Goal: Task Accomplishment & Management: Use online tool/utility

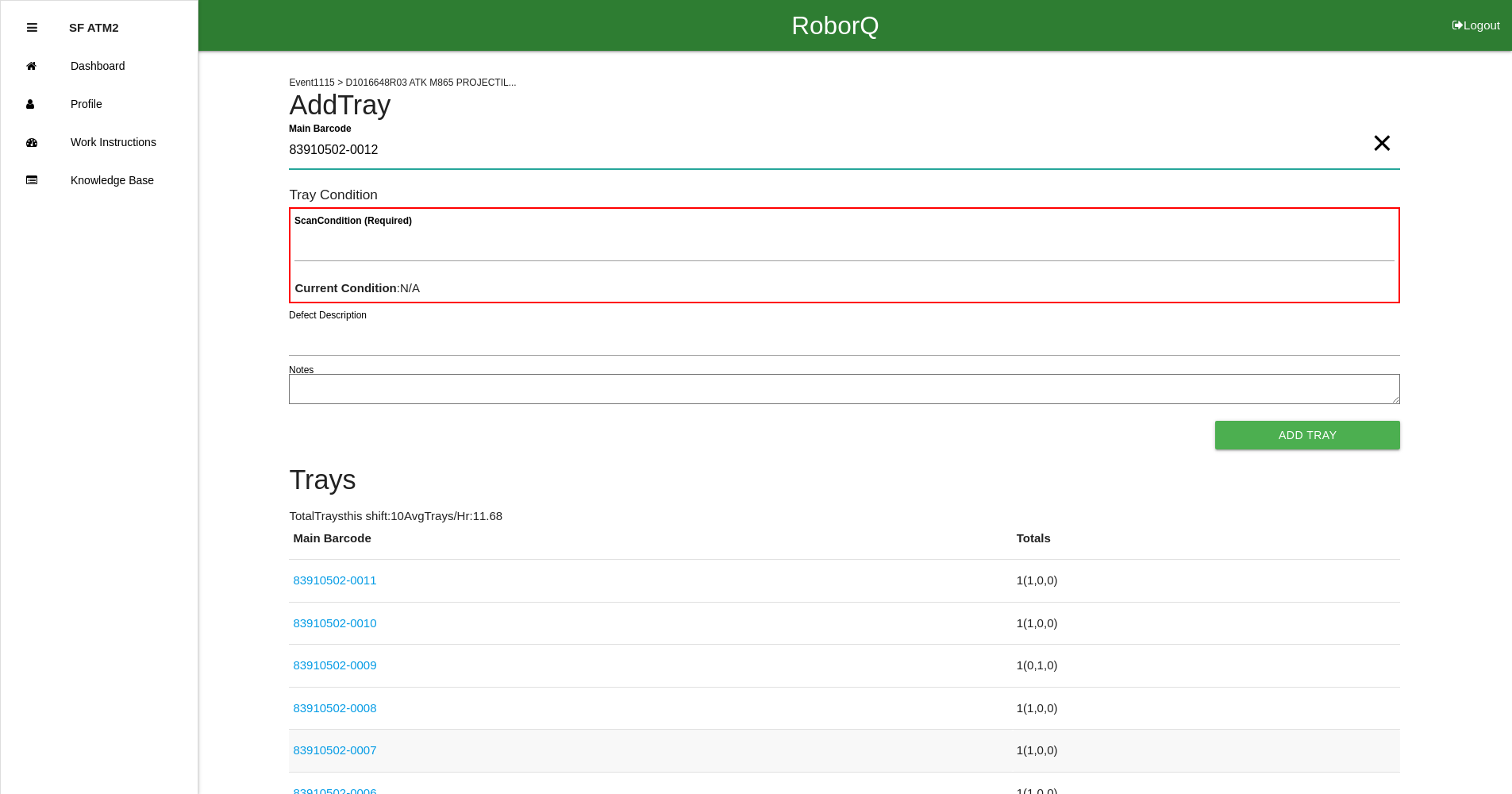
type Barcode "83910502-0012"
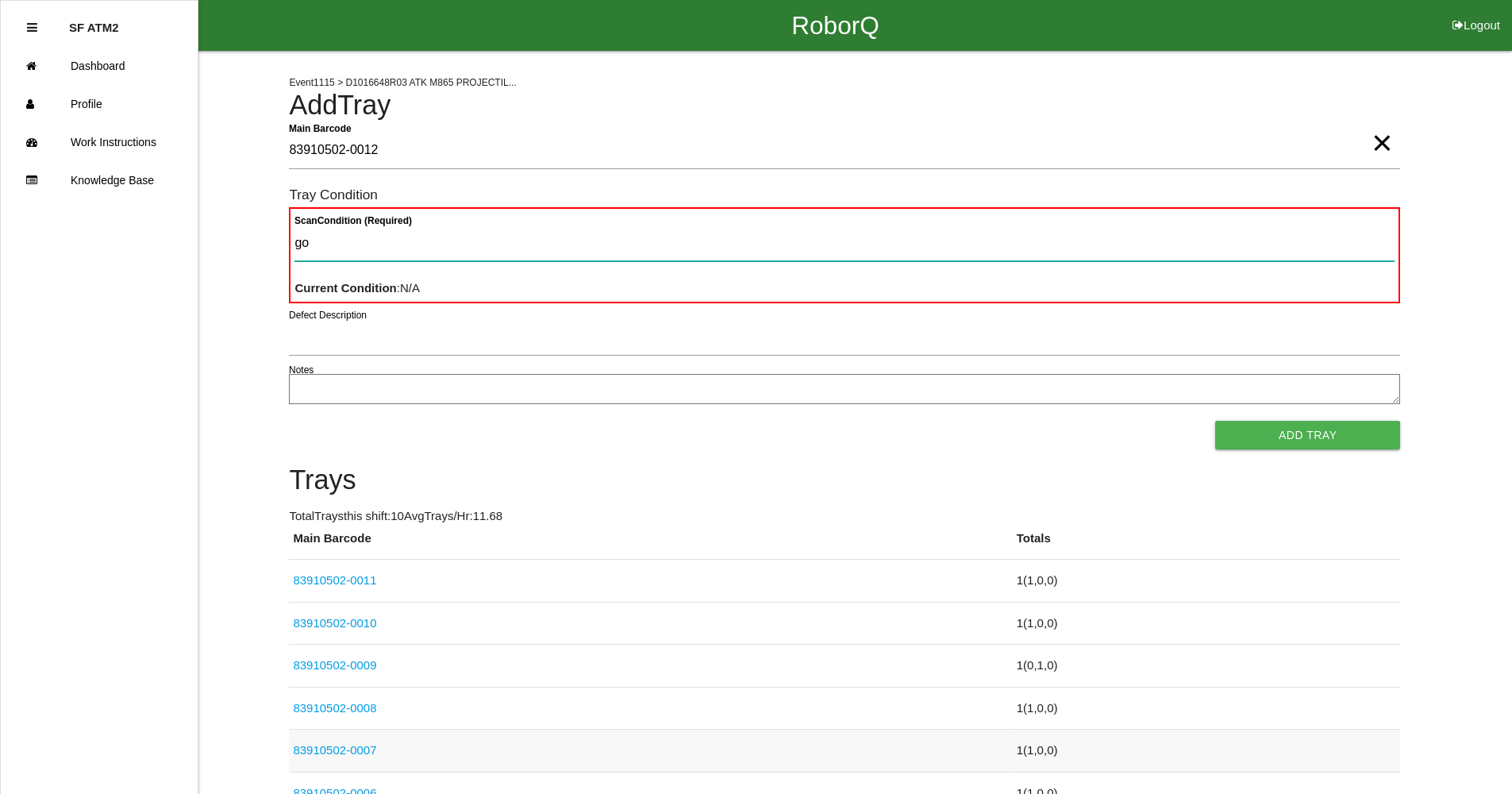
type Condition "goo"
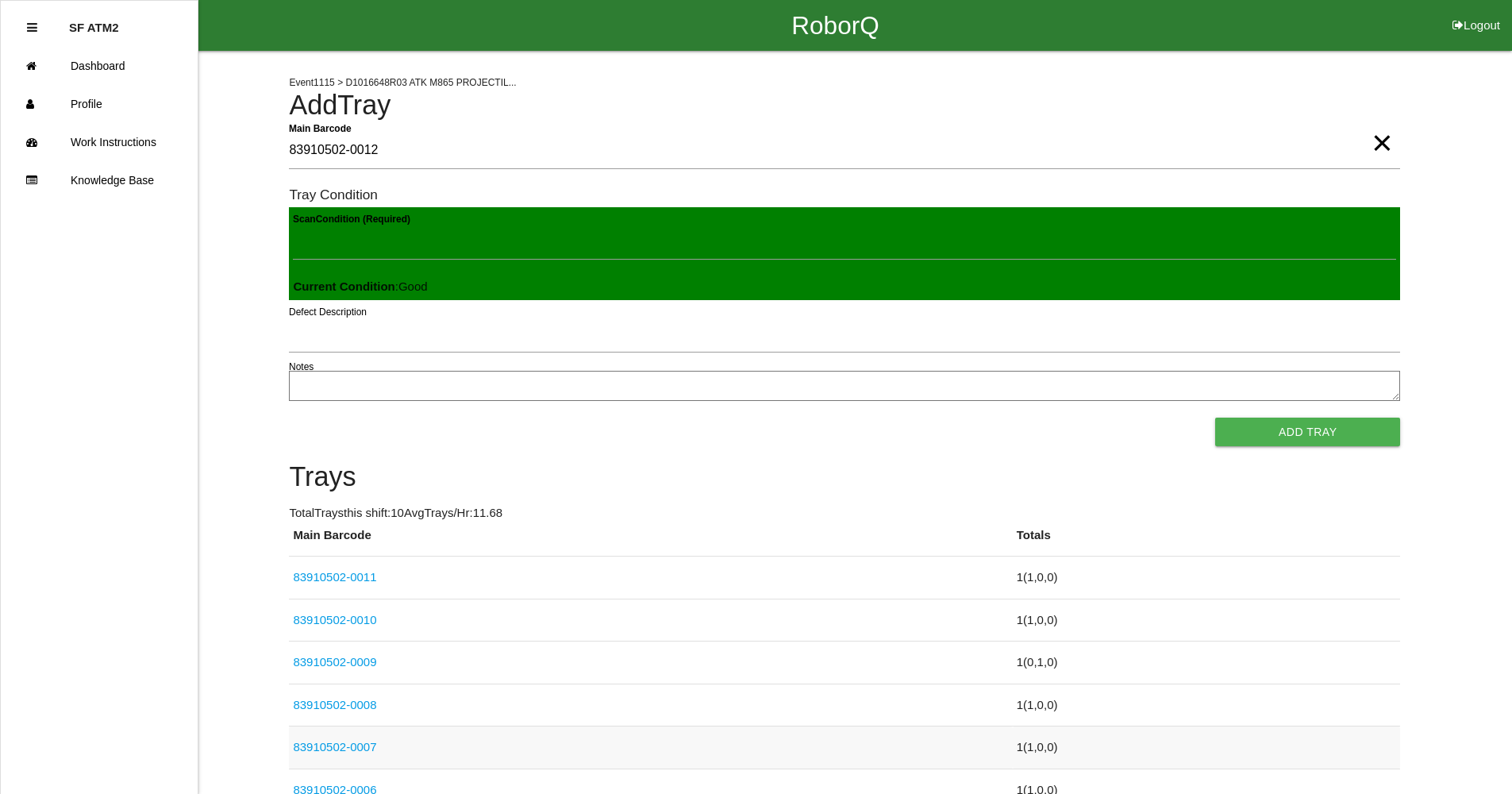
click at [1215, 417] on button "Add Tray" at bounding box center [1307, 431] width 185 height 29
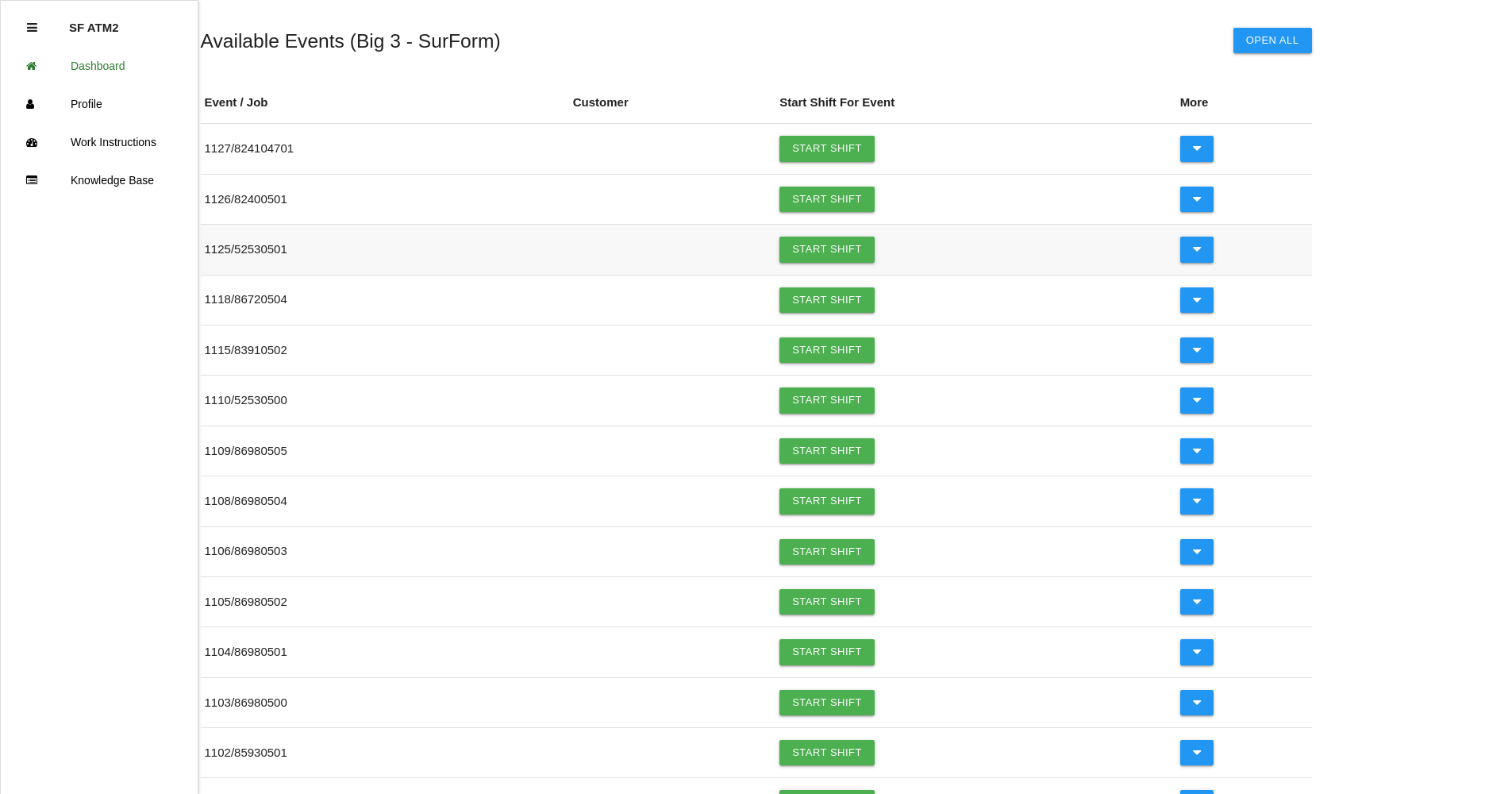
scroll to position [159, 0]
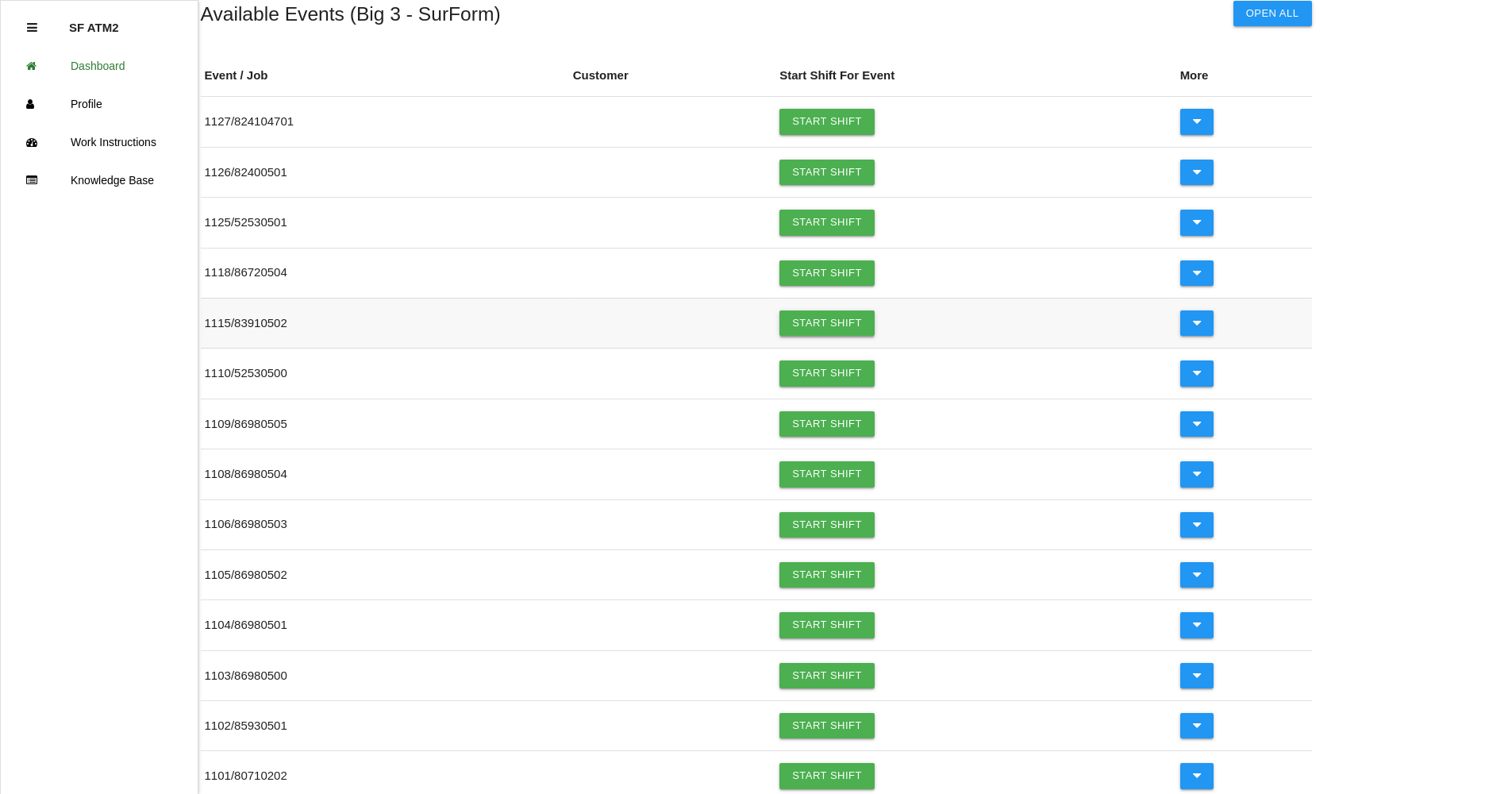
click at [834, 328] on link "Start Shift" at bounding box center [827, 323] width 95 height 25
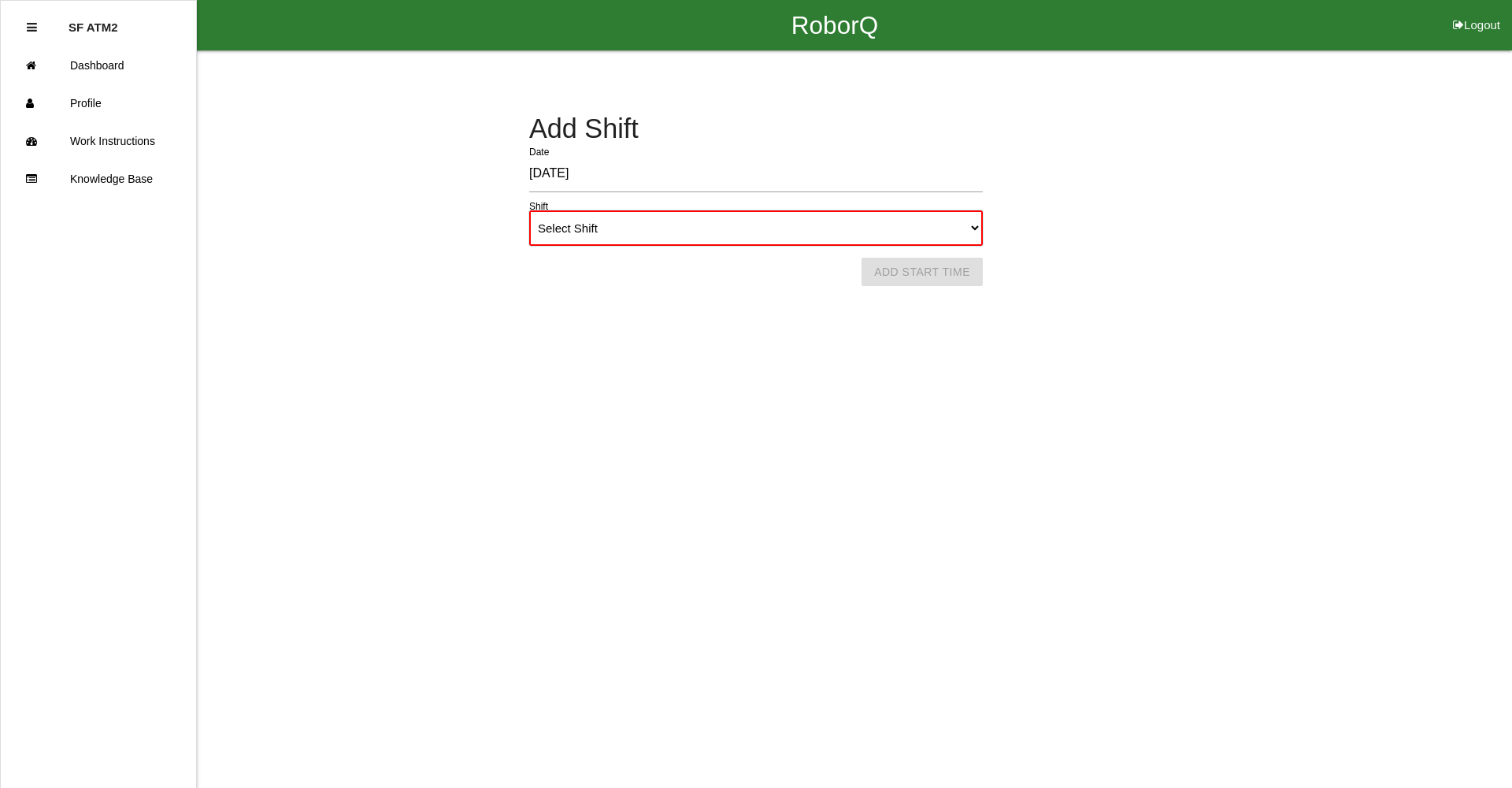
click at [974, 222] on select "Select Shift 1st Shift 2nd Shift 3rd Shift 4th Shift" at bounding box center [756, 228] width 454 height 36
select select "1"
click at [529, 210] on select "Select Shift 1st Shift 2nd Shift 3rd Shift 4th Shift" at bounding box center [756, 228] width 454 height 36
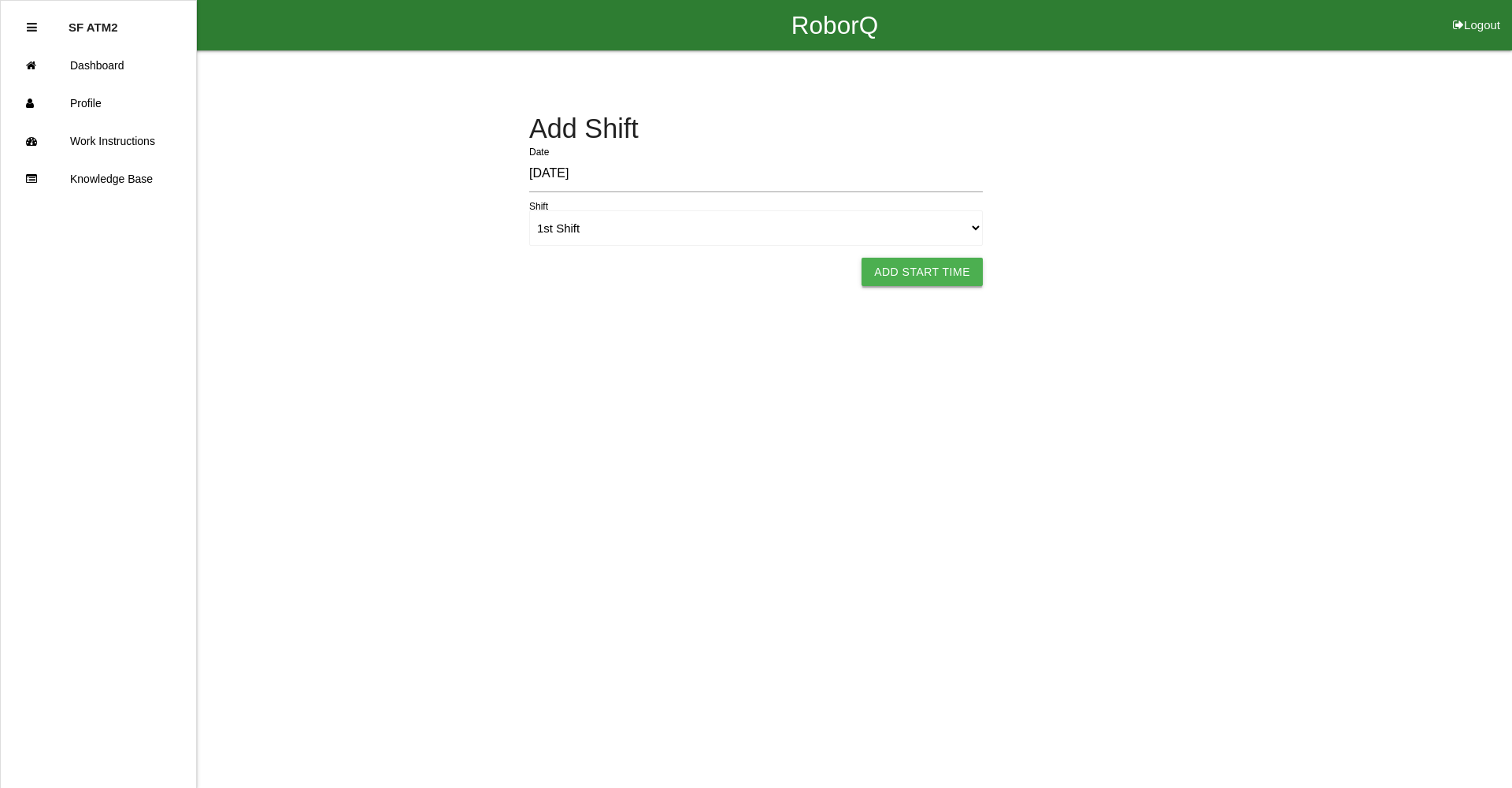
click at [971, 278] on button "Add Start Time" at bounding box center [922, 272] width 121 height 29
select select "6"
select select "38"
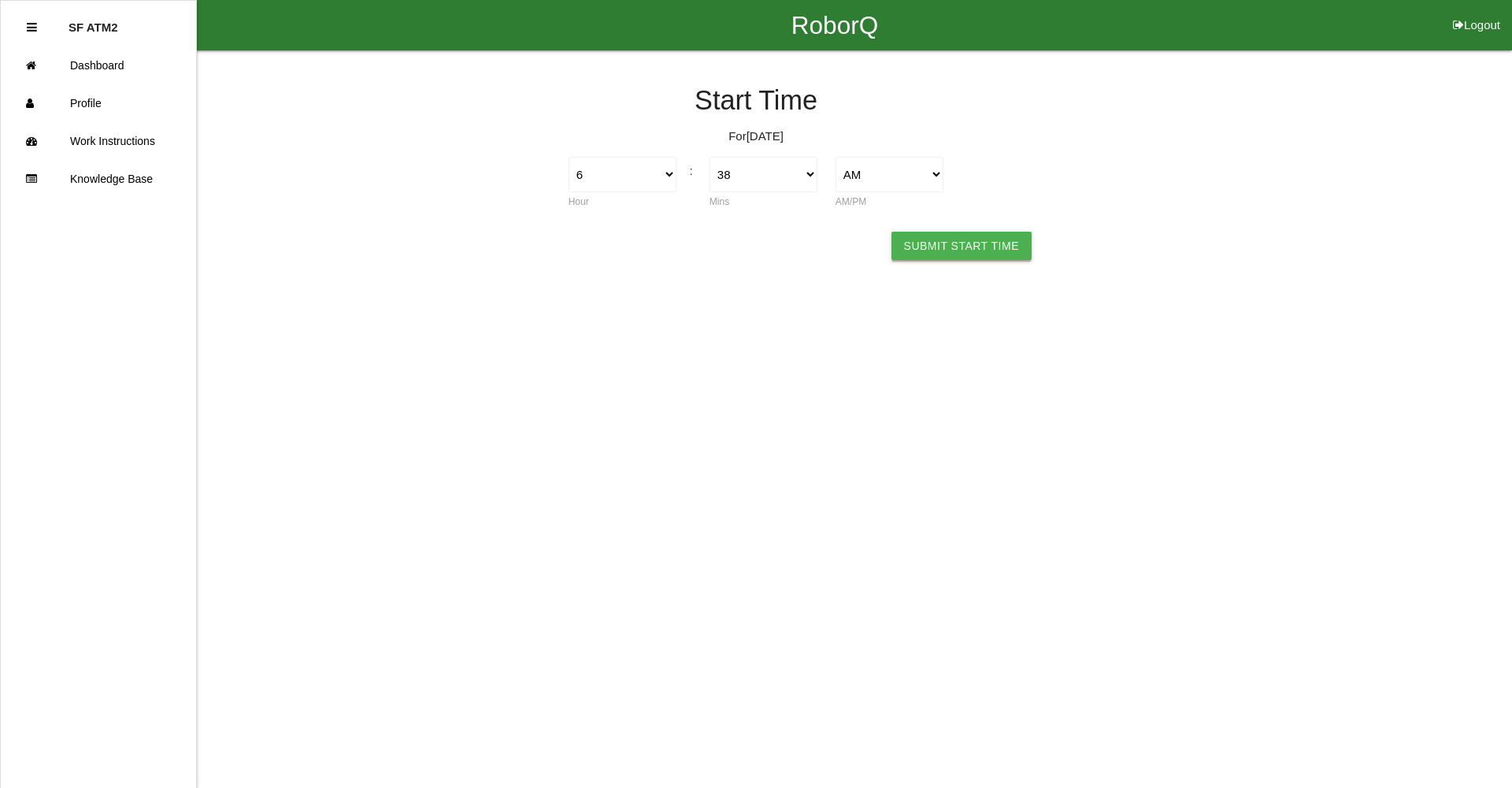
click at [970, 241] on button "Submit Start Time" at bounding box center [962, 246] width 141 height 29
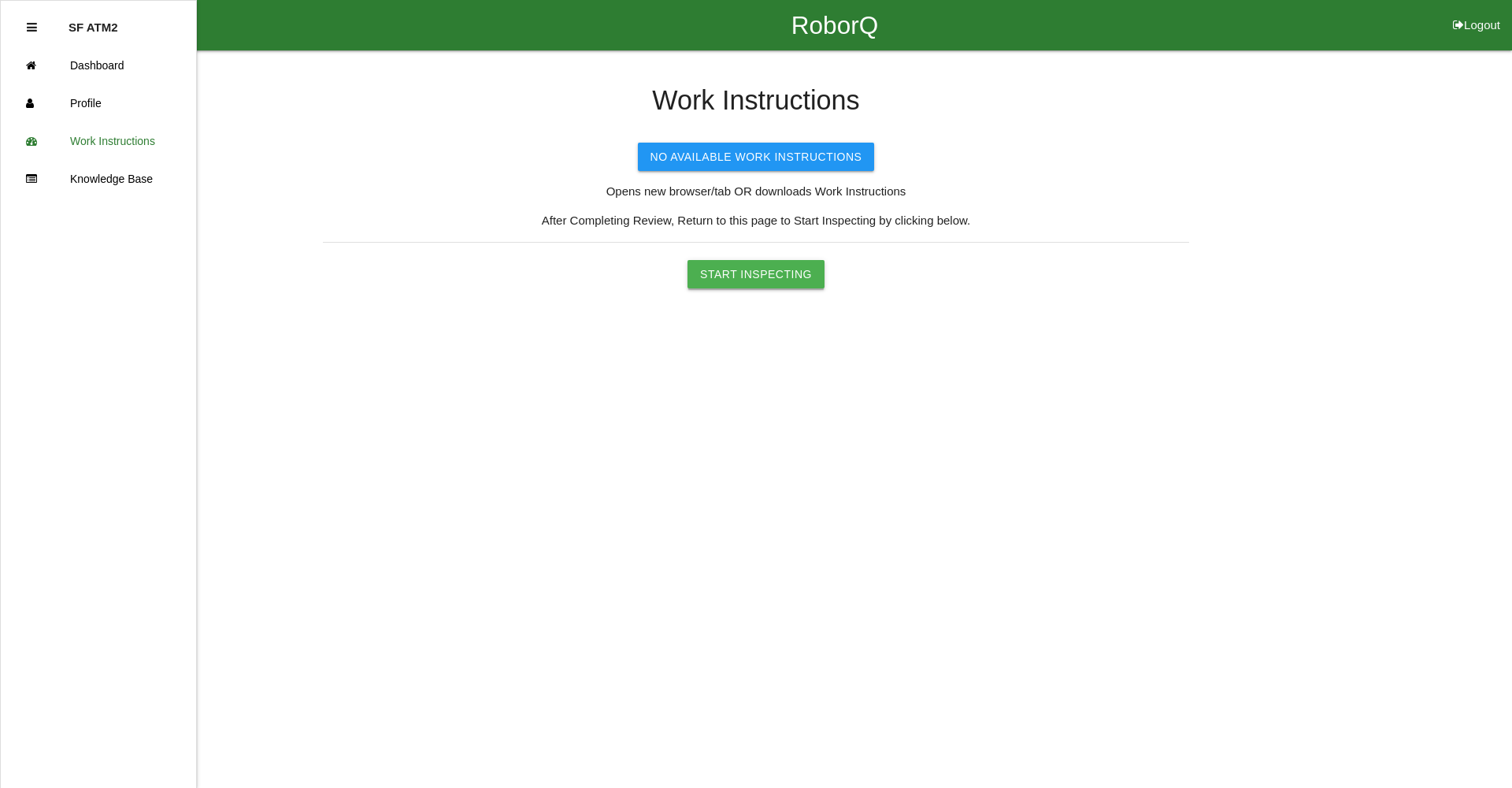
click at [735, 284] on button "Start Inspecting" at bounding box center [756, 274] width 137 height 29
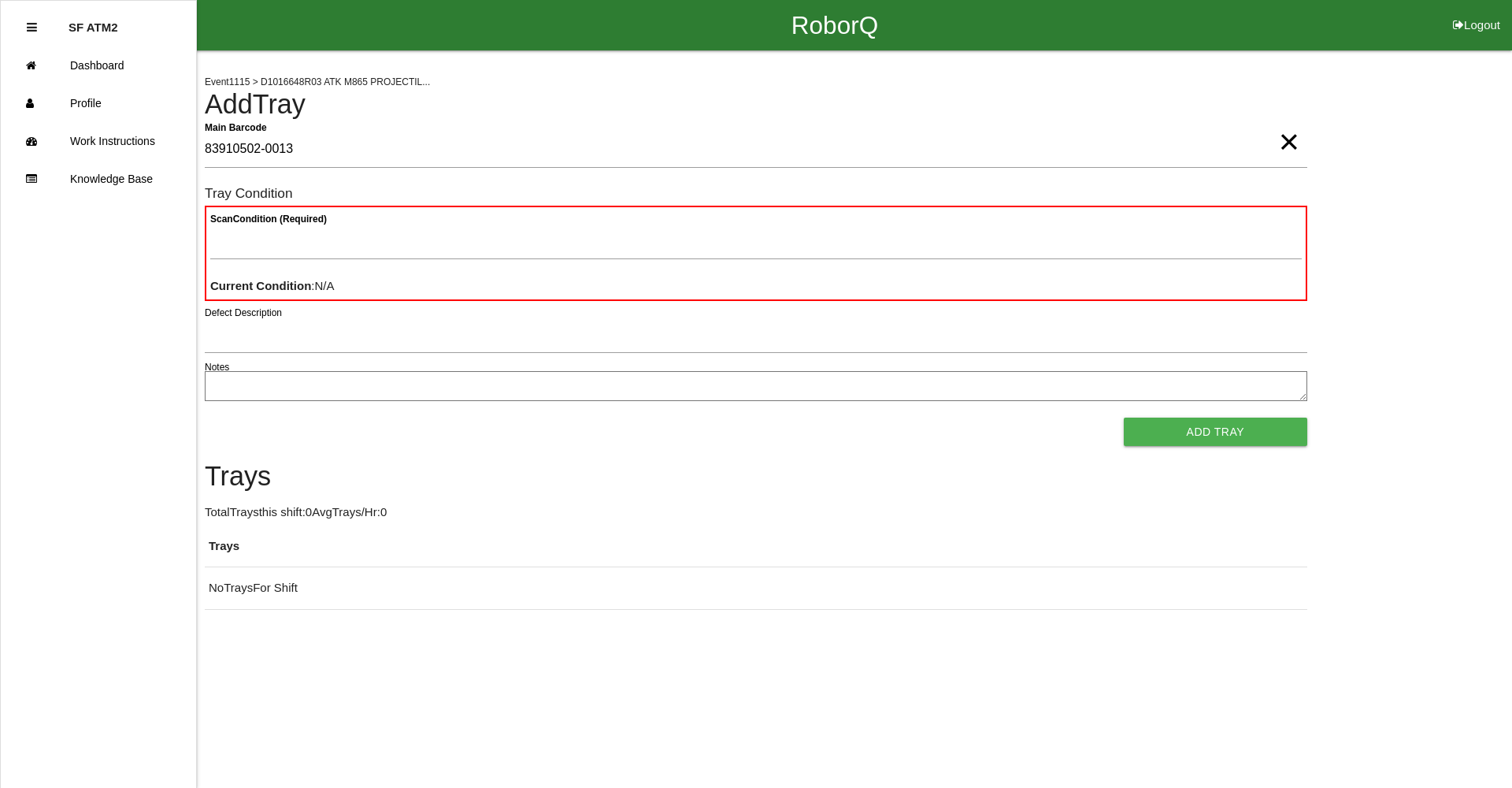
type Barcode "83910502-0013"
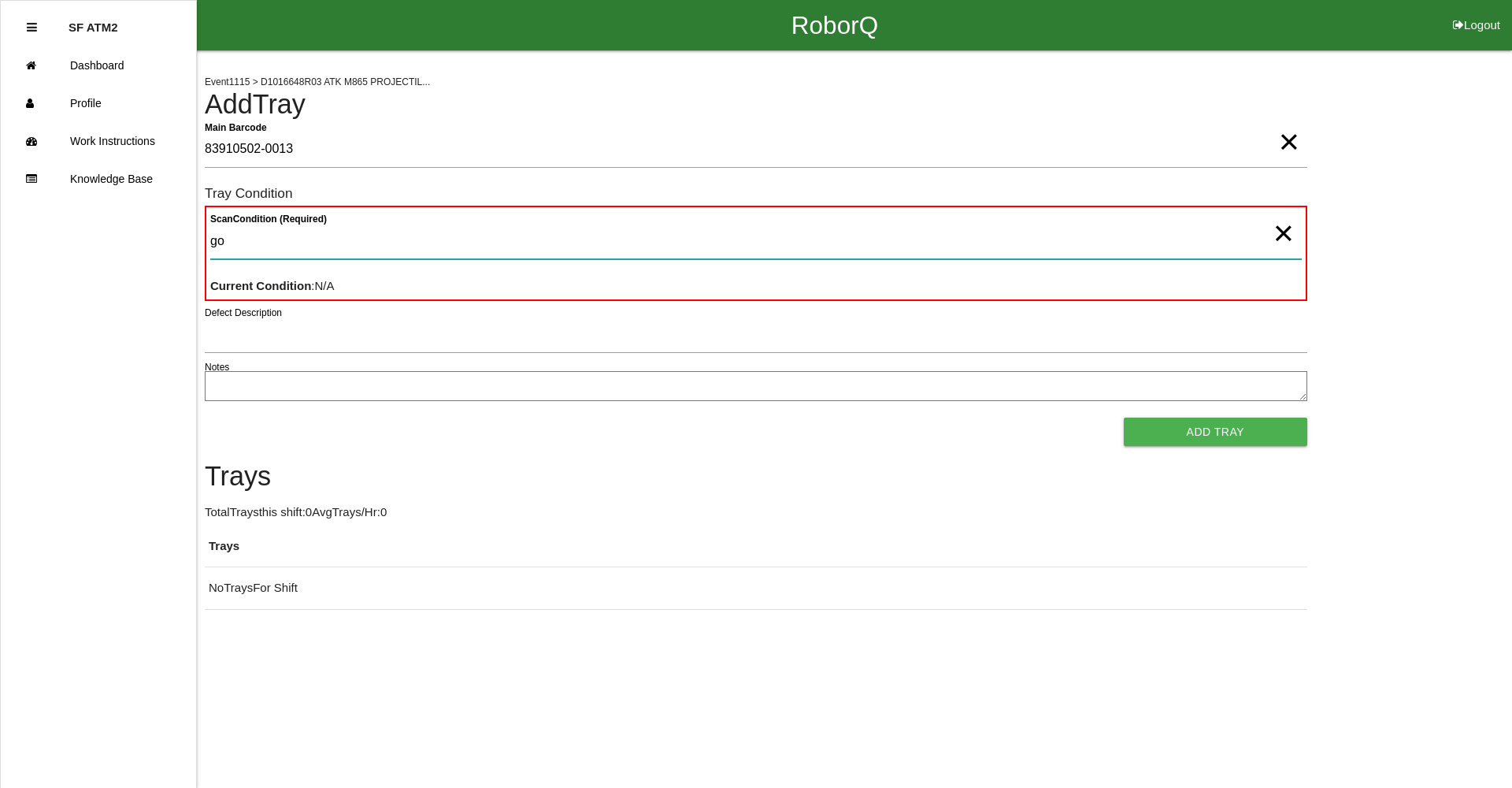
type Condition "goo"
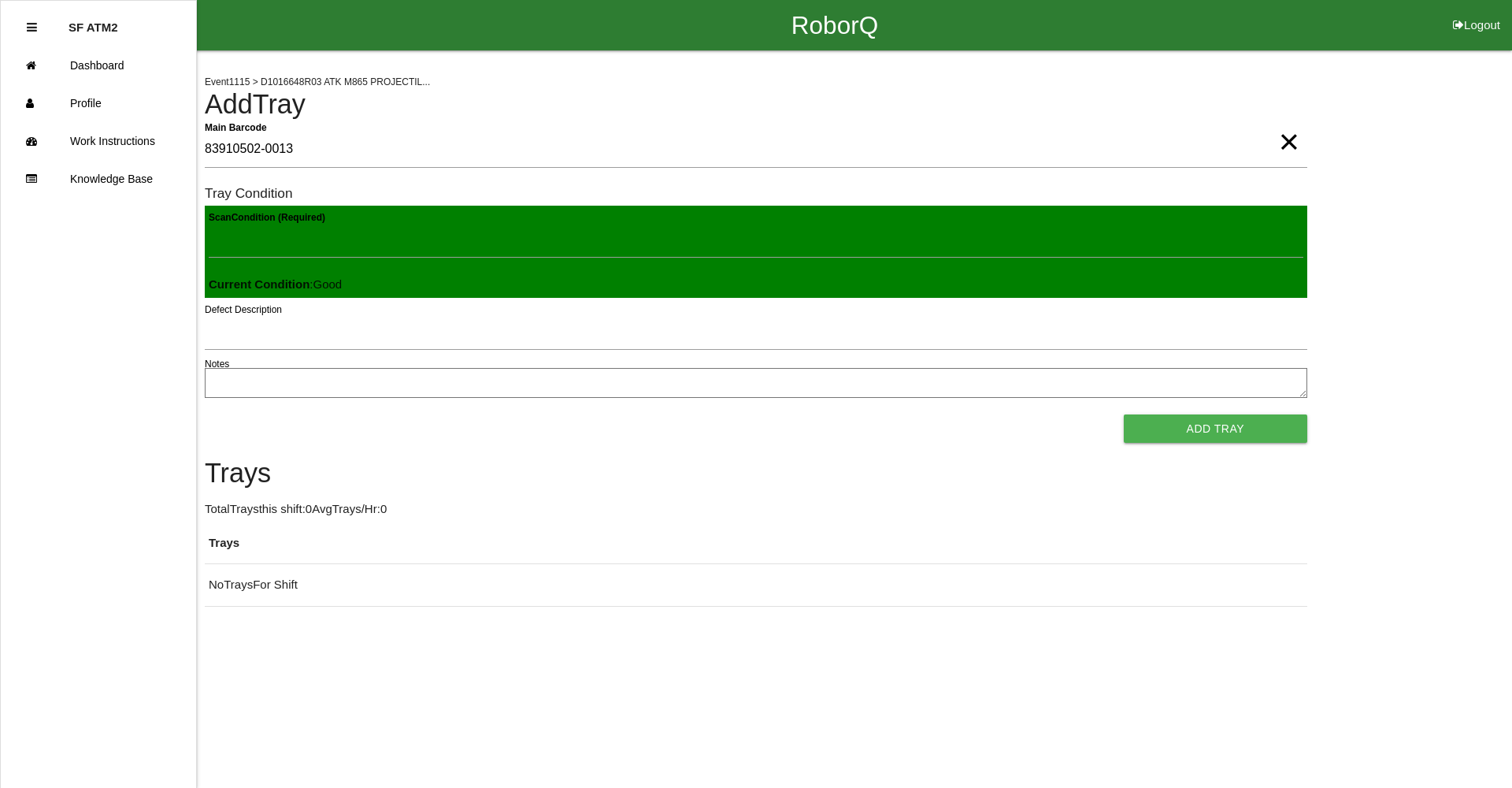
click at [1124, 414] on button "Add Tray" at bounding box center [1215, 428] width 183 height 29
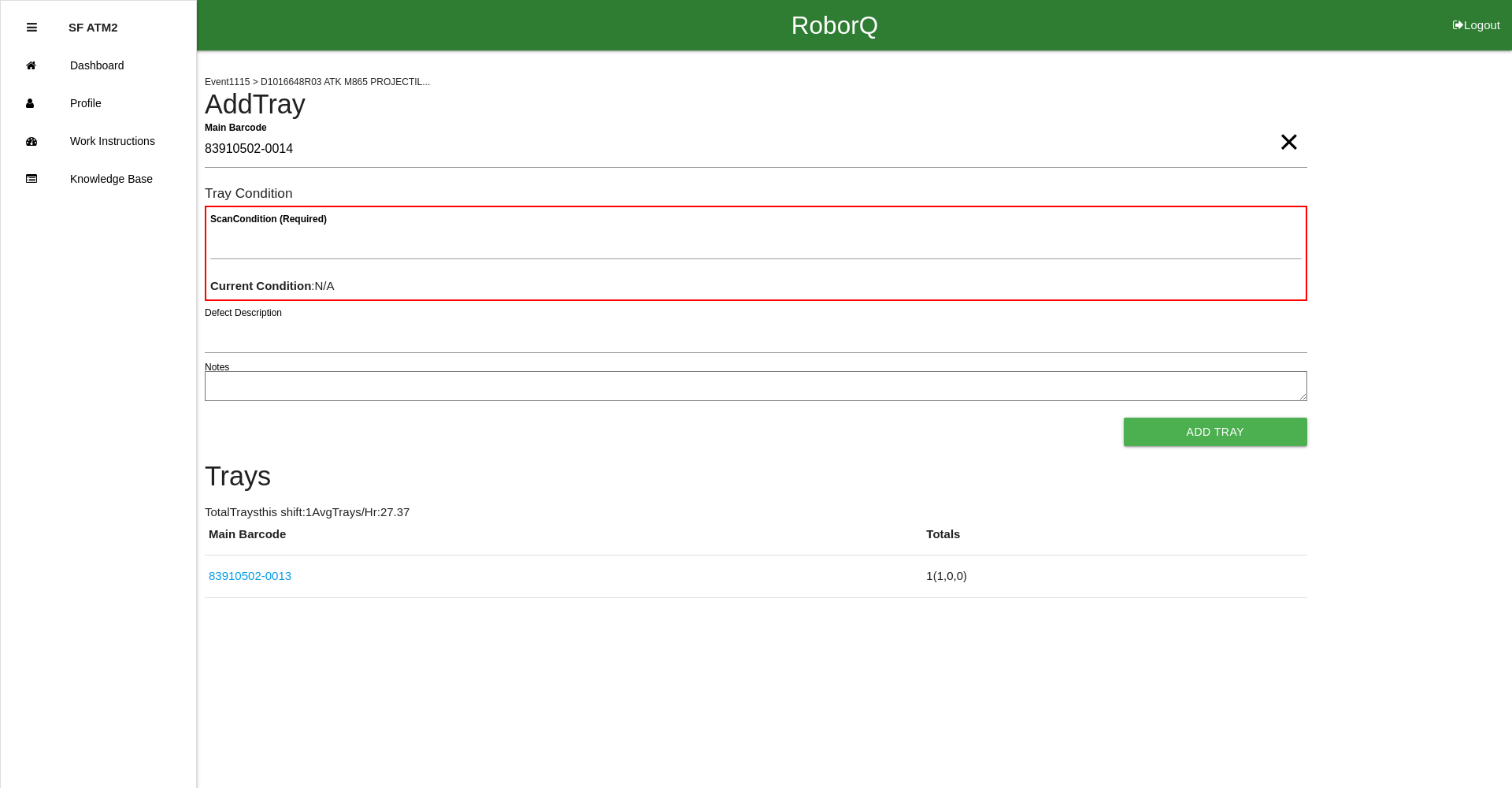
type Barcode "83910502-0014"
type Condition "goo"
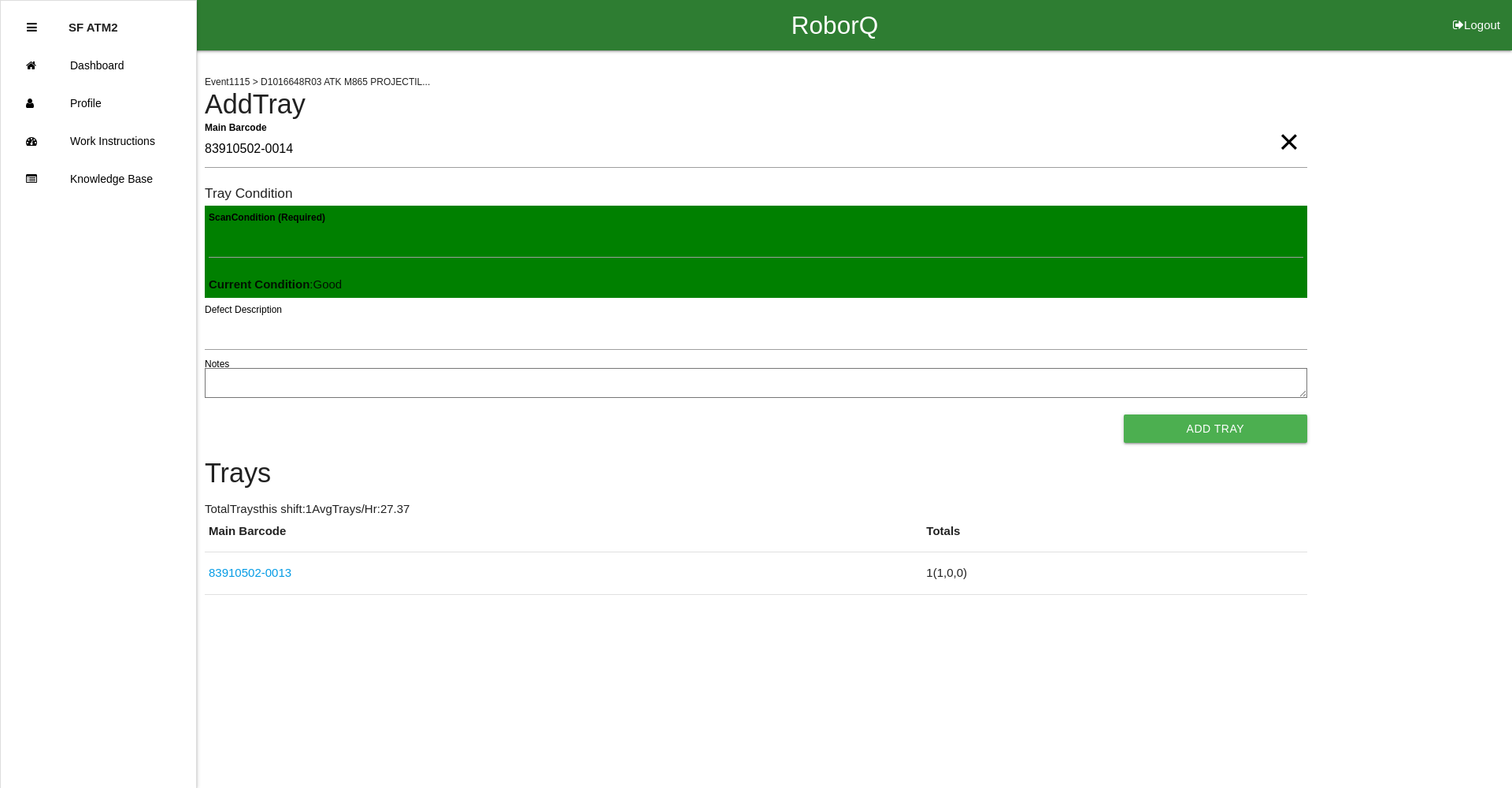
click at [1124, 414] on button "Add Tray" at bounding box center [1215, 428] width 183 height 29
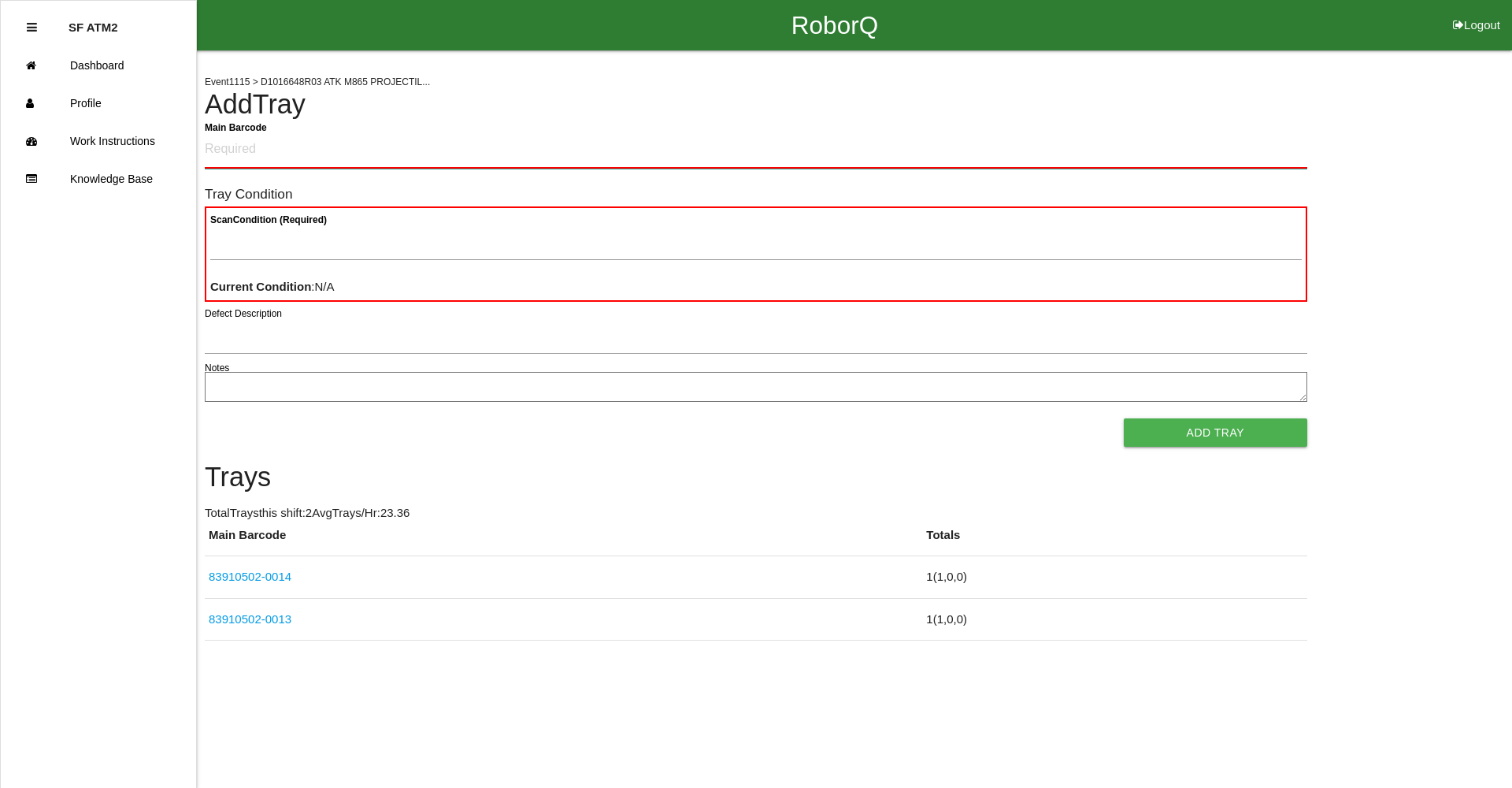
click at [274, 157] on Barcode "Main Barcode" at bounding box center [756, 150] width 1103 height 37
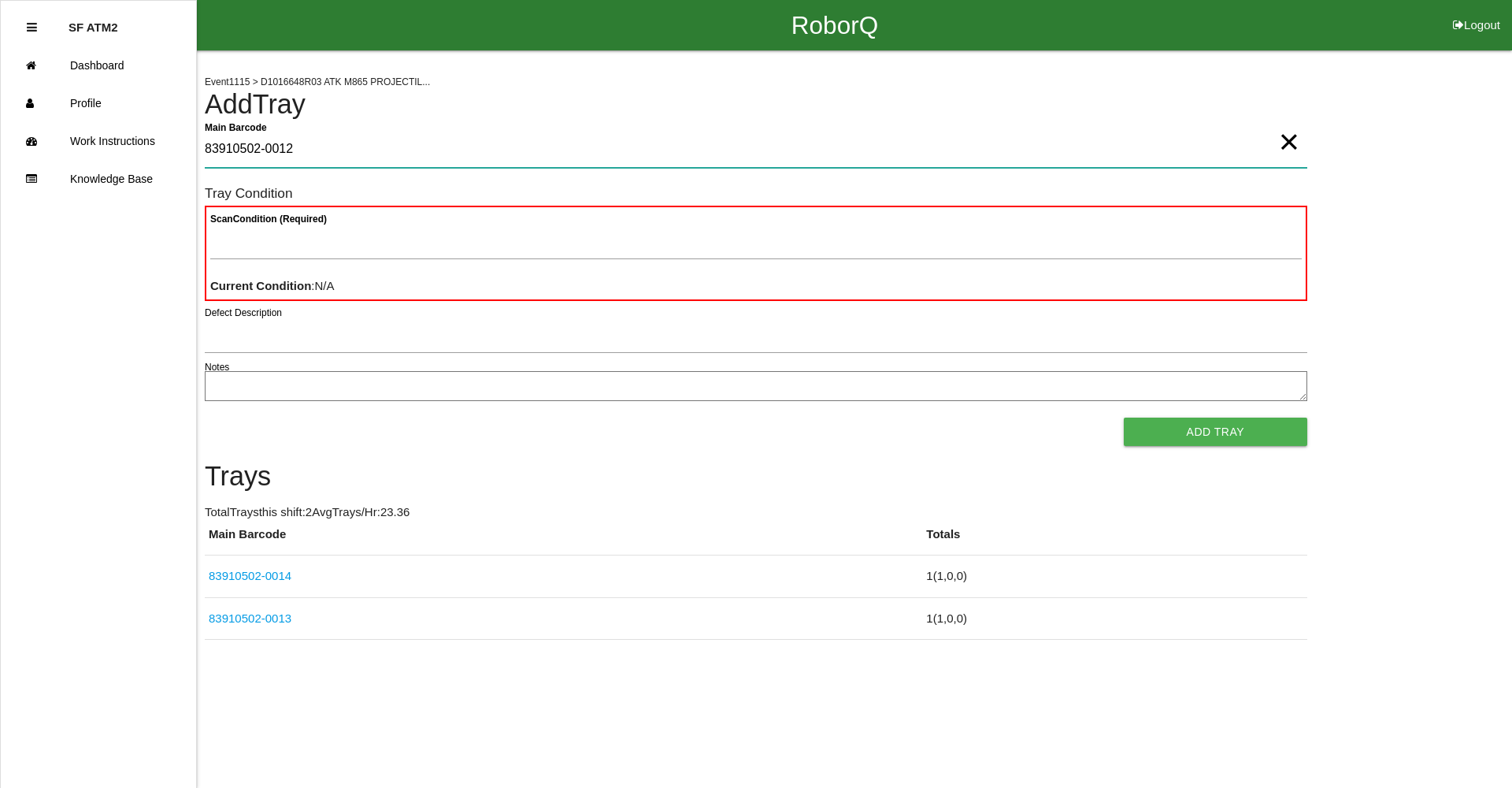
type Barcode "83910502-0012"
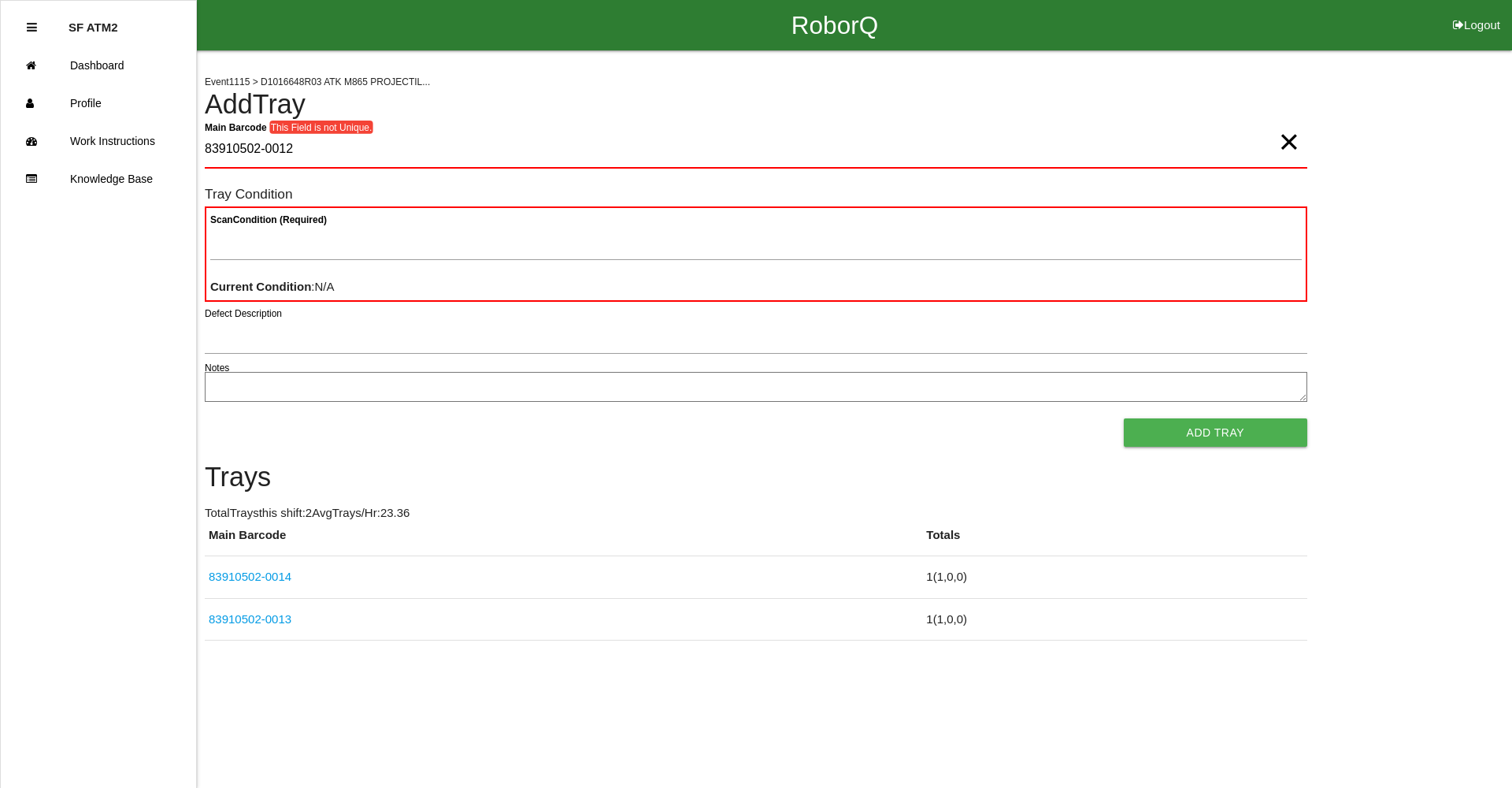
click at [1295, 142] on span "×" at bounding box center [1289, 126] width 21 height 32
click at [578, 147] on Barcode "Main Barcode" at bounding box center [756, 150] width 1103 height 37
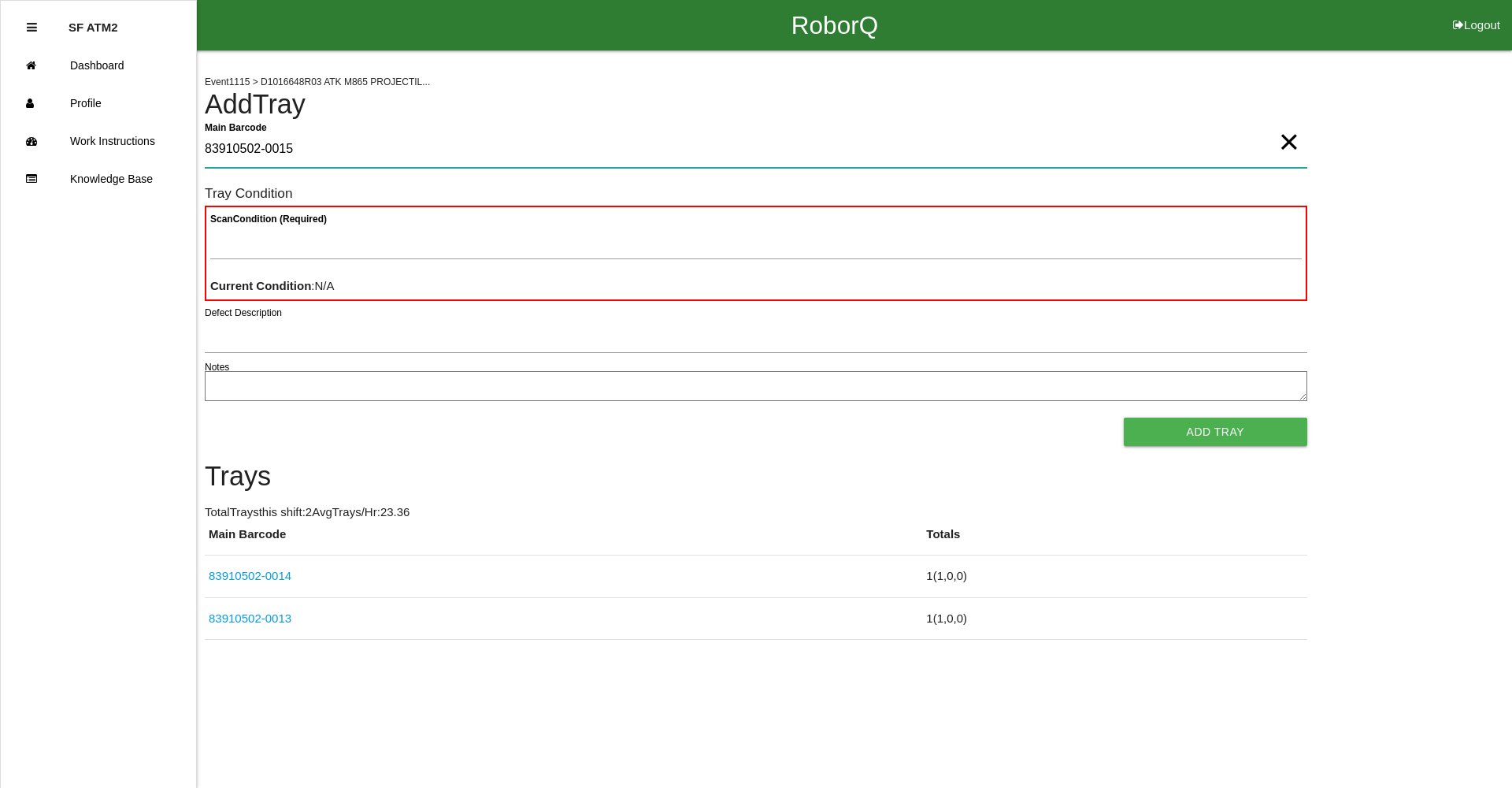
type Barcode "83910502-0015"
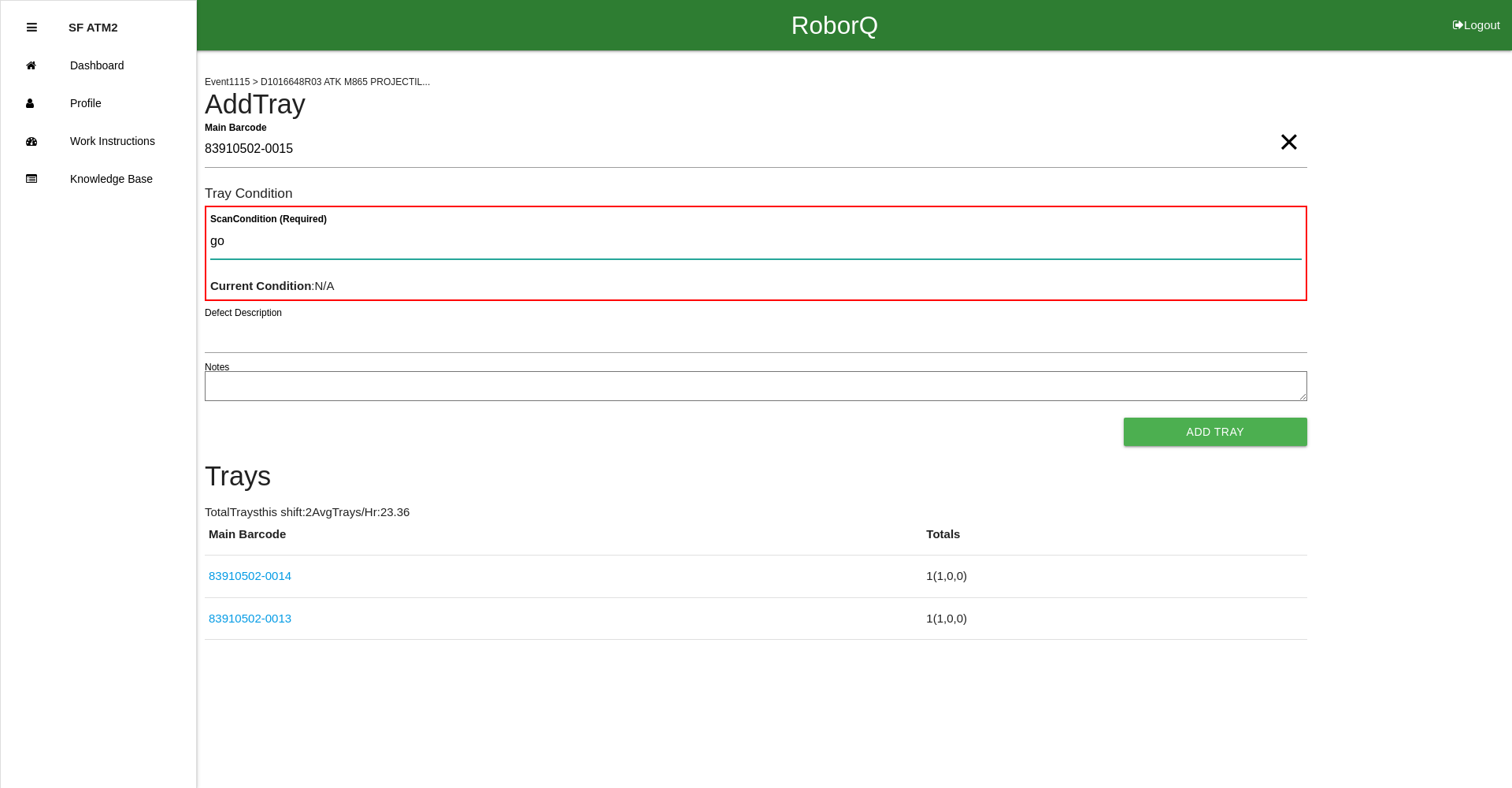
type Condition "goo"
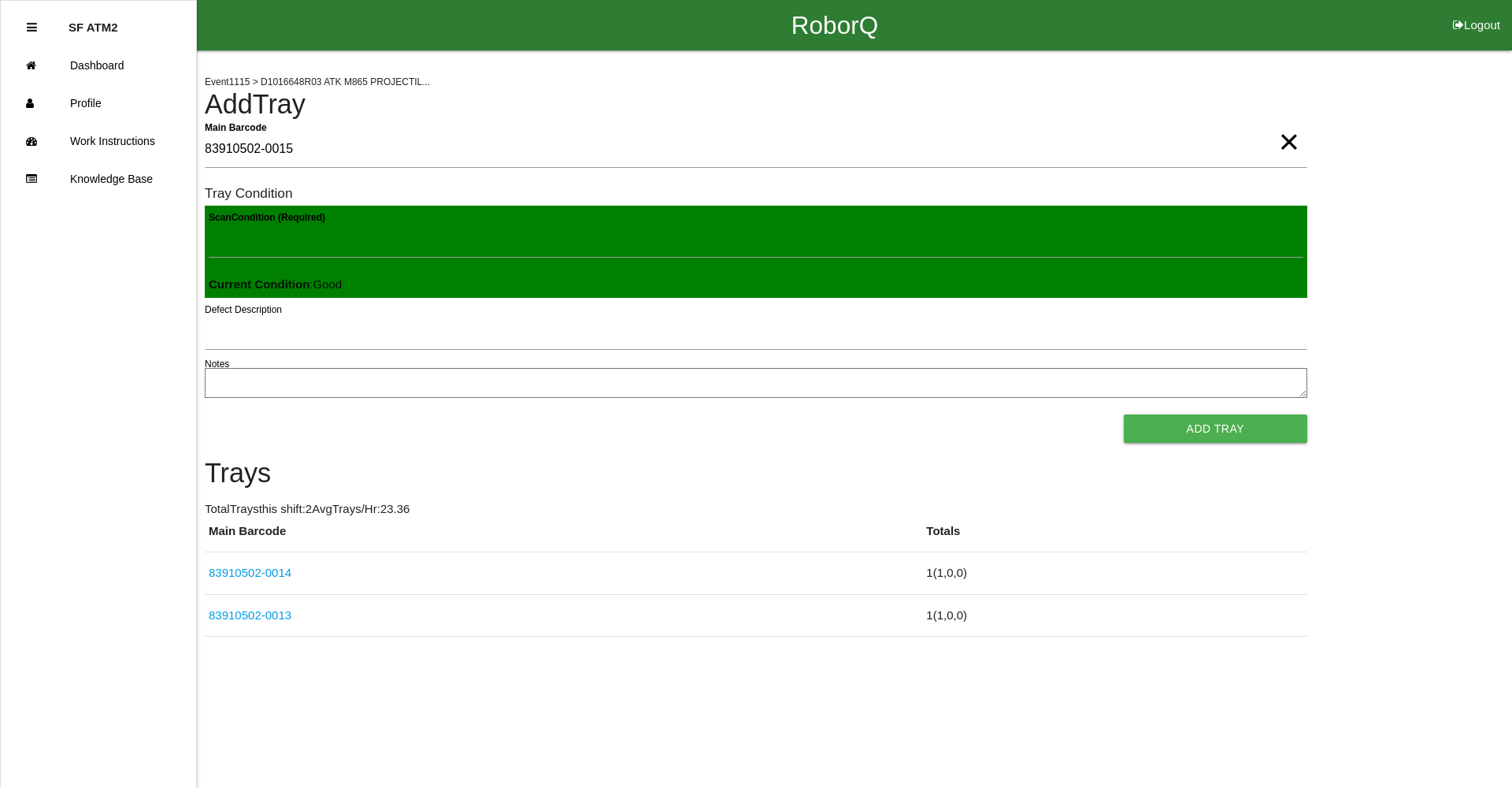
click at [1124, 414] on button "Add Tray" at bounding box center [1215, 428] width 183 height 29
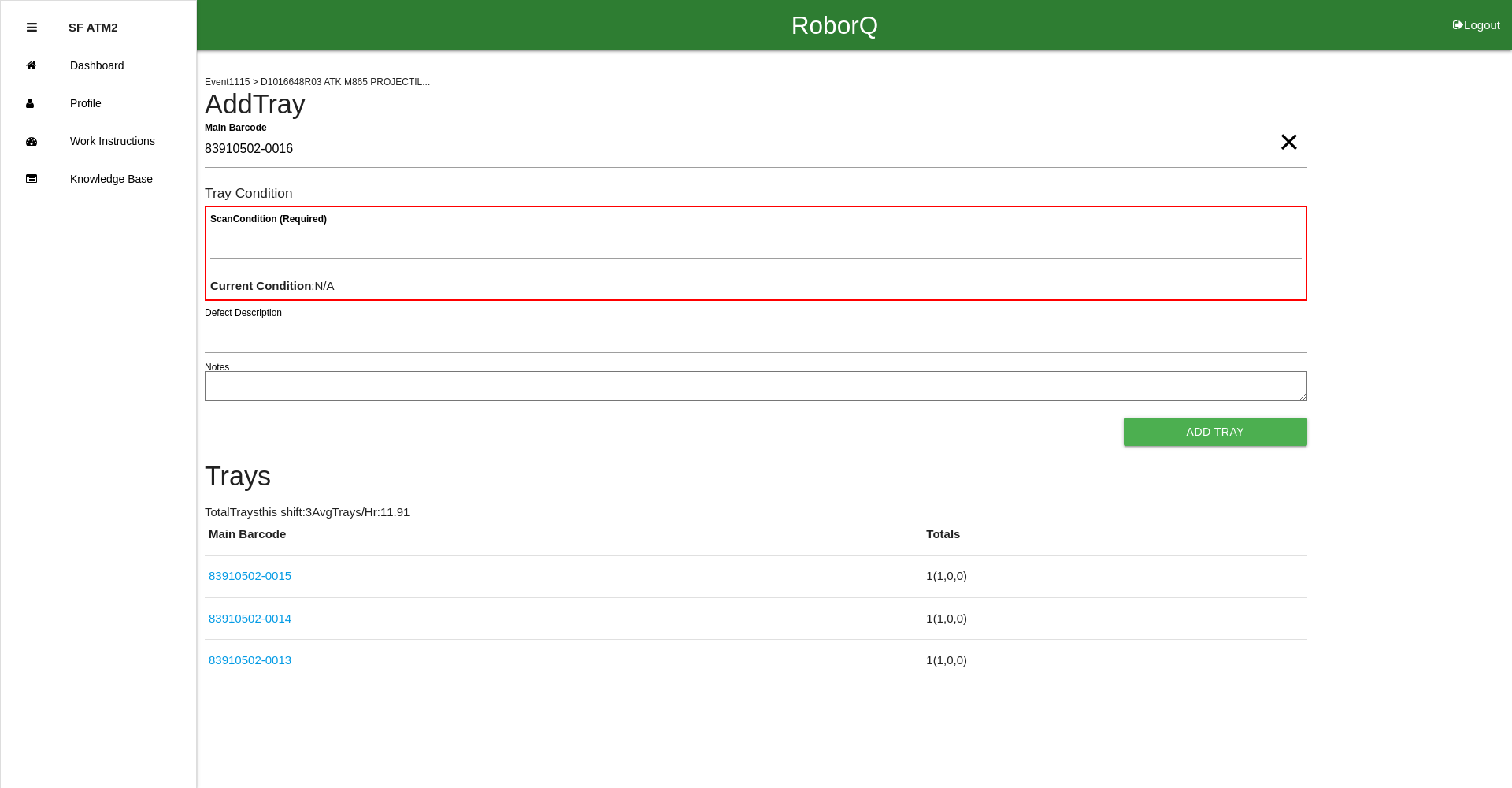
type Barcode "83910502-0016"
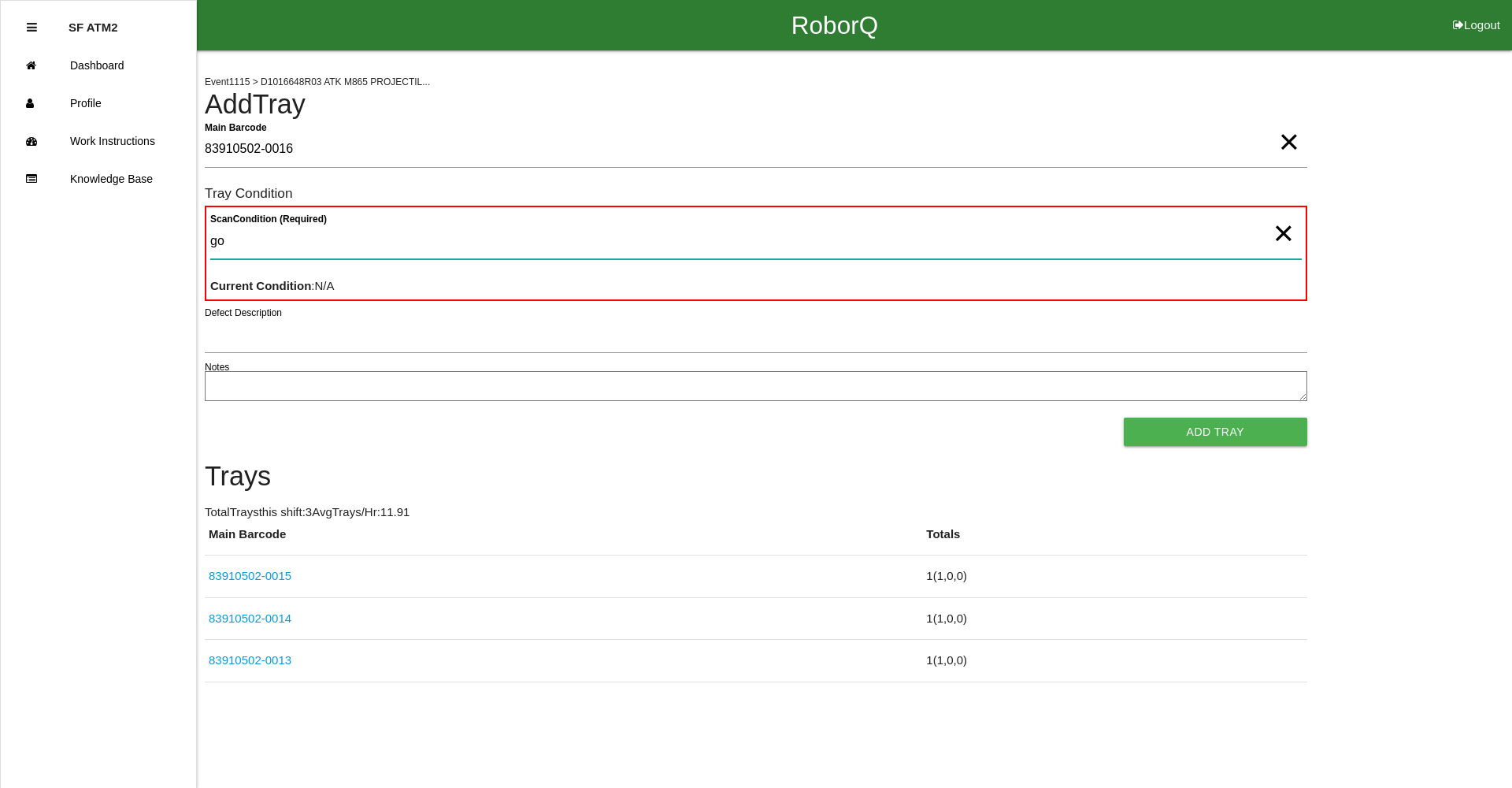
type Condition "goo"
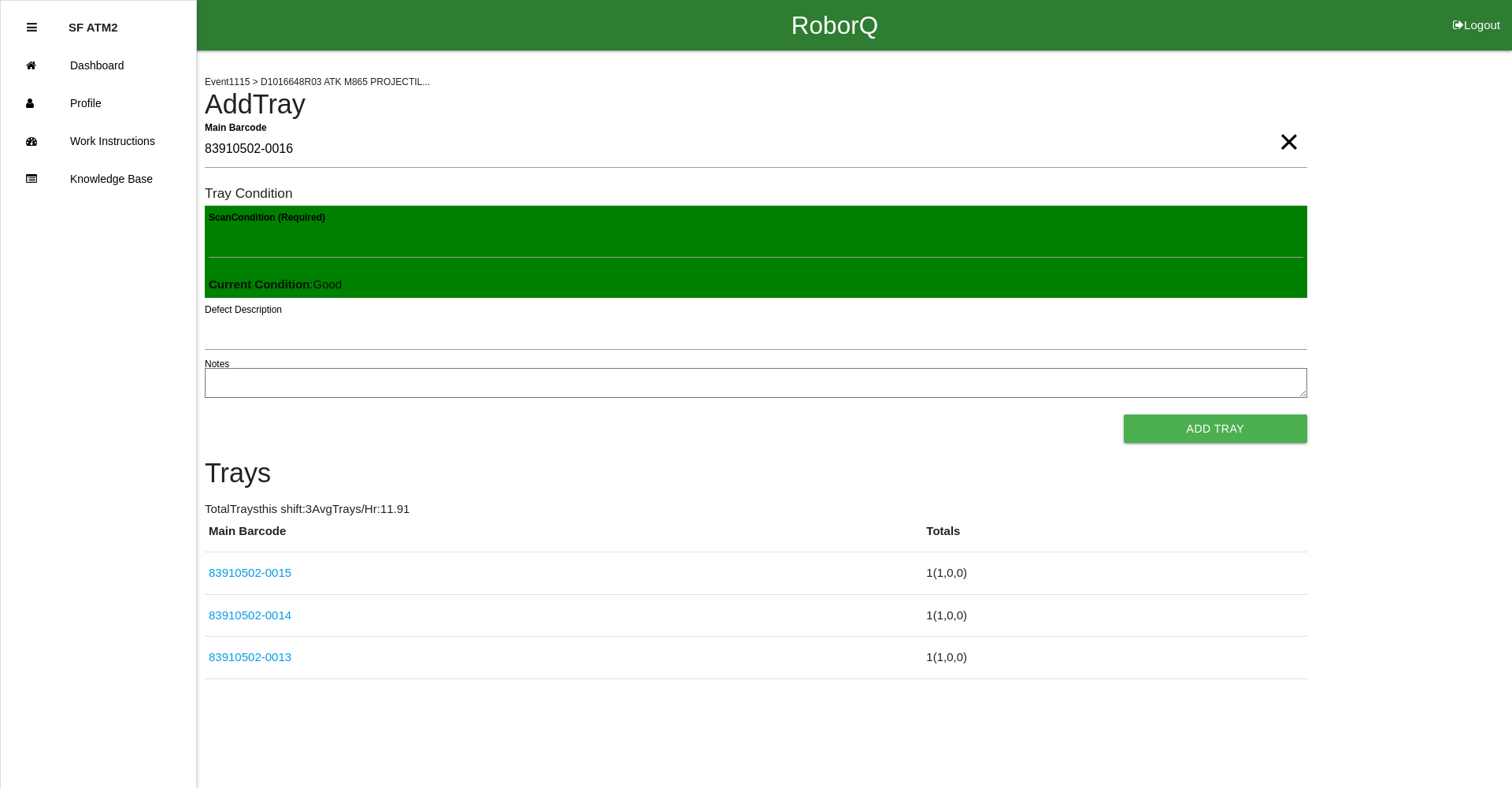
click at [1124, 414] on button "Add Tray" at bounding box center [1215, 428] width 183 height 29
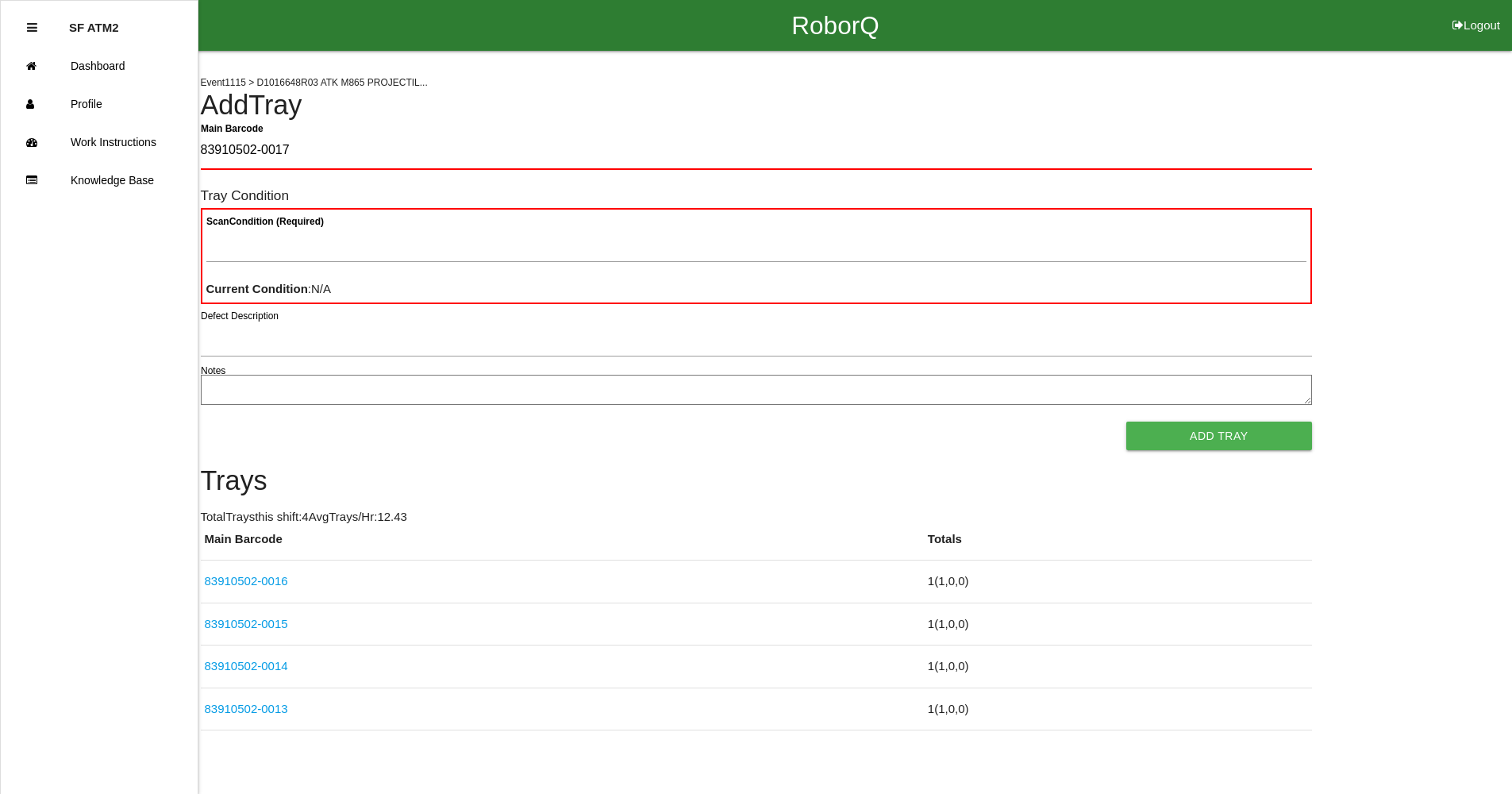
type Barcode "83910502-0017"
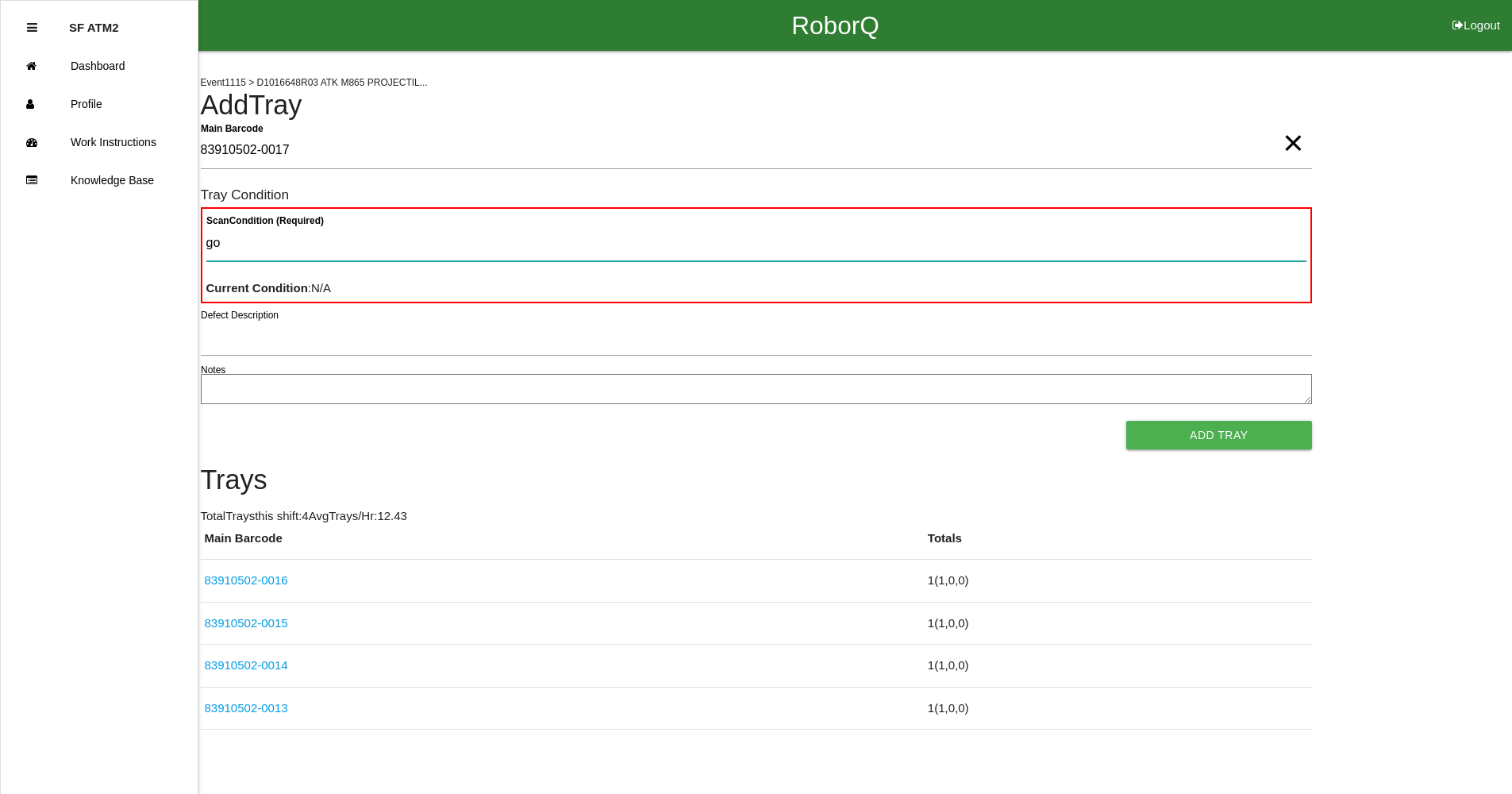
type Condition "goo"
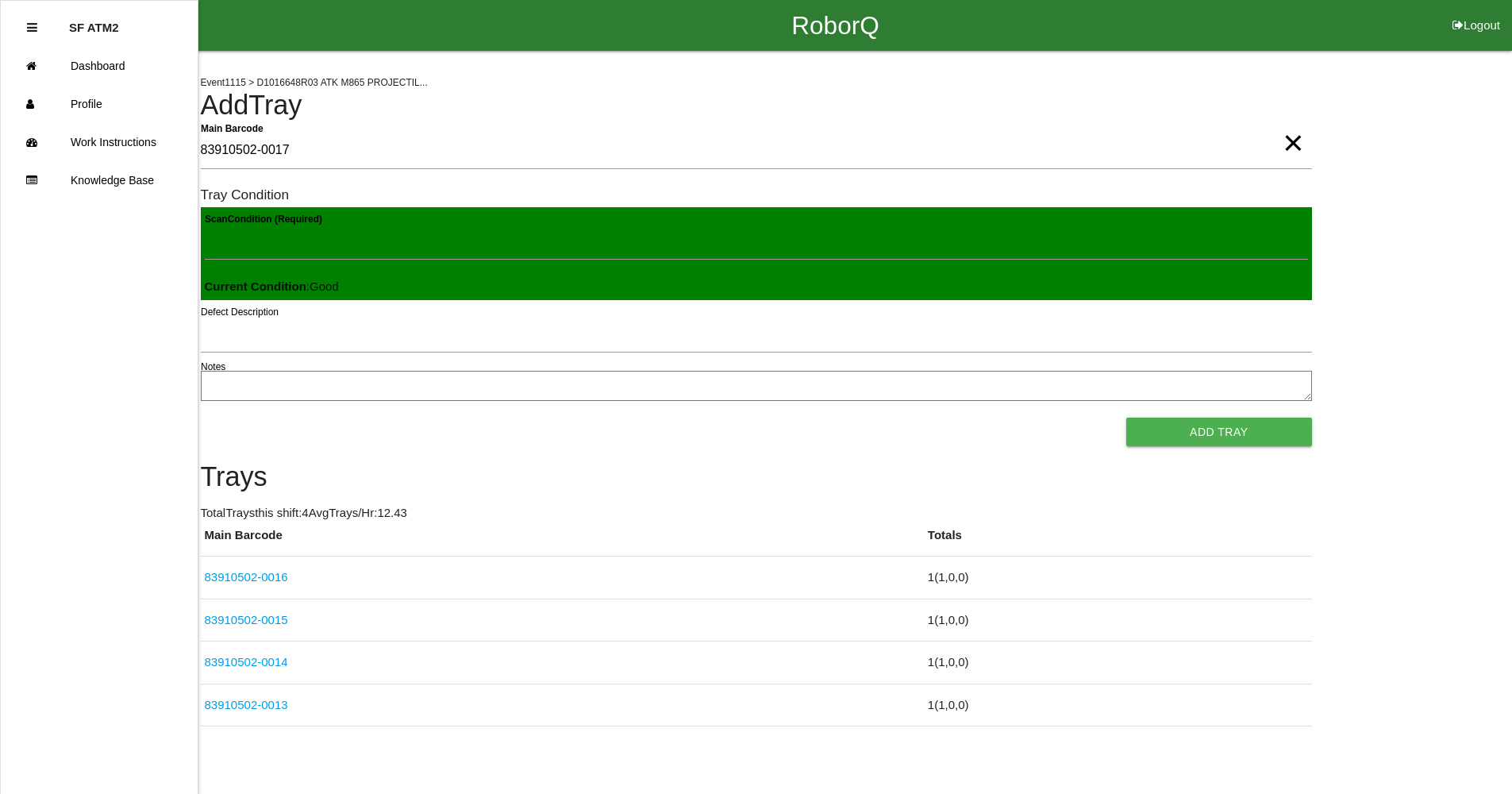
click at [1127, 417] on button "Add Tray" at bounding box center [1218, 431] width 185 height 29
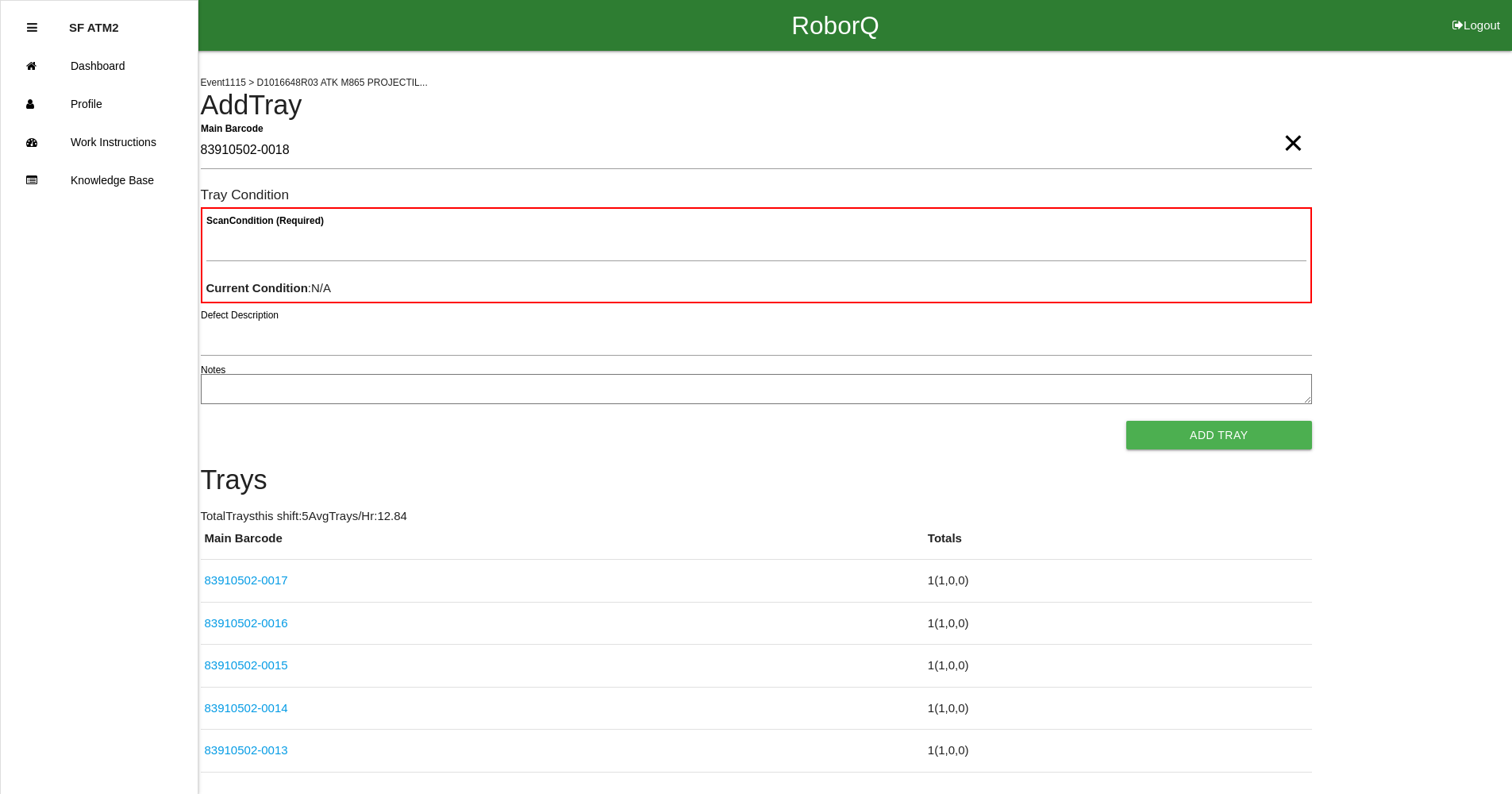
type Barcode "83910502-0018"
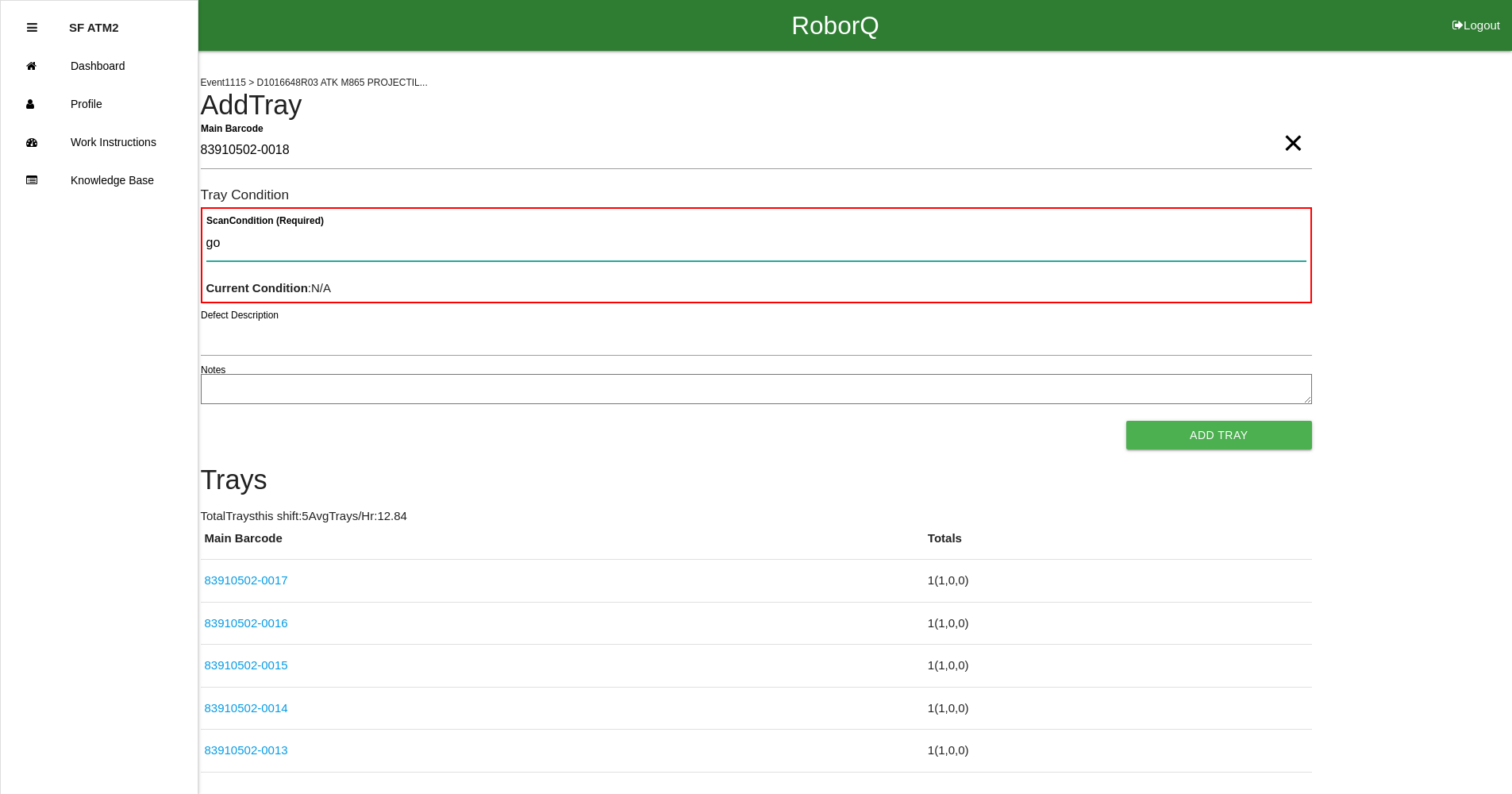
type Condition "goo"
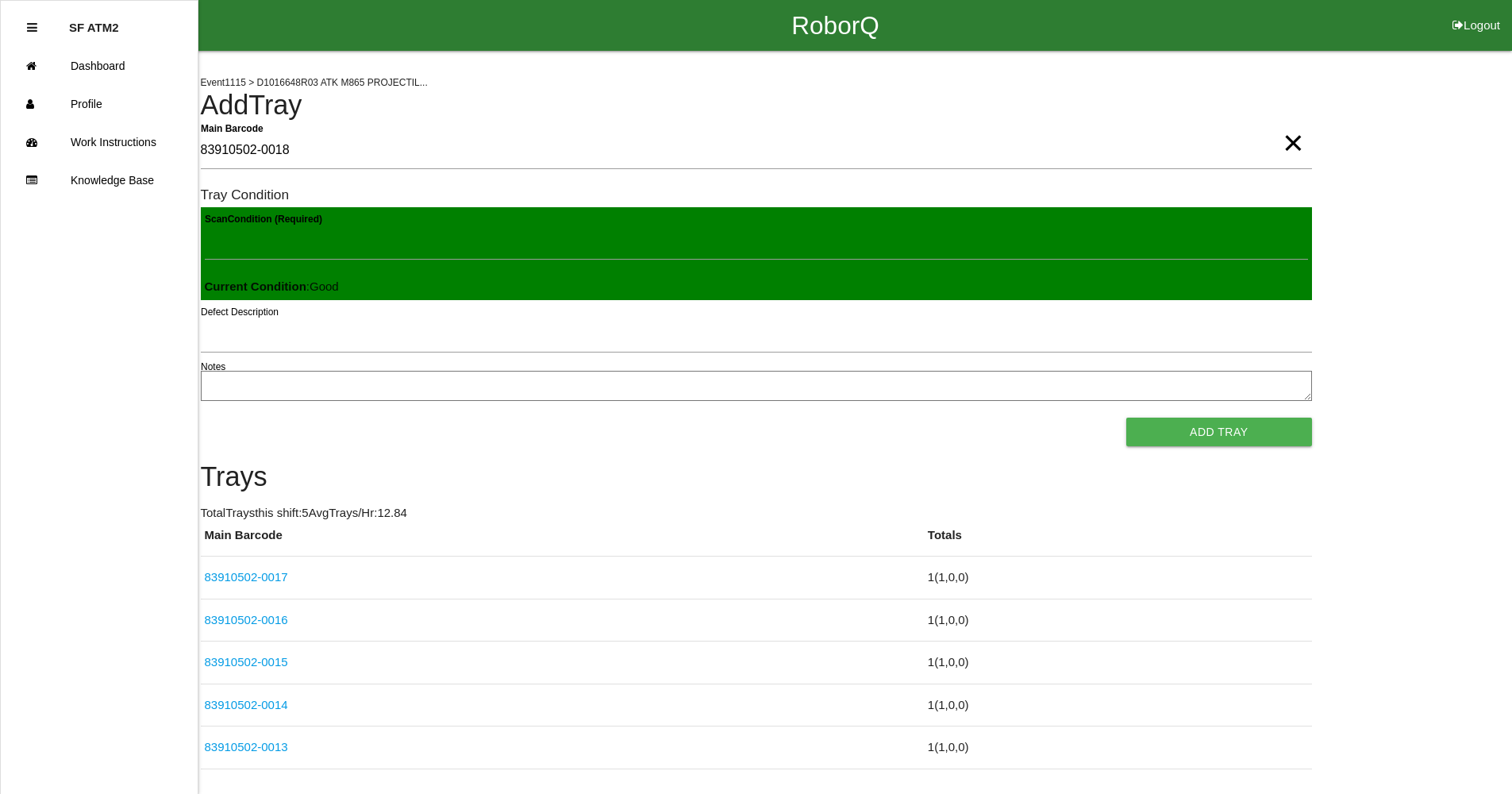
click at [1127, 417] on button "Add Tray" at bounding box center [1218, 431] width 185 height 29
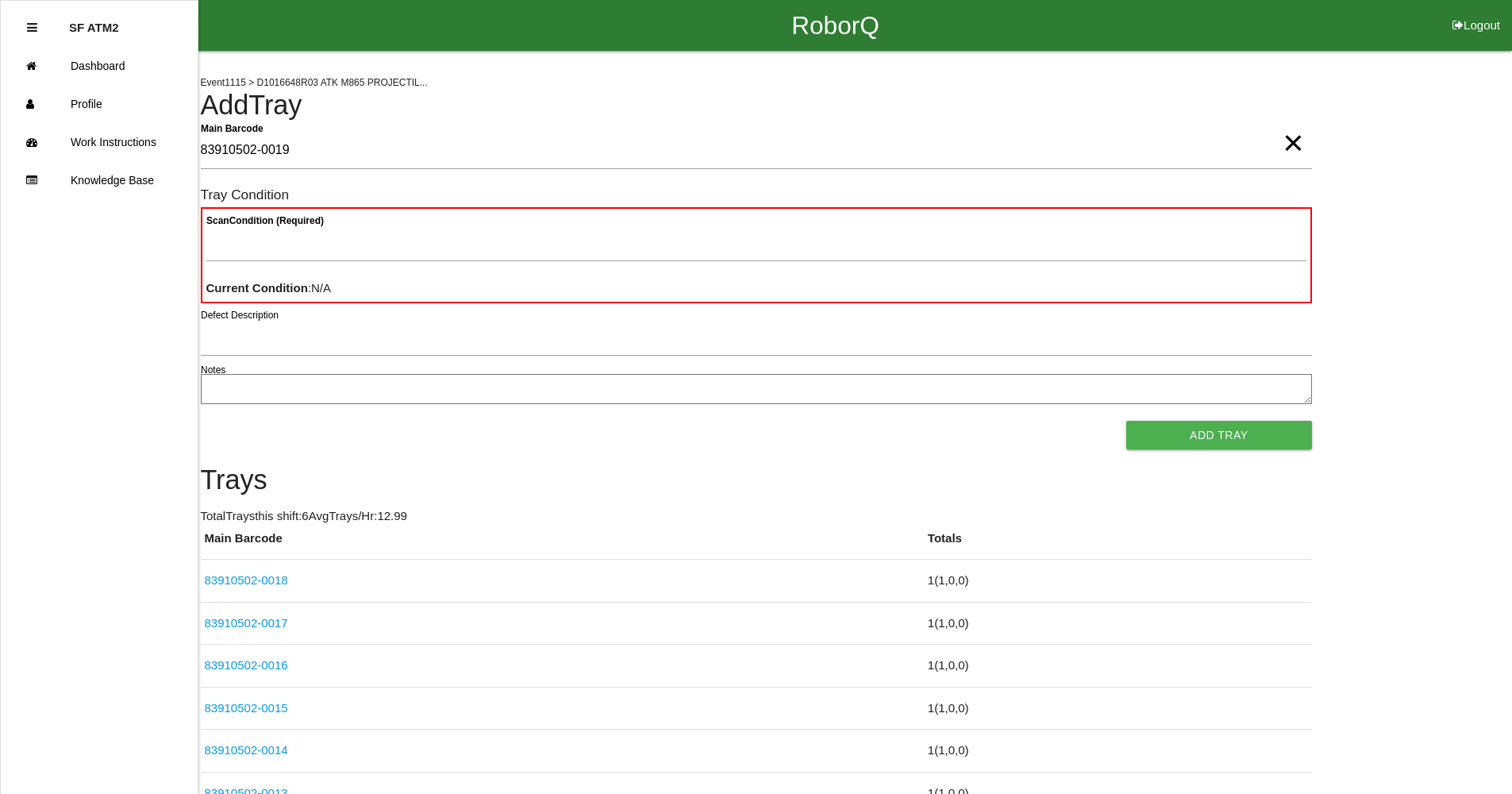
type Barcode "83910502-0019"
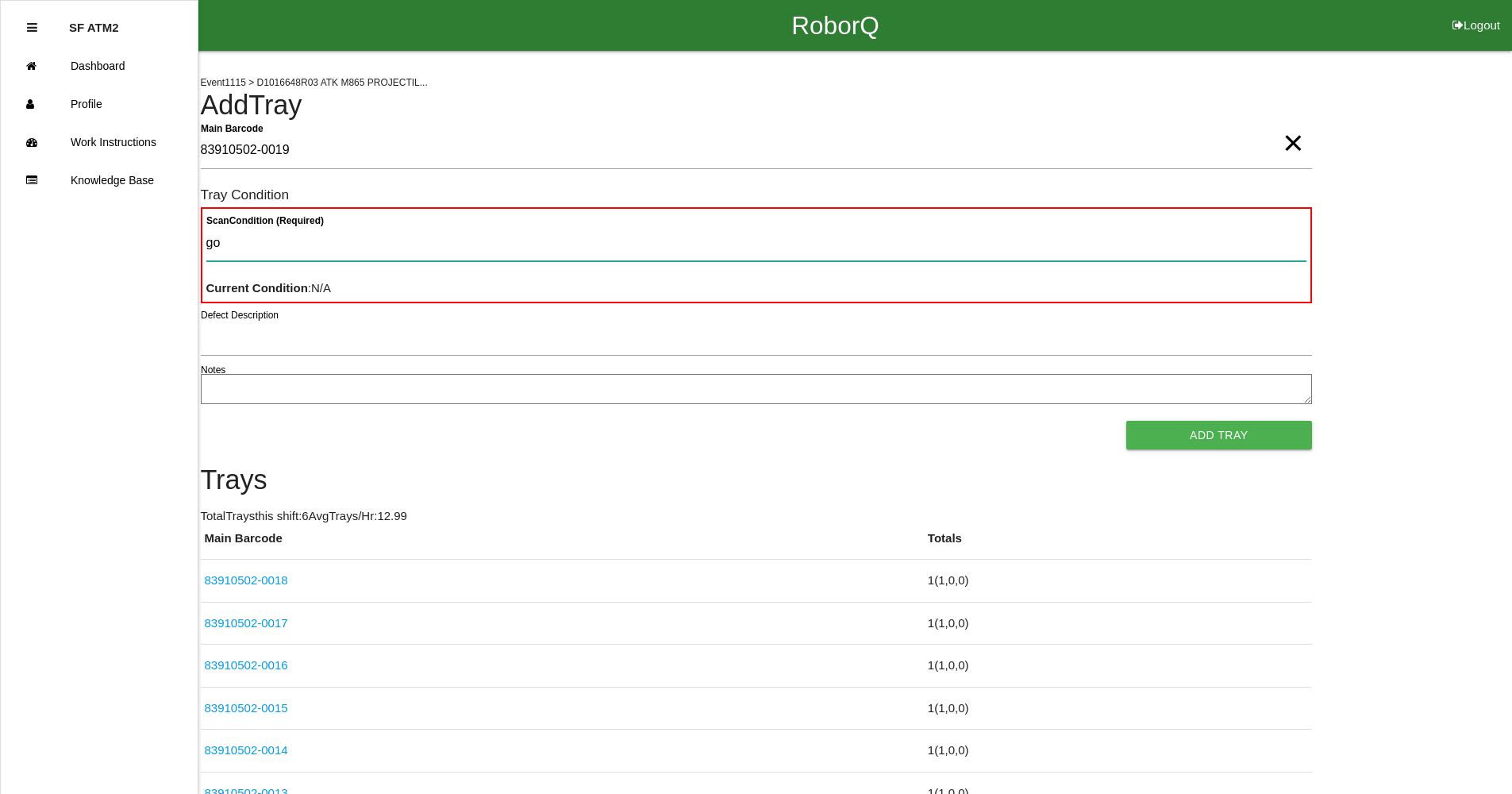
type Condition "goo"
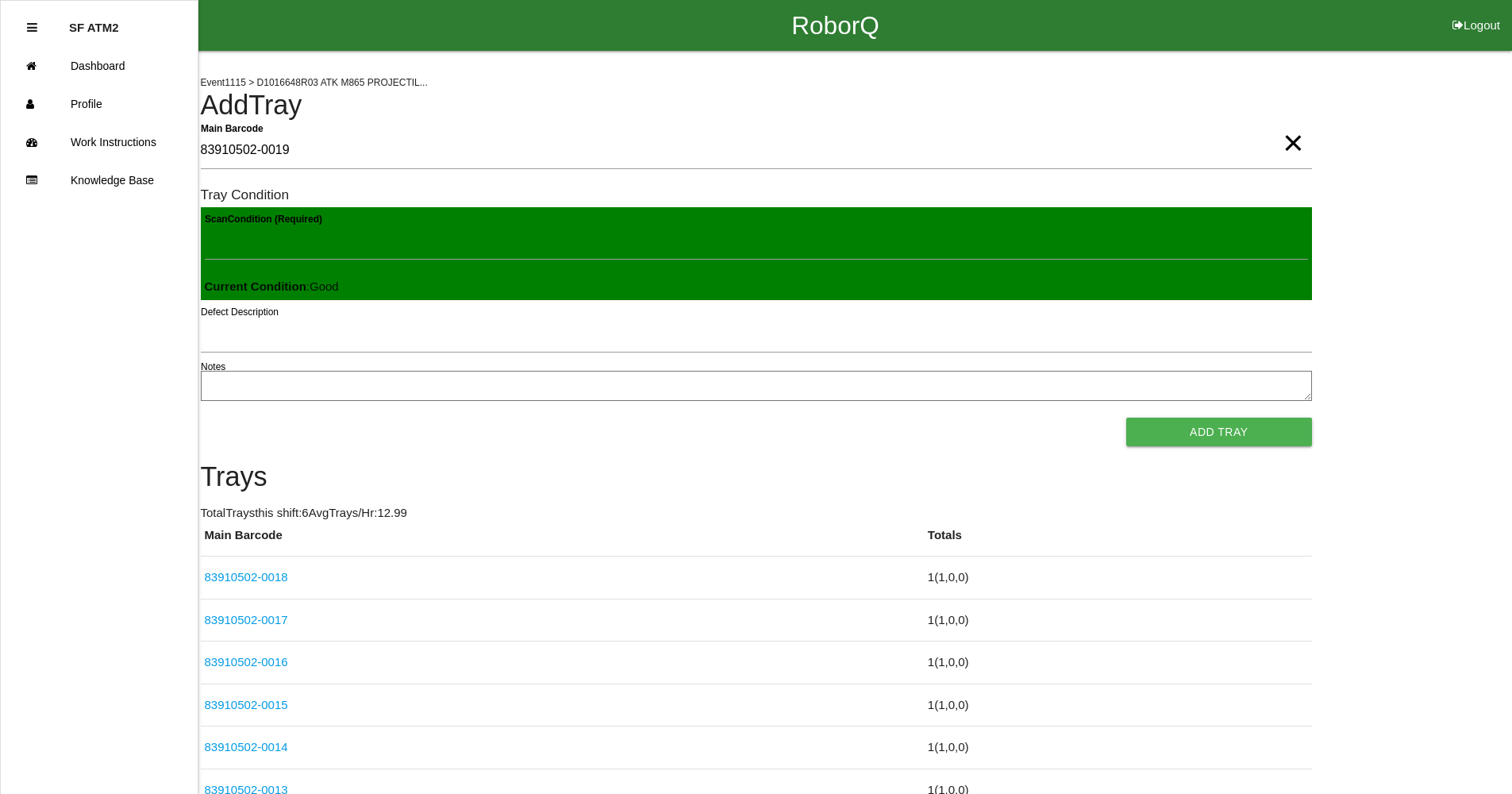
click at [1127, 417] on button "Add Tray" at bounding box center [1218, 431] width 185 height 29
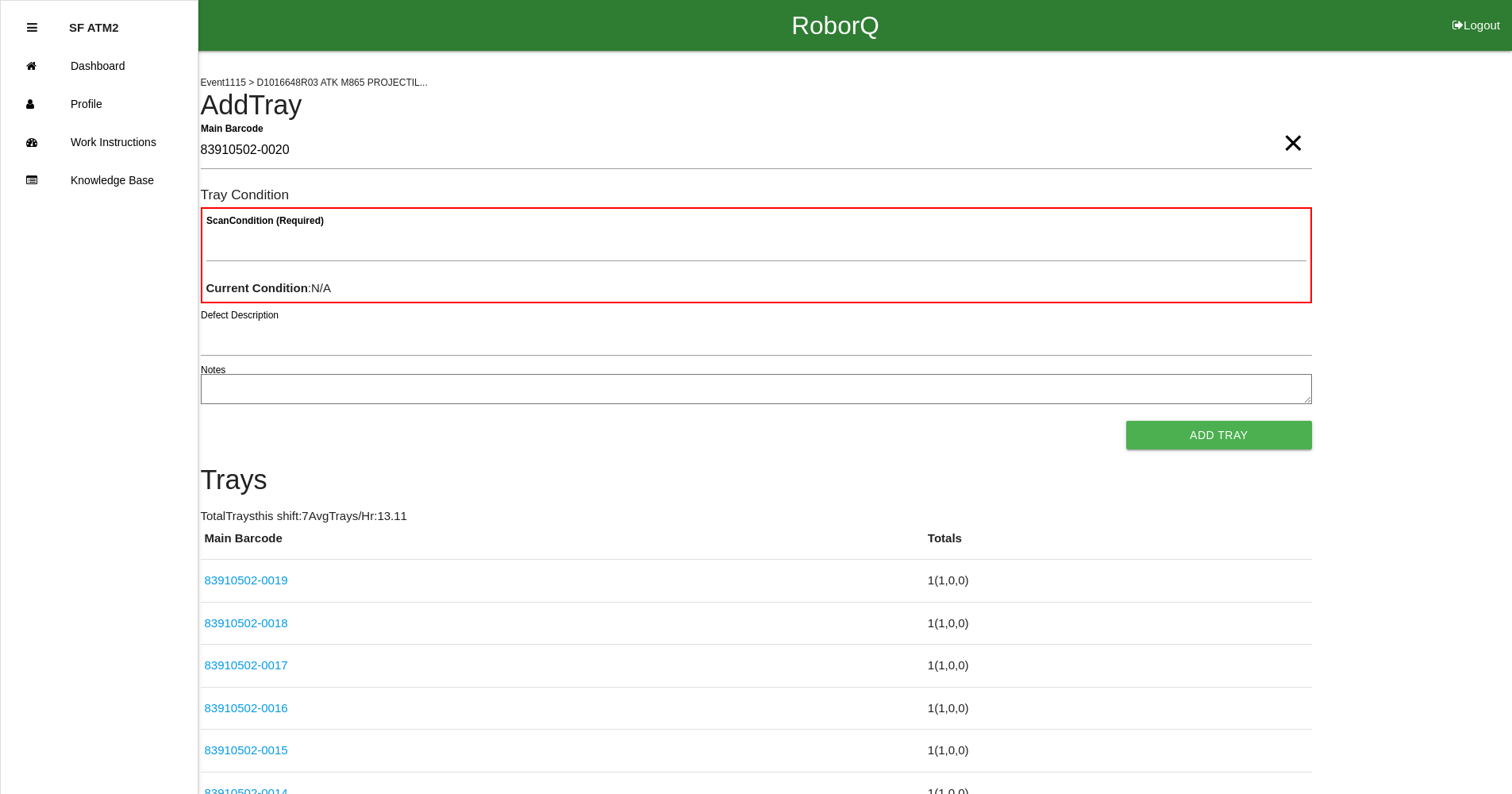
type Barcode "83910502-0020"
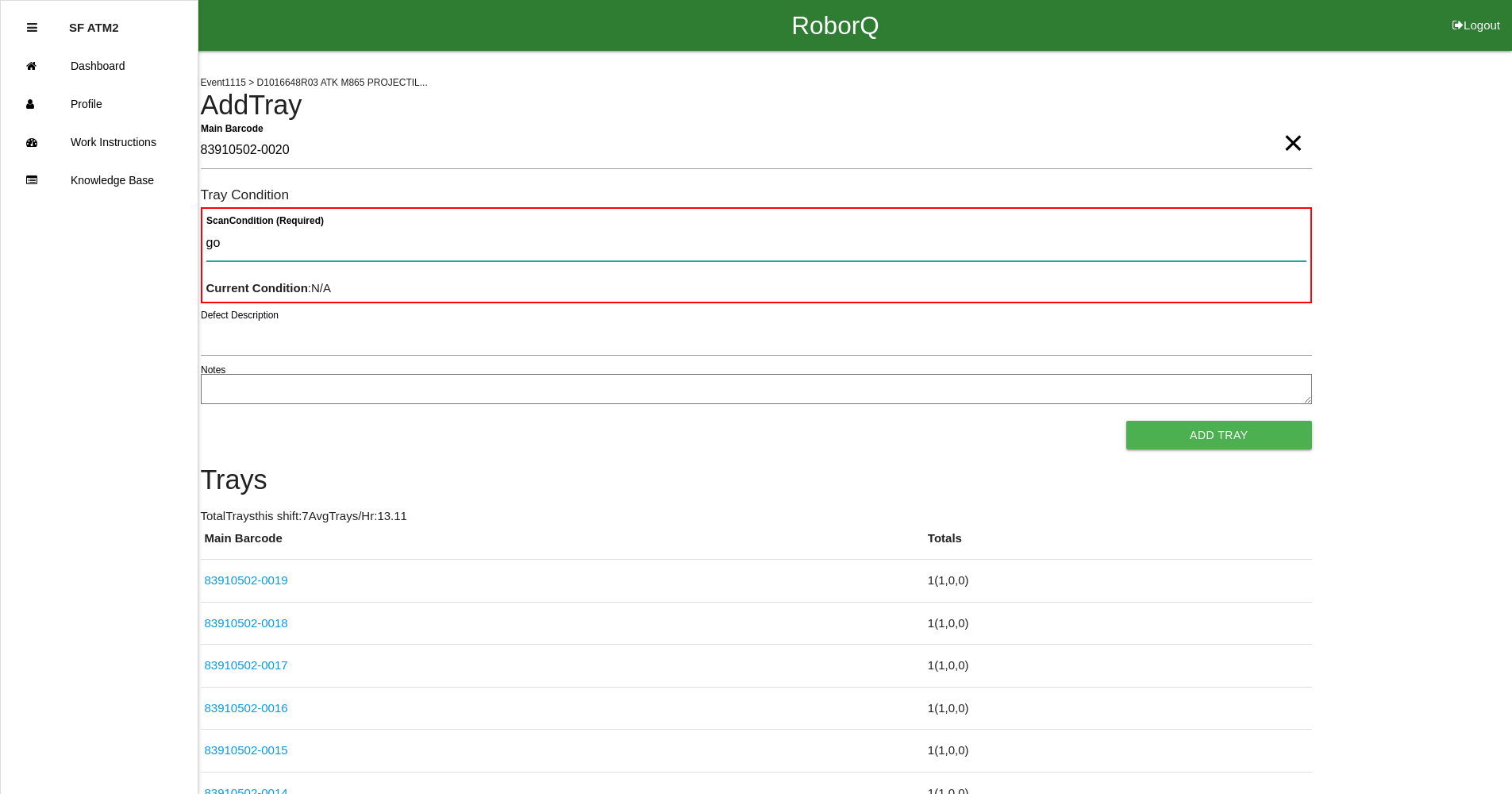
type Condition "goo"
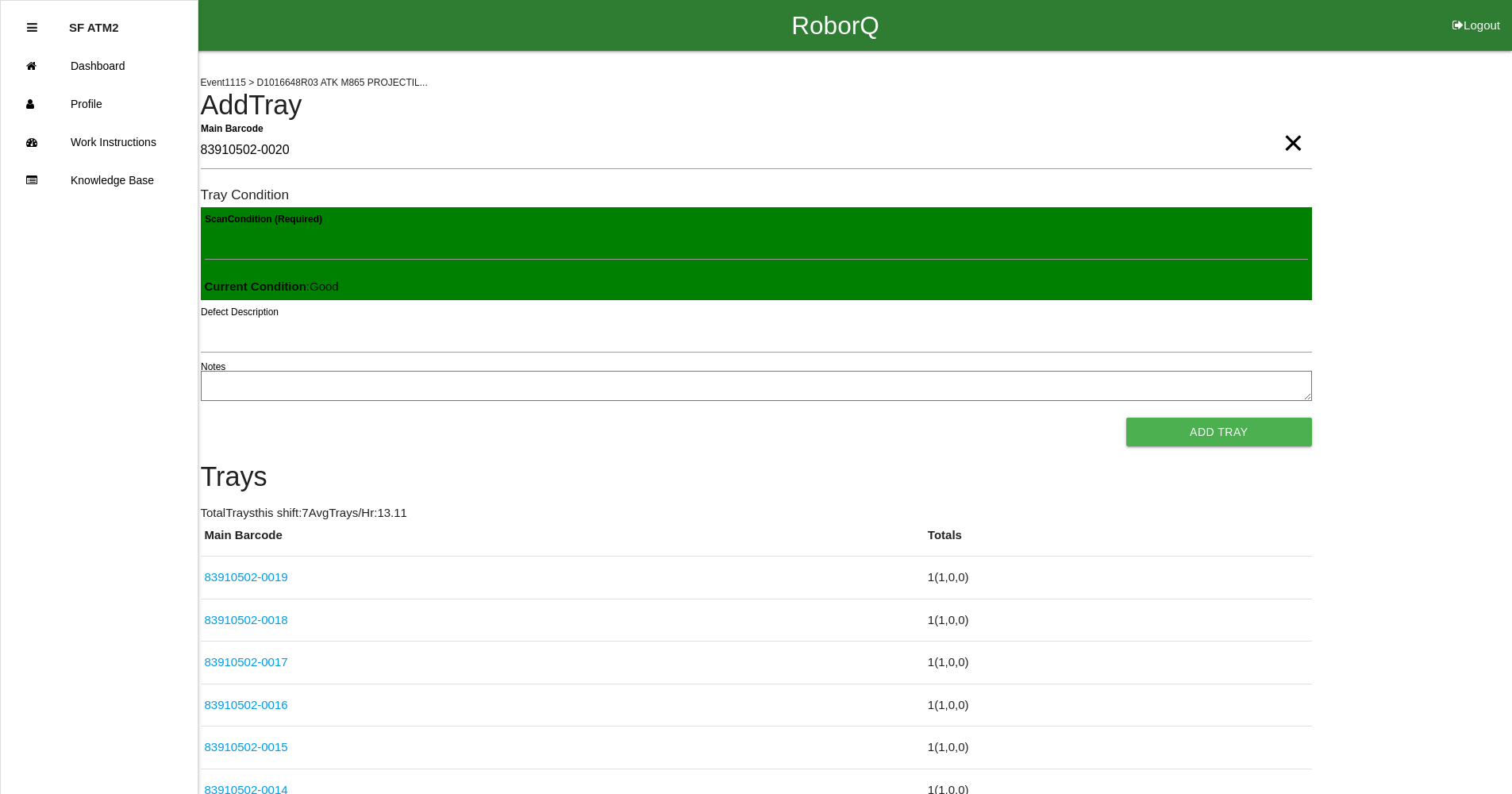
click at [1127, 417] on button "Add Tray" at bounding box center [1218, 431] width 185 height 29
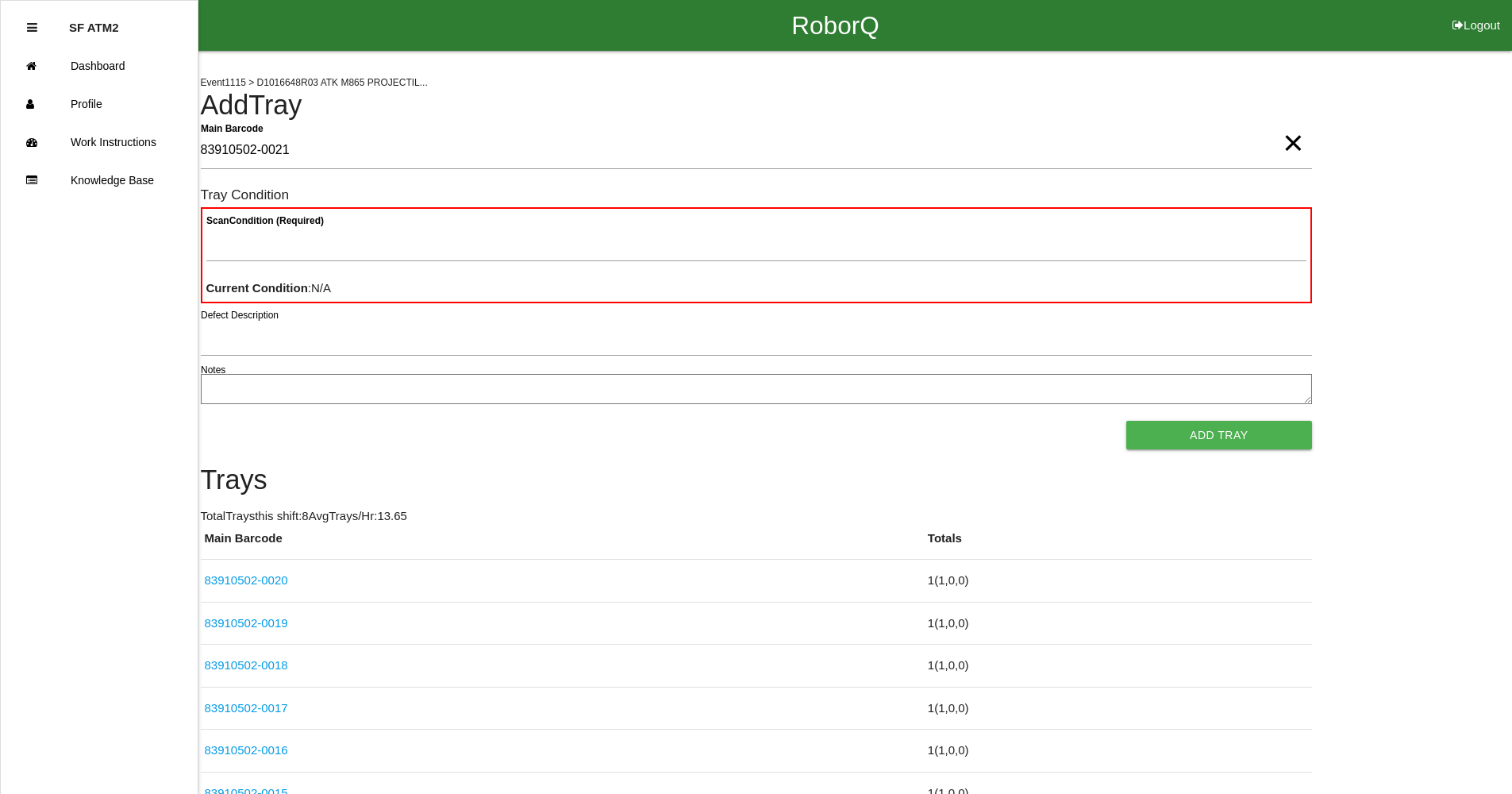
type Barcode "83910502-0021"
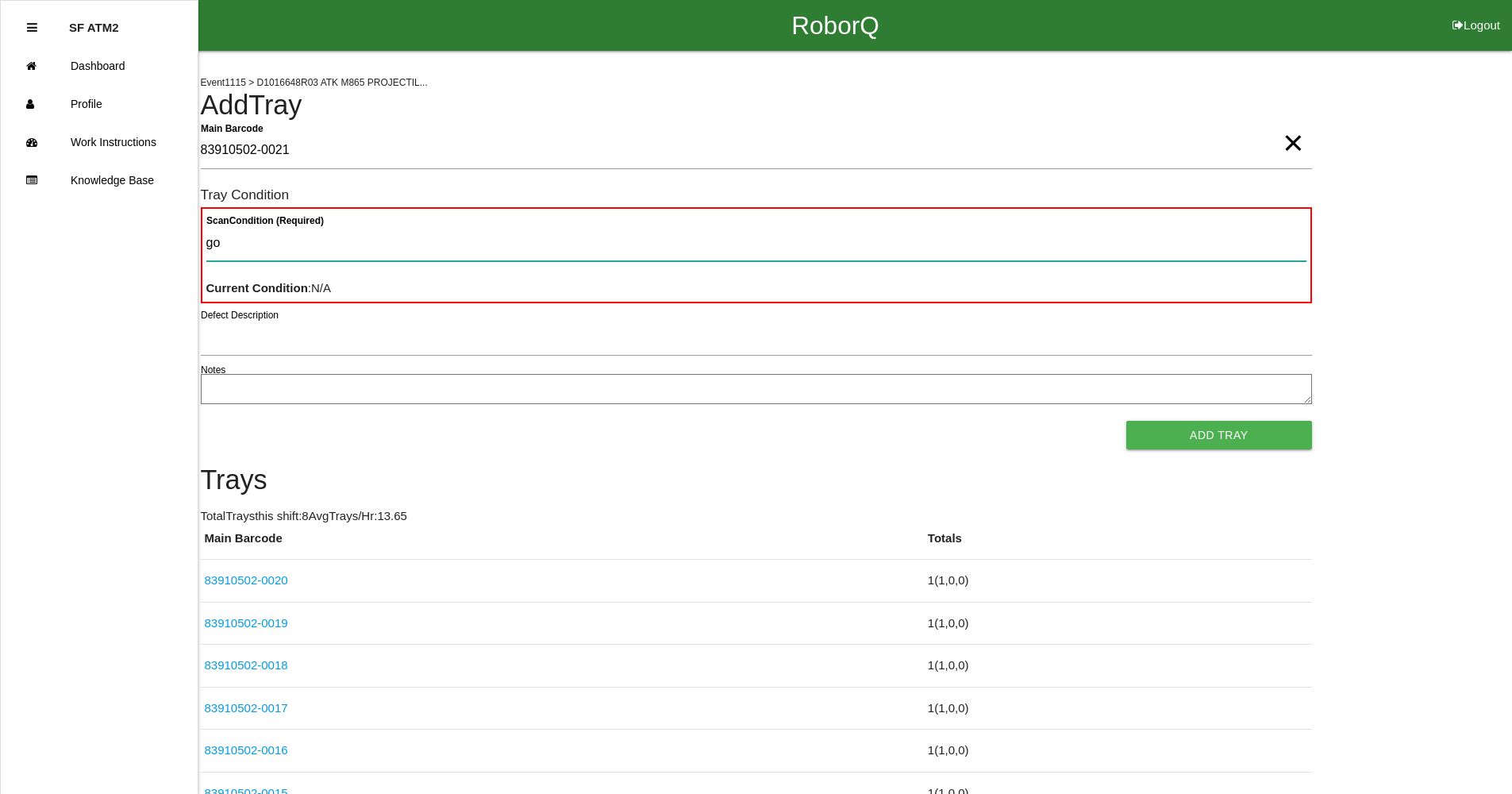
type Condition "goo"
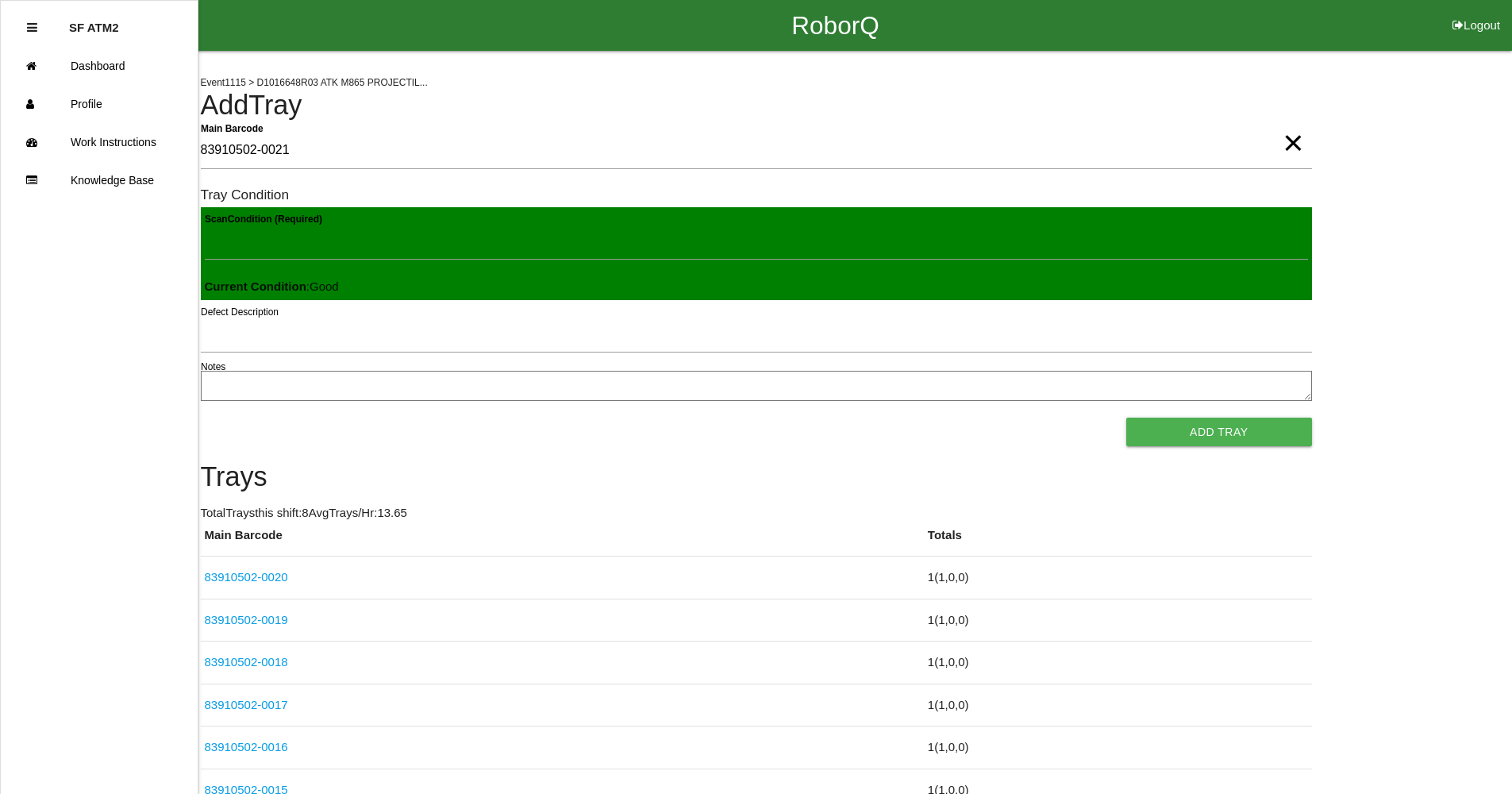
click at [1127, 417] on button "Add Tray" at bounding box center [1218, 431] width 185 height 29
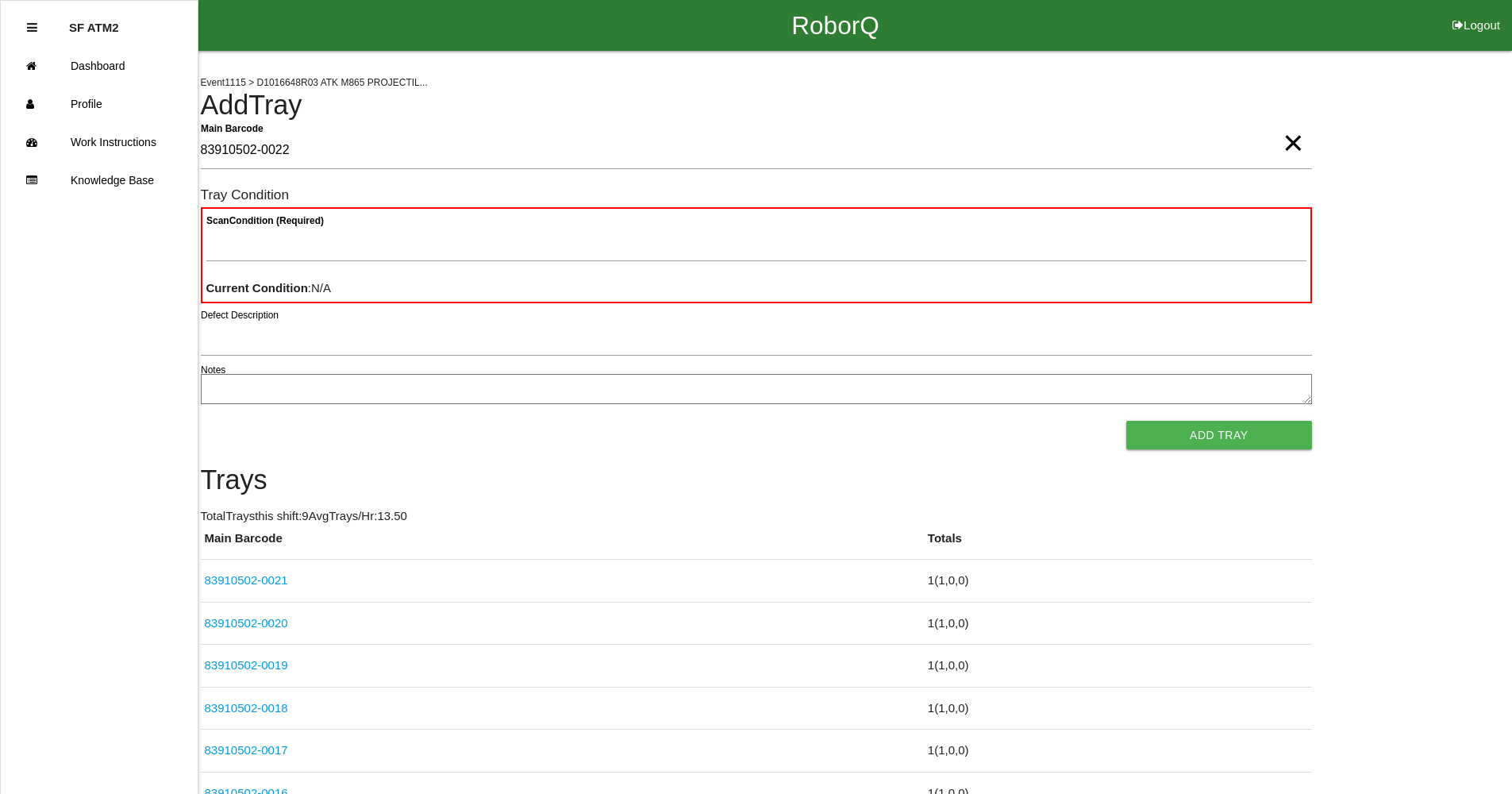
type Barcode "83910502-0022"
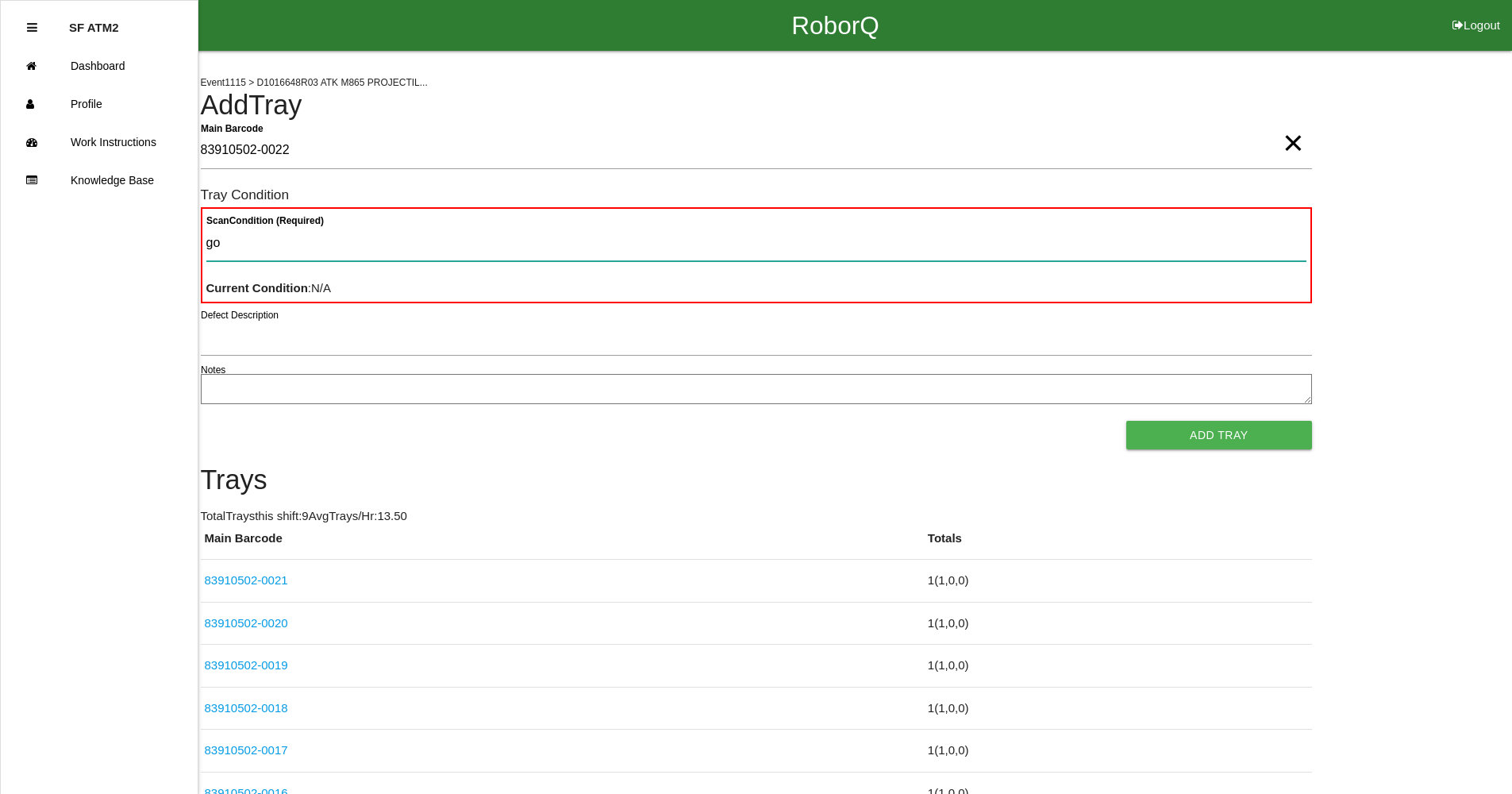
type Condition "goo"
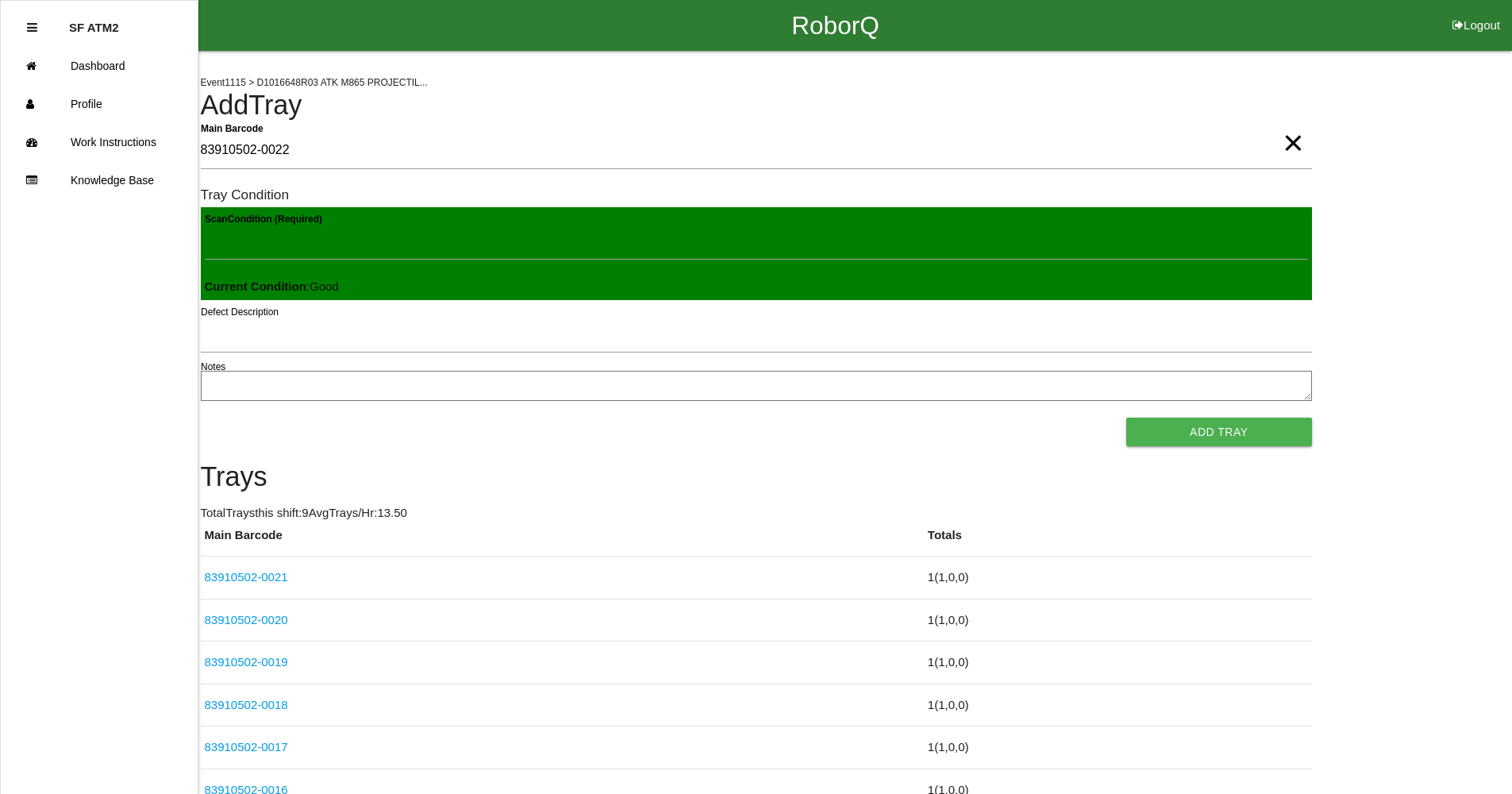
click at [1127, 417] on button "Add Tray" at bounding box center [1218, 431] width 185 height 29
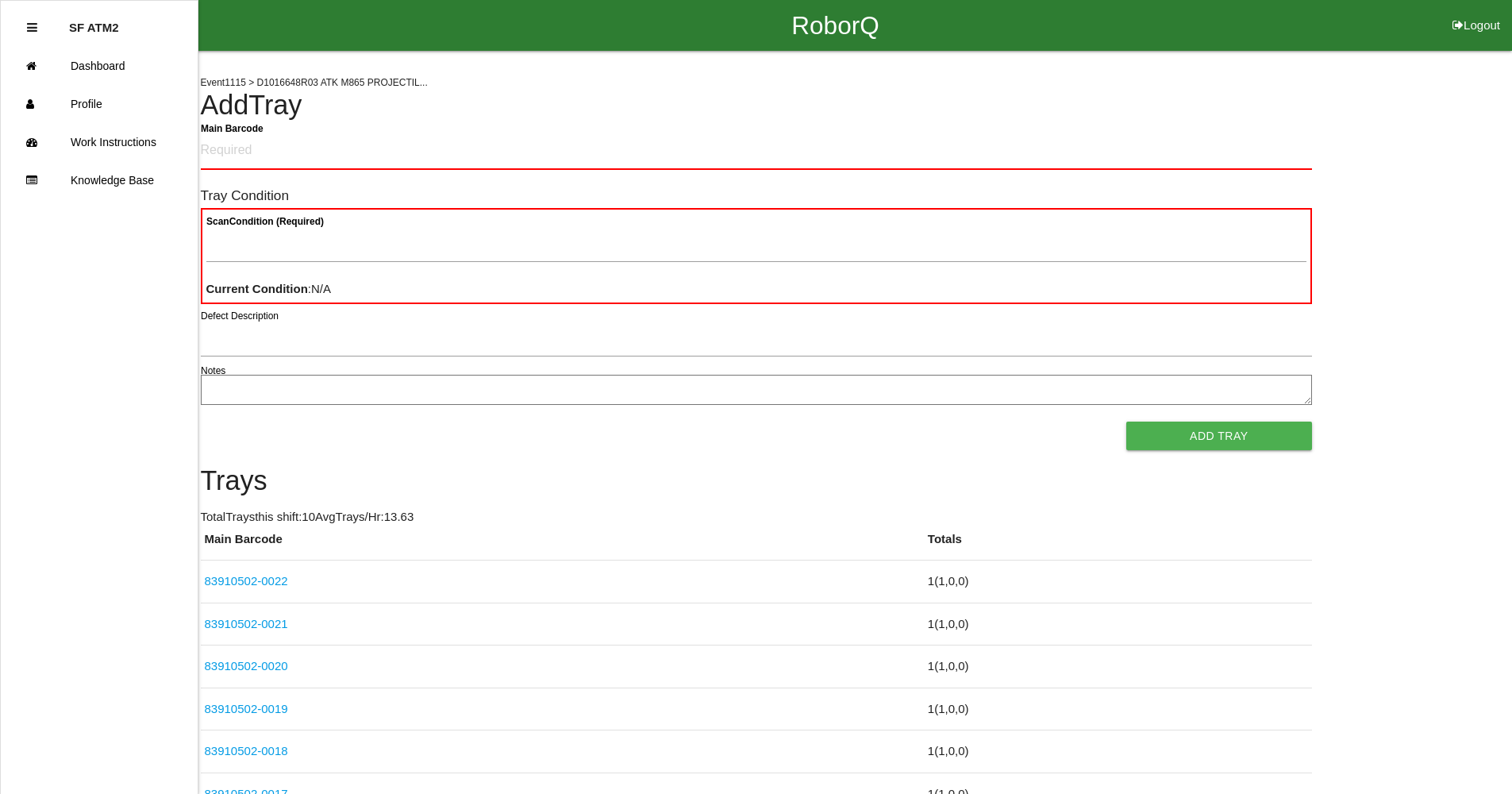
click at [34, 23] on icon at bounding box center [32, 27] width 10 height 12
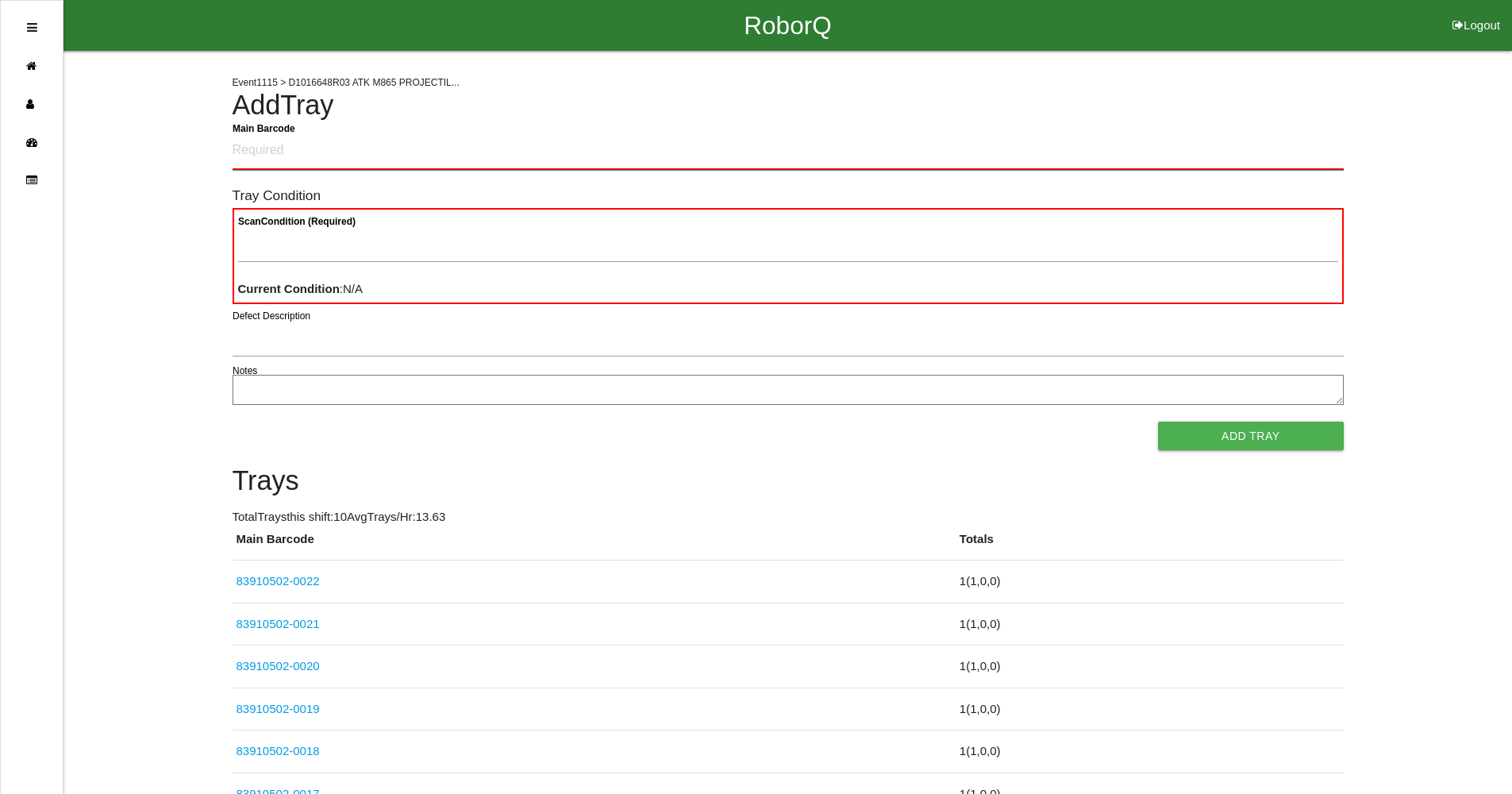
click at [428, 165] on Barcode "Main Barcode" at bounding box center [788, 151] width 1112 height 37
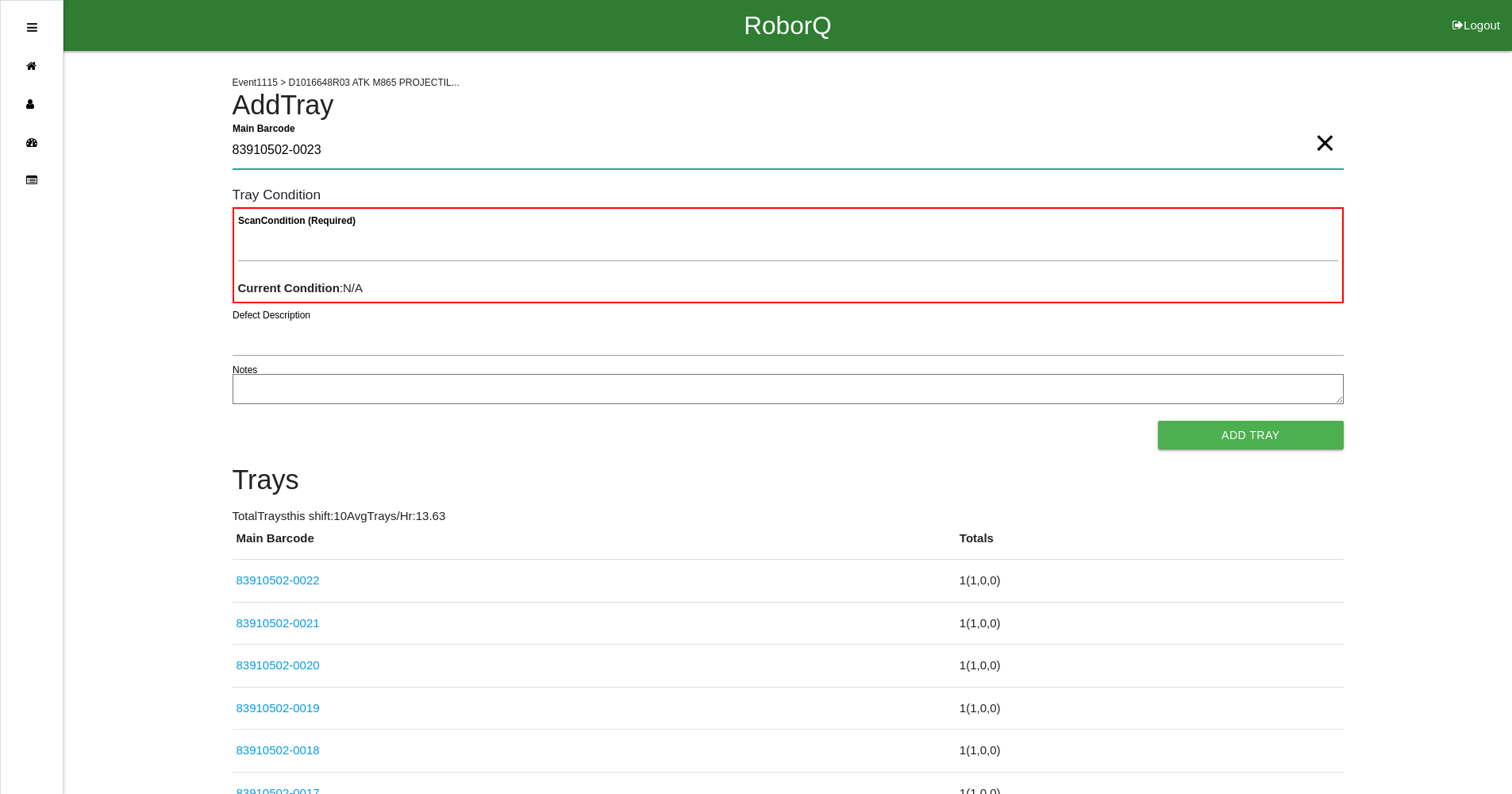
type Barcode "83910502-0023"
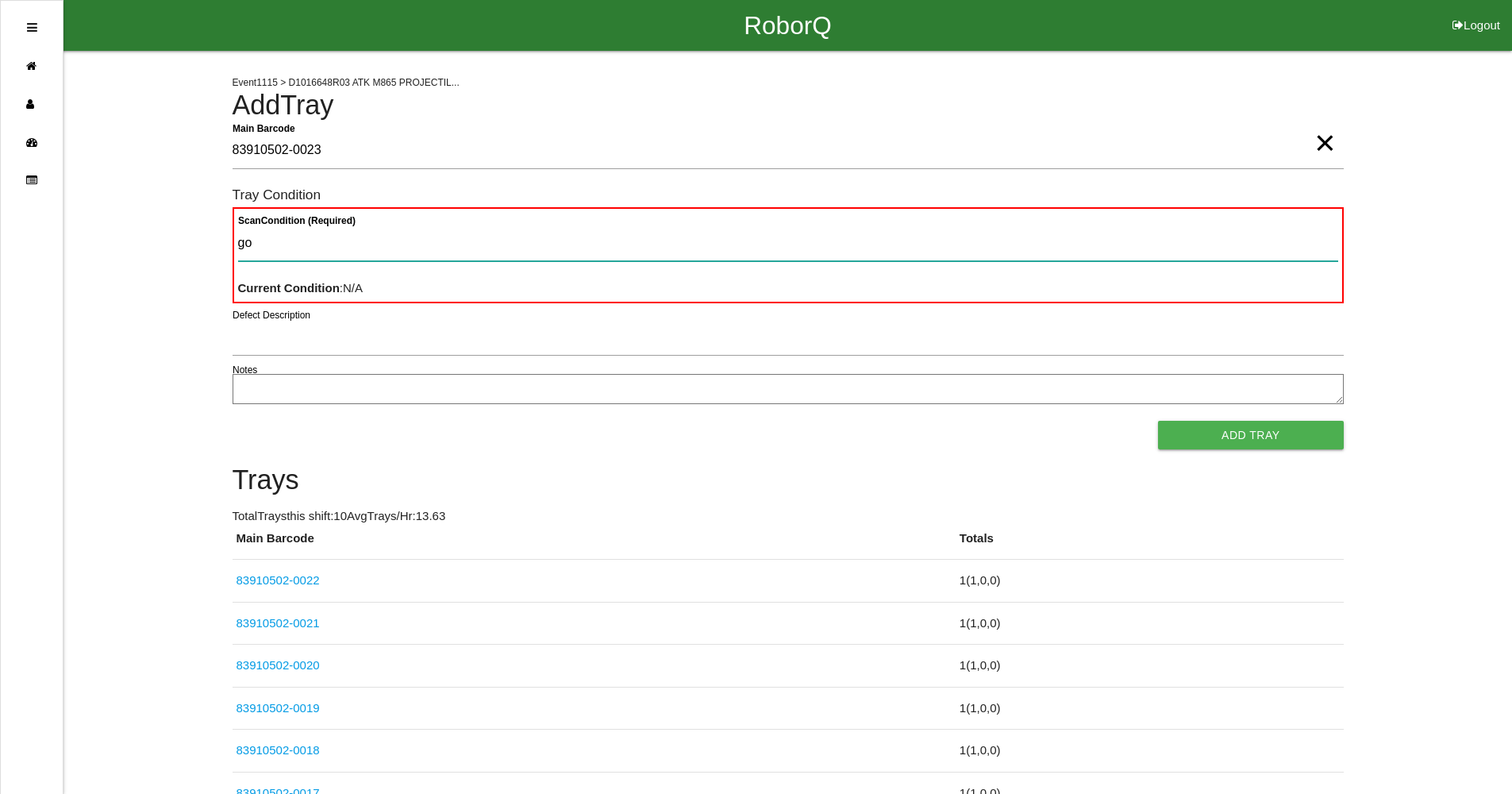
type Condition "goo"
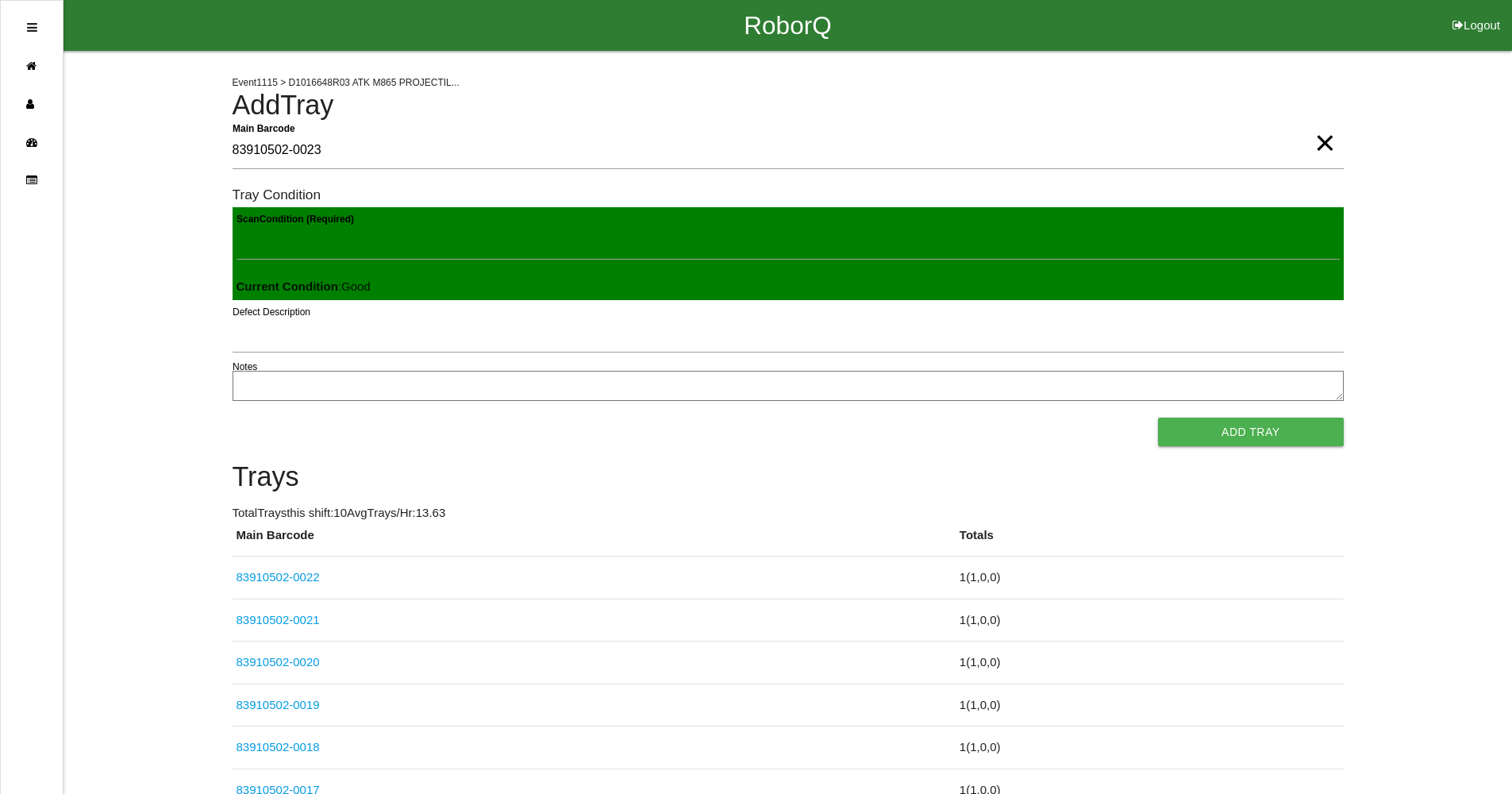
click at [1158, 417] on button "Add Tray" at bounding box center [1250, 431] width 185 height 29
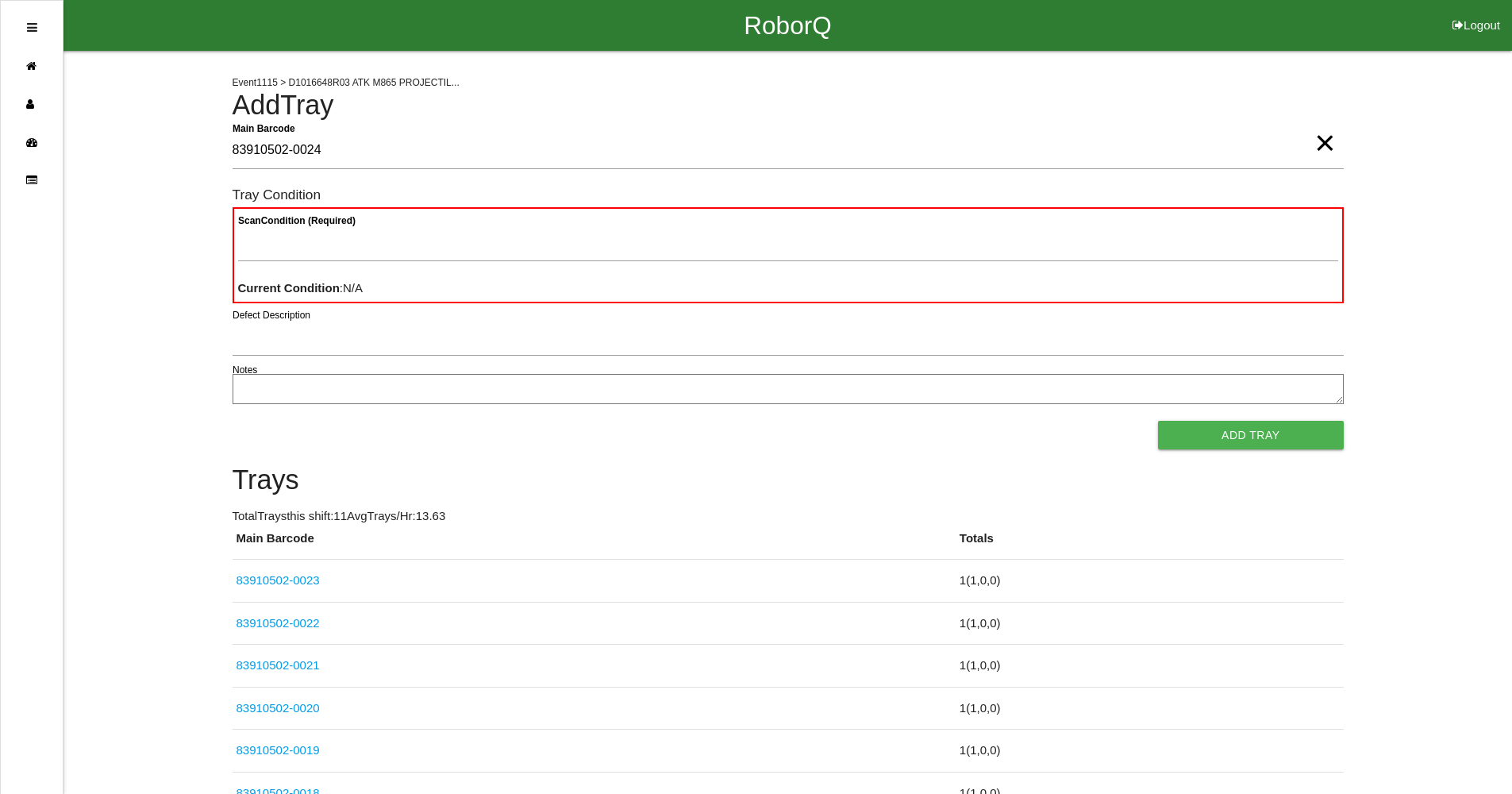
type Barcode "83910502-0024"
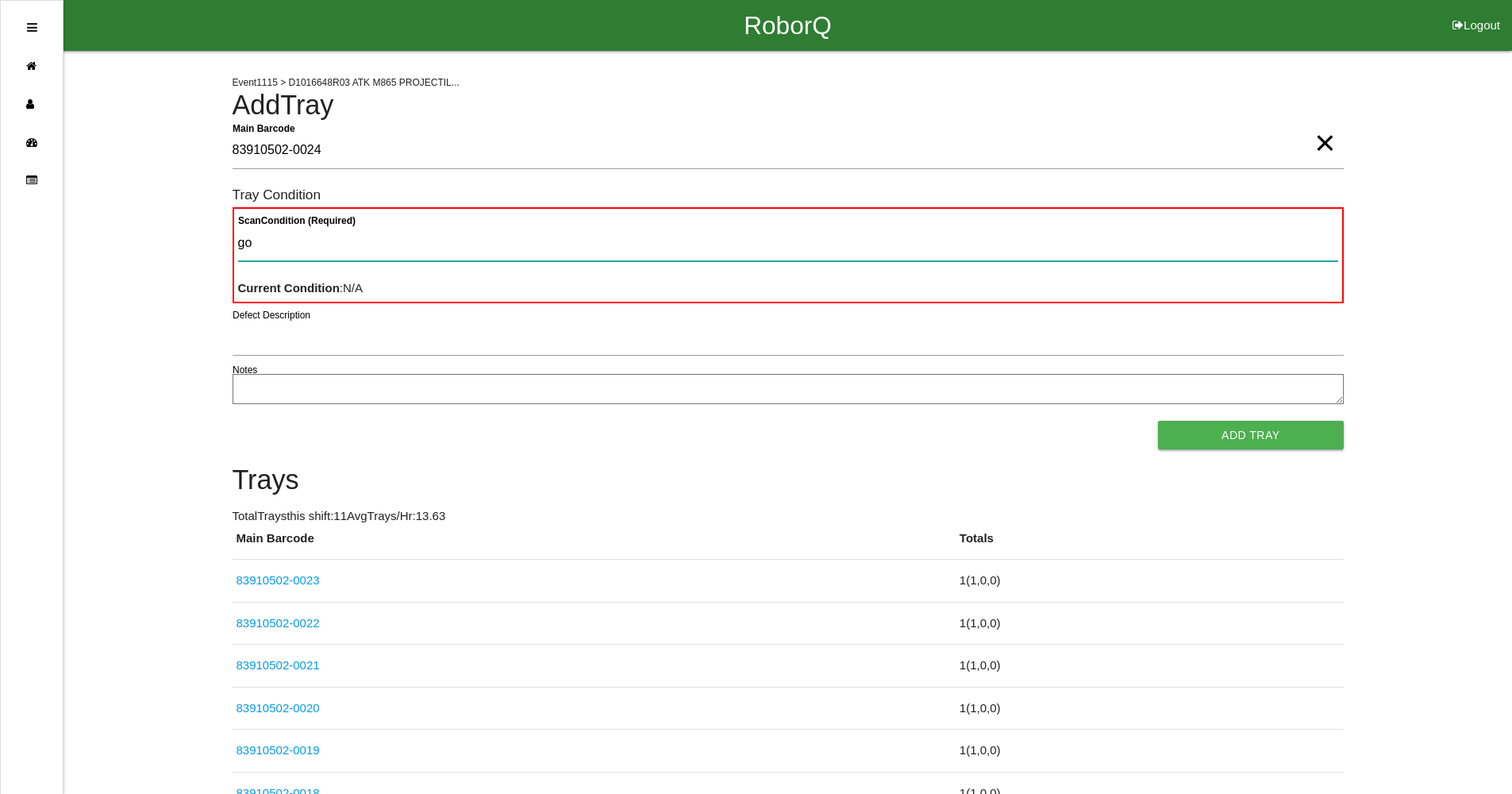
type Condition "goo"
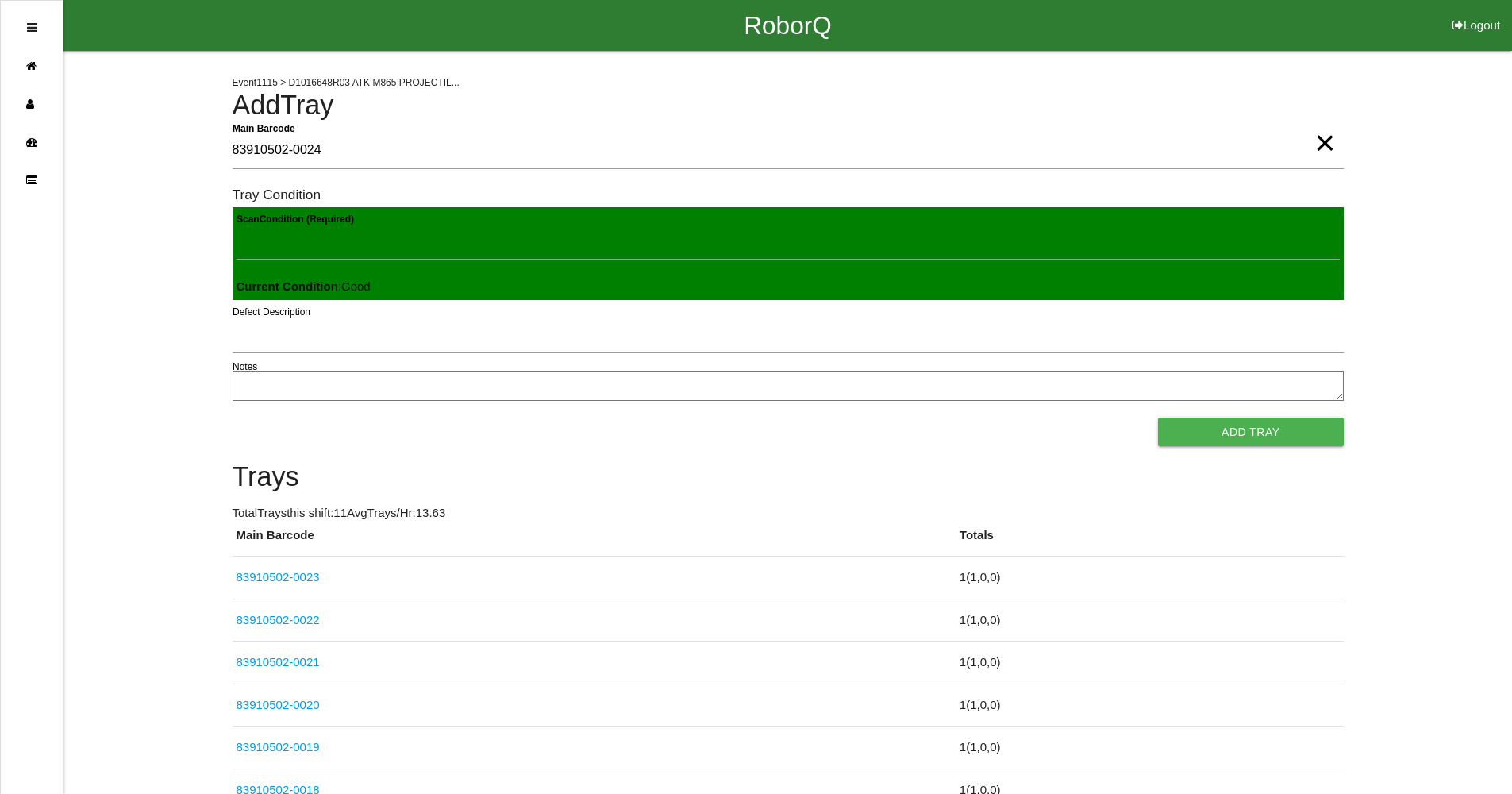
click at [1158, 417] on button "Add Tray" at bounding box center [1250, 431] width 185 height 29
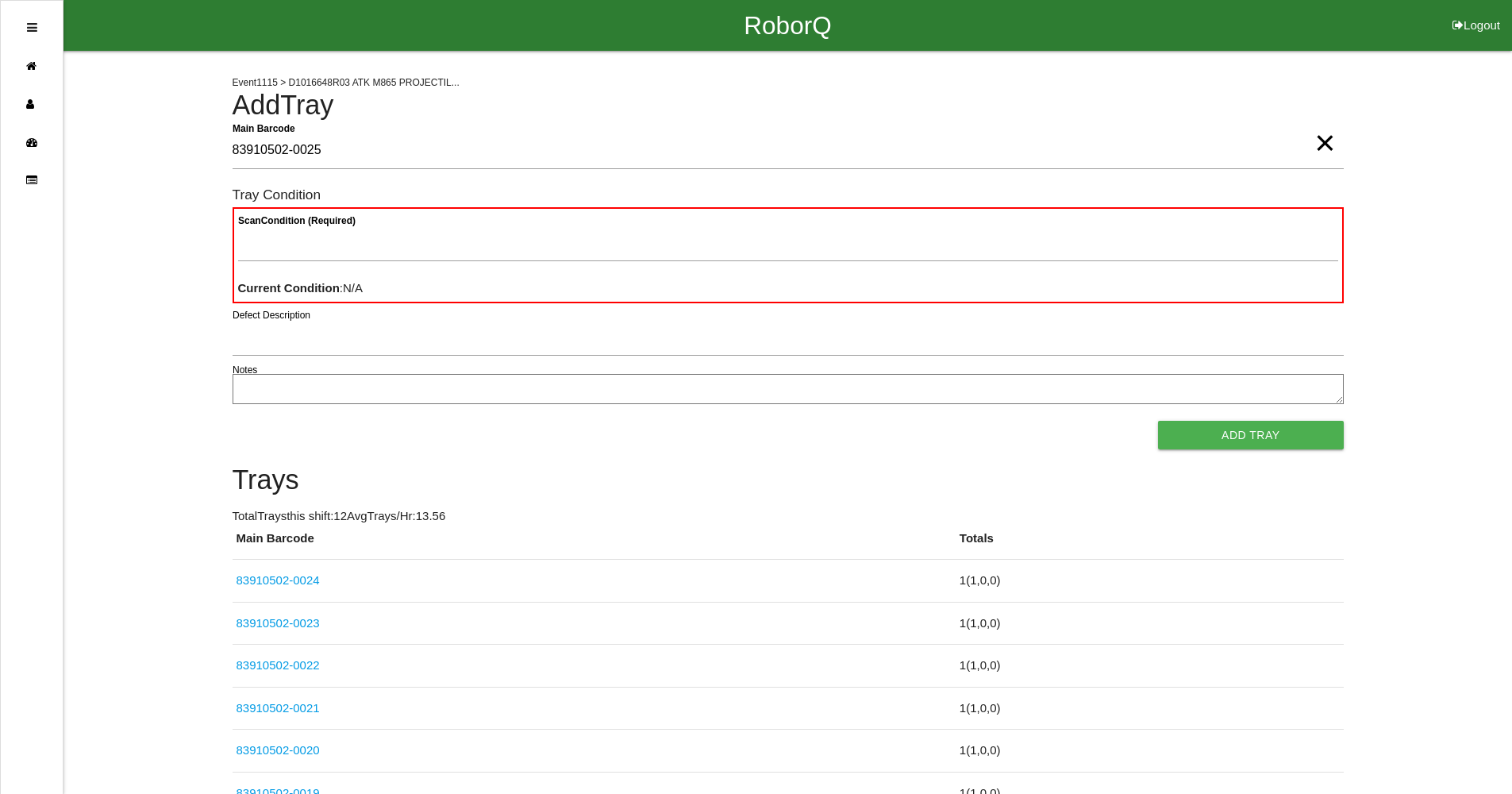
type Barcode "83910502-0025"
type Condition "ba"
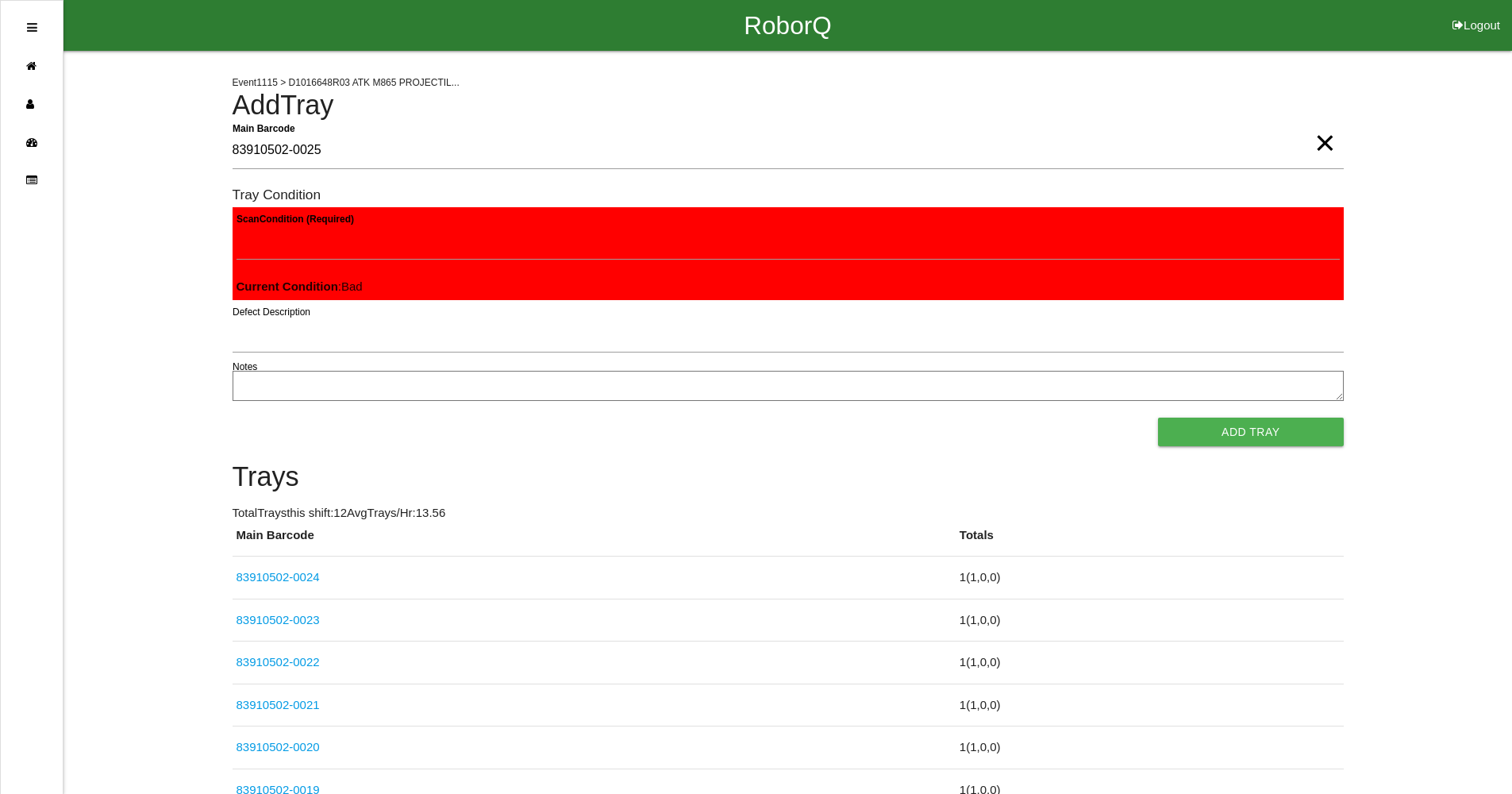
click at [1158, 417] on button "Add Tray" at bounding box center [1250, 431] width 185 height 29
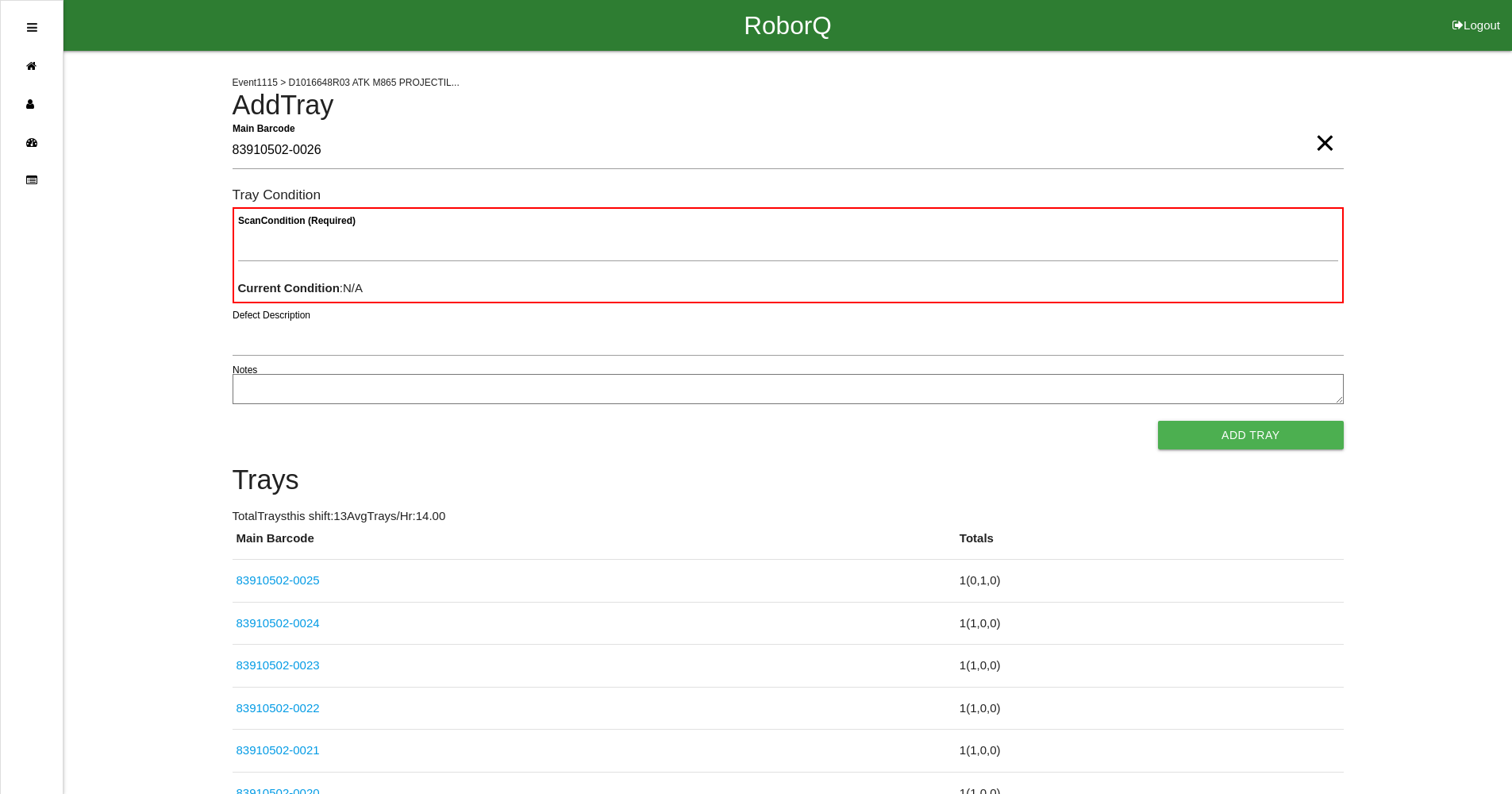
type Barcode "83910502-0026"
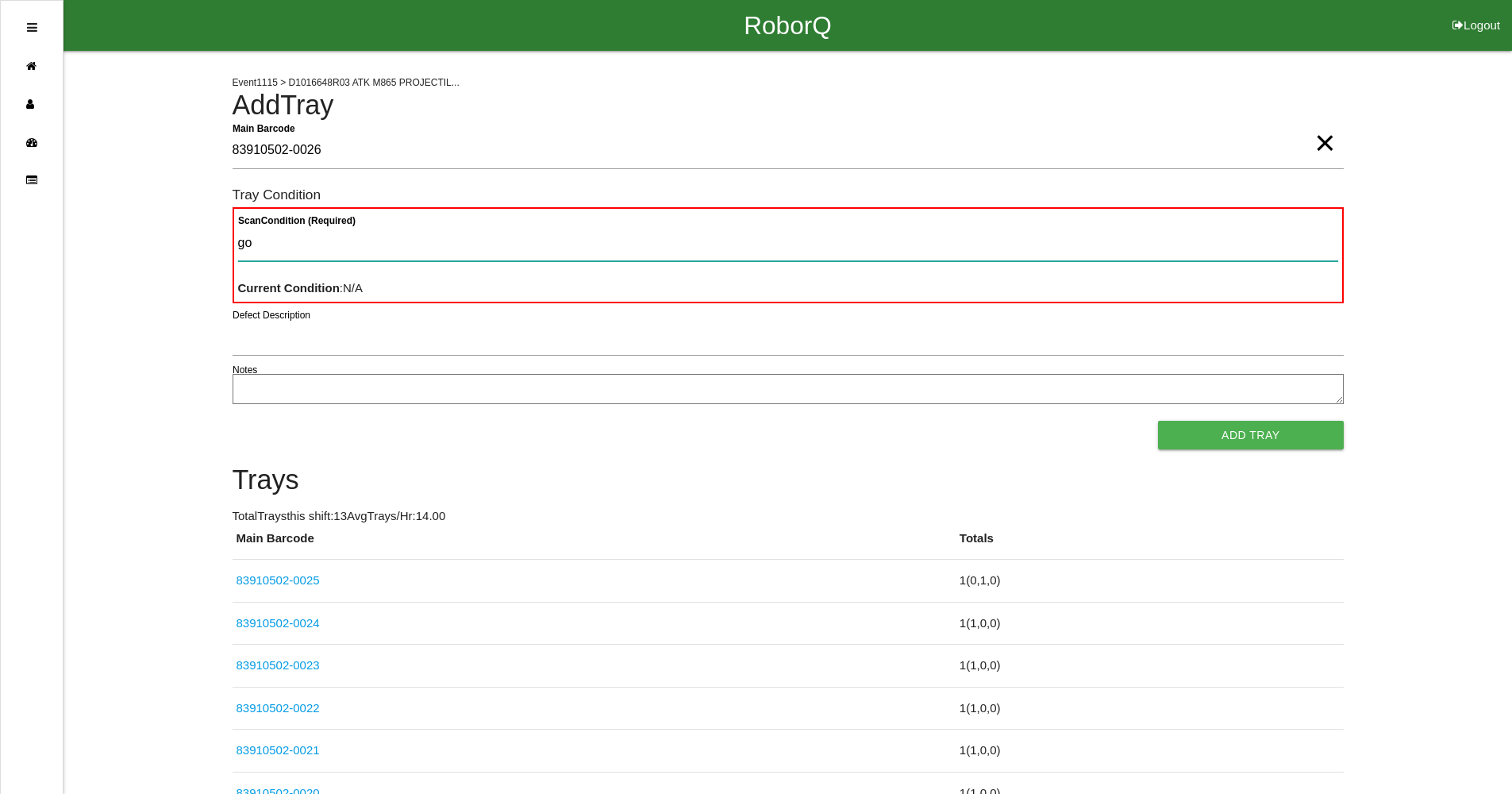
type Condition "goo"
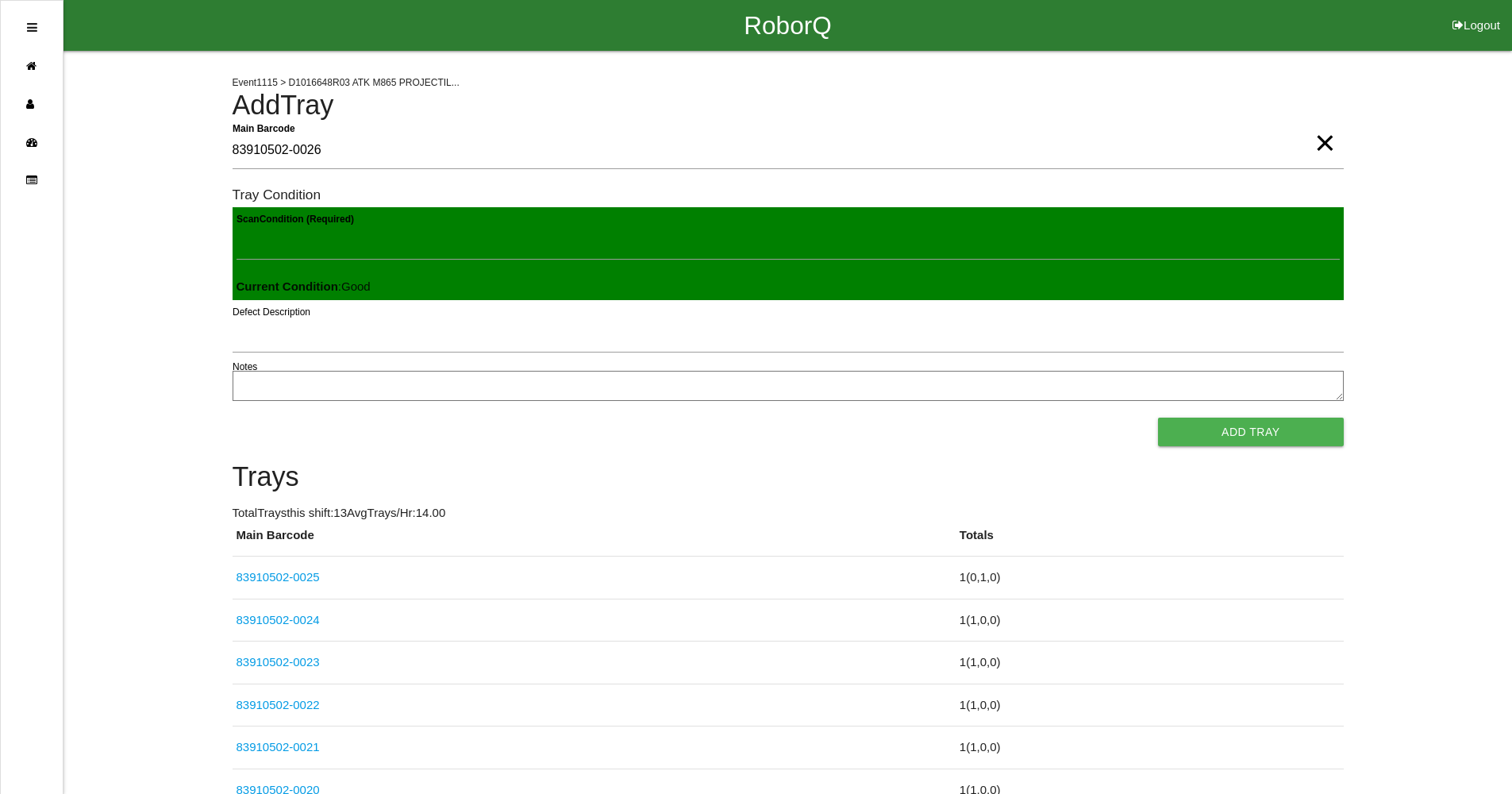
click at [1158, 417] on button "Add Tray" at bounding box center [1250, 431] width 185 height 29
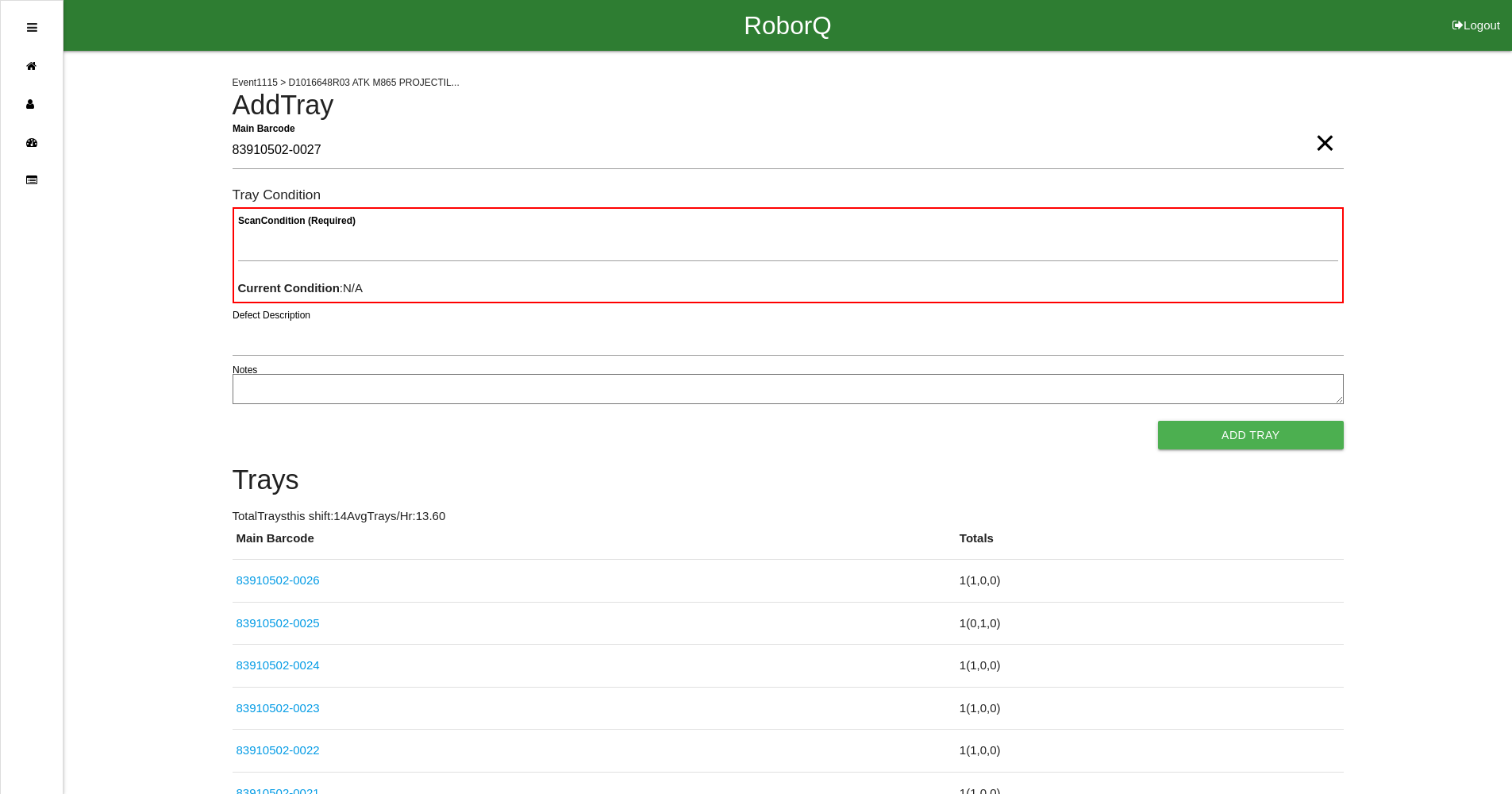
type Barcode "83910502-0027"
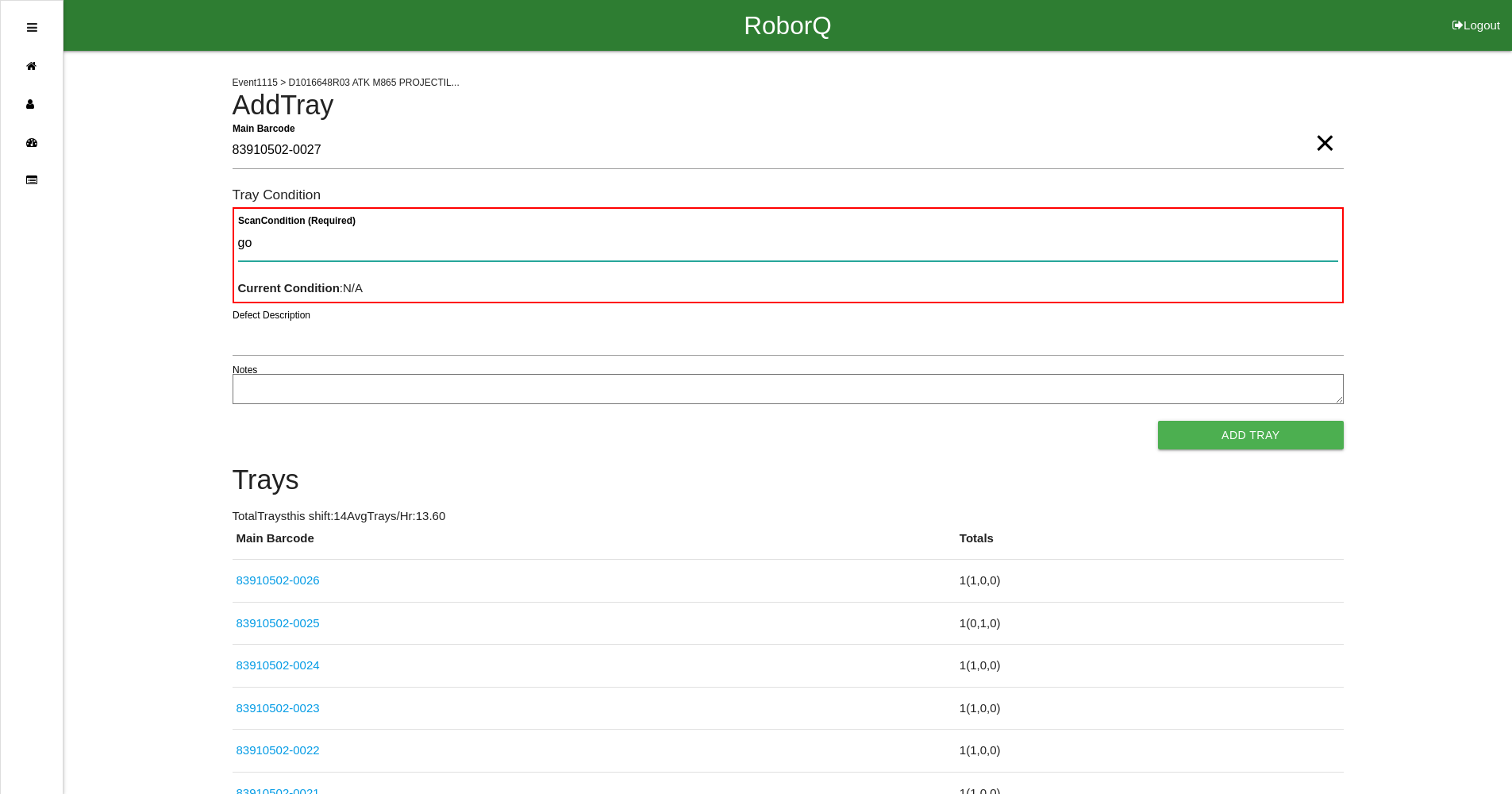
type Condition "goo"
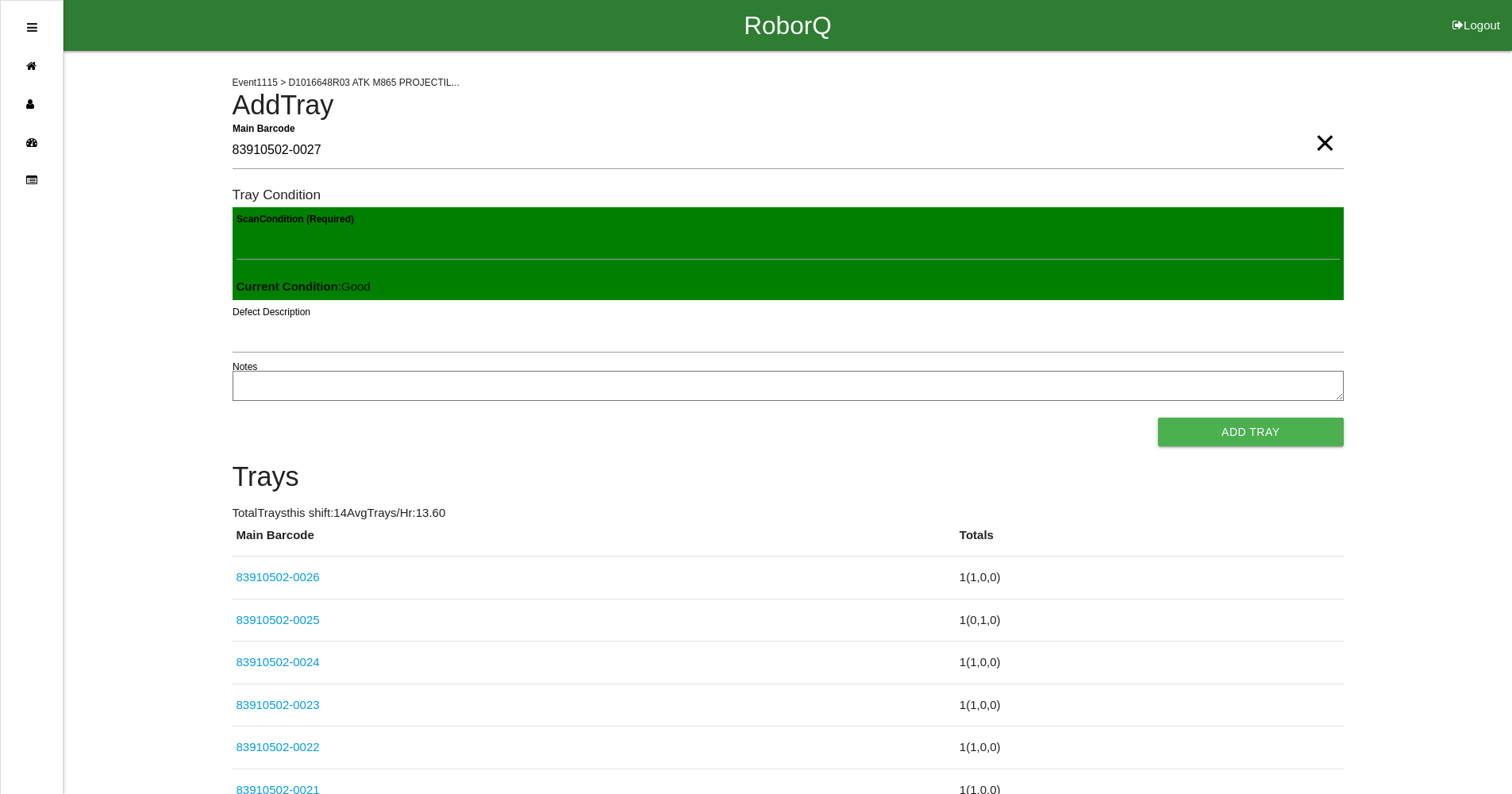
click at [1158, 417] on button "Add Tray" at bounding box center [1250, 431] width 185 height 29
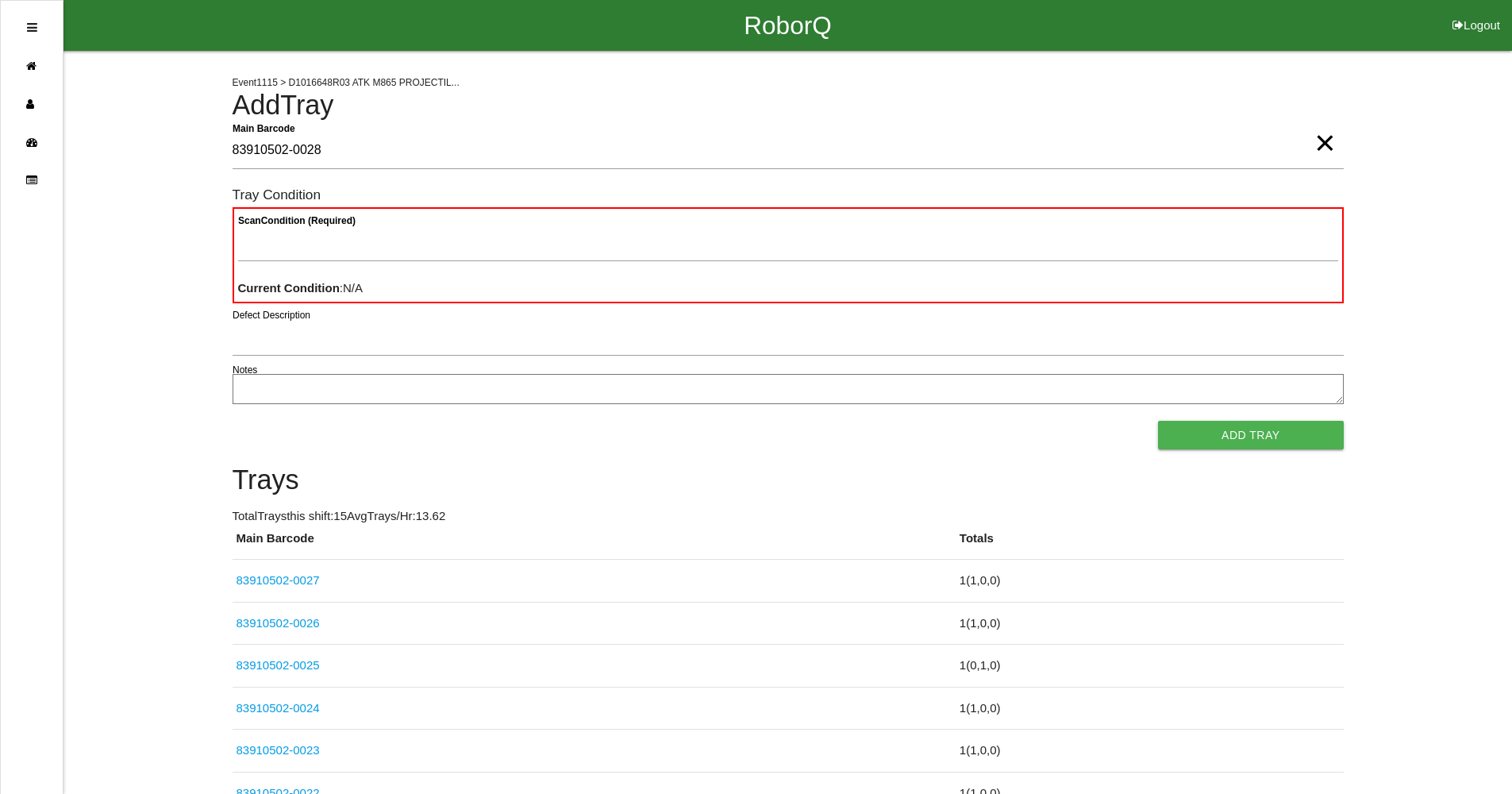
type Barcode "83910502-0028"
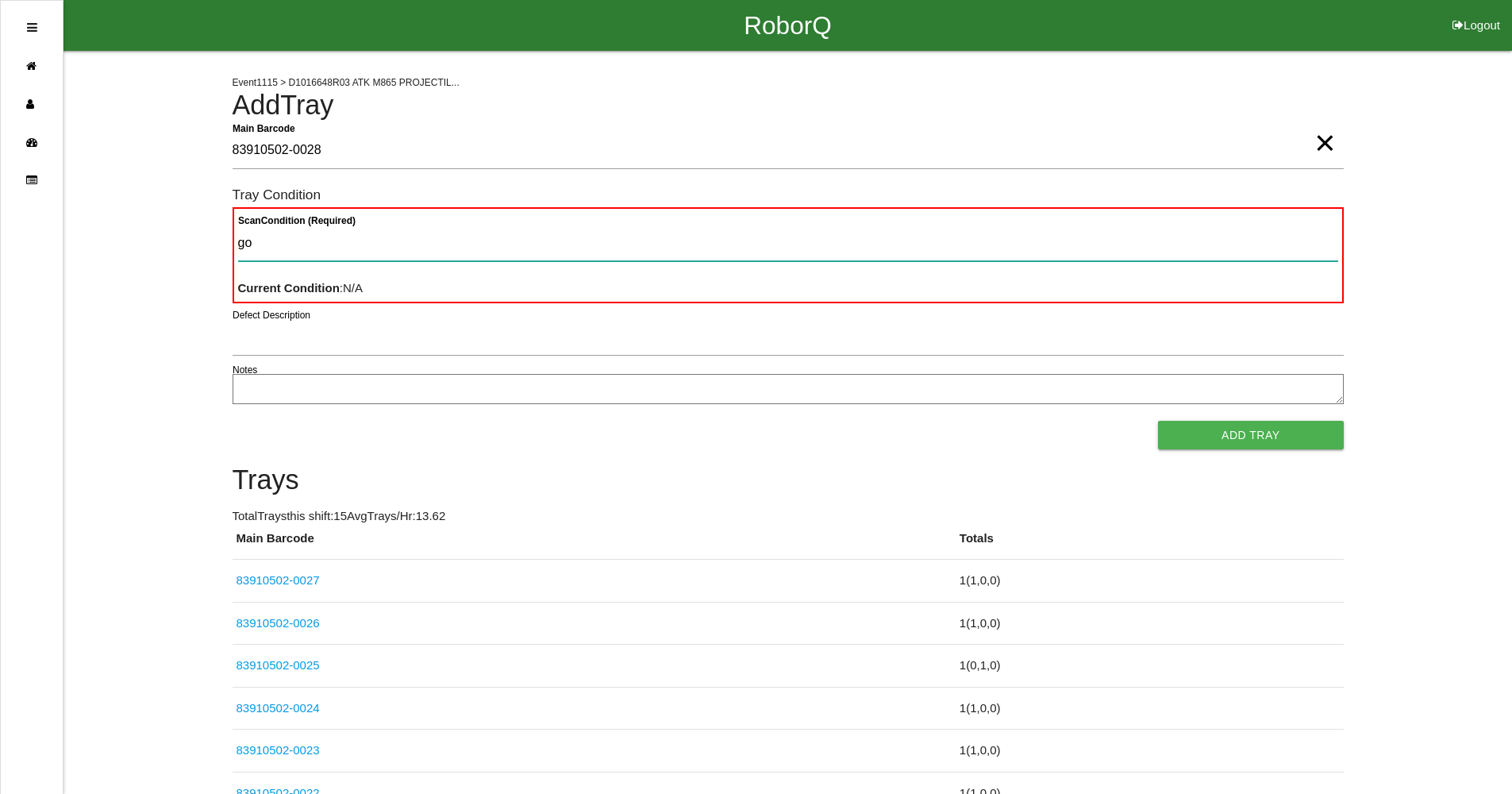
type Condition "goo"
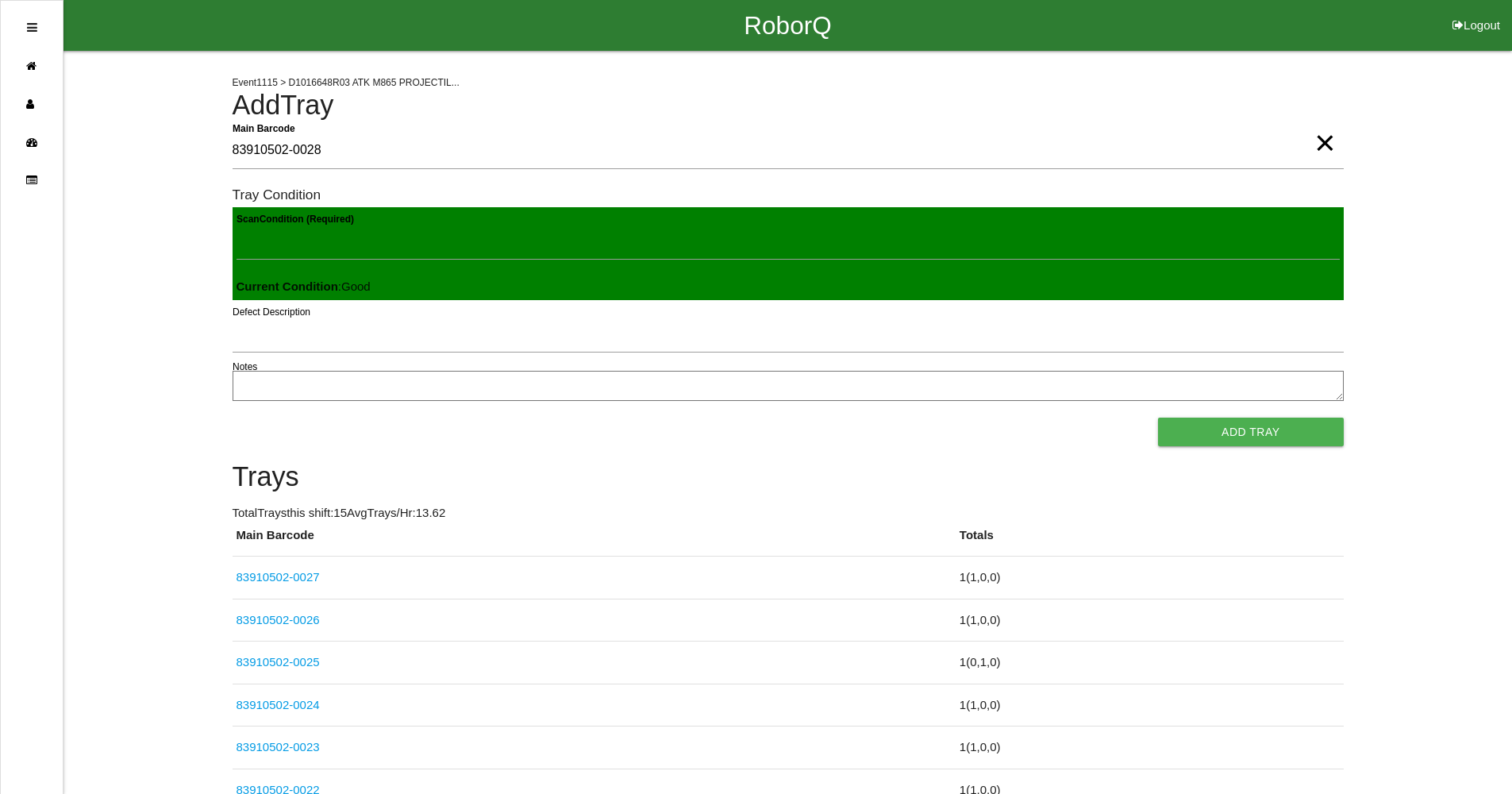
click at [1158, 417] on button "Add Tray" at bounding box center [1250, 431] width 185 height 29
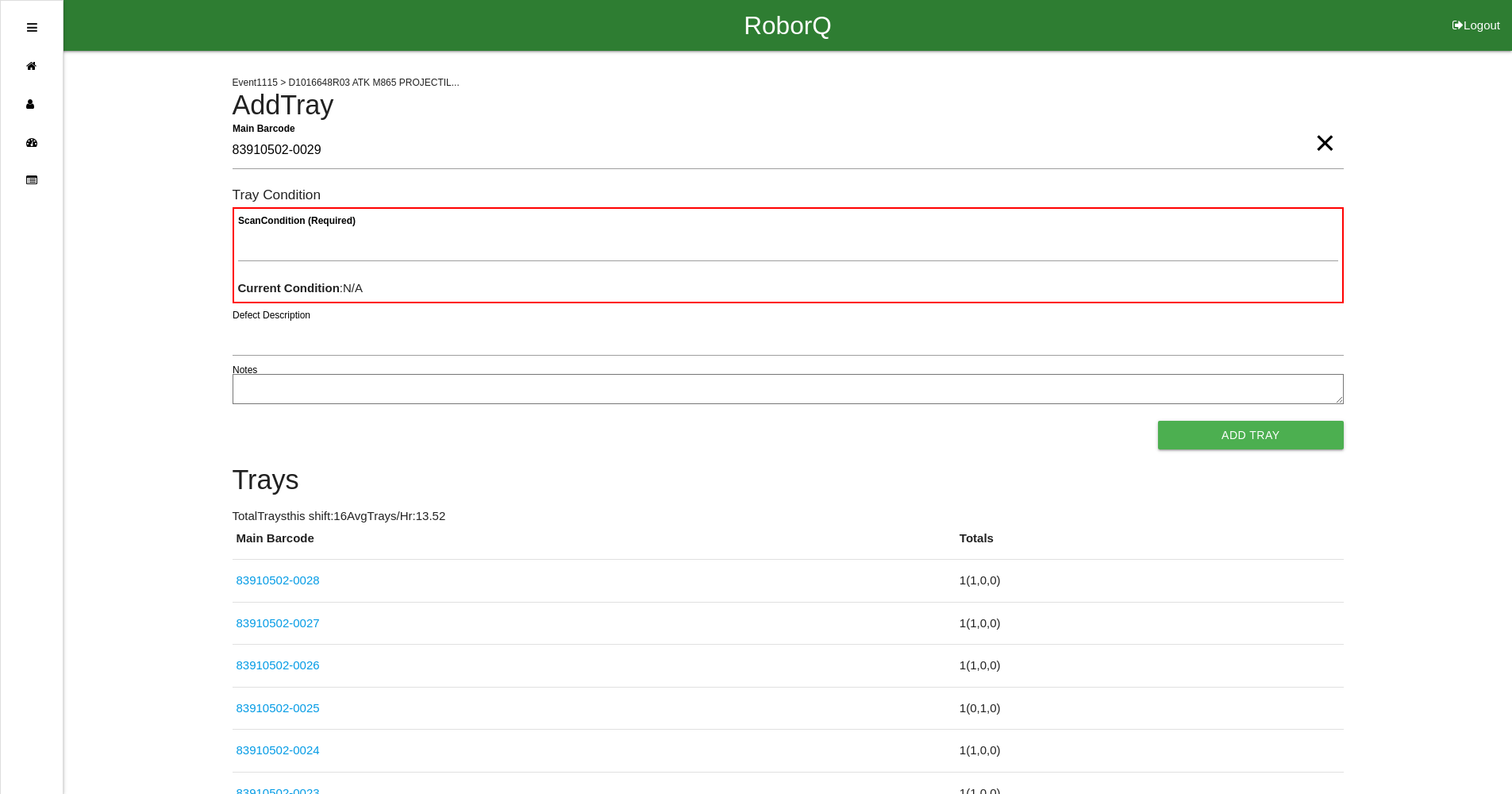
type Barcode "83910502-0029"
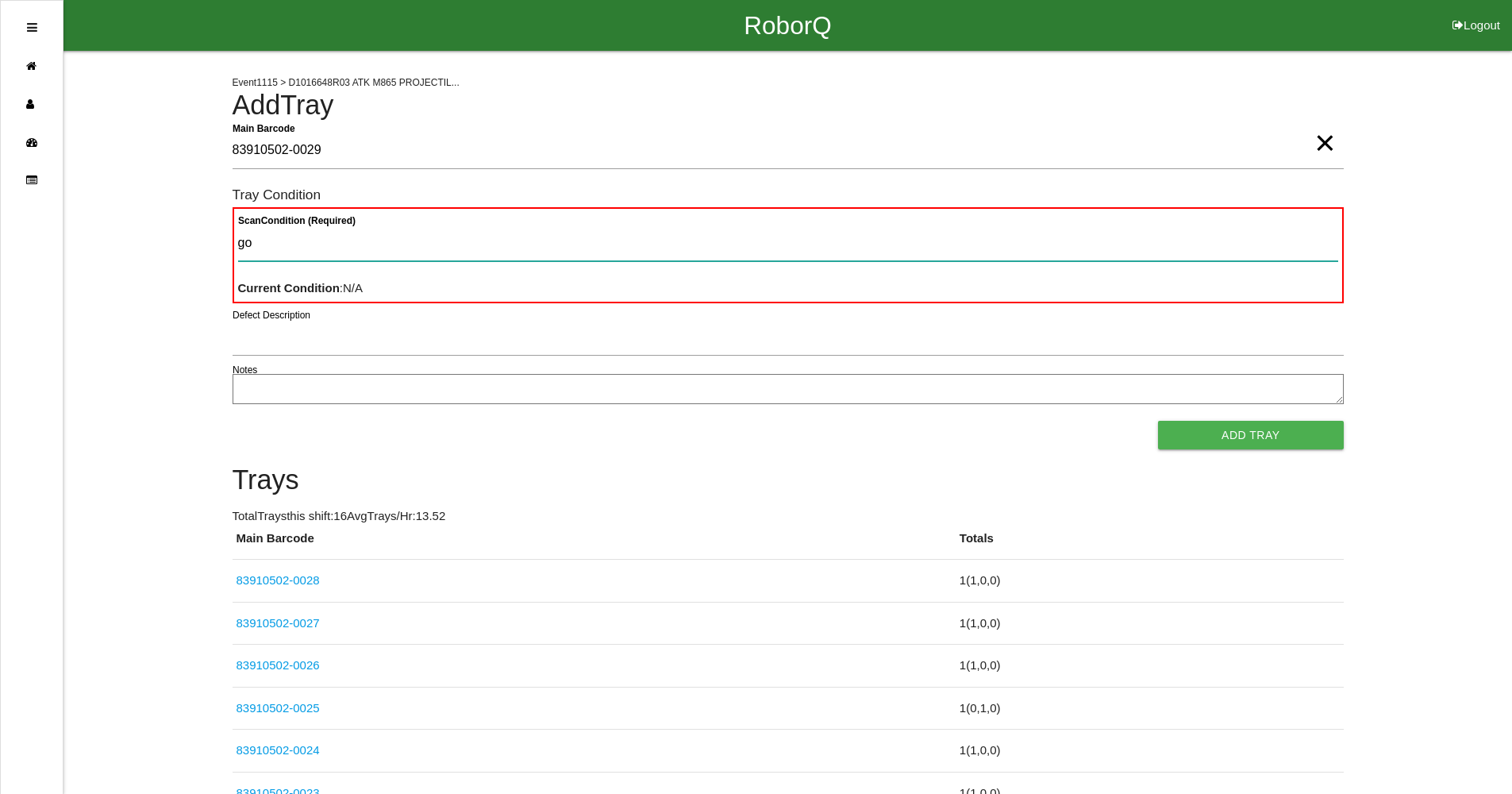
type Condition "goo"
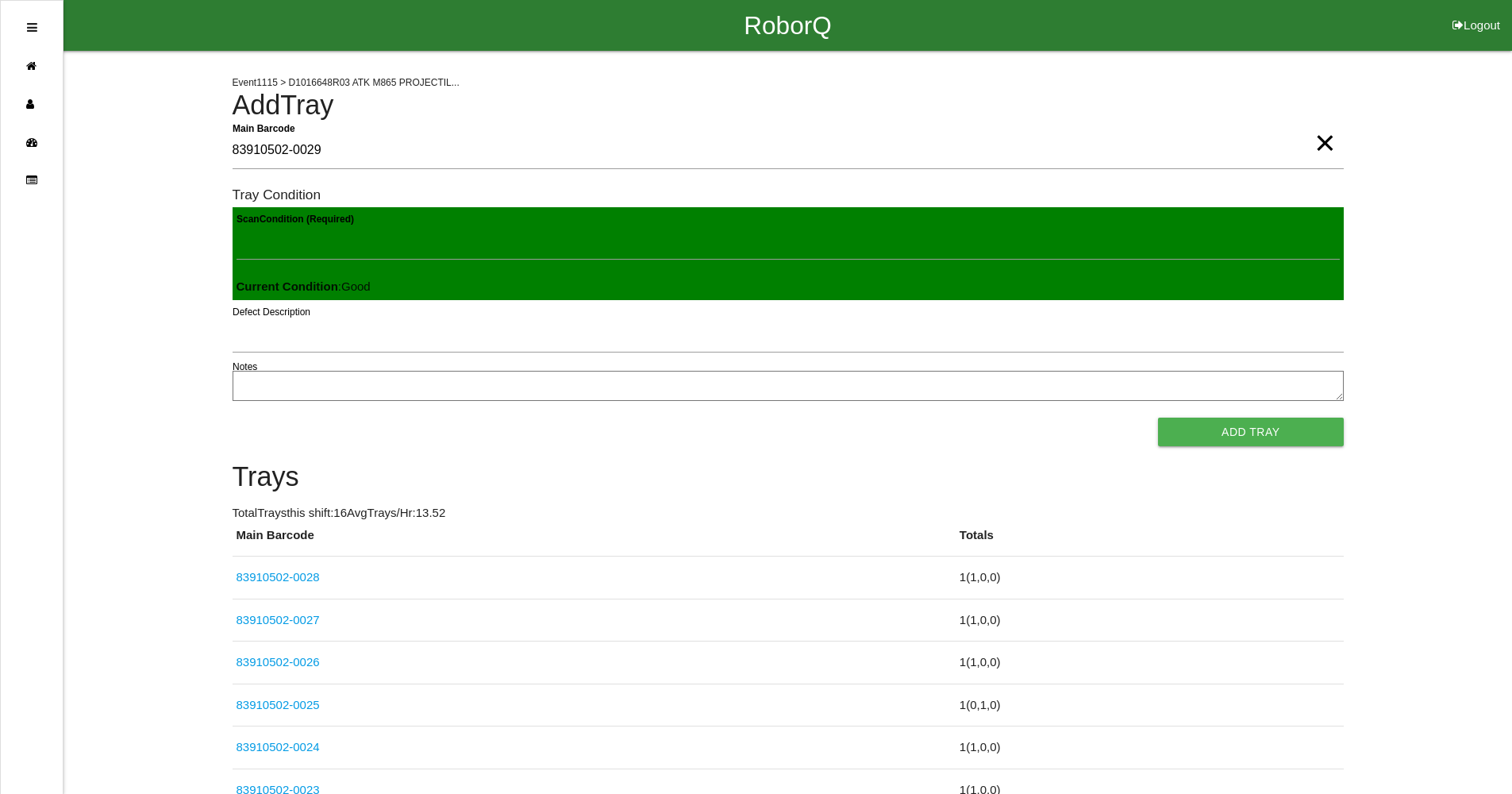
click at [1158, 417] on button "Add Tray" at bounding box center [1250, 431] width 185 height 29
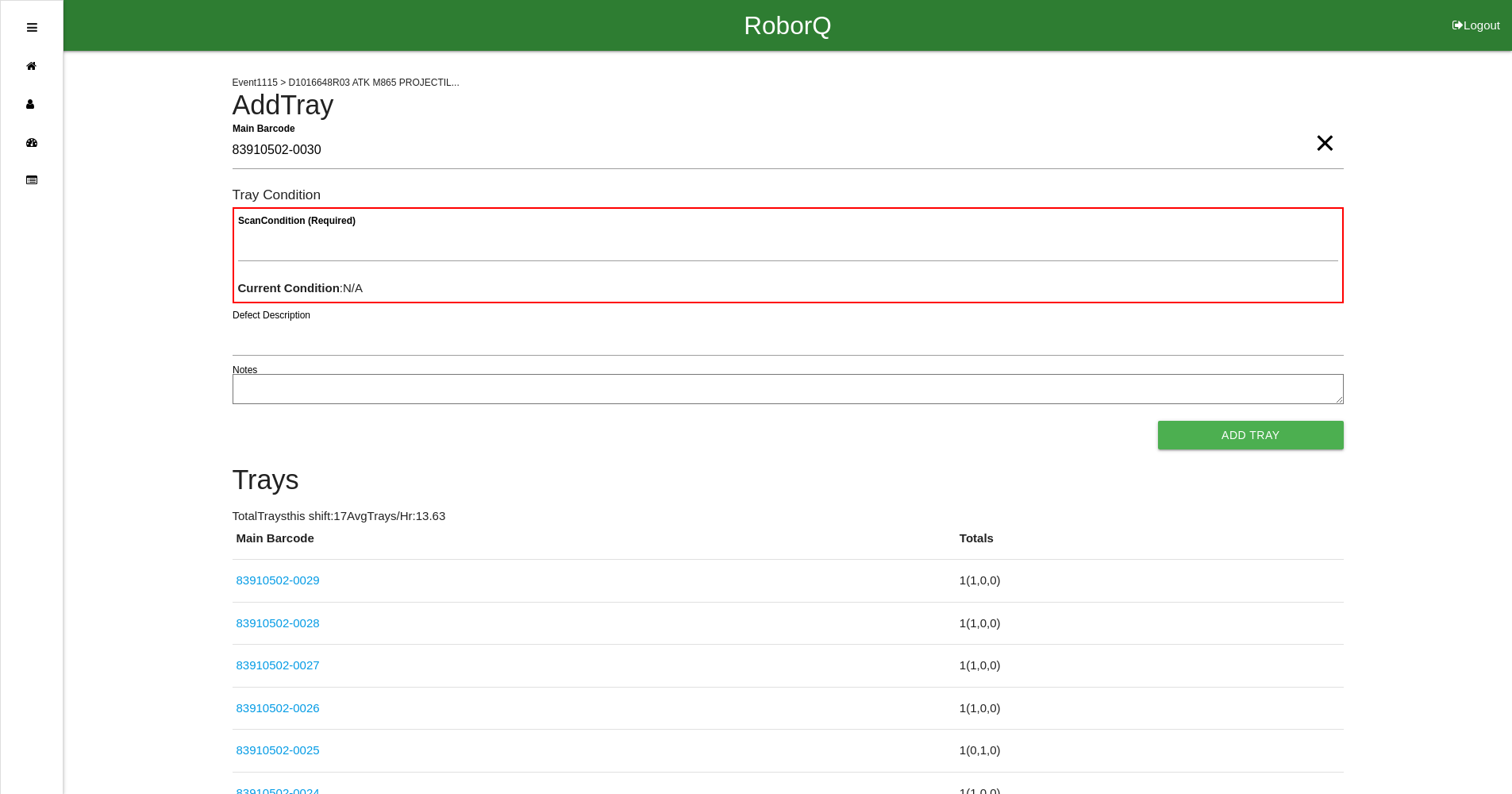
type Barcode "83910502-0030"
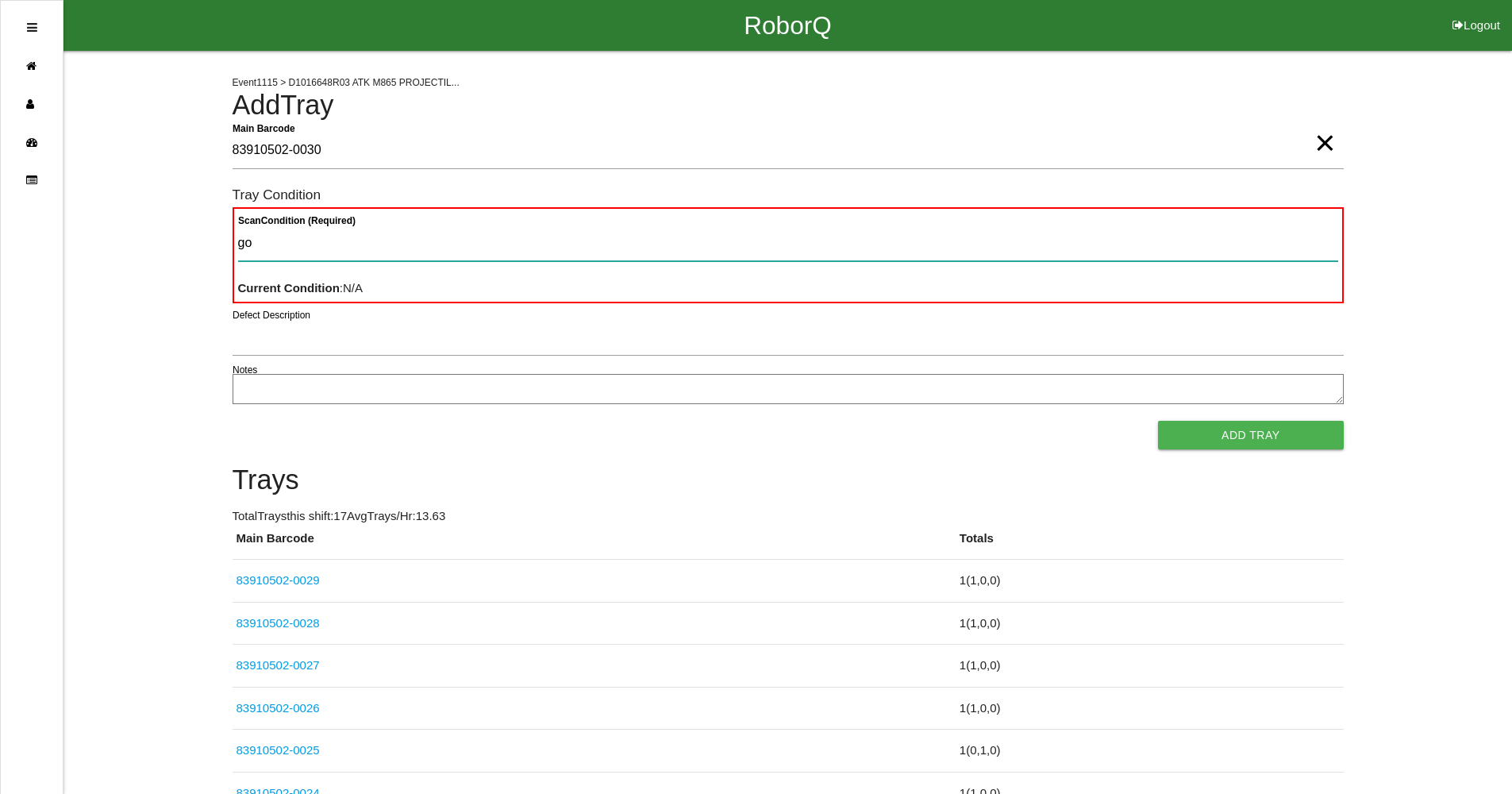
type Condition "goo"
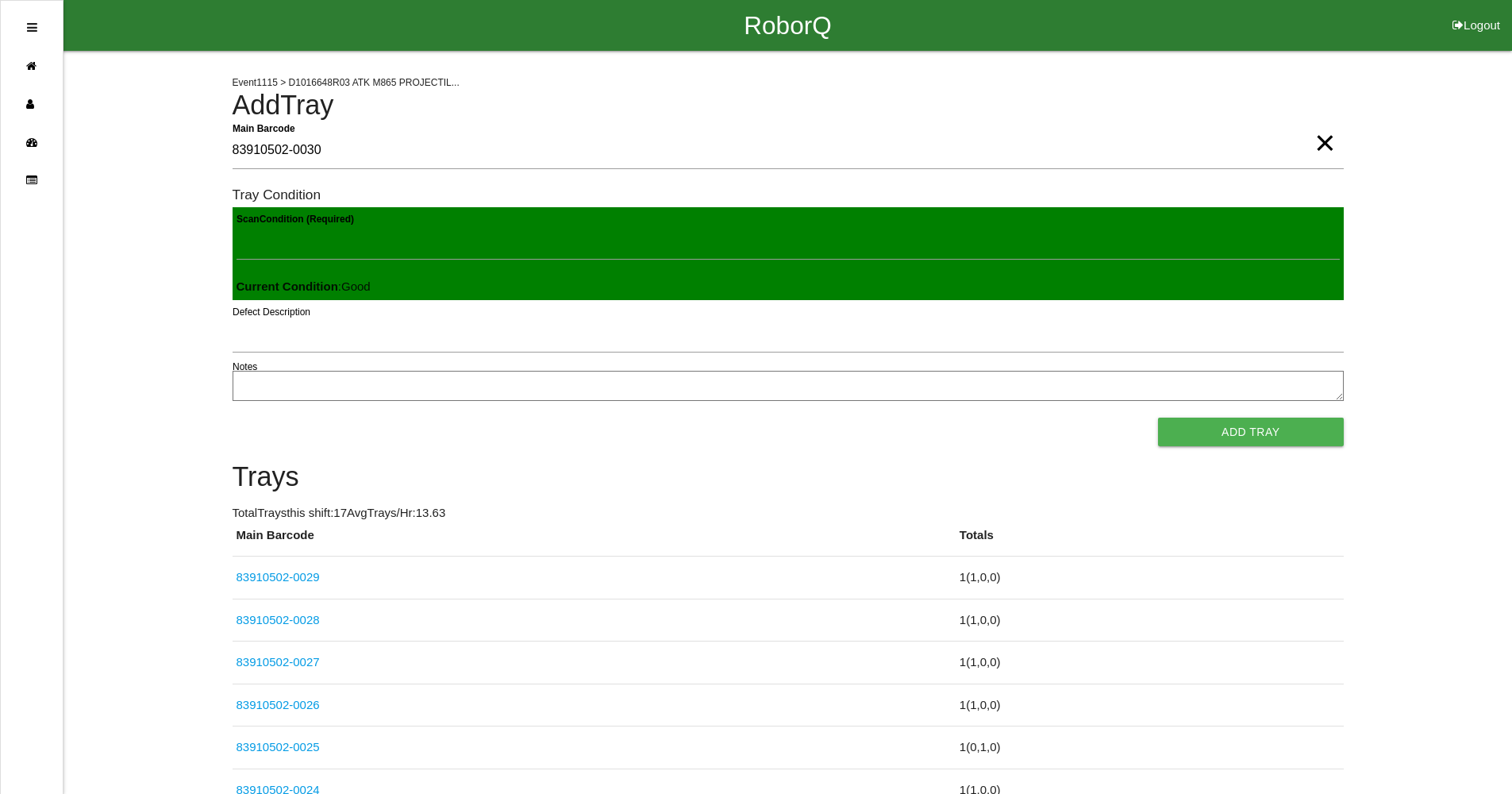
click at [1158, 417] on button "Add Tray" at bounding box center [1250, 431] width 185 height 29
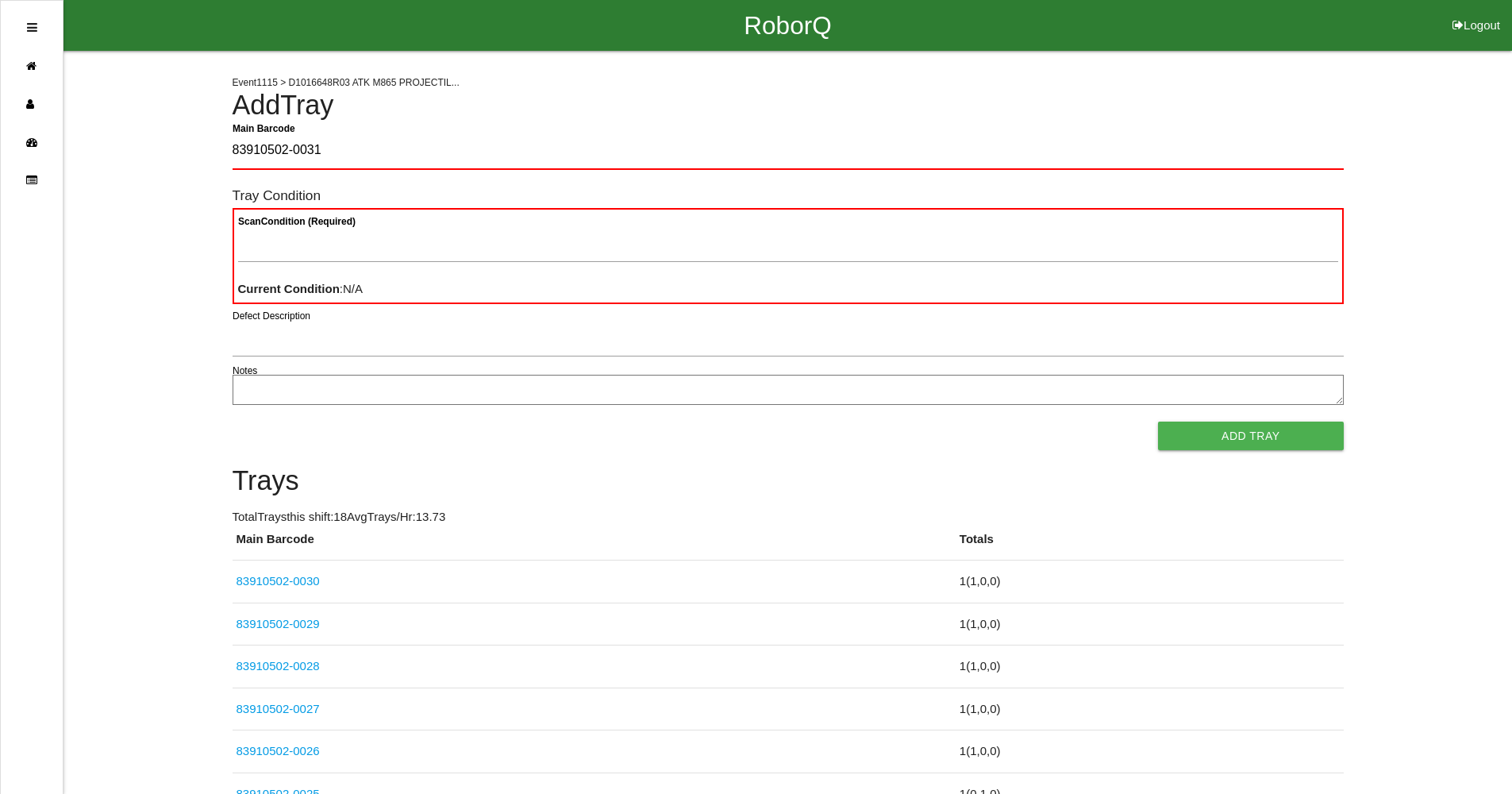
type Barcode "83910502-0031"
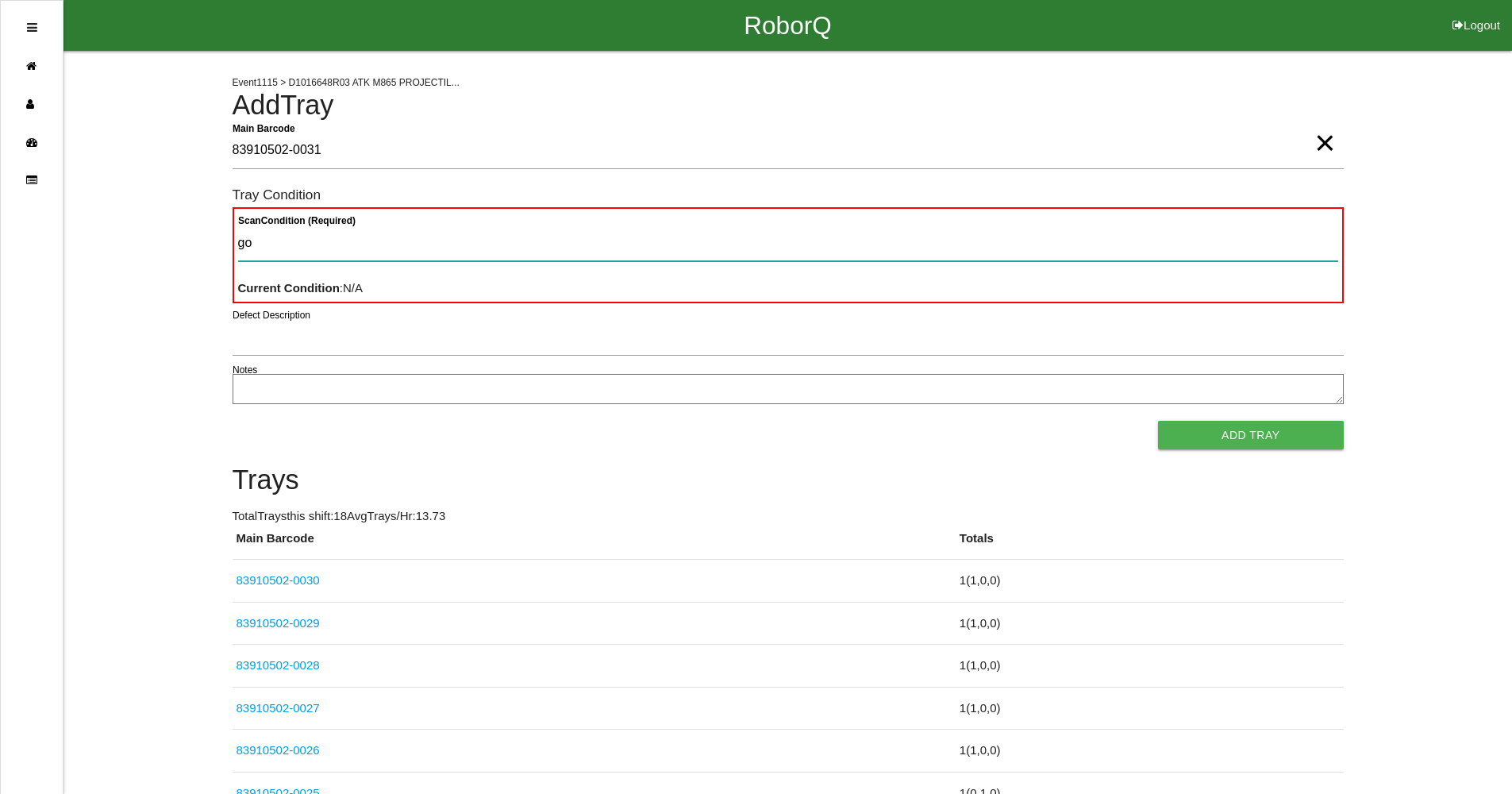
type Condition "goo"
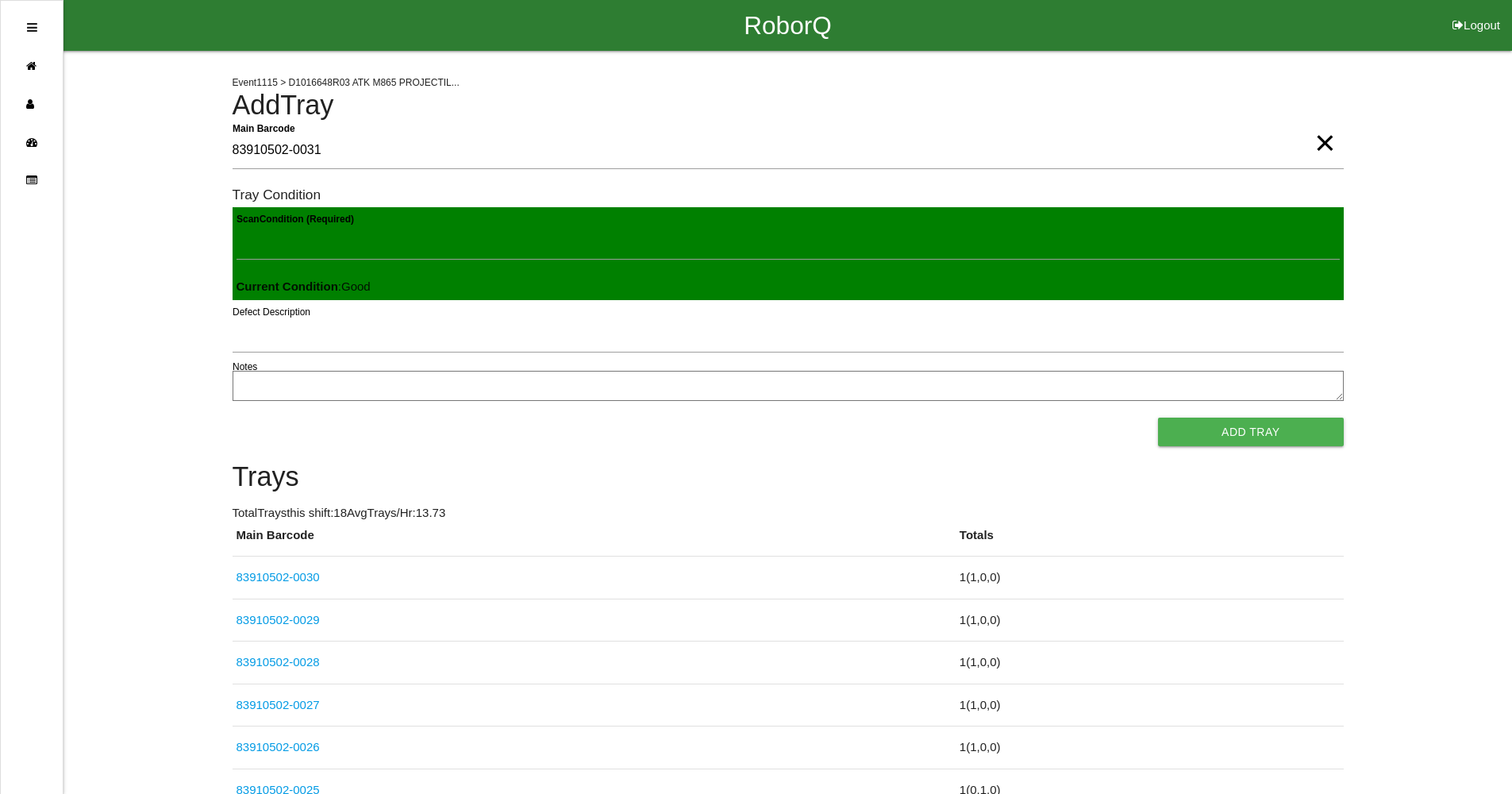
click at [1158, 417] on button "Add Tray" at bounding box center [1250, 431] width 185 height 29
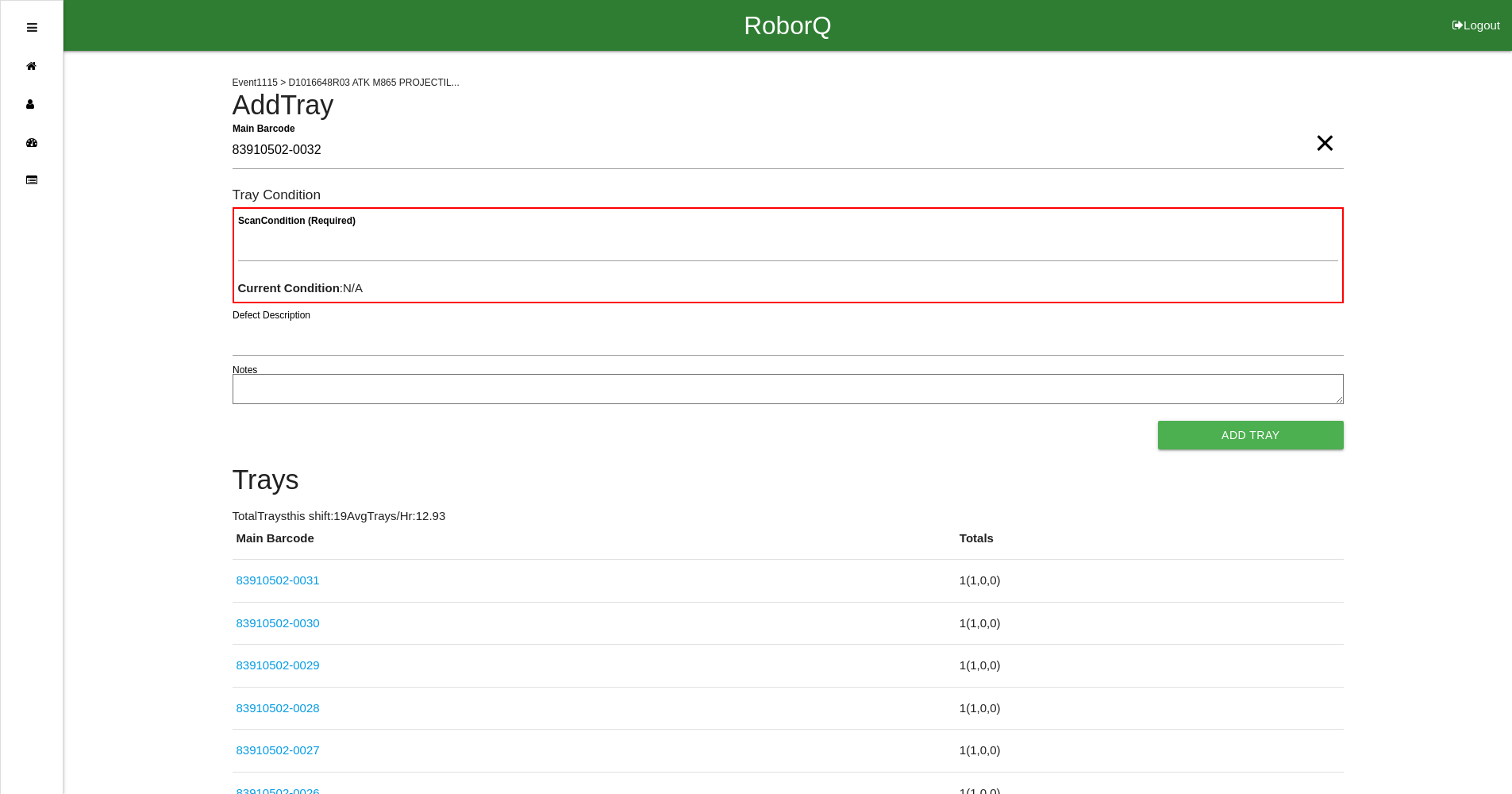
type Barcode "83910502-0032"
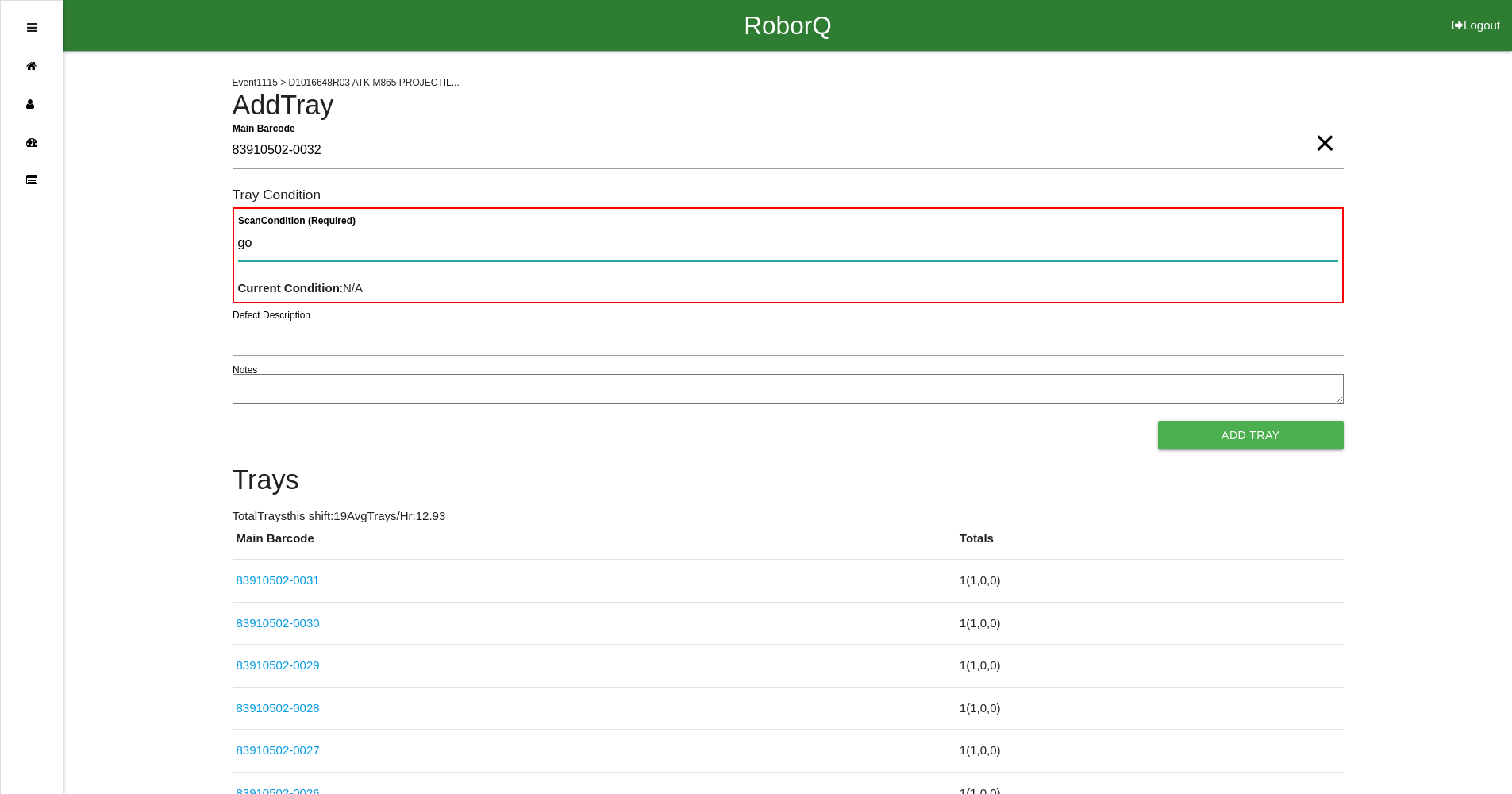
type Condition "goo"
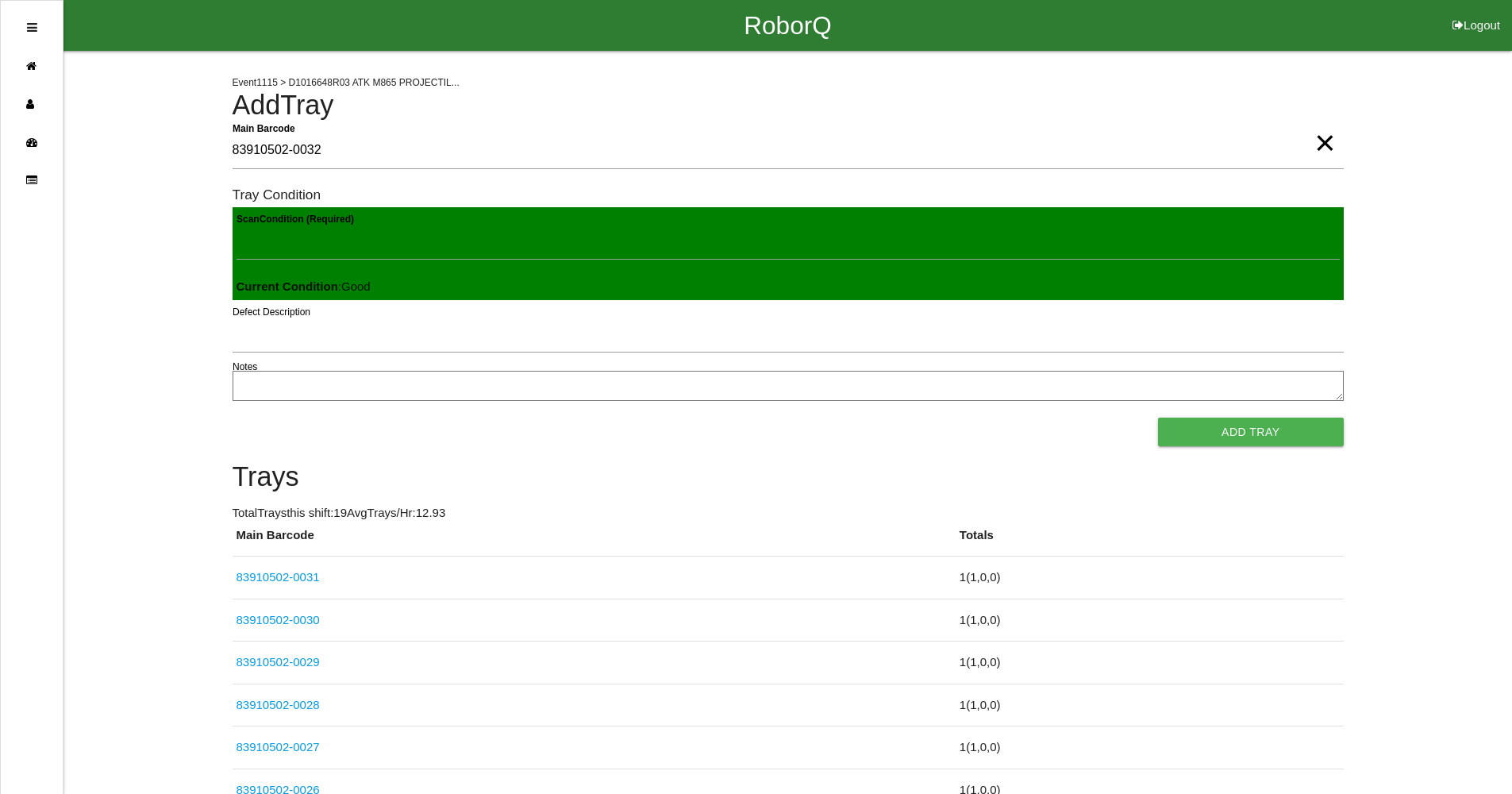
click at [1158, 417] on button "Add Tray" at bounding box center [1250, 431] width 185 height 29
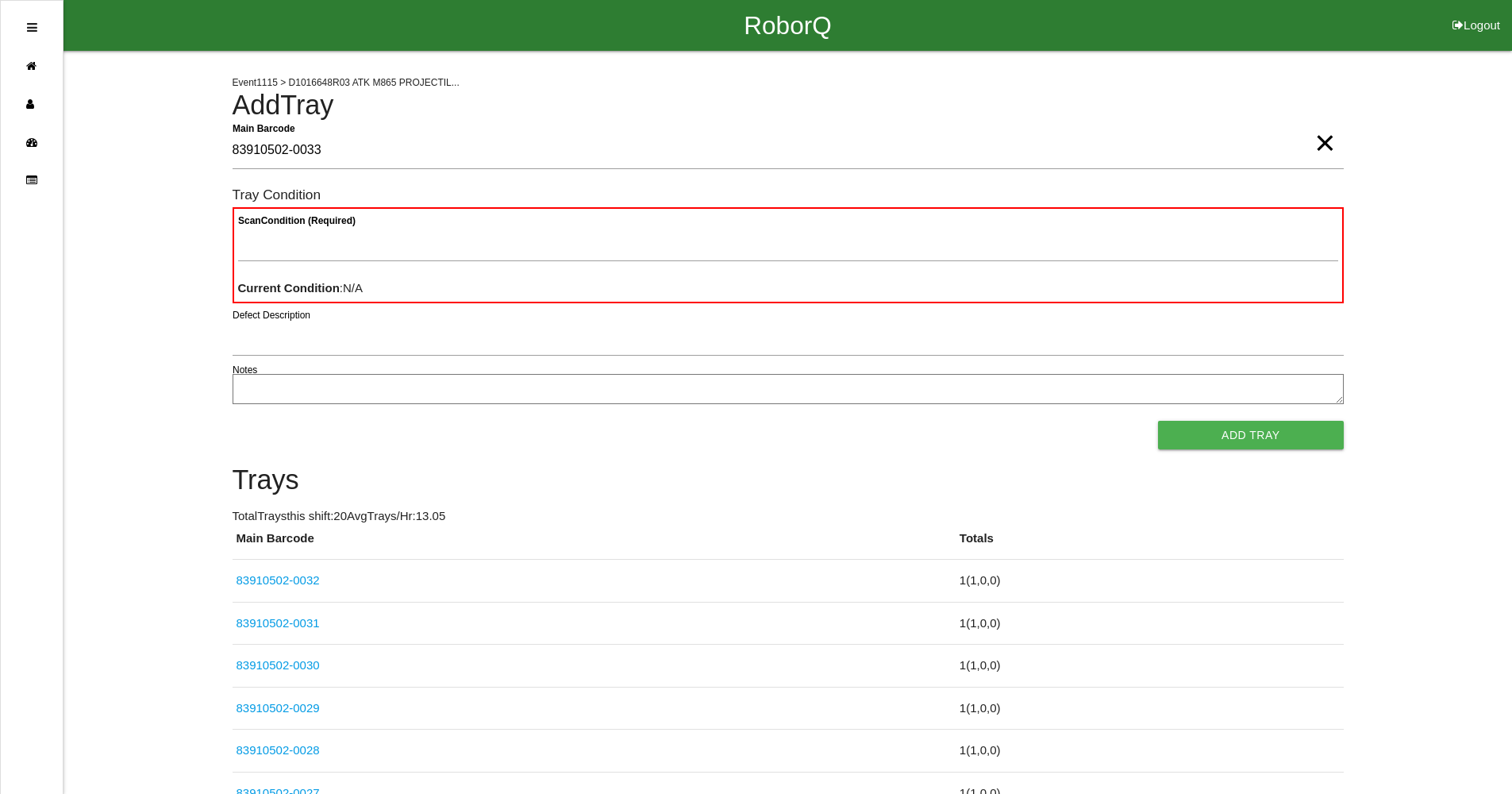
type Barcode "83910502-0033"
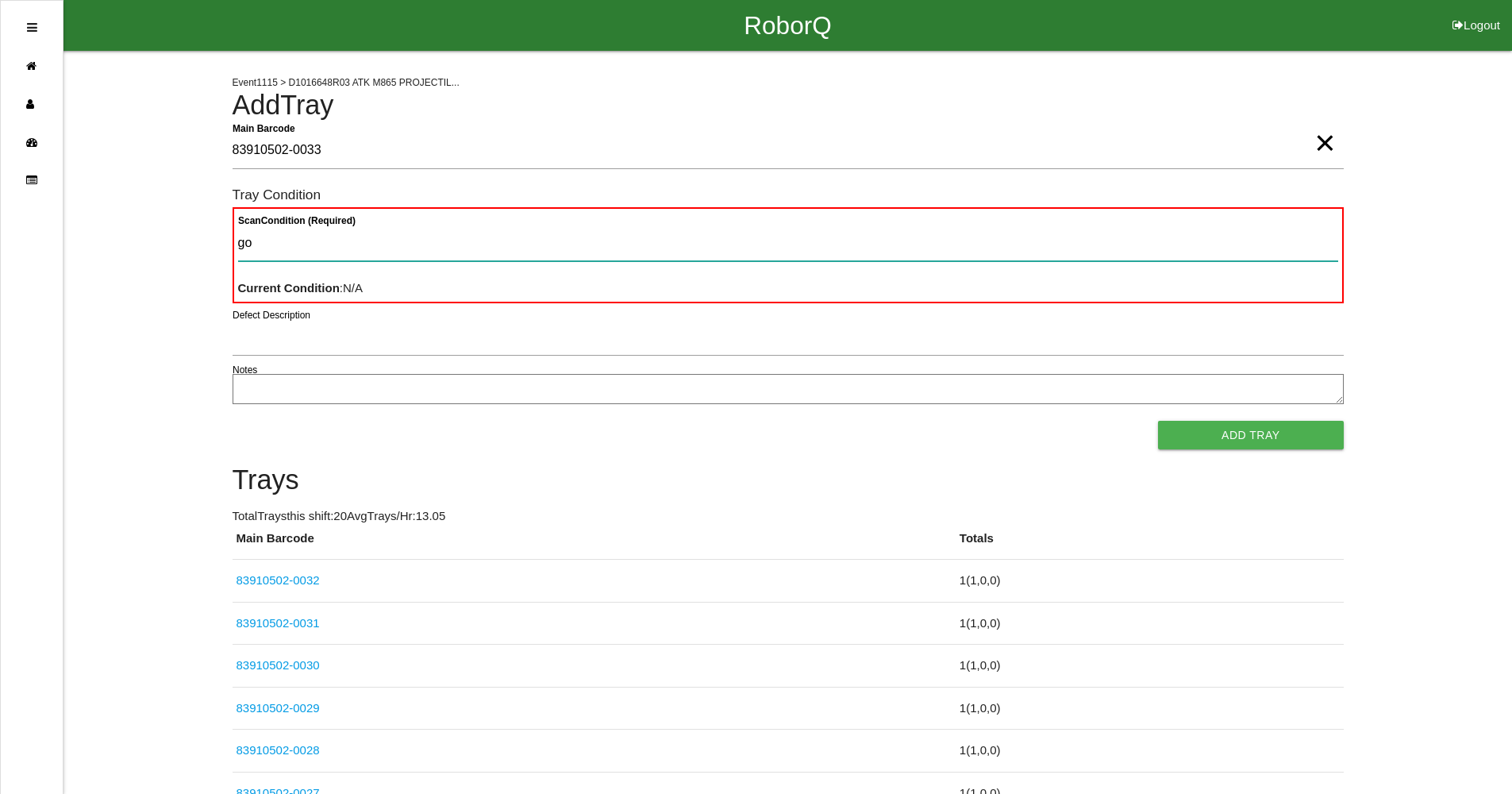
type Condition "goo"
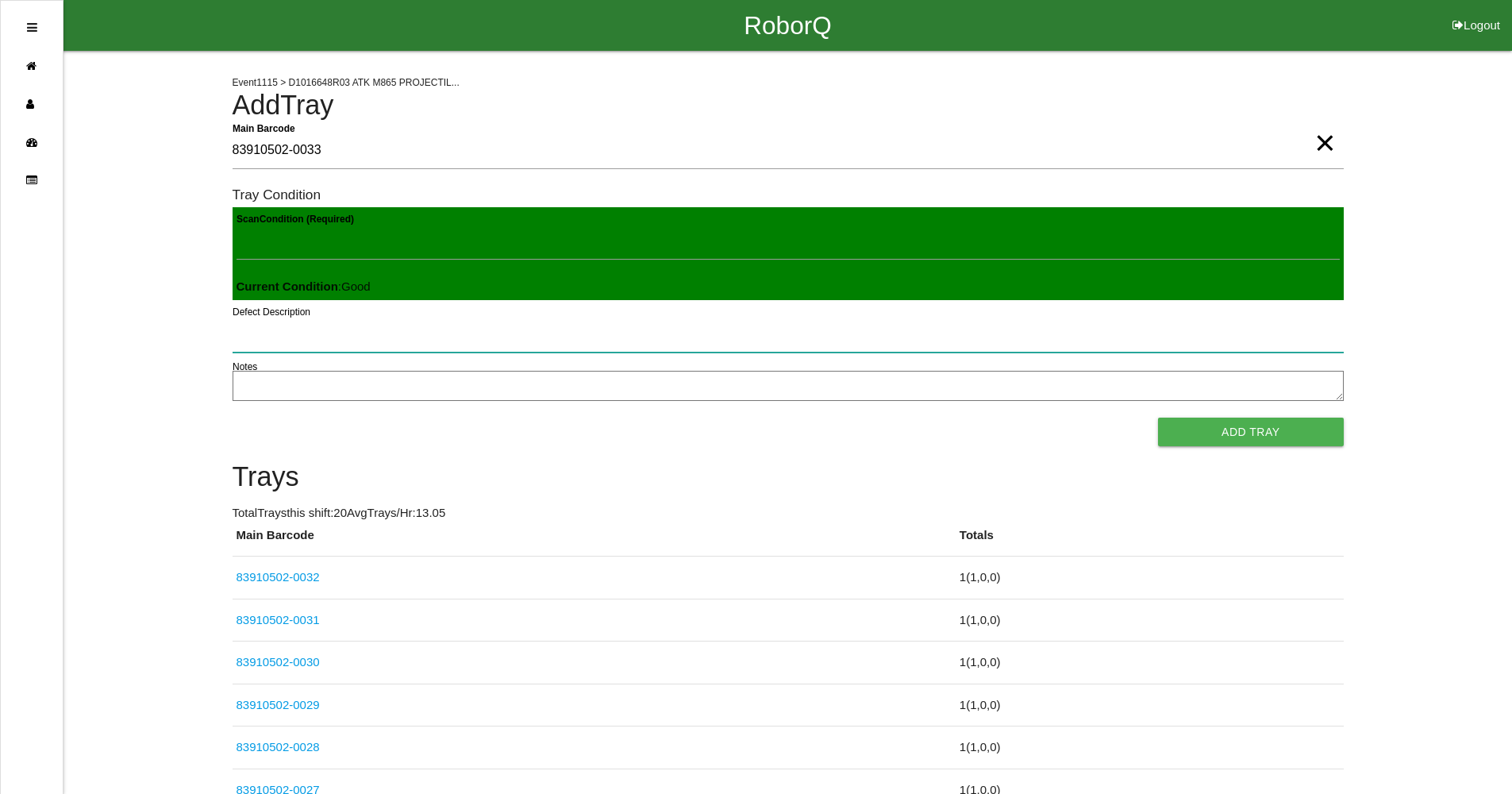
click at [1158, 417] on button "Add Tray" at bounding box center [1250, 431] width 185 height 29
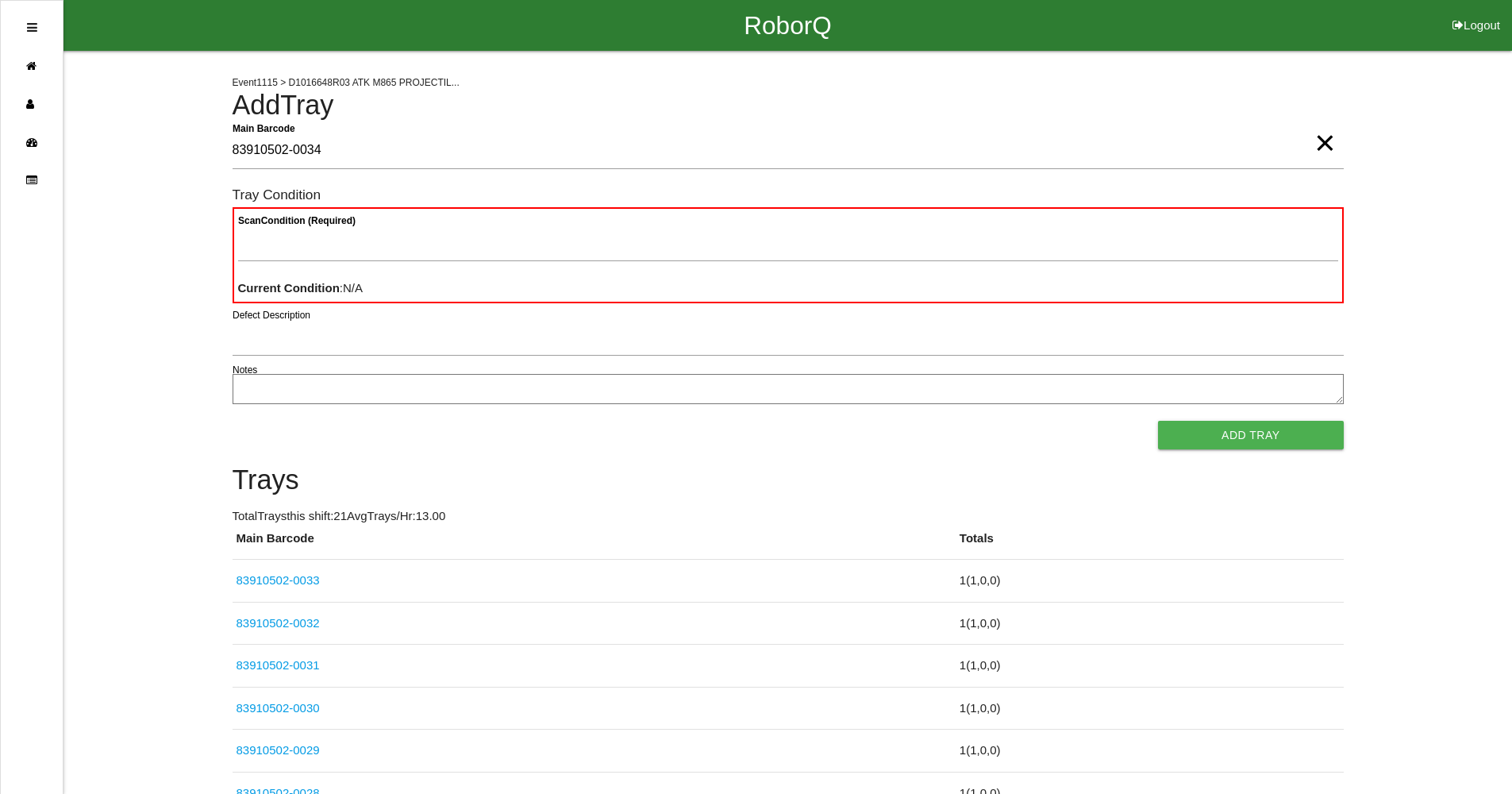
type Barcode "83910502-0034"
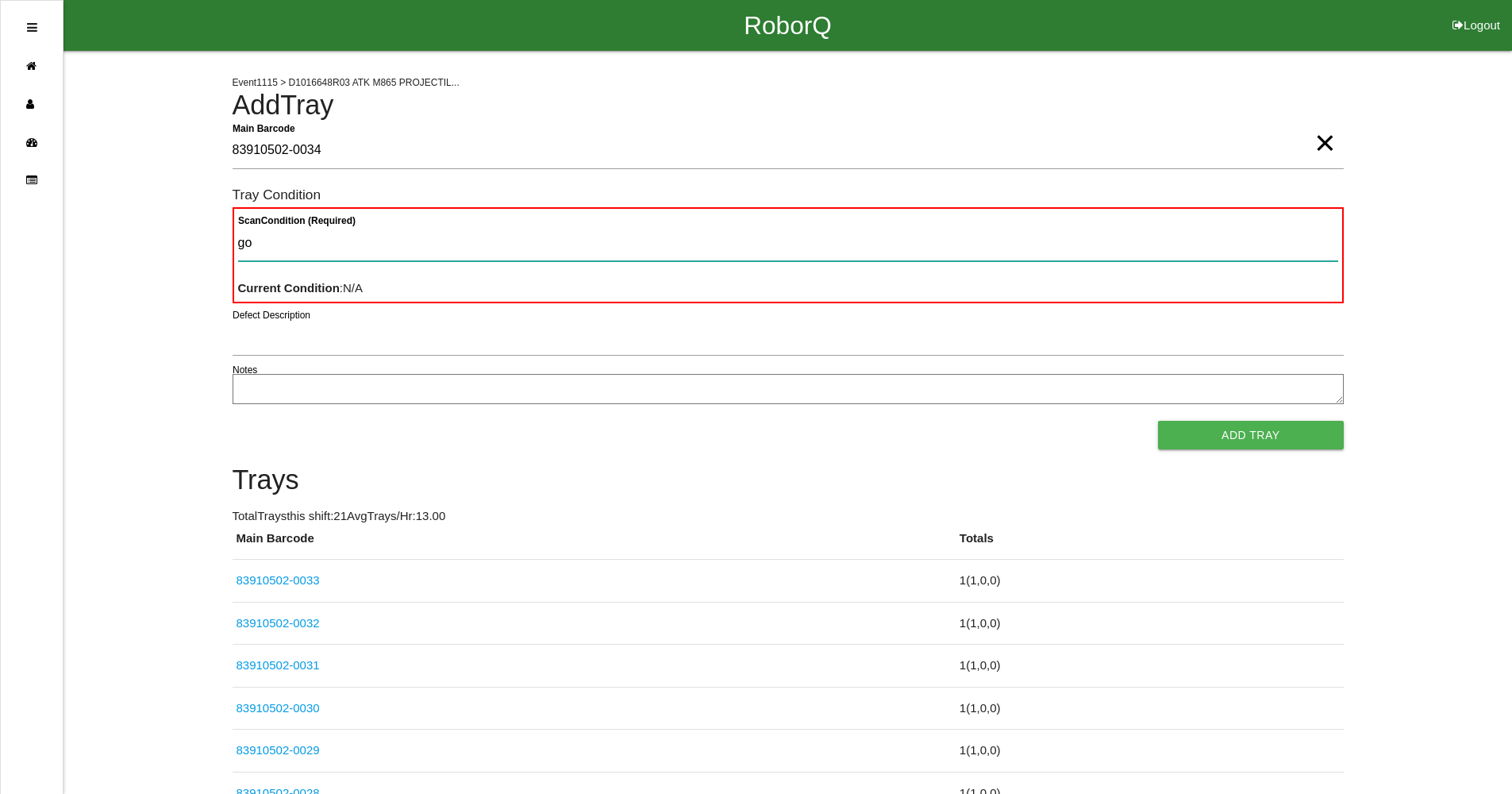
type Condition "goo"
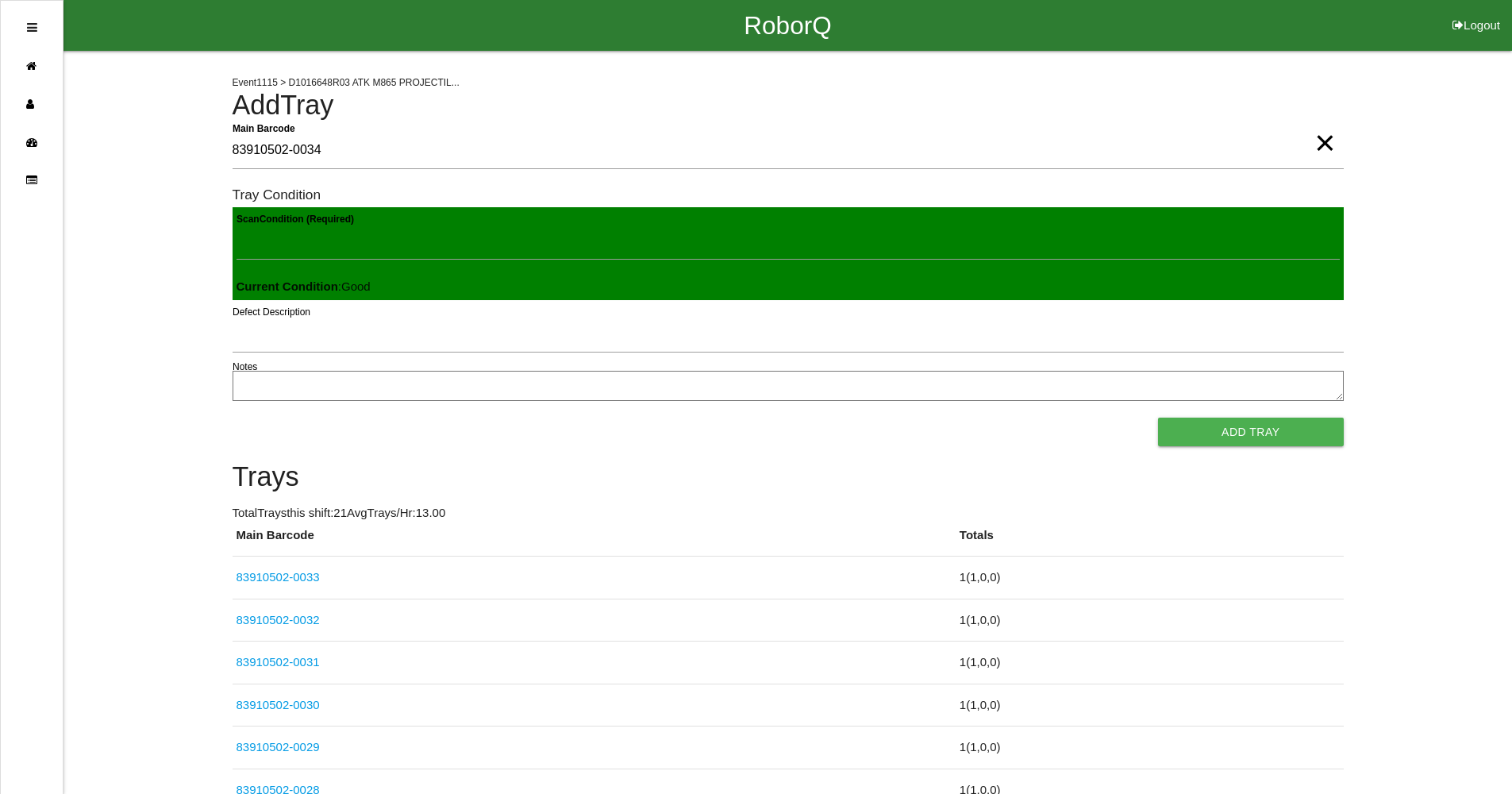
click at [1158, 417] on button "Add Tray" at bounding box center [1250, 431] width 185 height 29
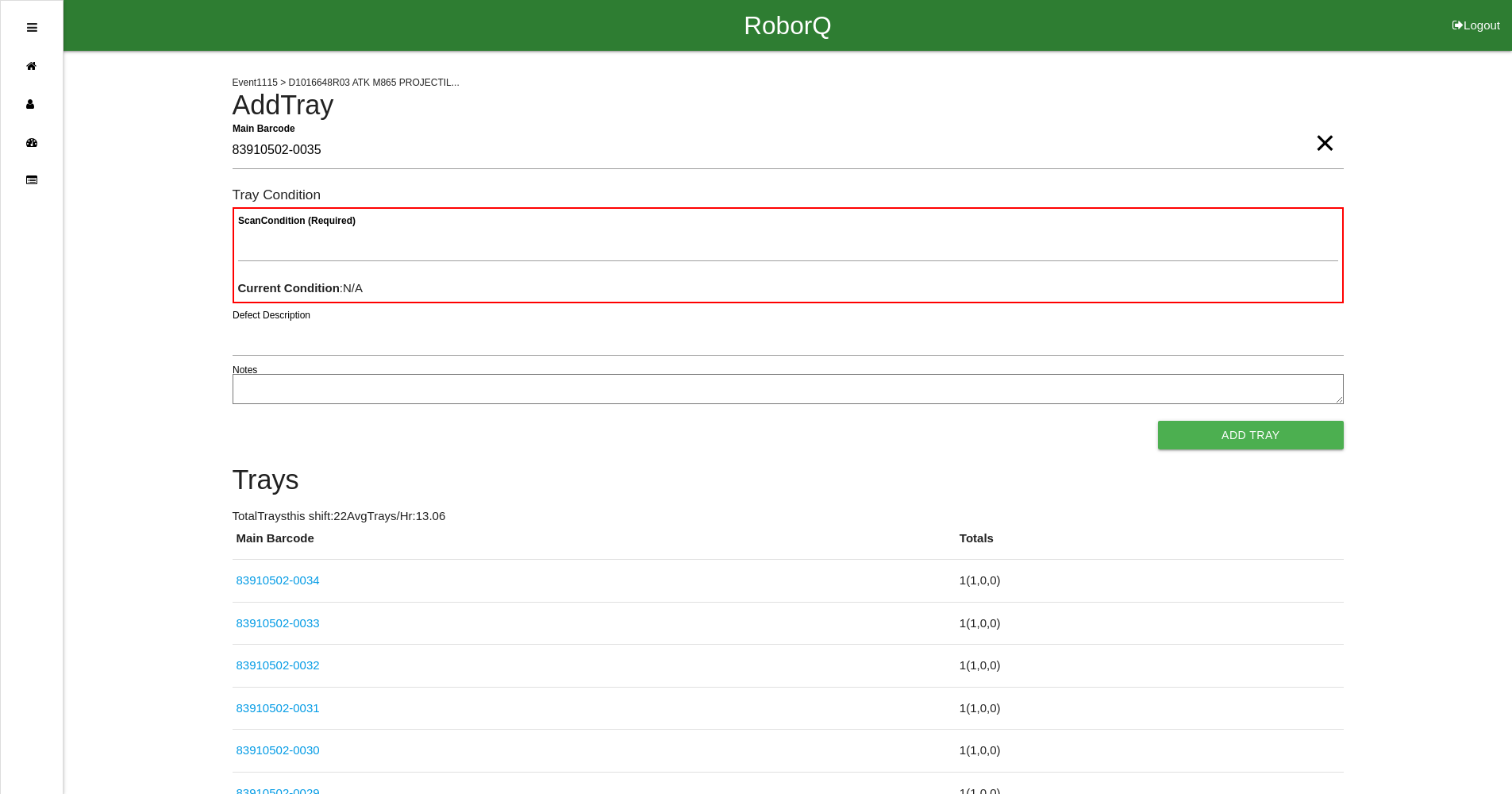
type Barcode "83910502-0035"
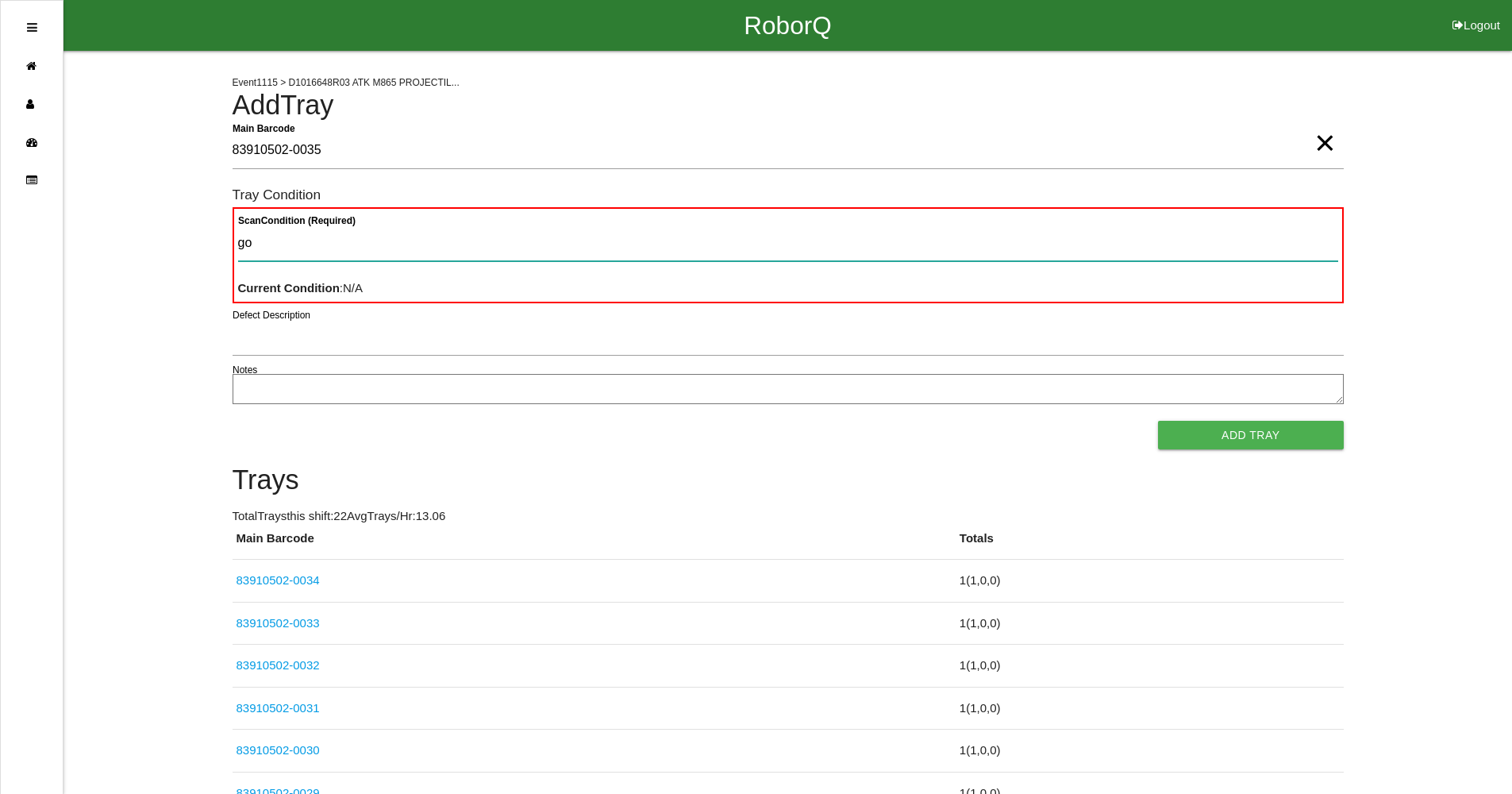
type Condition "goo"
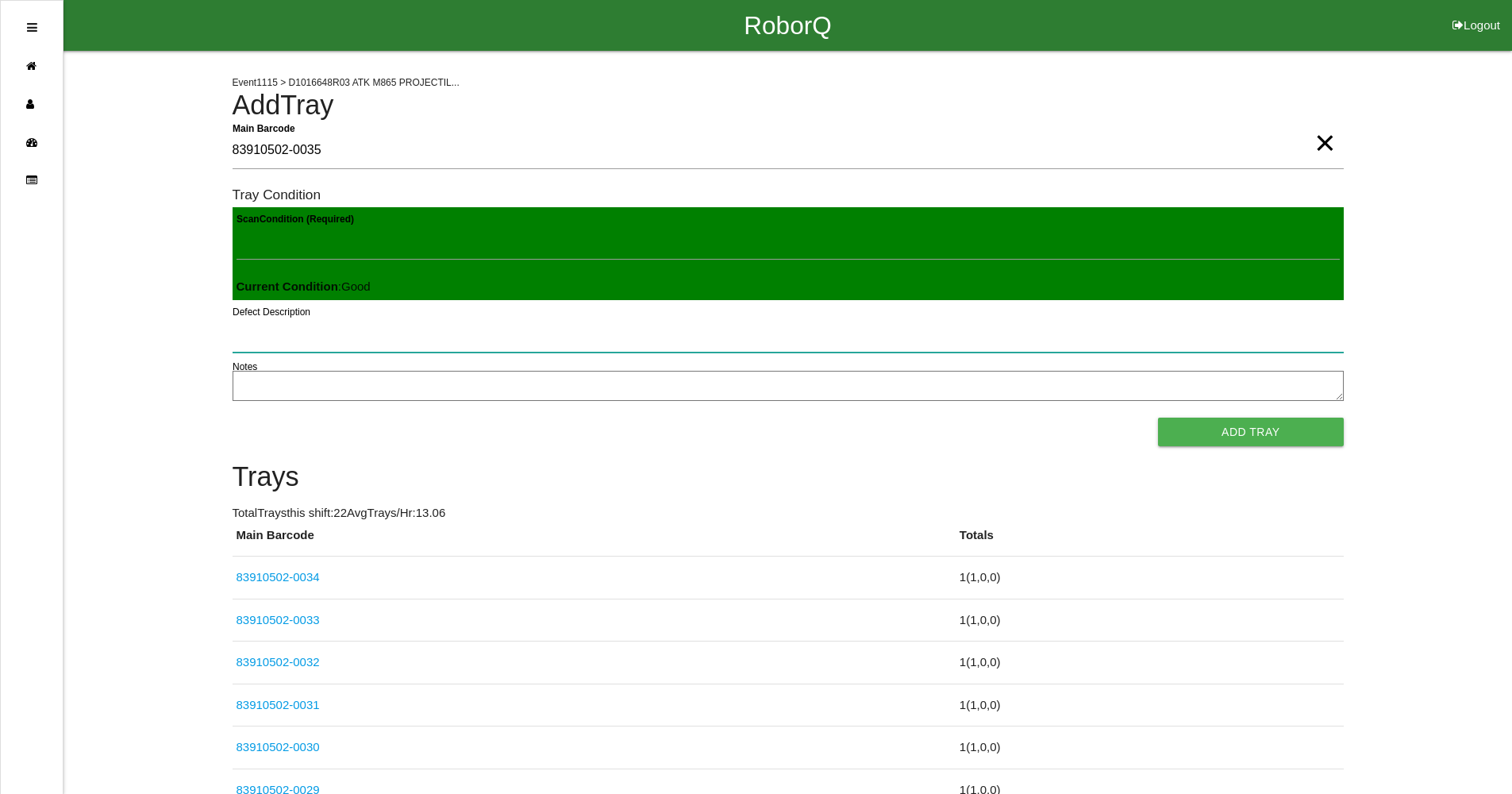
click at [1158, 417] on button "Add Tray" at bounding box center [1250, 431] width 185 height 29
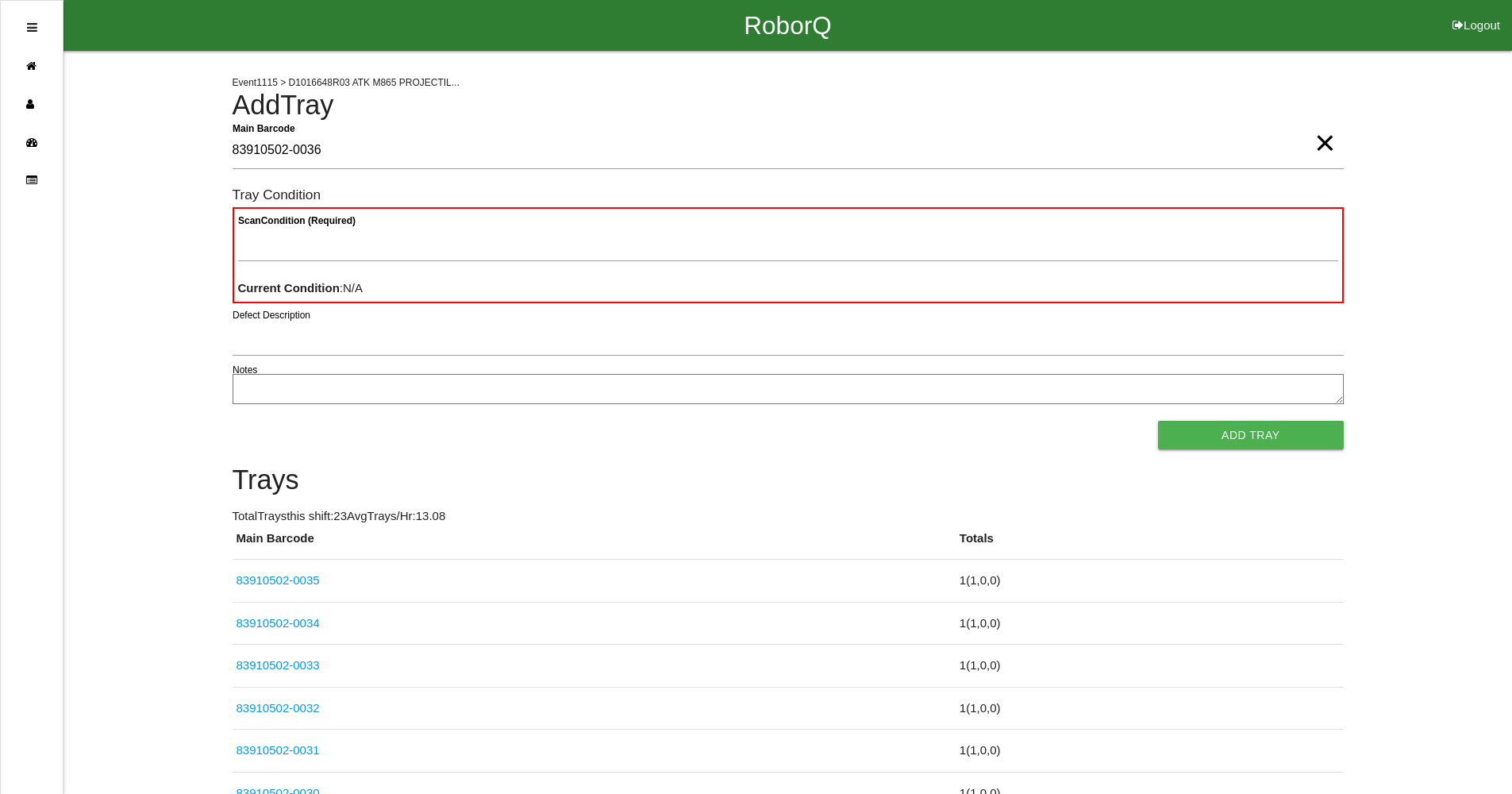
type Barcode "83910502-0036"
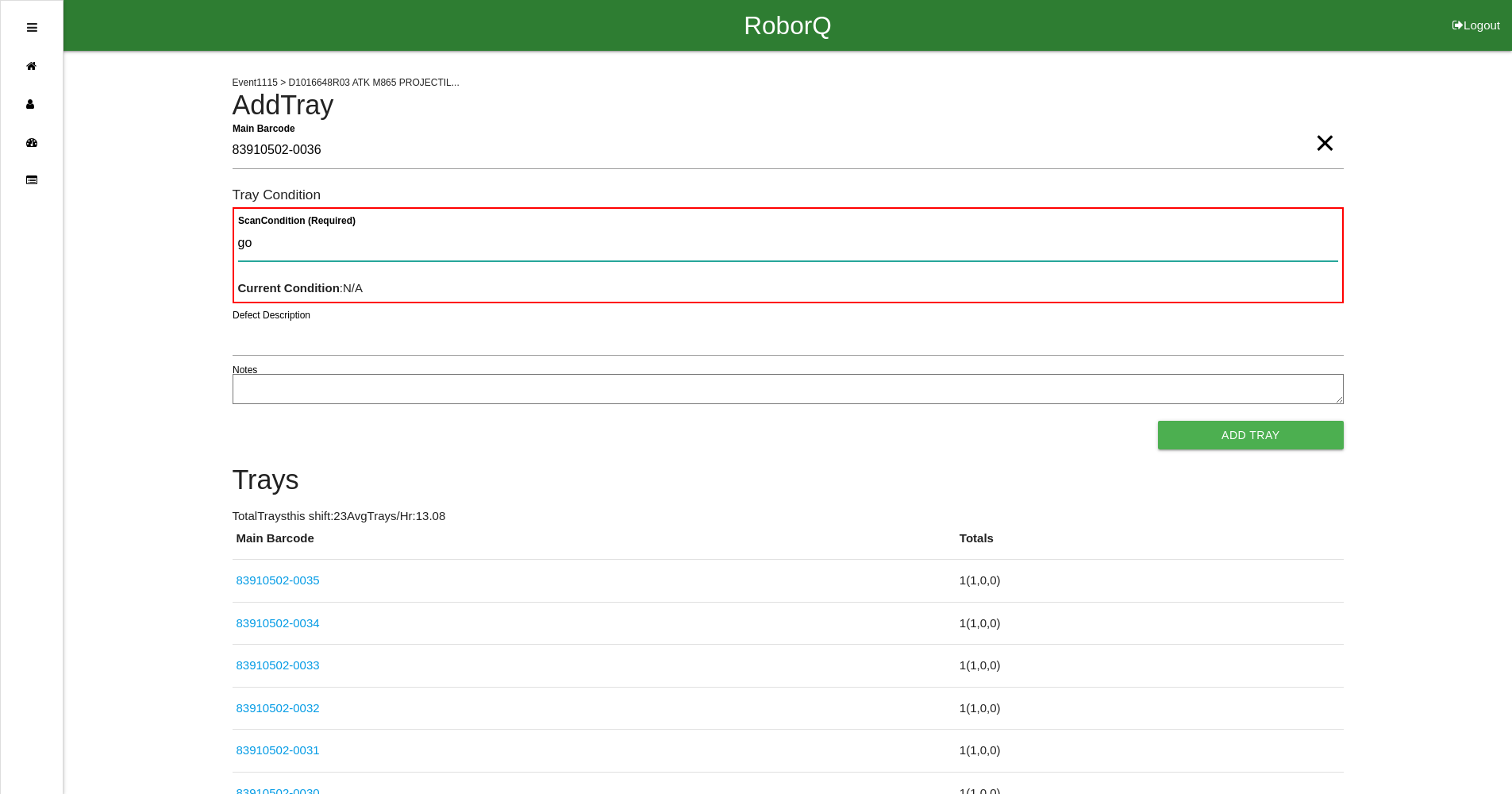
type Condition "goo"
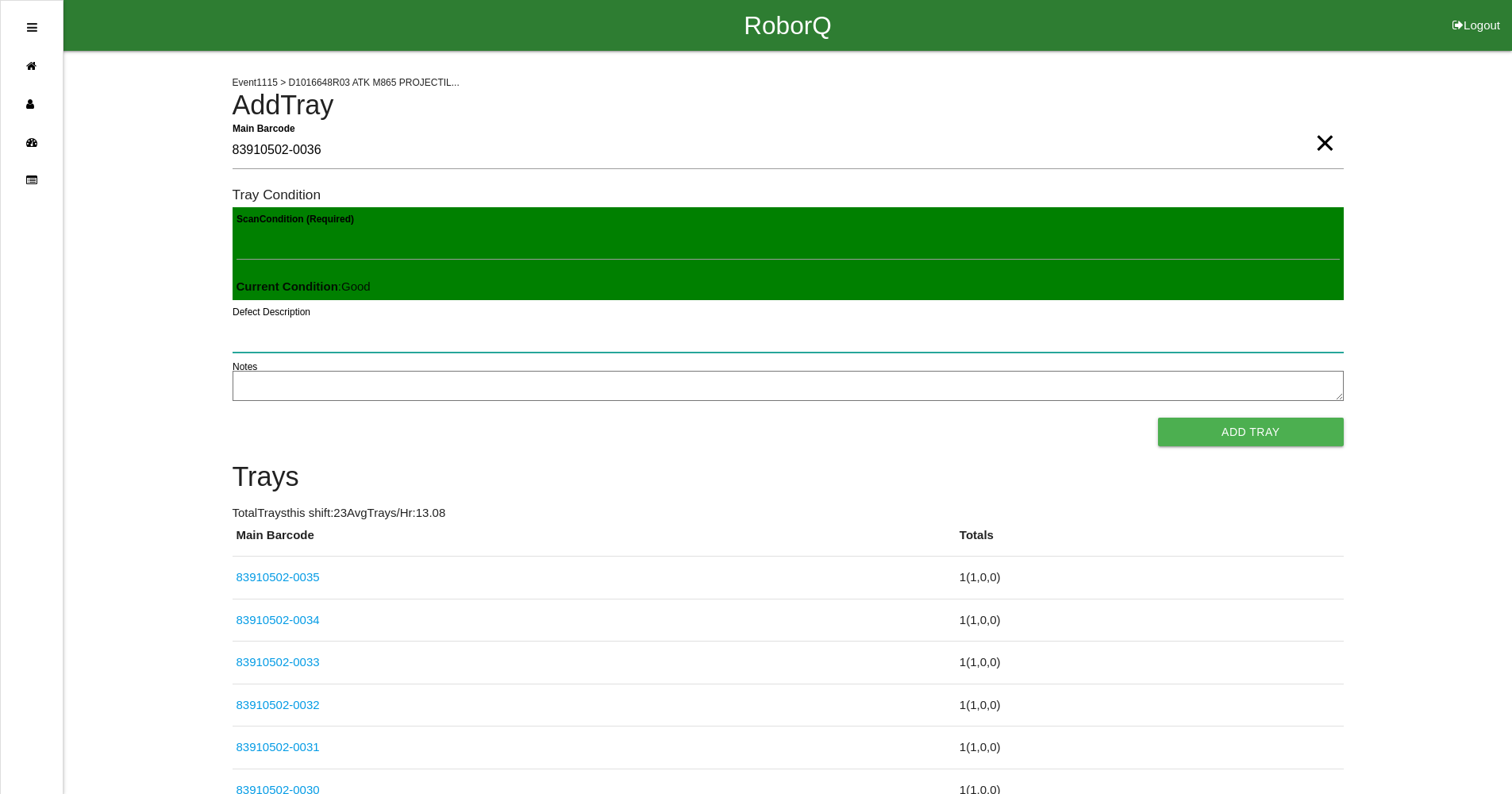
click at [1158, 417] on button "Add Tray" at bounding box center [1250, 431] width 185 height 29
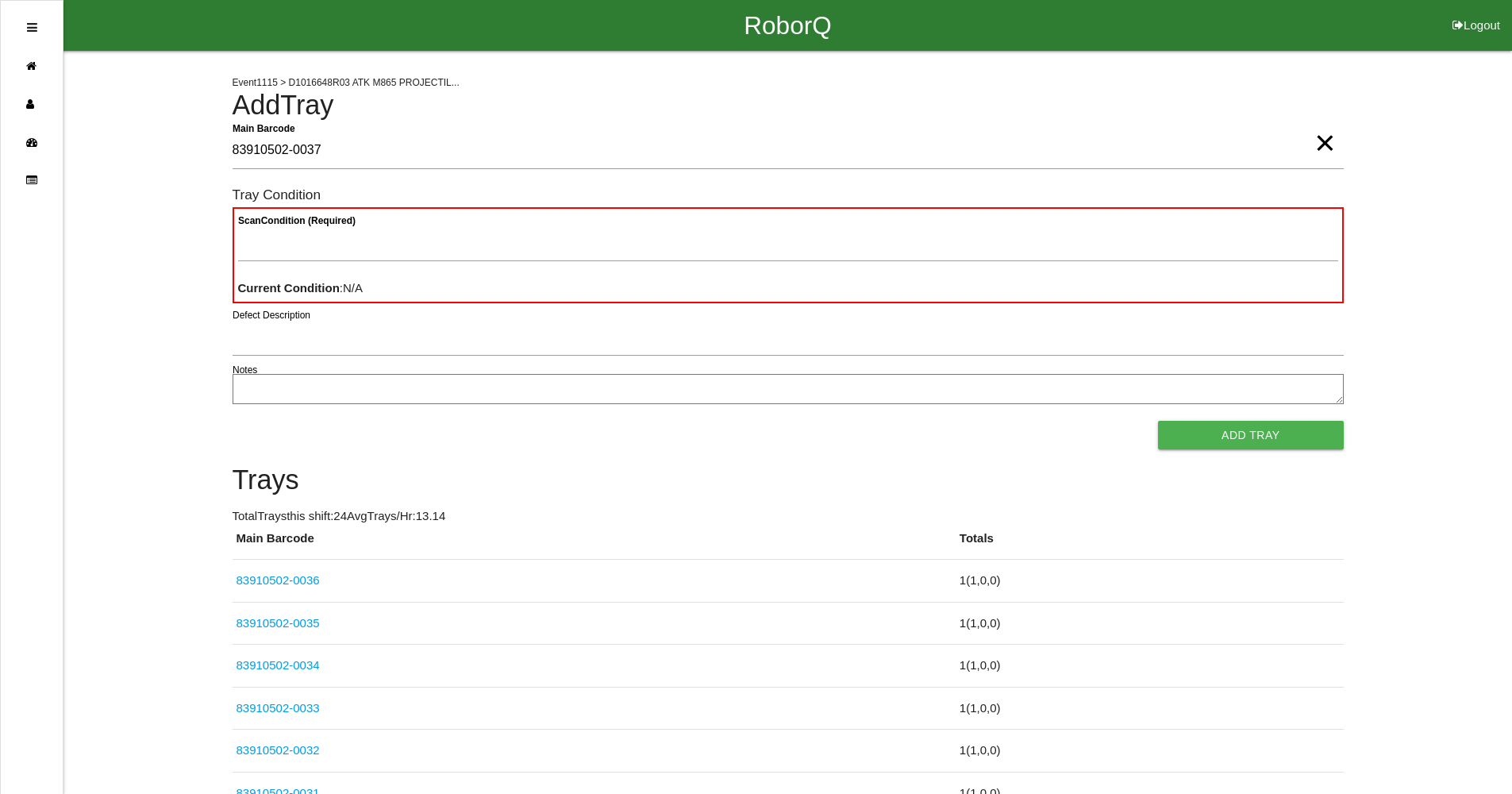
type Barcode "83910502-0037"
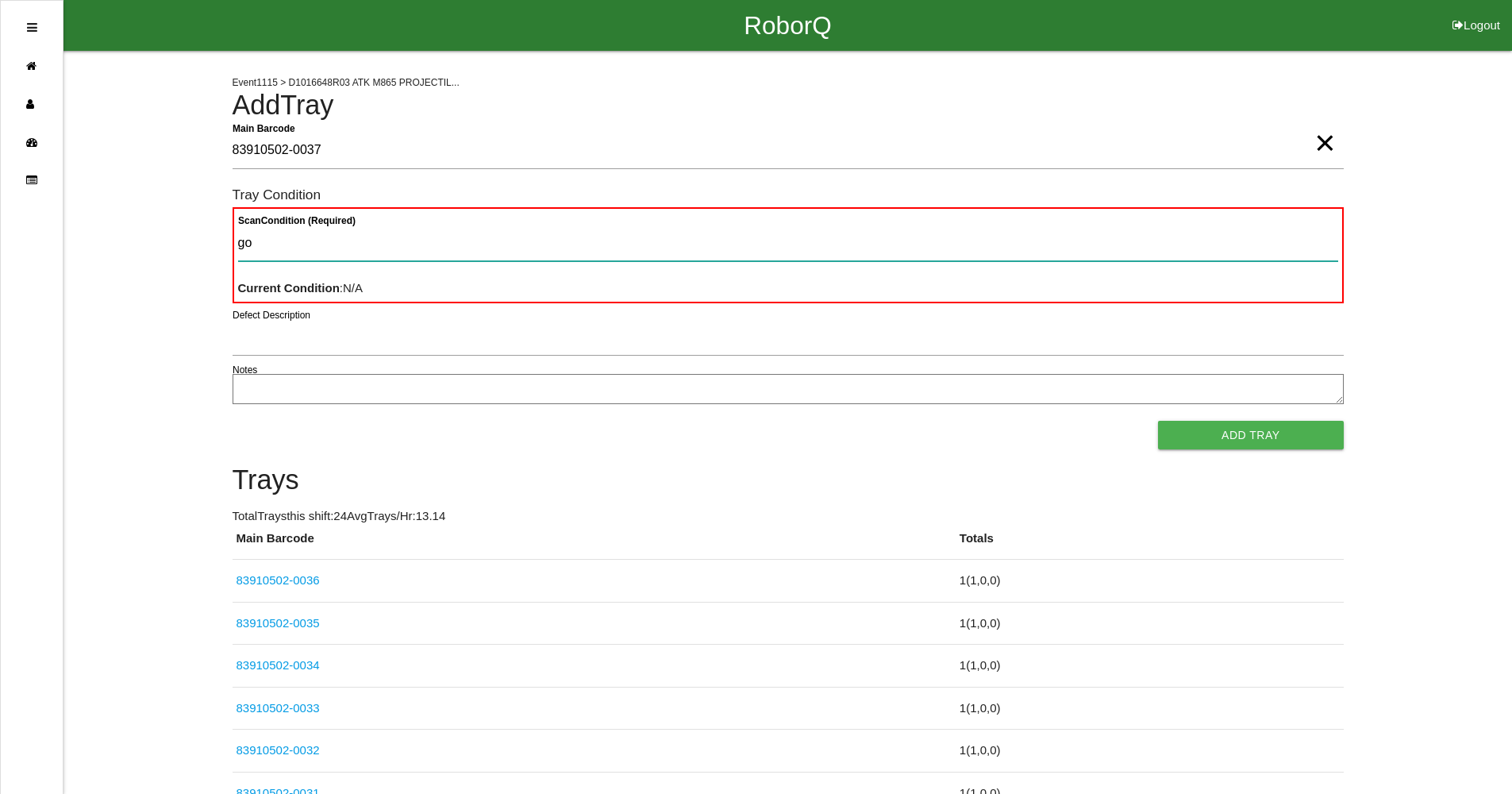
type Condition "goo"
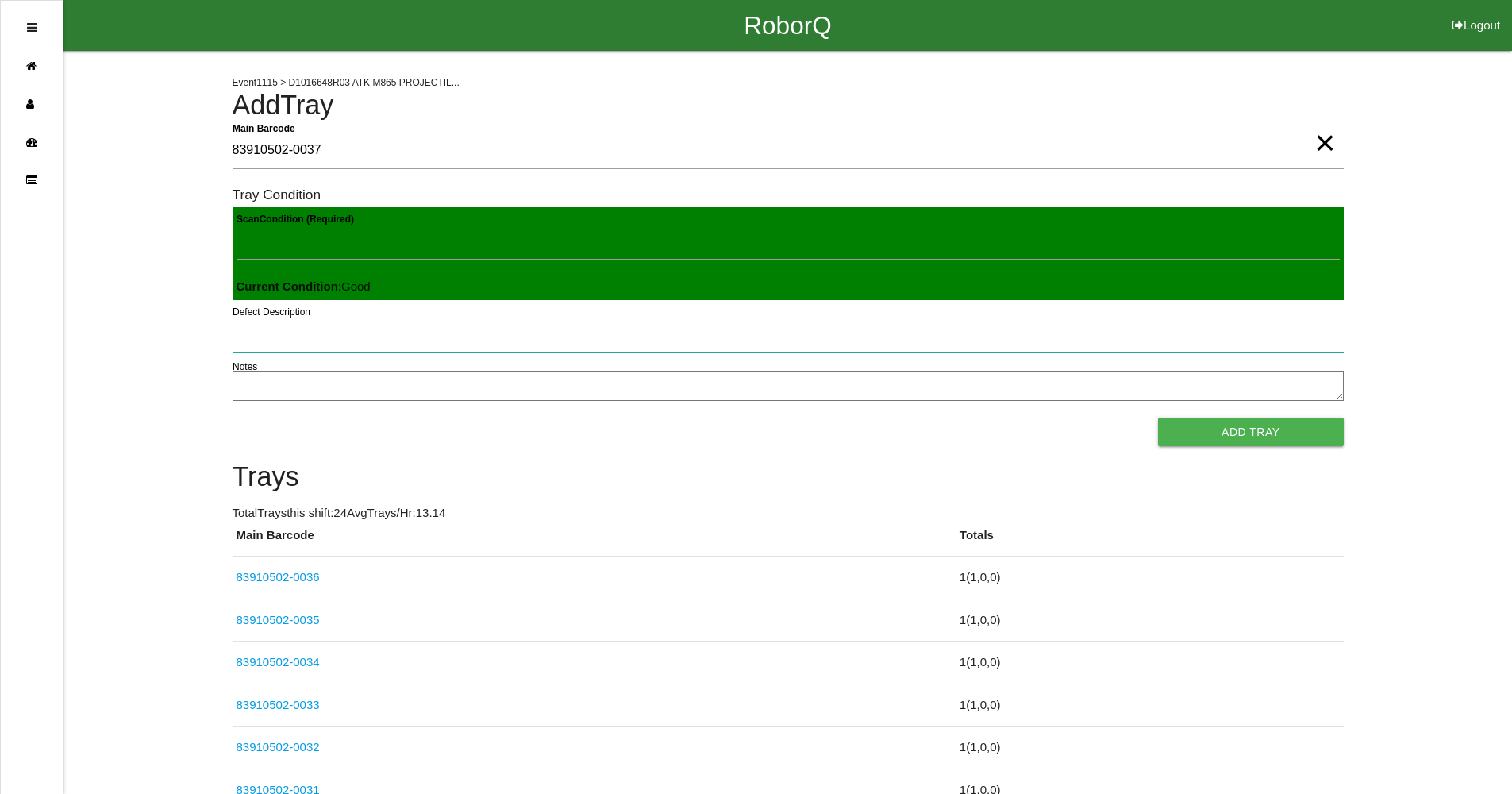
click at [1158, 417] on button "Add Tray" at bounding box center [1250, 431] width 185 height 29
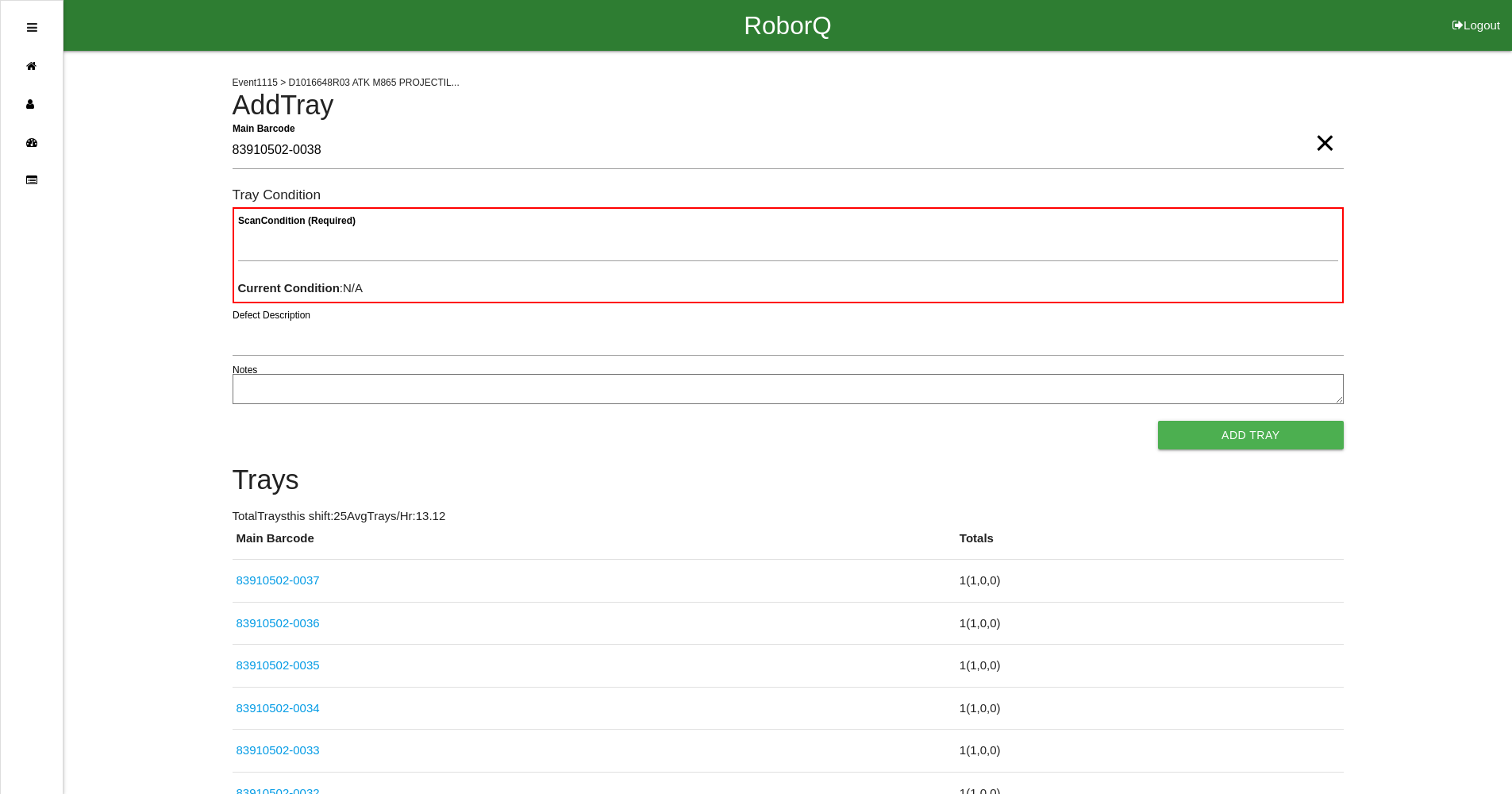
type Barcode "83910502-0038"
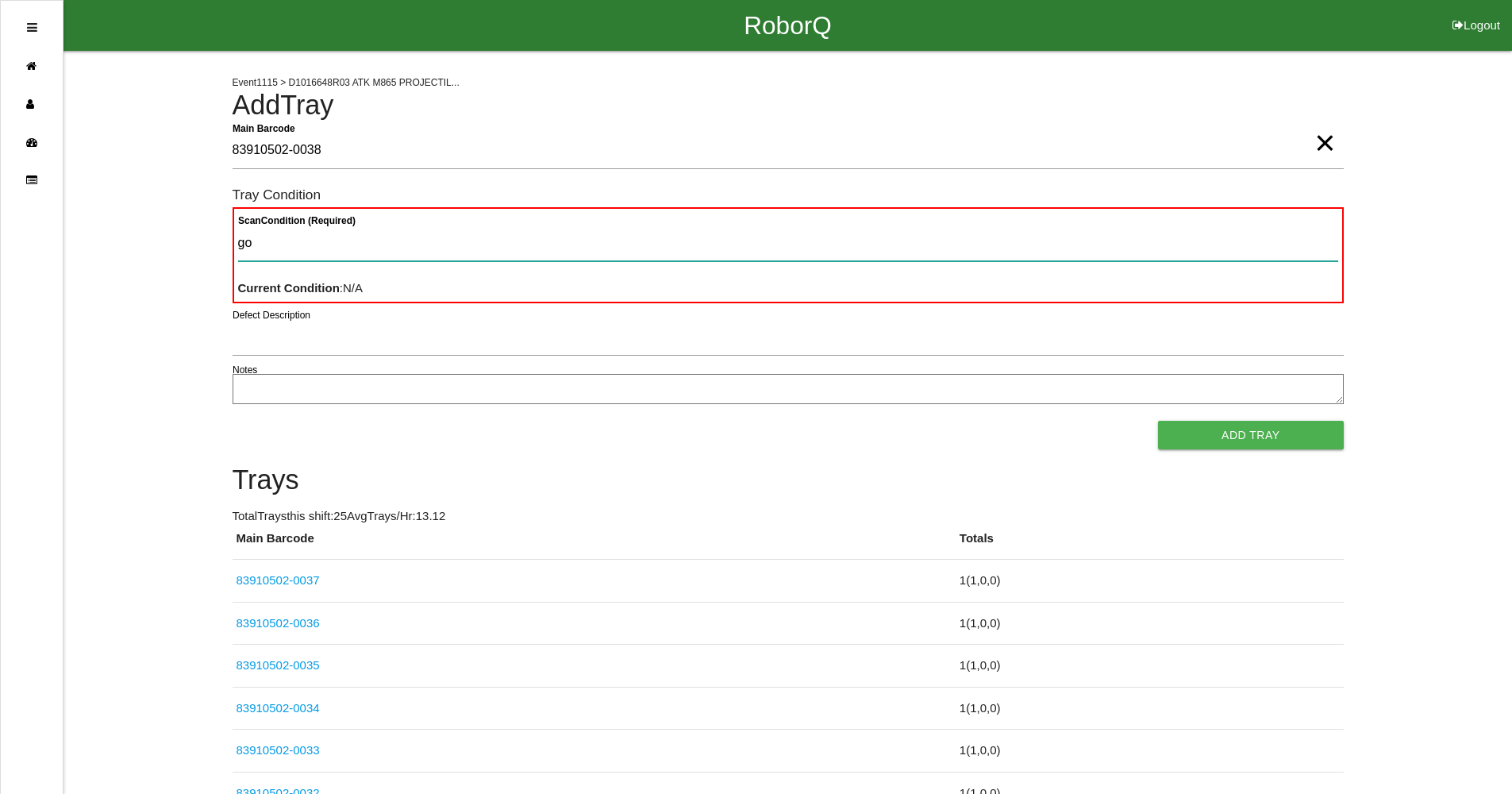
type Condition "goo"
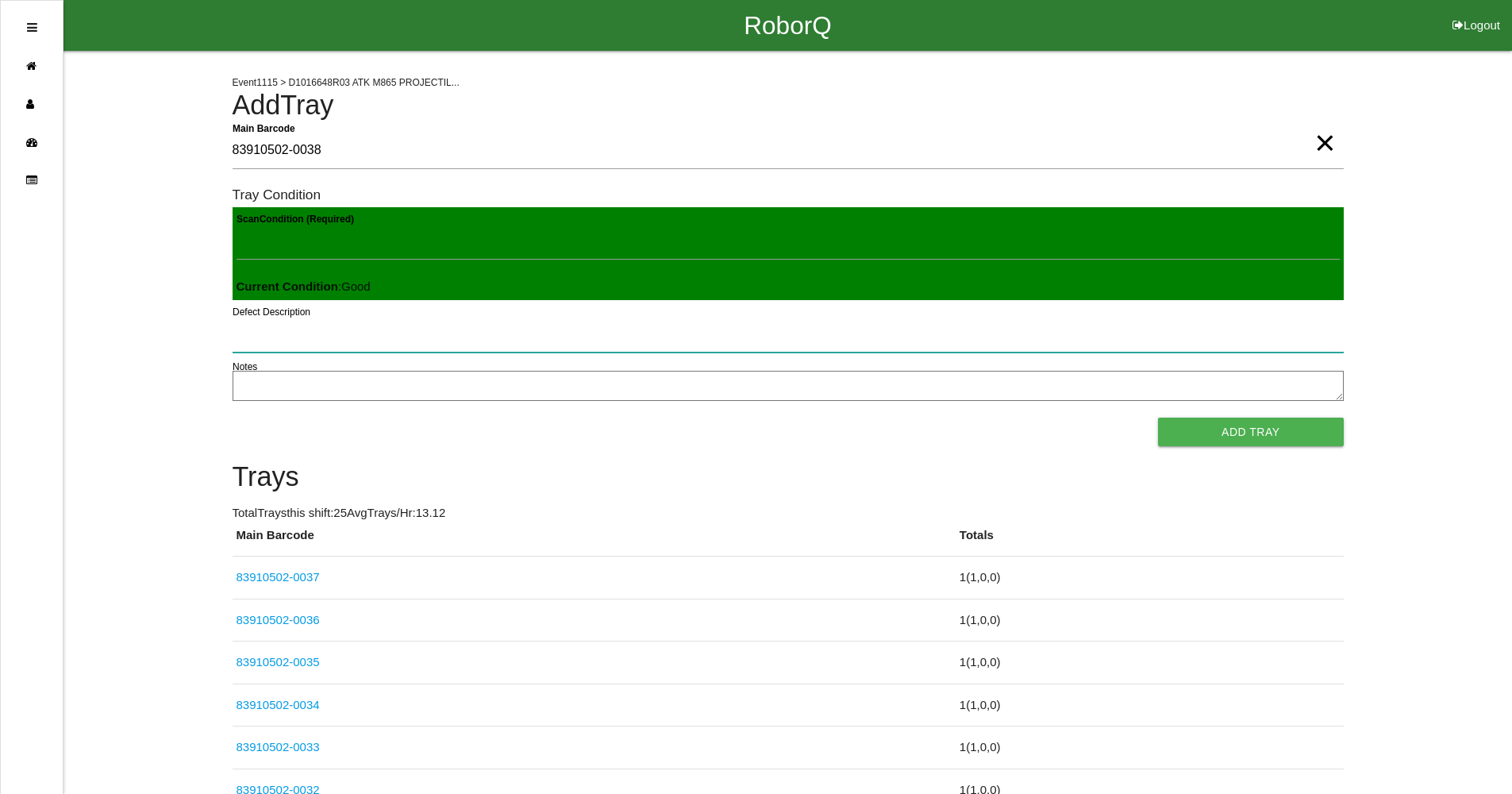
click at [1158, 417] on button "Add Tray" at bounding box center [1250, 431] width 185 height 29
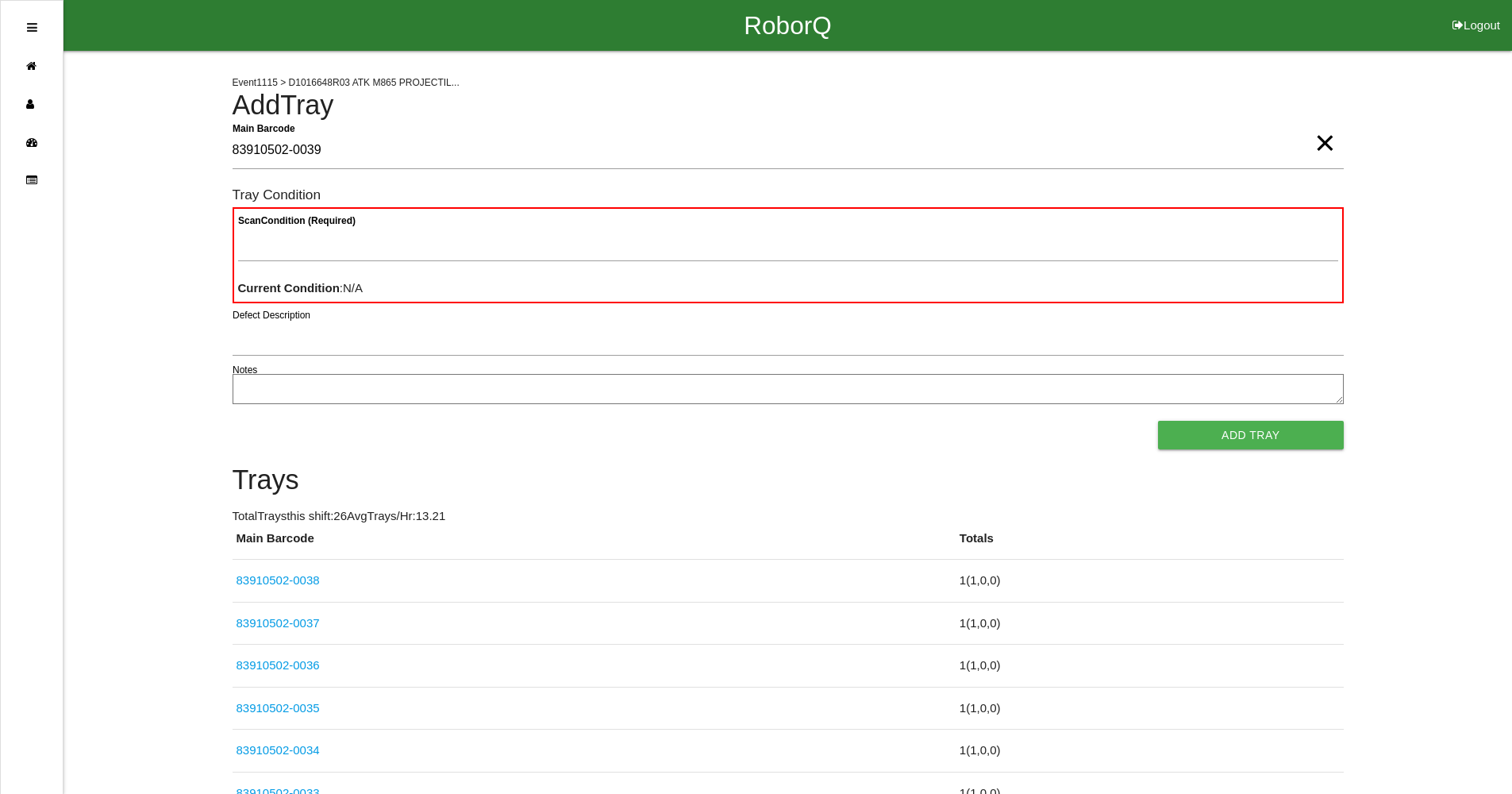
type Barcode "83910502-0039"
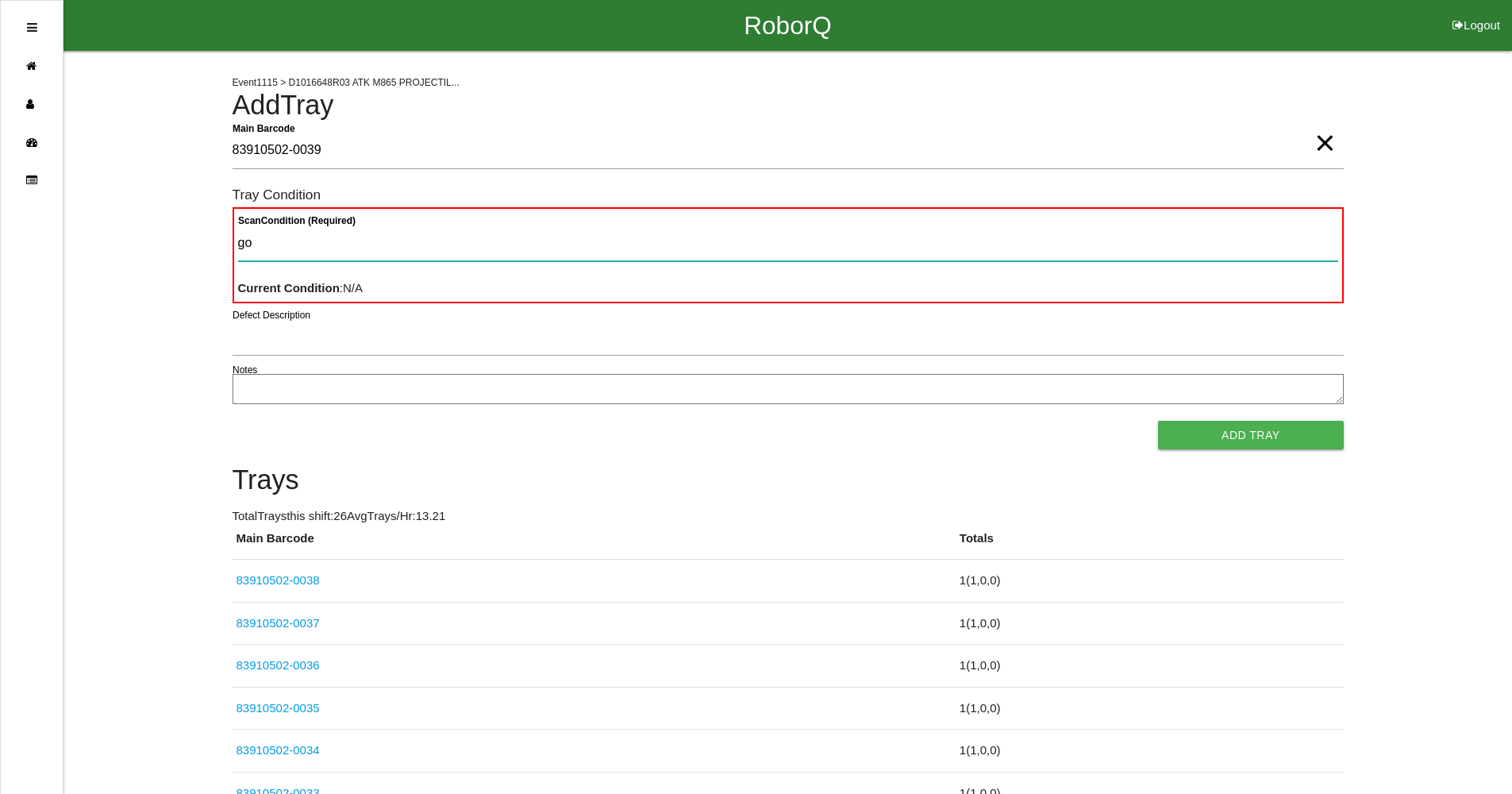
type Condition "goo"
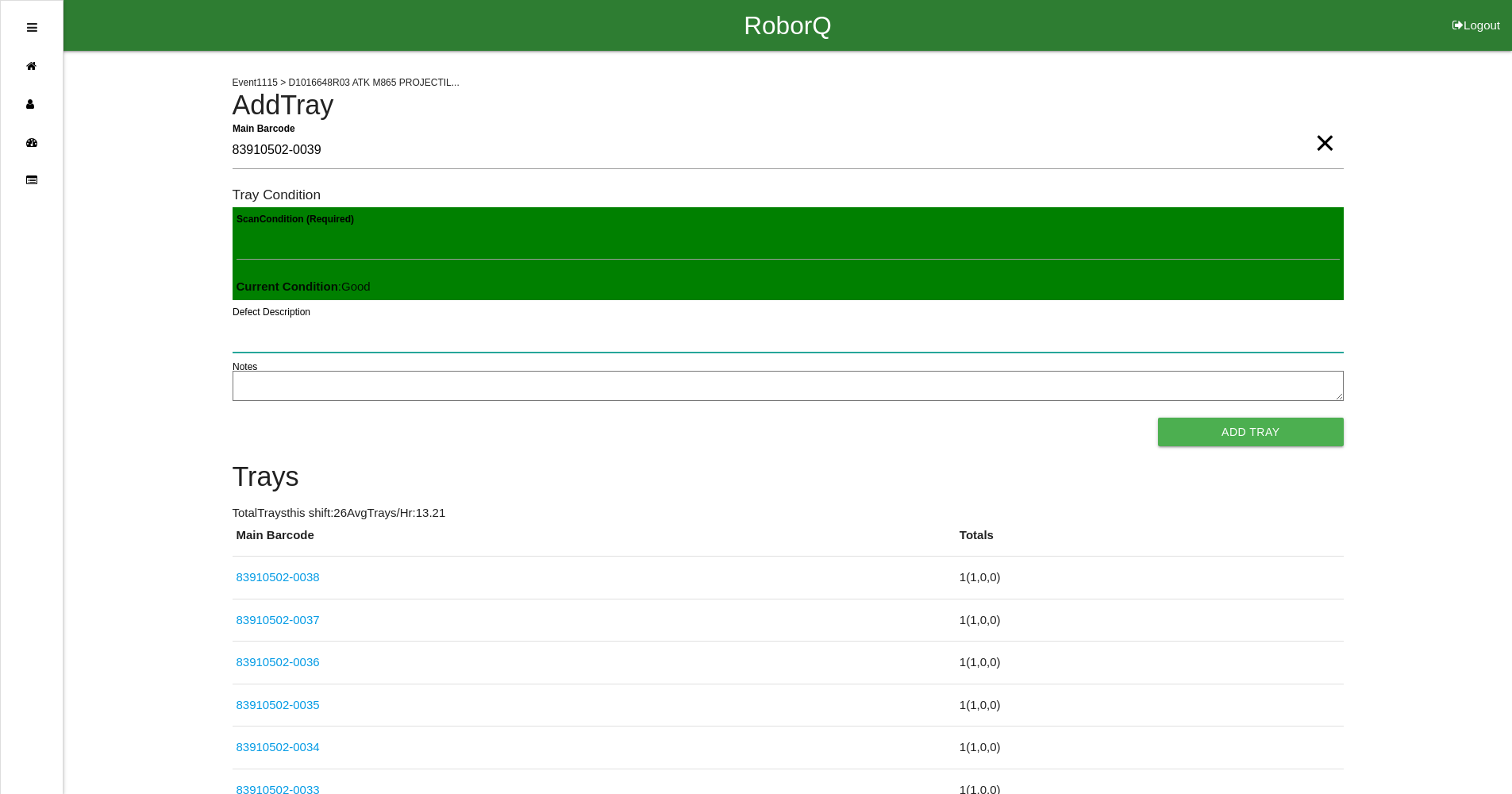
click at [1158, 417] on button "Add Tray" at bounding box center [1250, 431] width 185 height 29
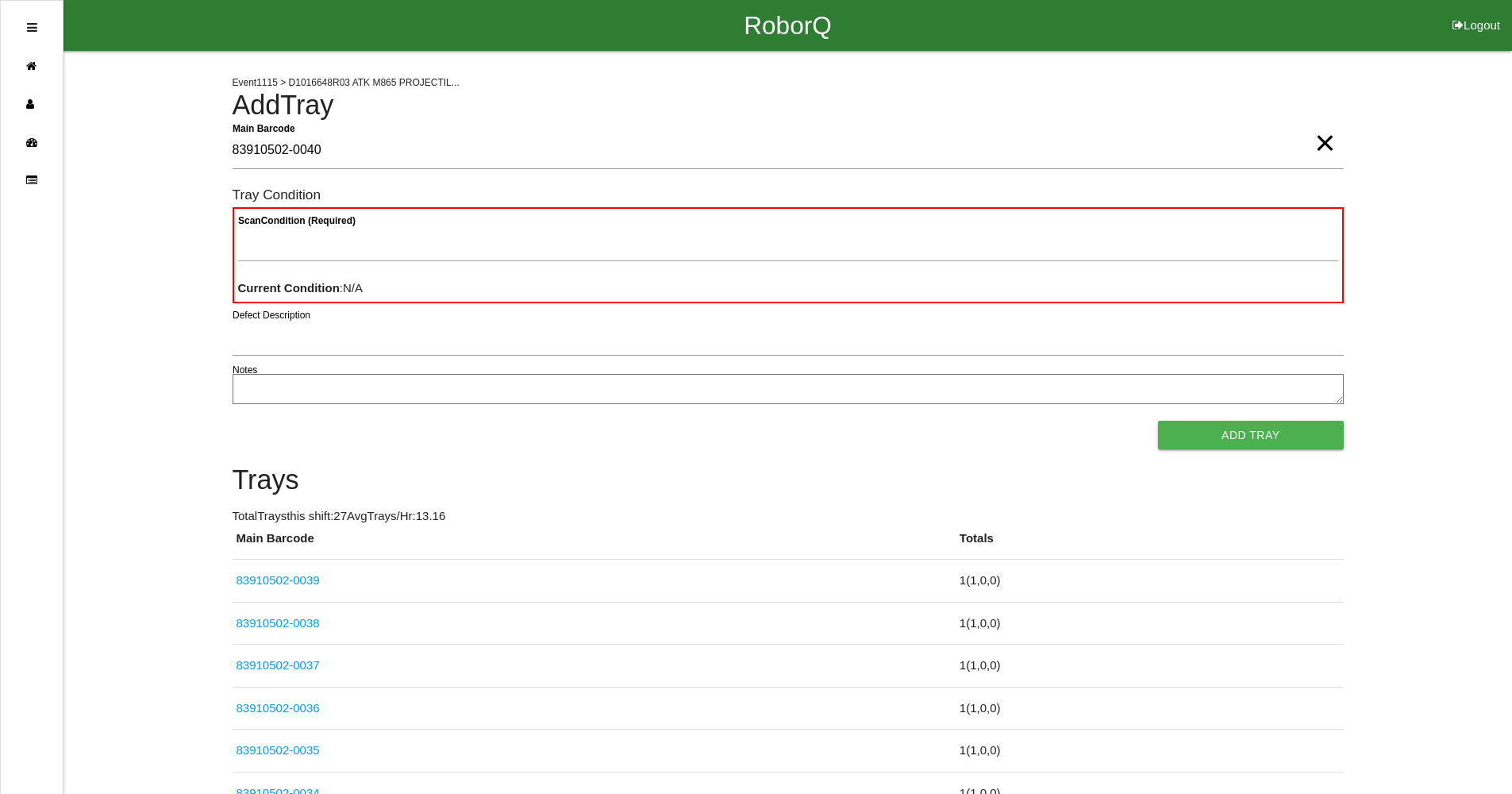
type Barcode "83910502-0040"
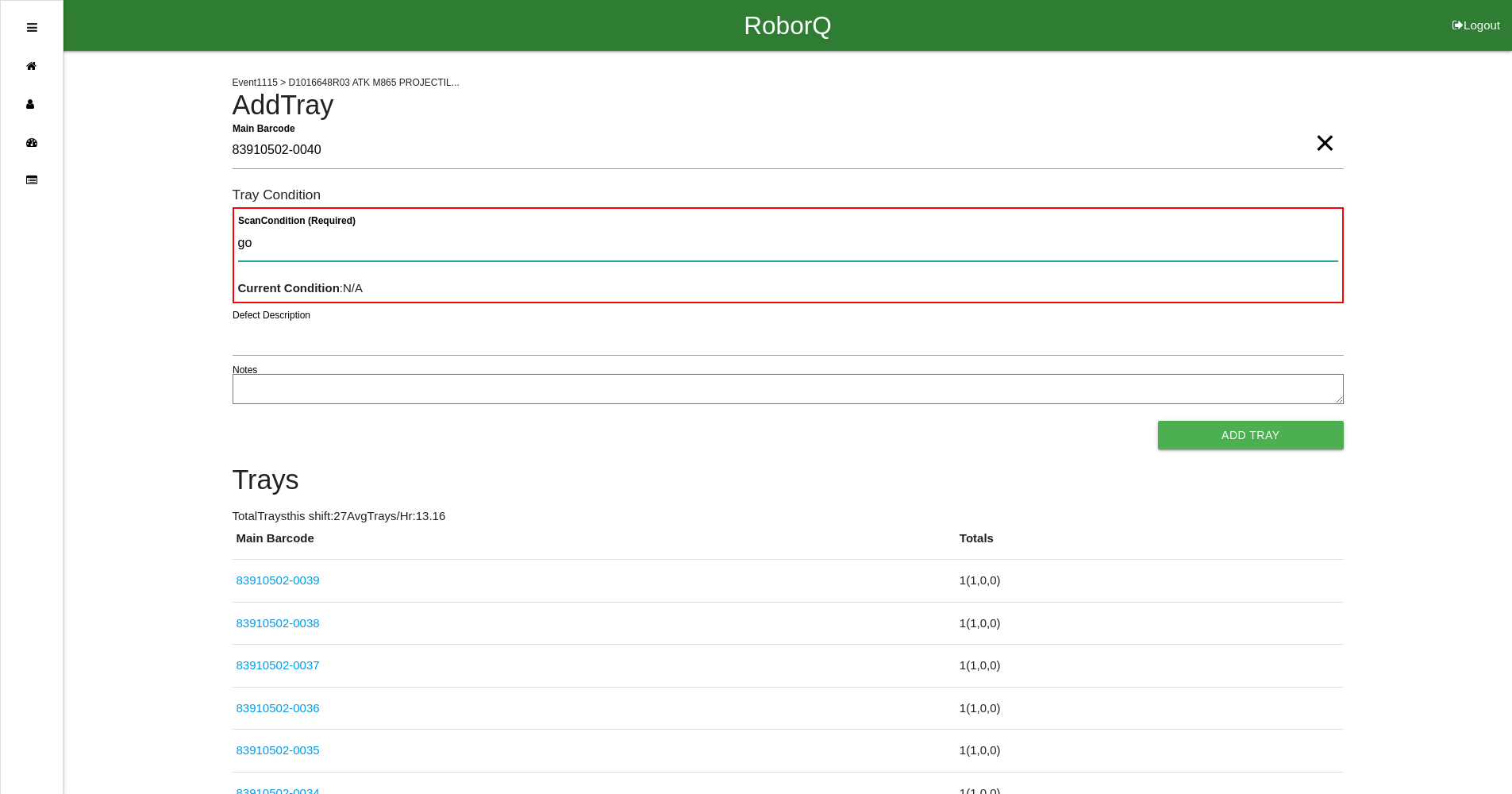
type Condition "goo"
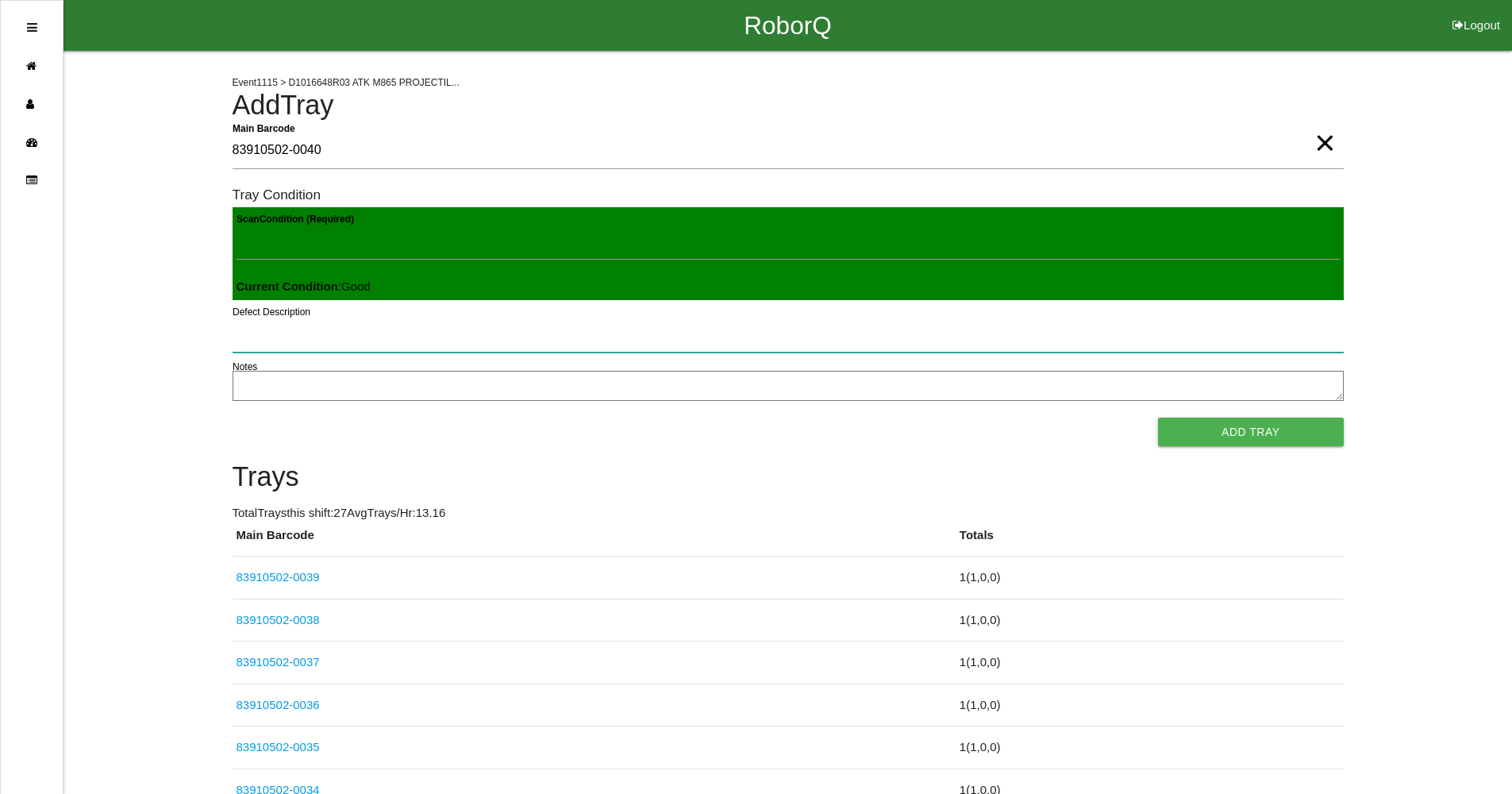
click at [1158, 417] on button "Add Tray" at bounding box center [1250, 431] width 185 height 29
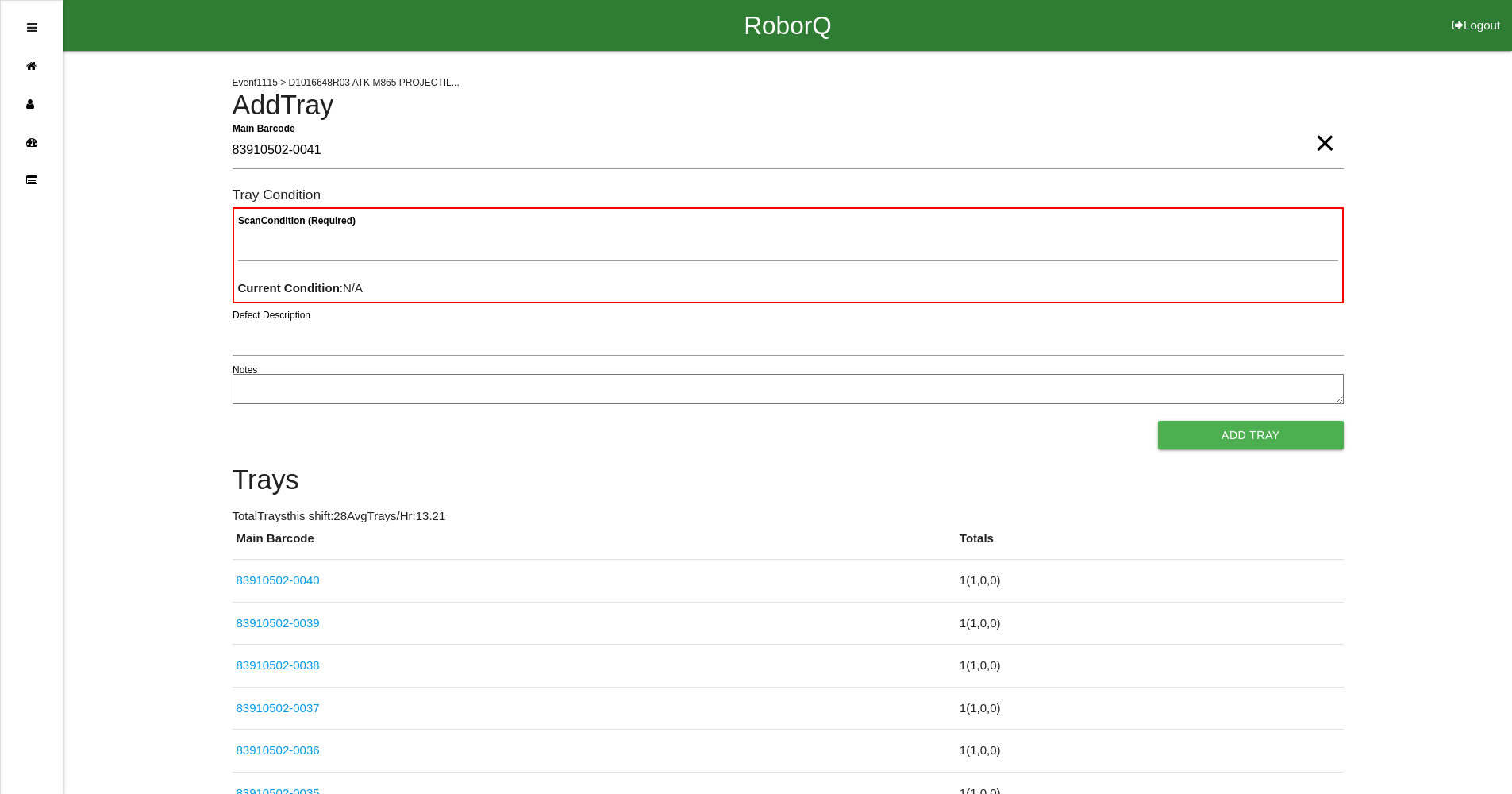
type Barcode "83910502-0041"
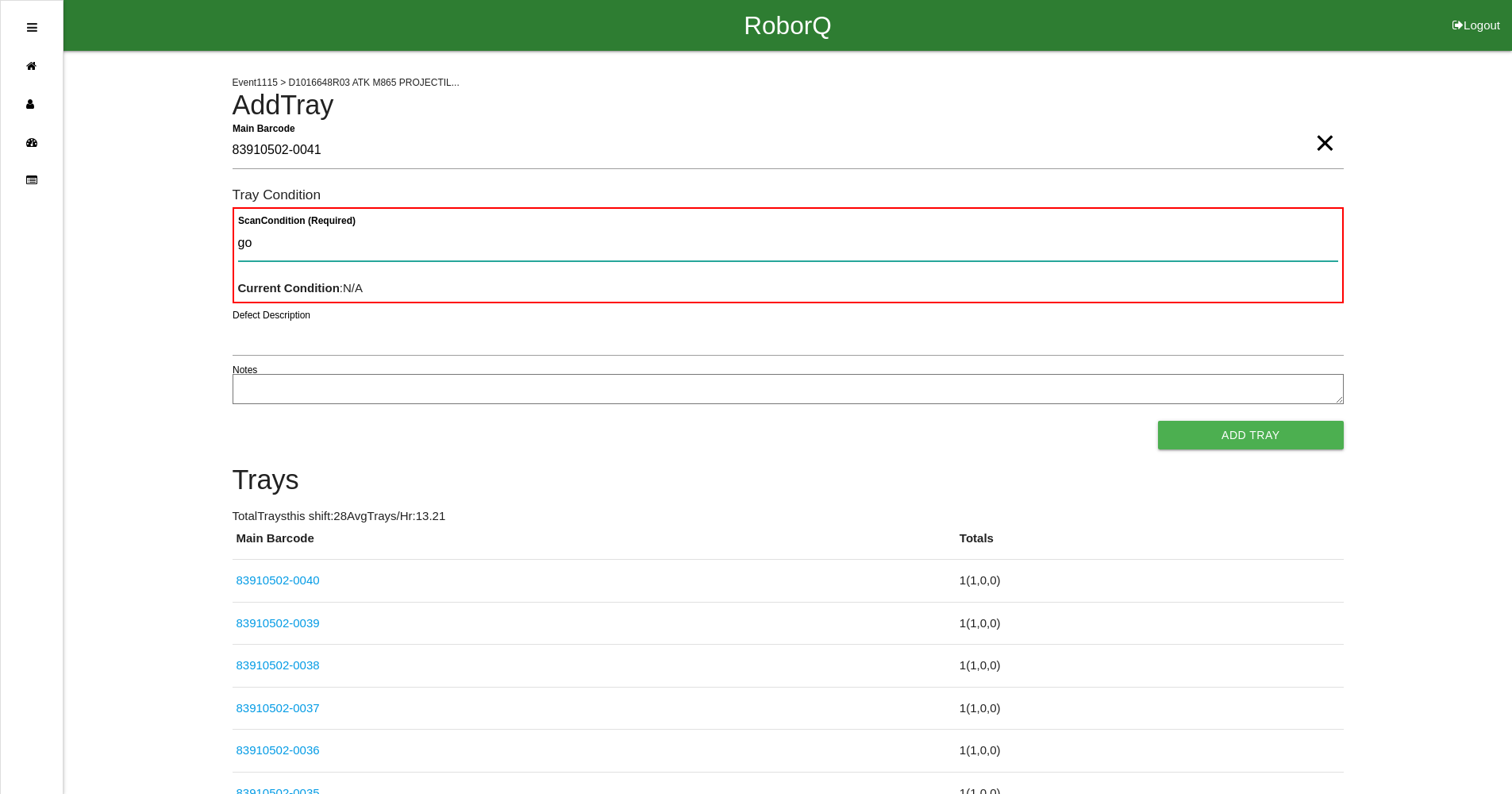
type Condition "goo"
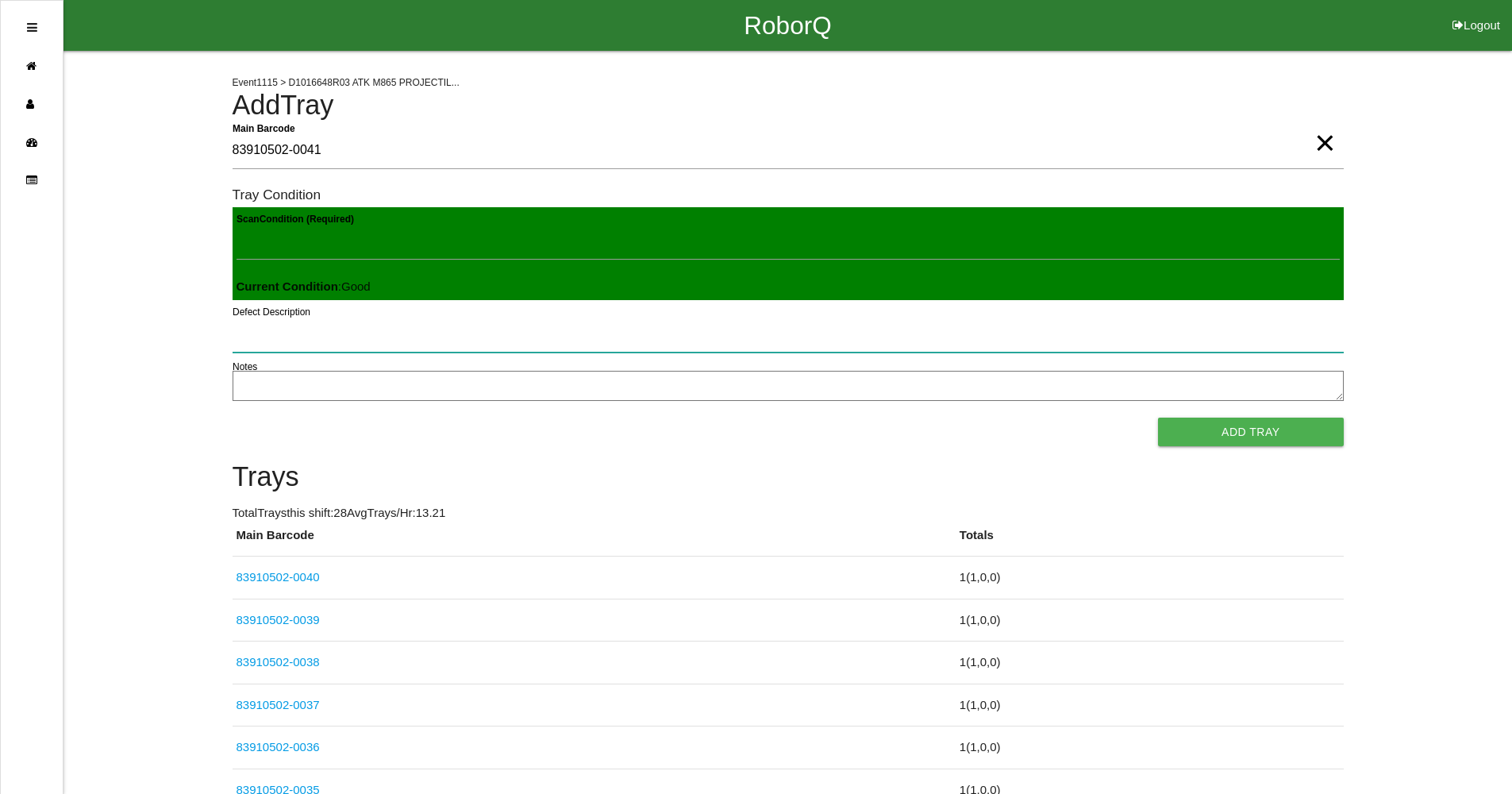
click at [1158, 417] on button "Add Tray" at bounding box center [1250, 431] width 185 height 29
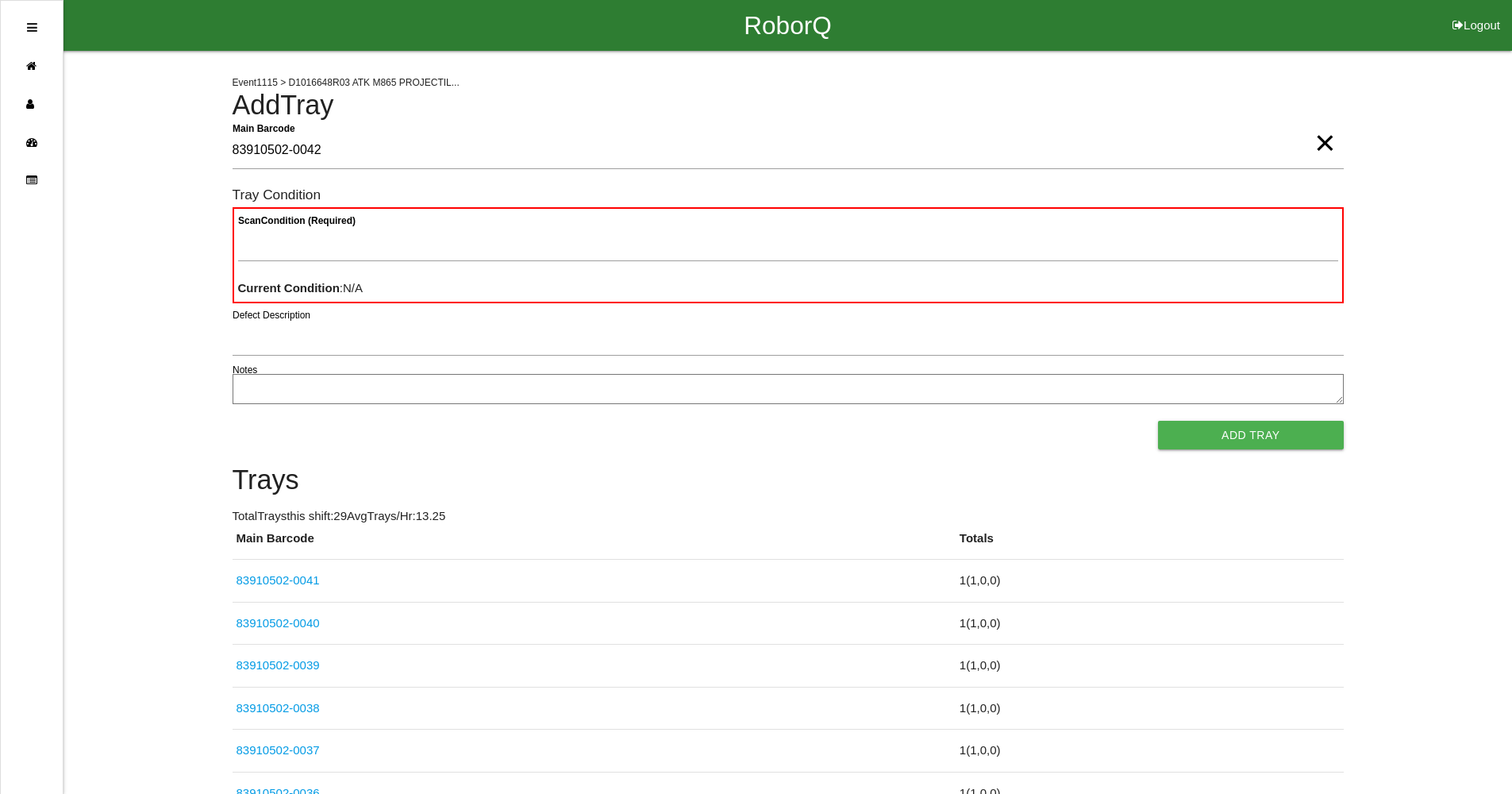
type Barcode "83910502-0042"
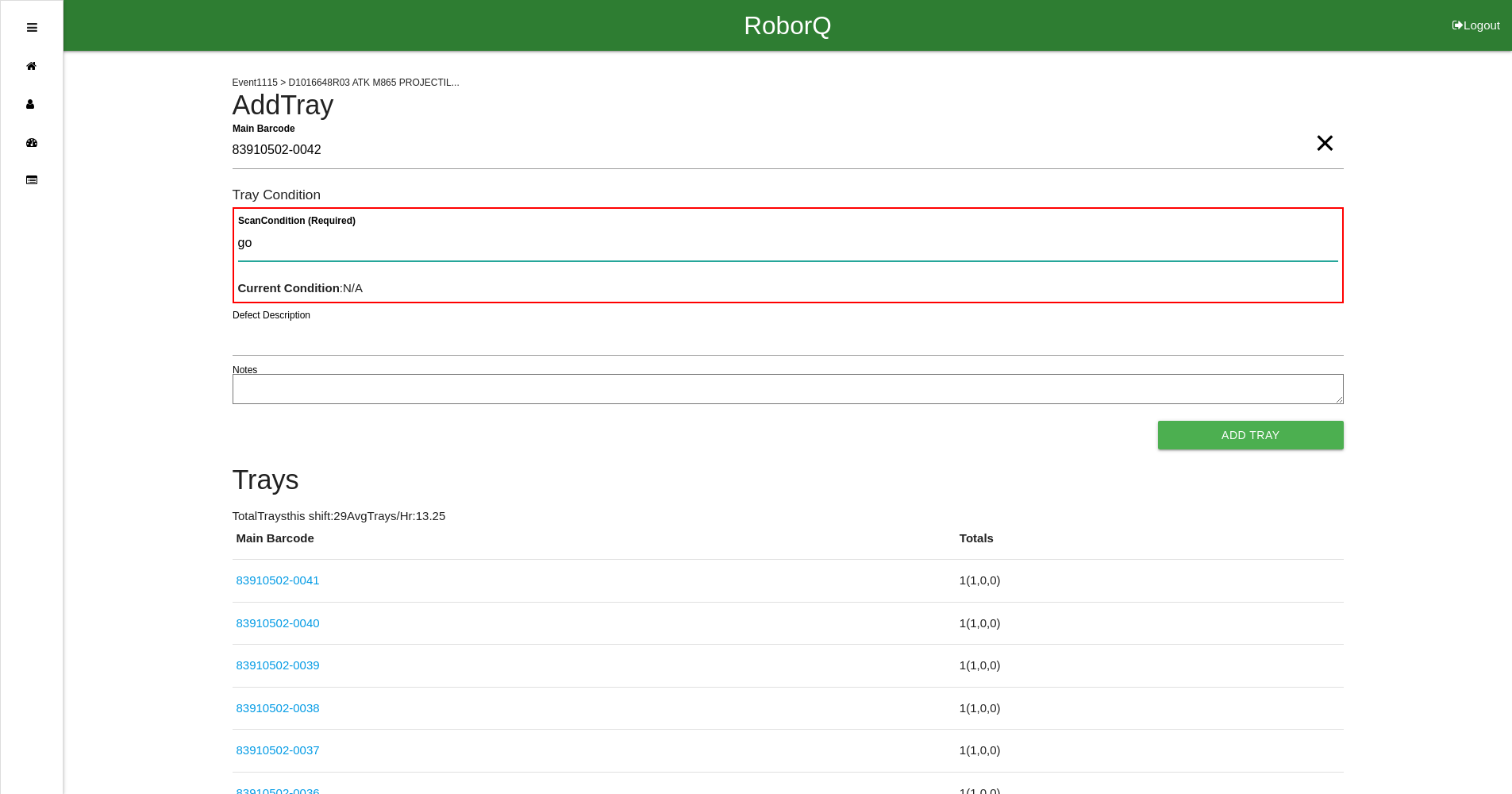
type Condition "goo"
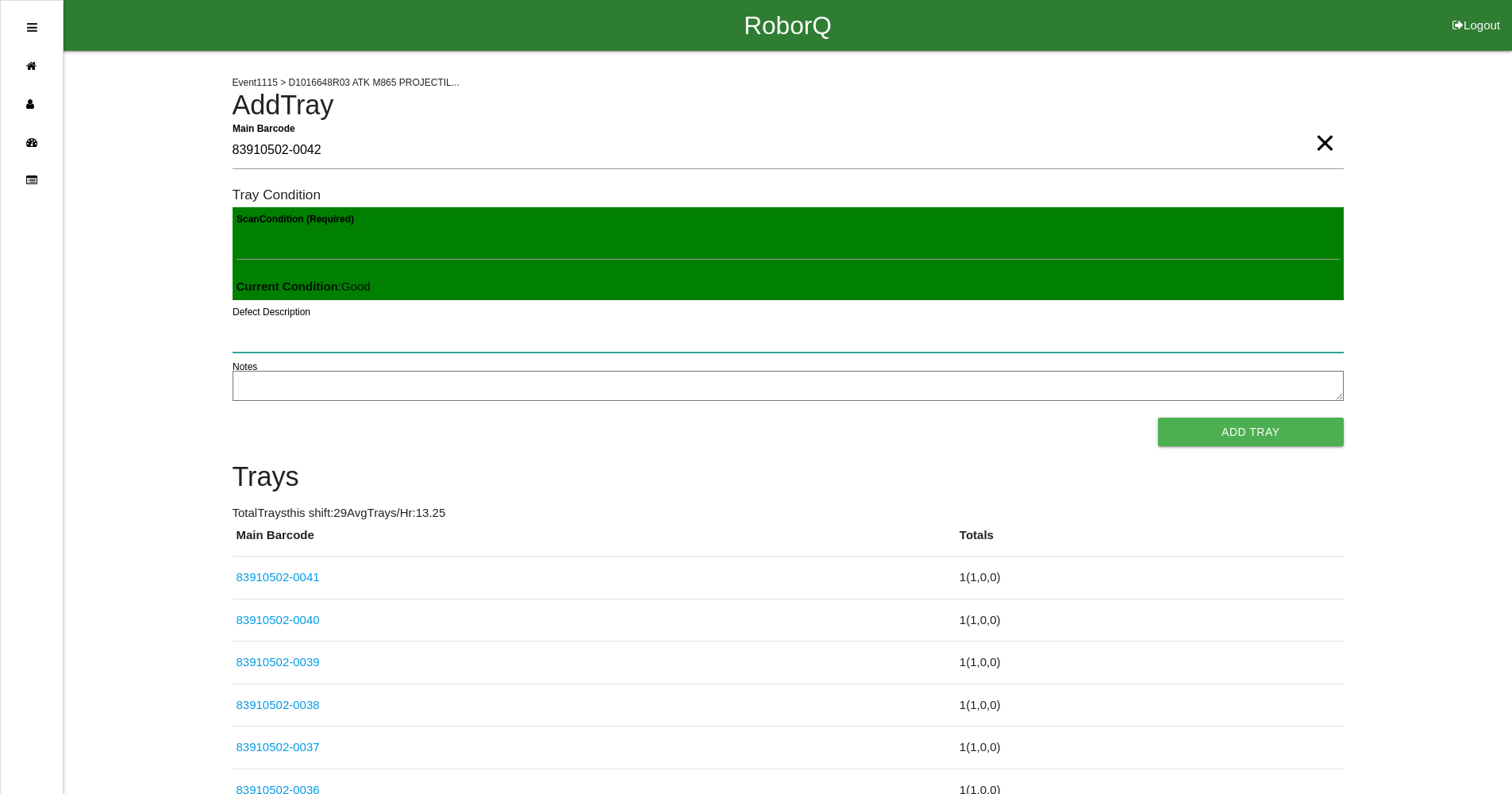
click at [1158, 417] on button "Add Tray" at bounding box center [1250, 431] width 185 height 29
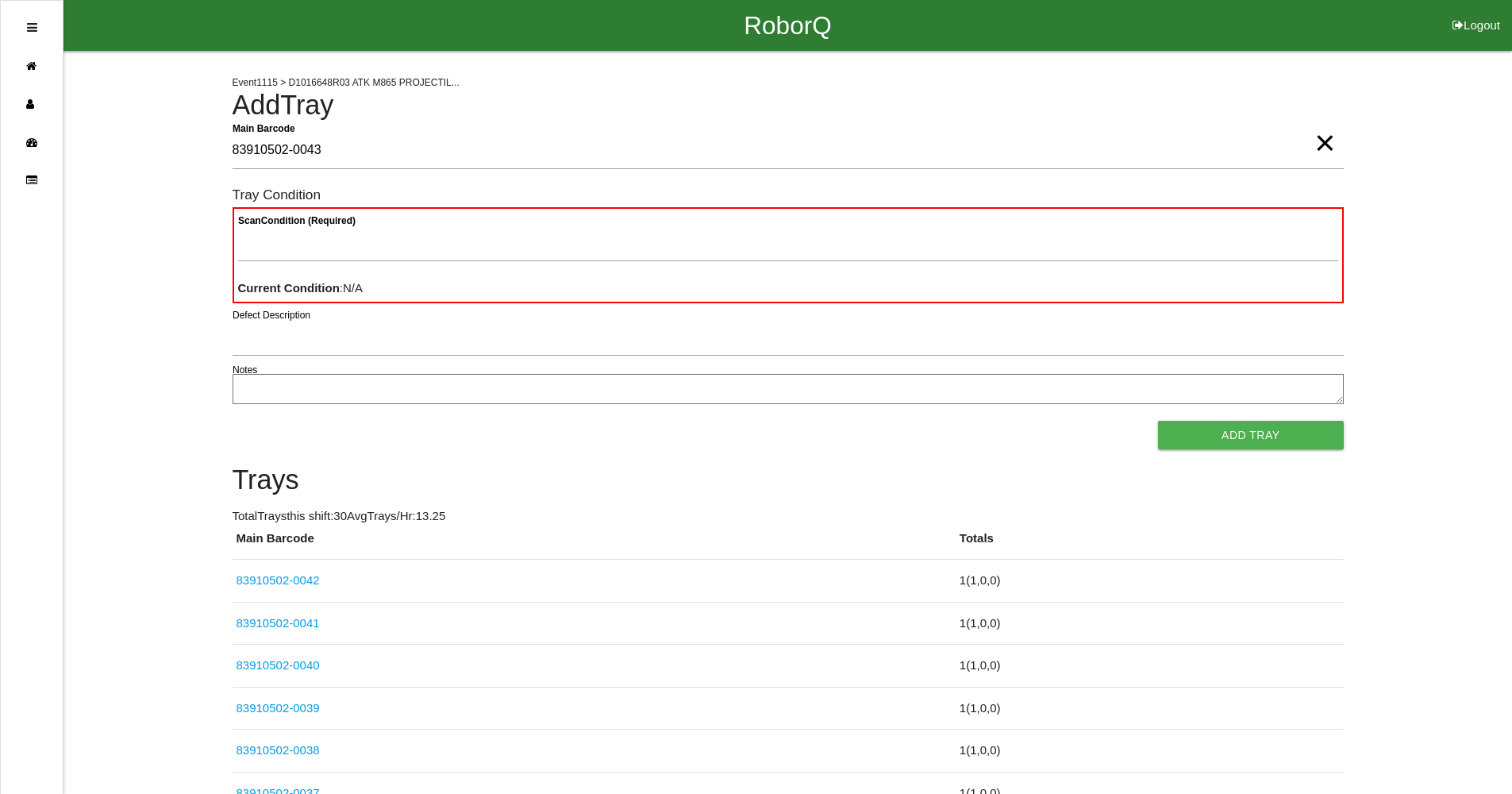
type Barcode "83910502-0043"
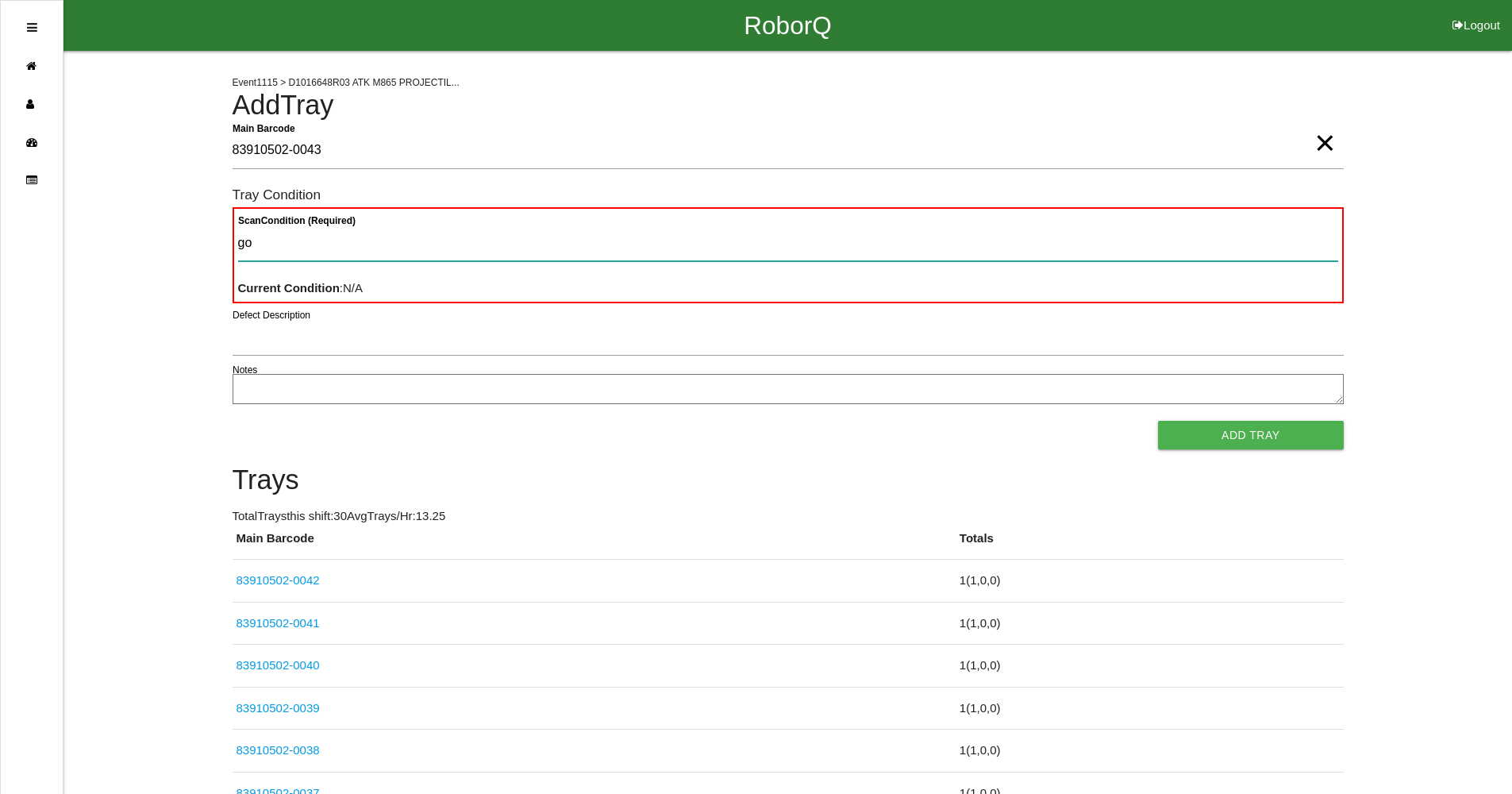
type Condition "goo"
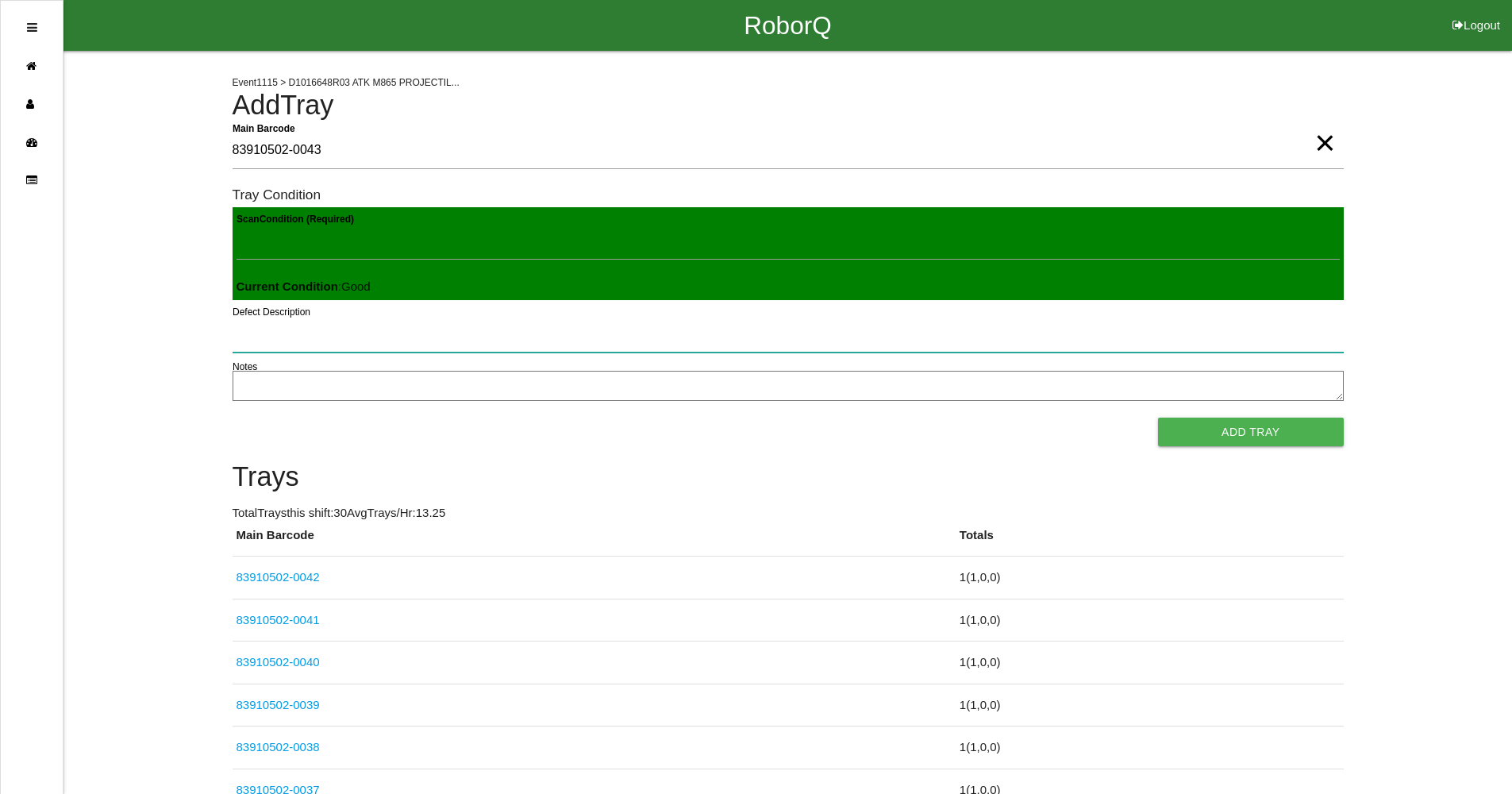
click at [1158, 417] on button "Add Tray" at bounding box center [1250, 431] width 185 height 29
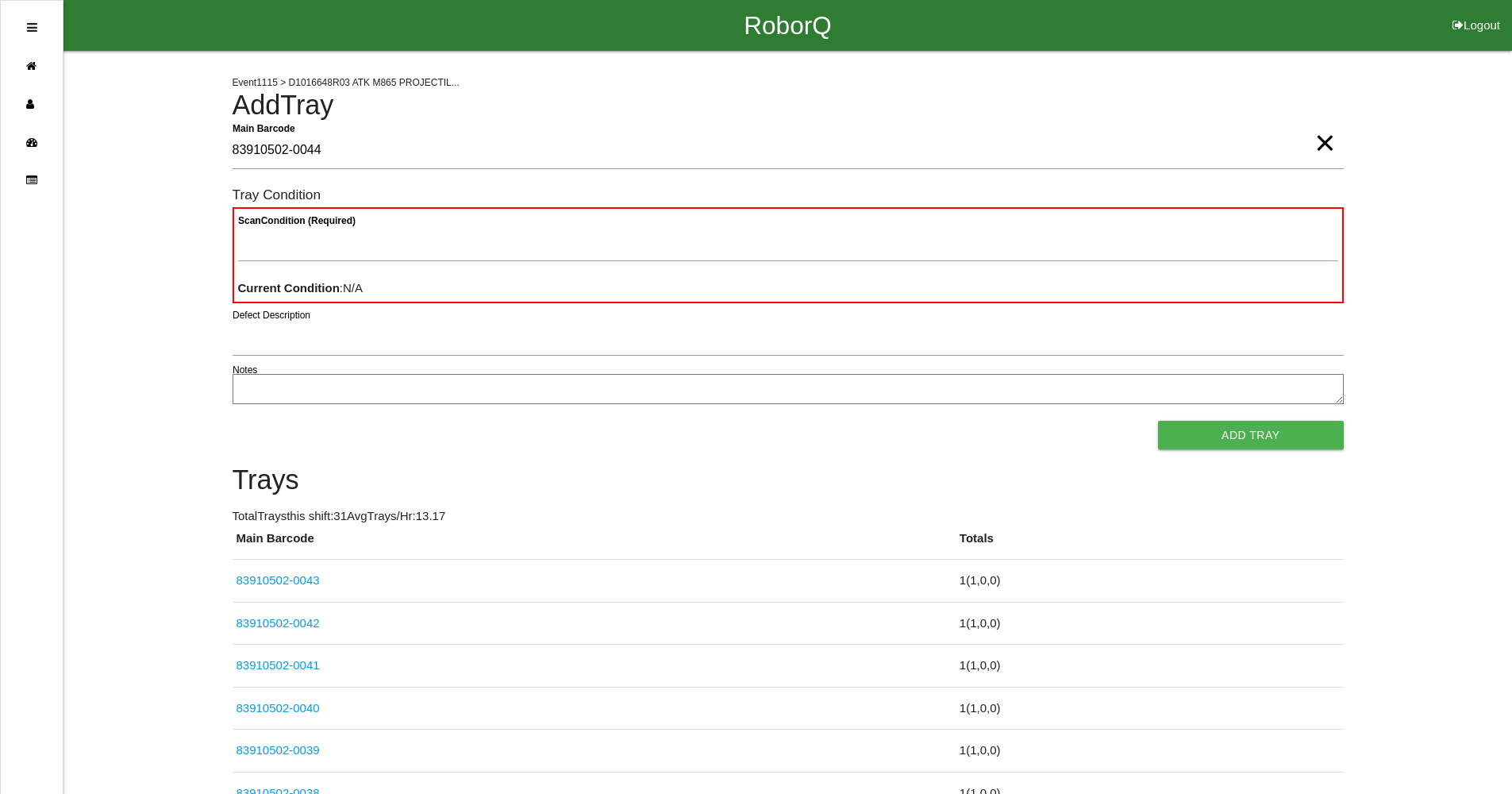
type Barcode "83910502-0044"
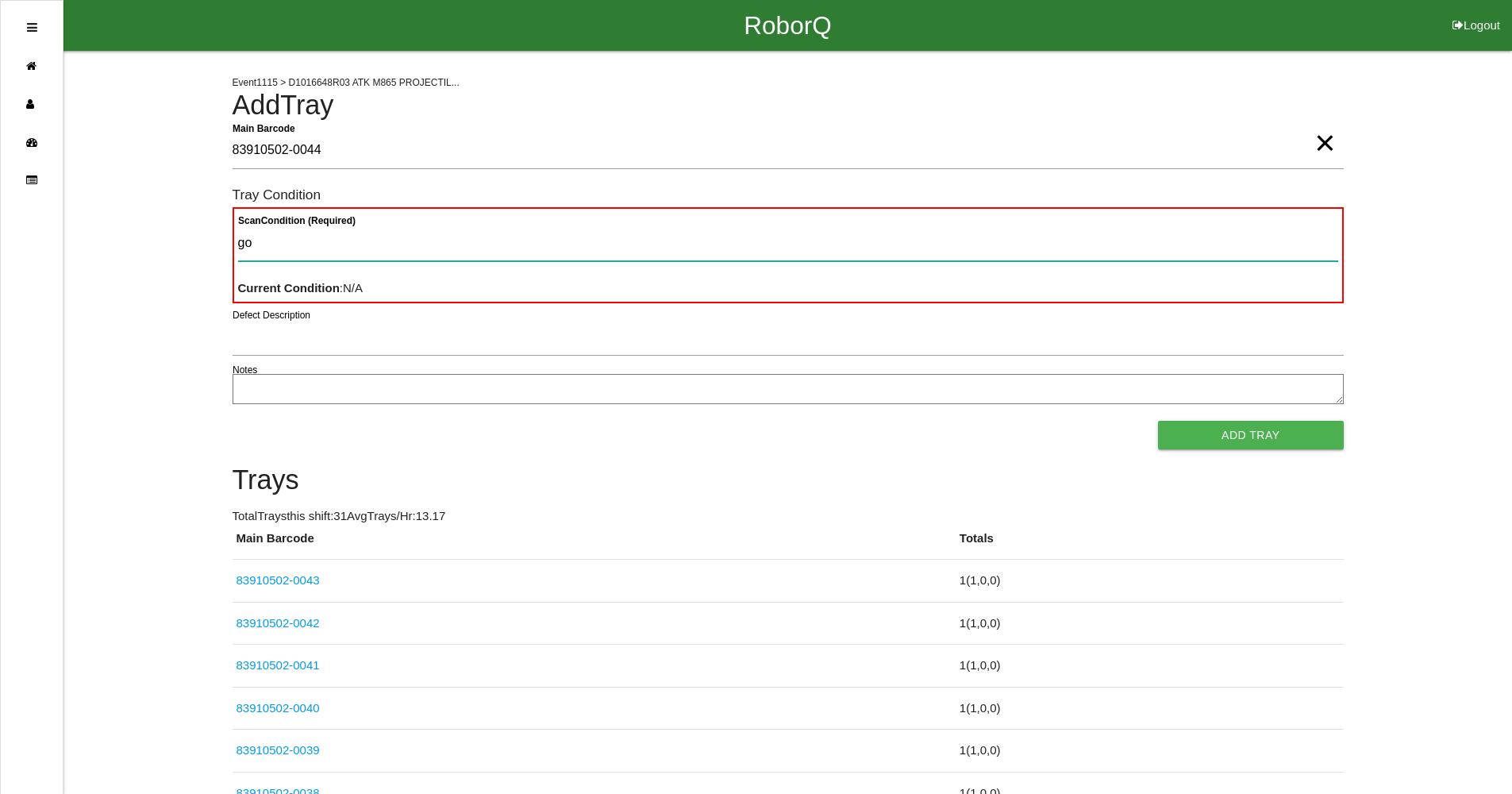
type Condition "goo"
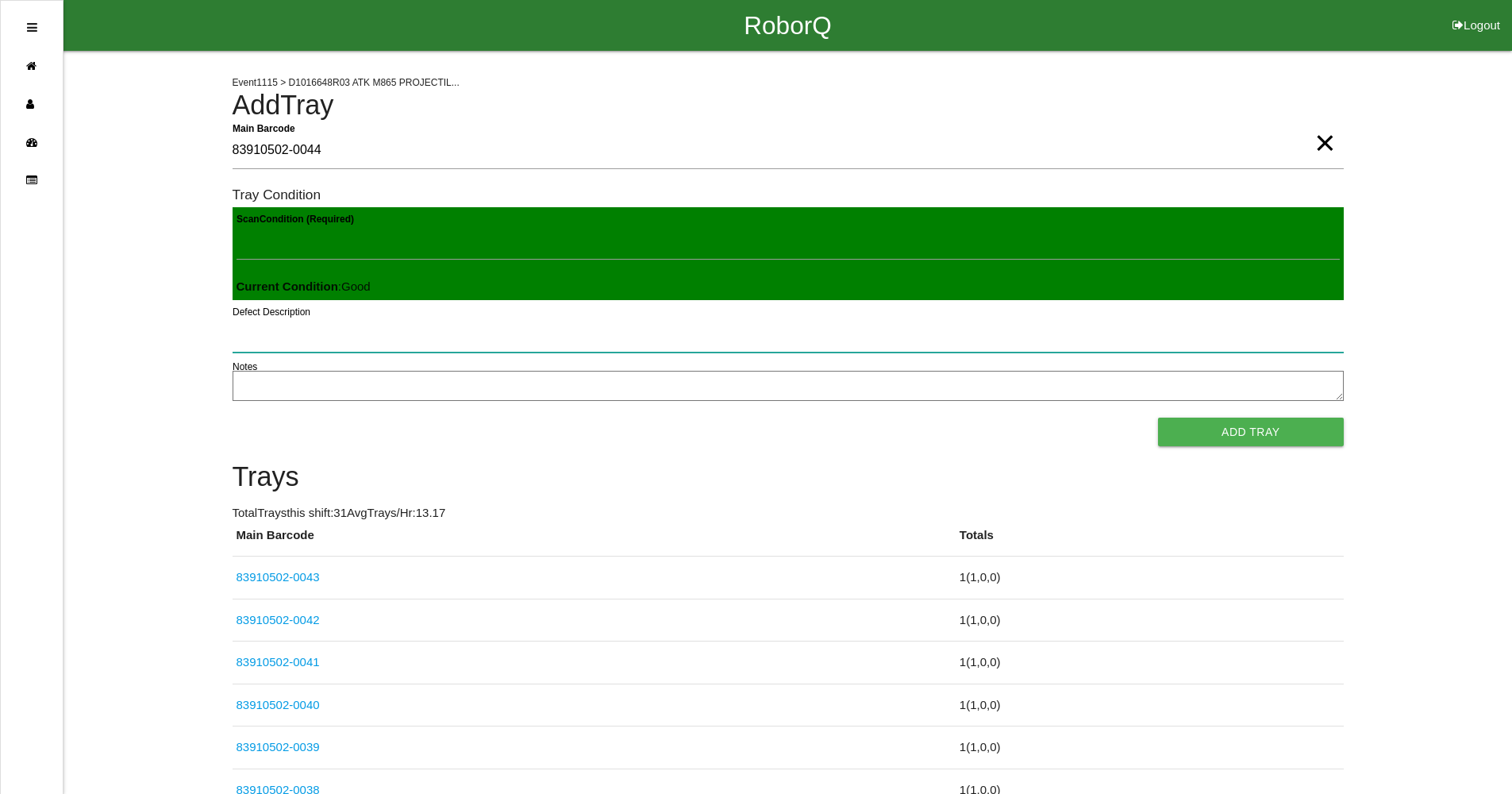
click at [1158, 417] on button "Add Tray" at bounding box center [1250, 431] width 185 height 29
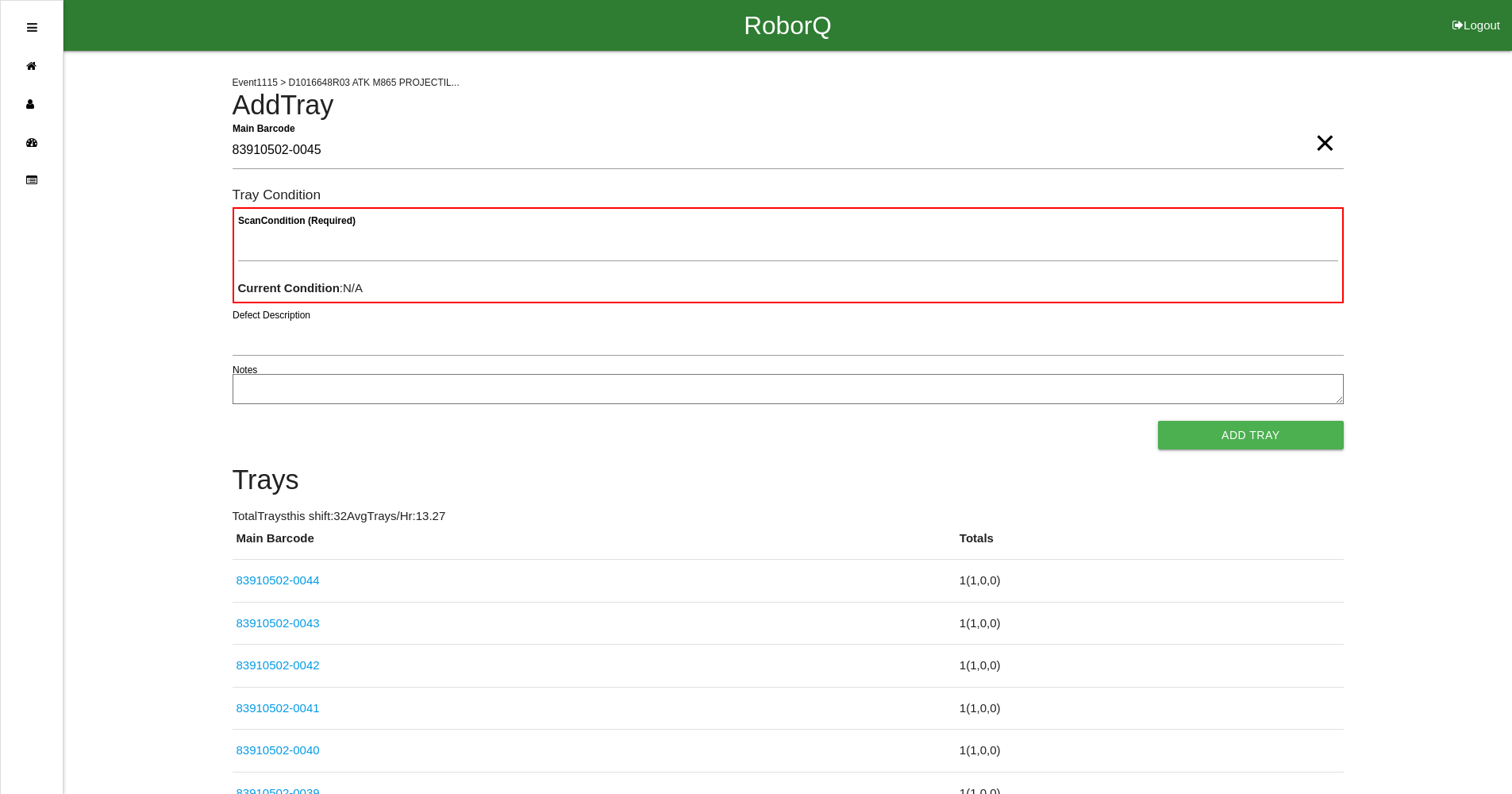
type Barcode "83910502-0045"
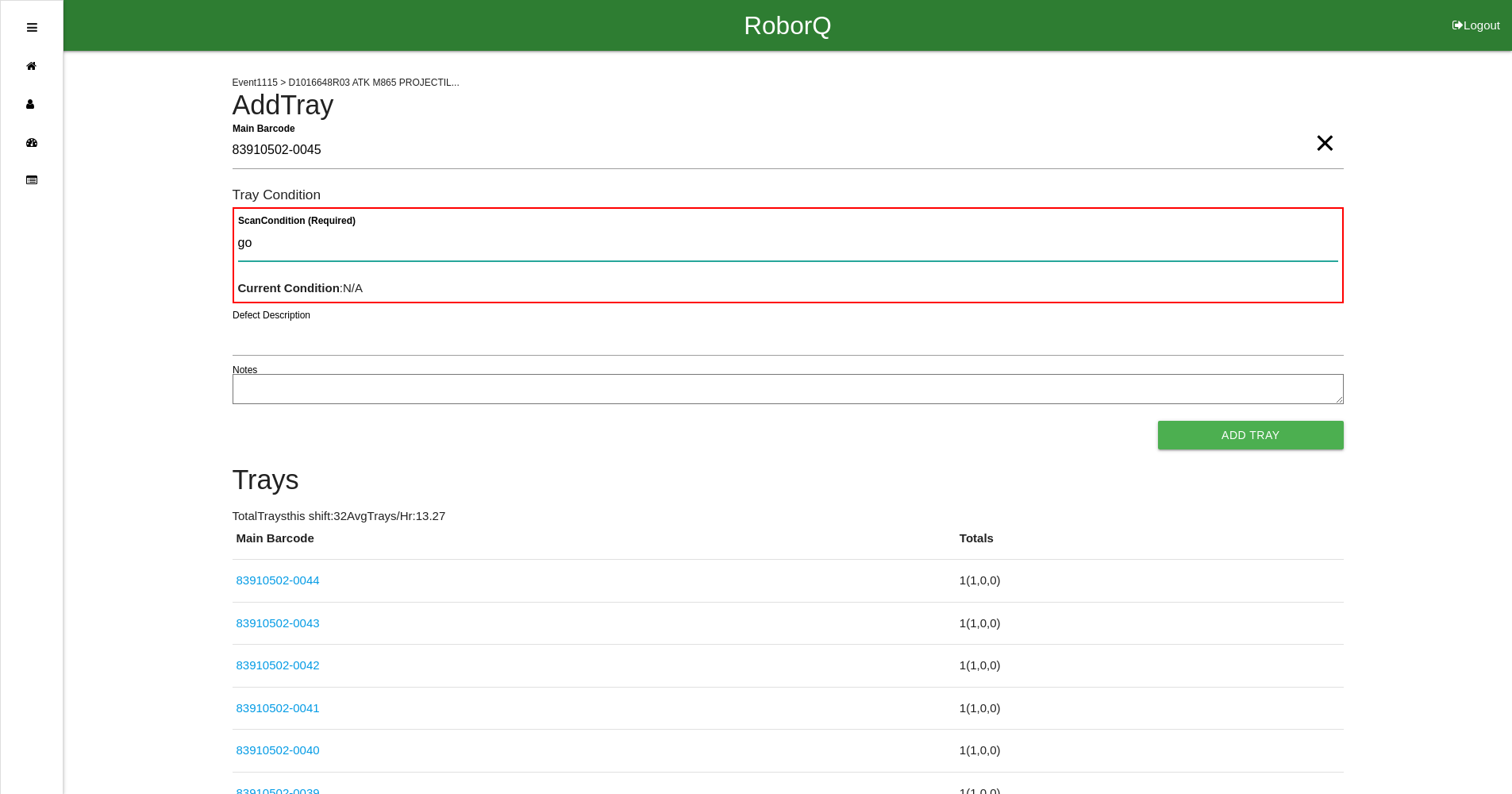
type Condition "goo"
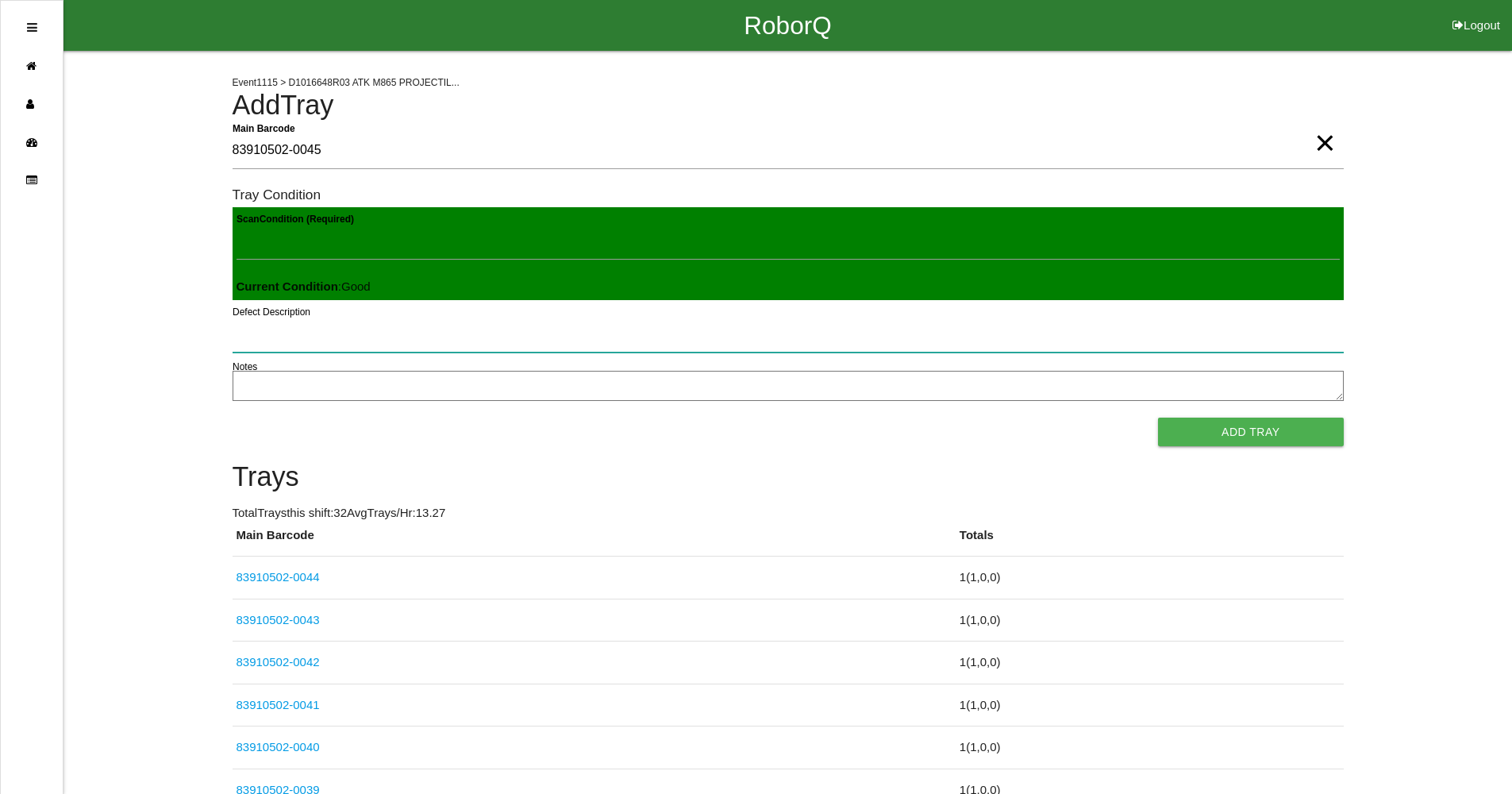
click at [1158, 417] on button "Add Tray" at bounding box center [1250, 431] width 185 height 29
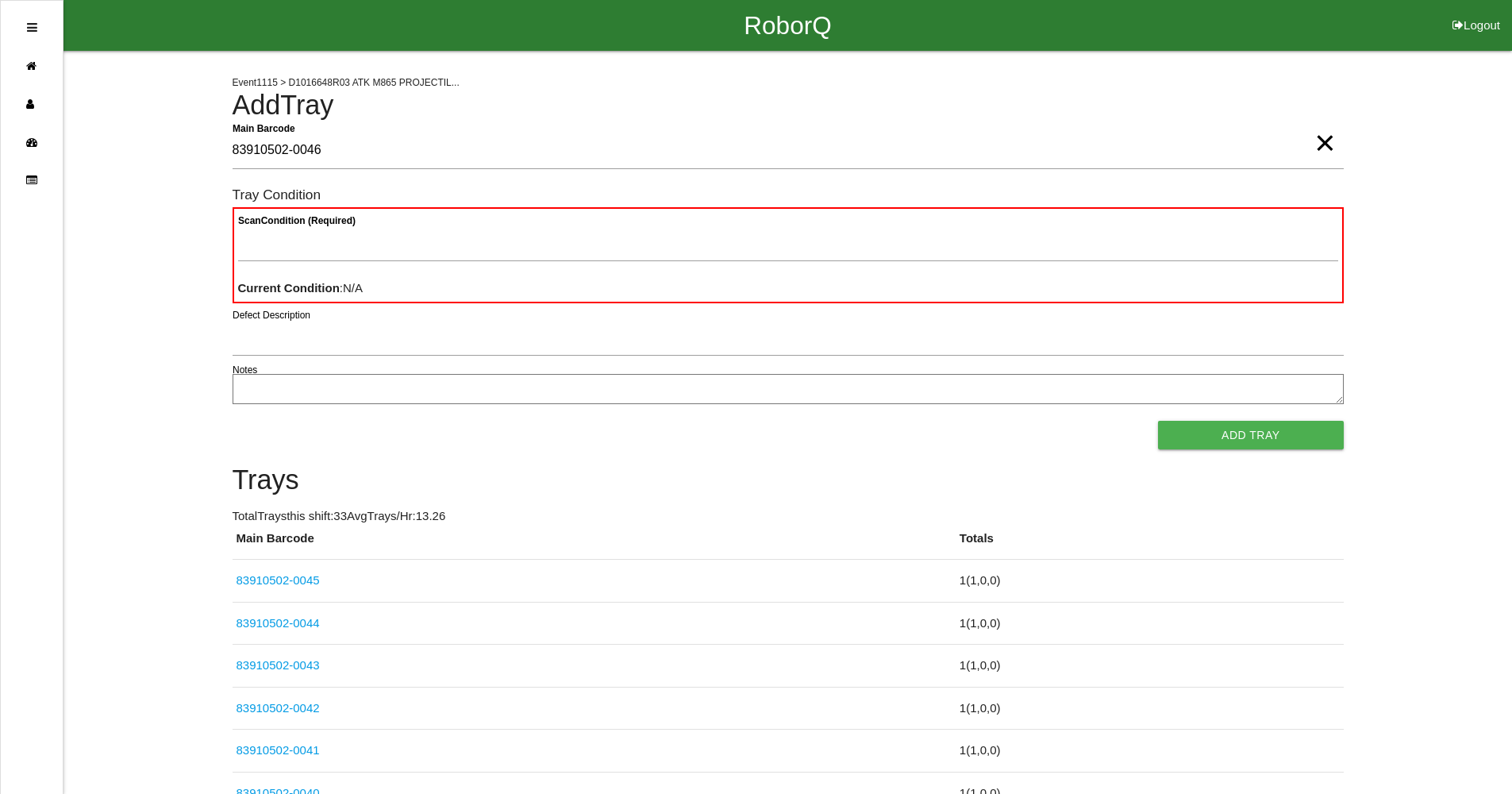
type Barcode "83910502-0046"
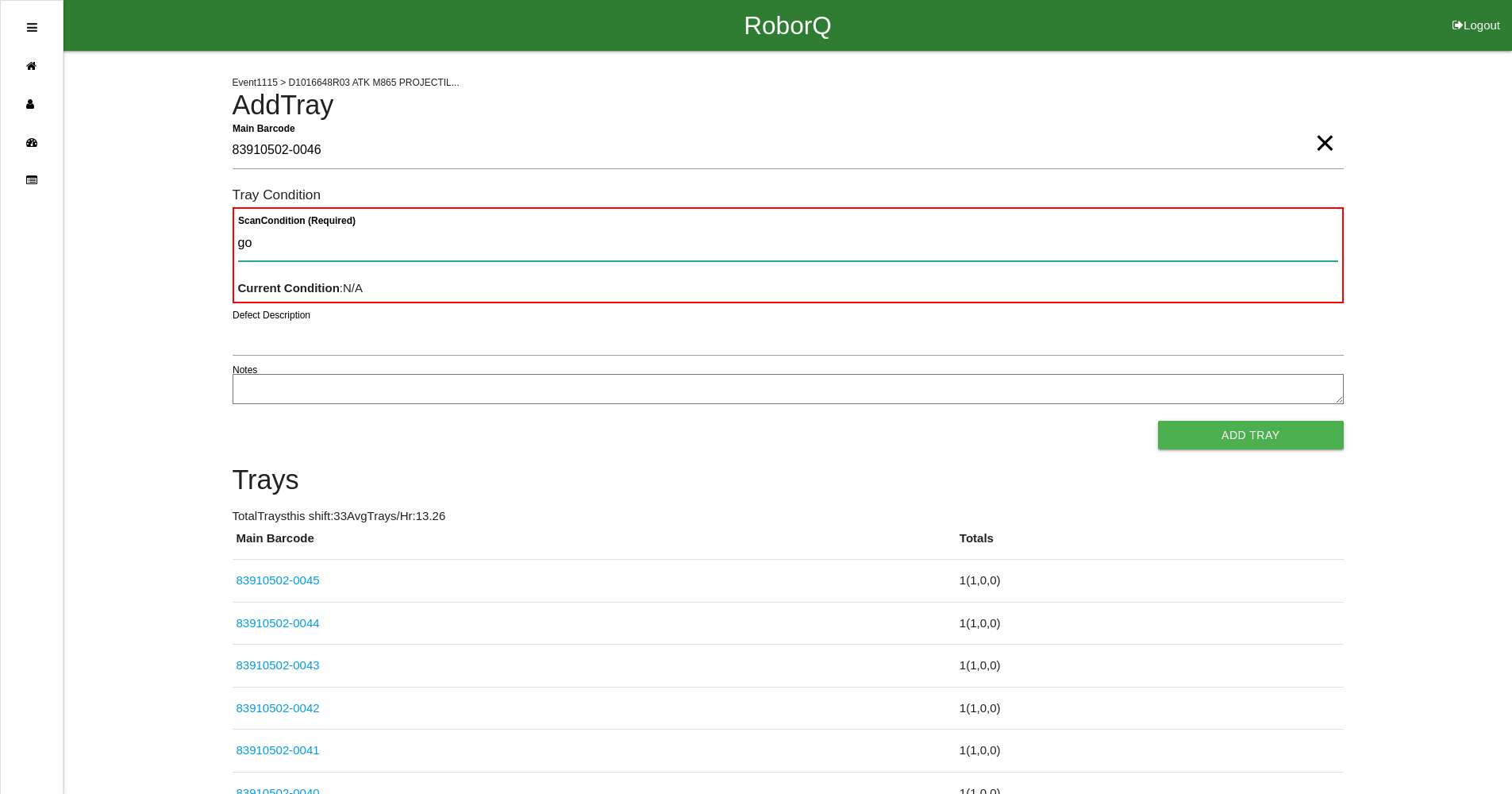
type Condition "goo"
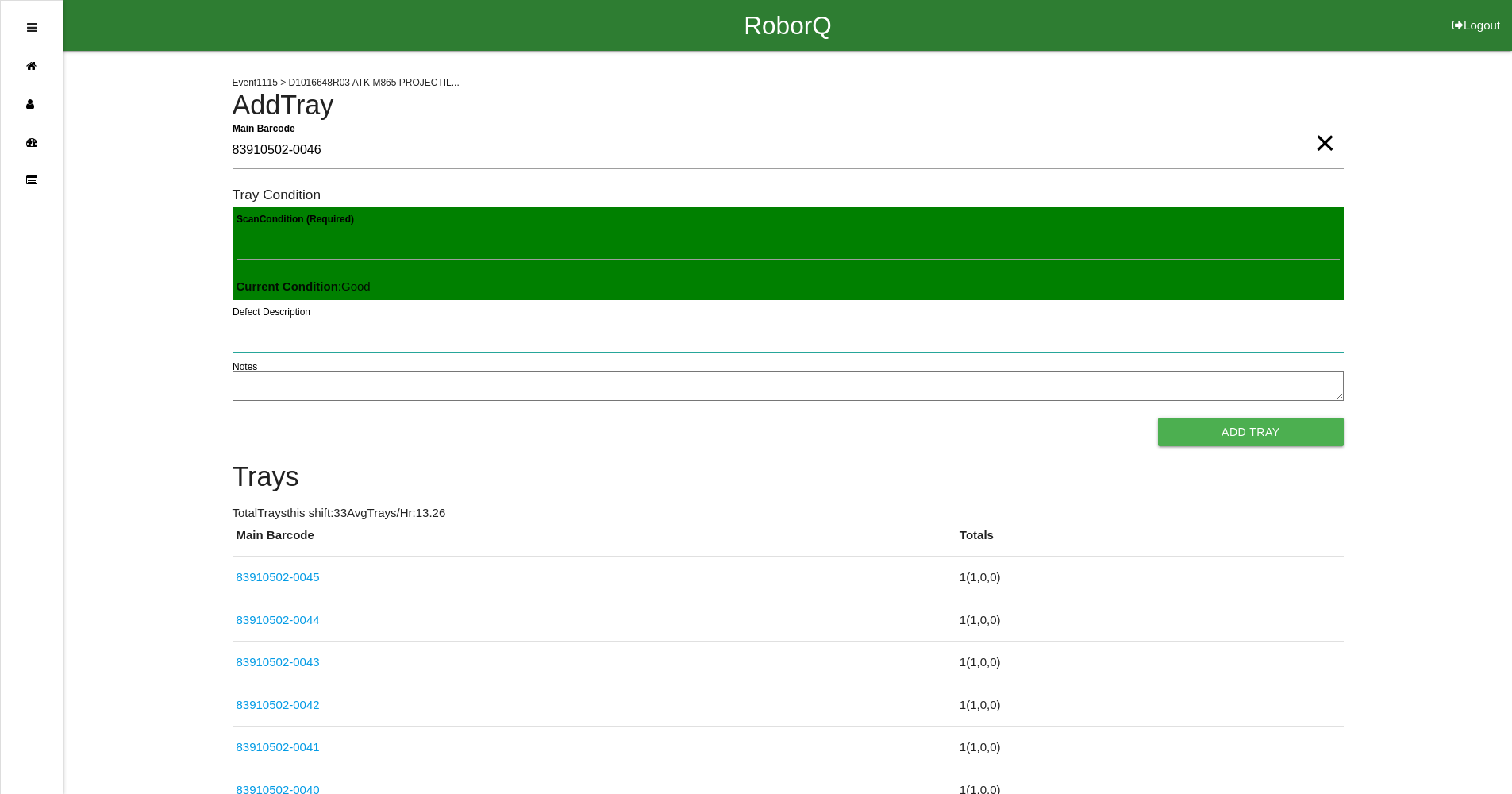
click at [1158, 417] on button "Add Tray" at bounding box center [1250, 431] width 185 height 29
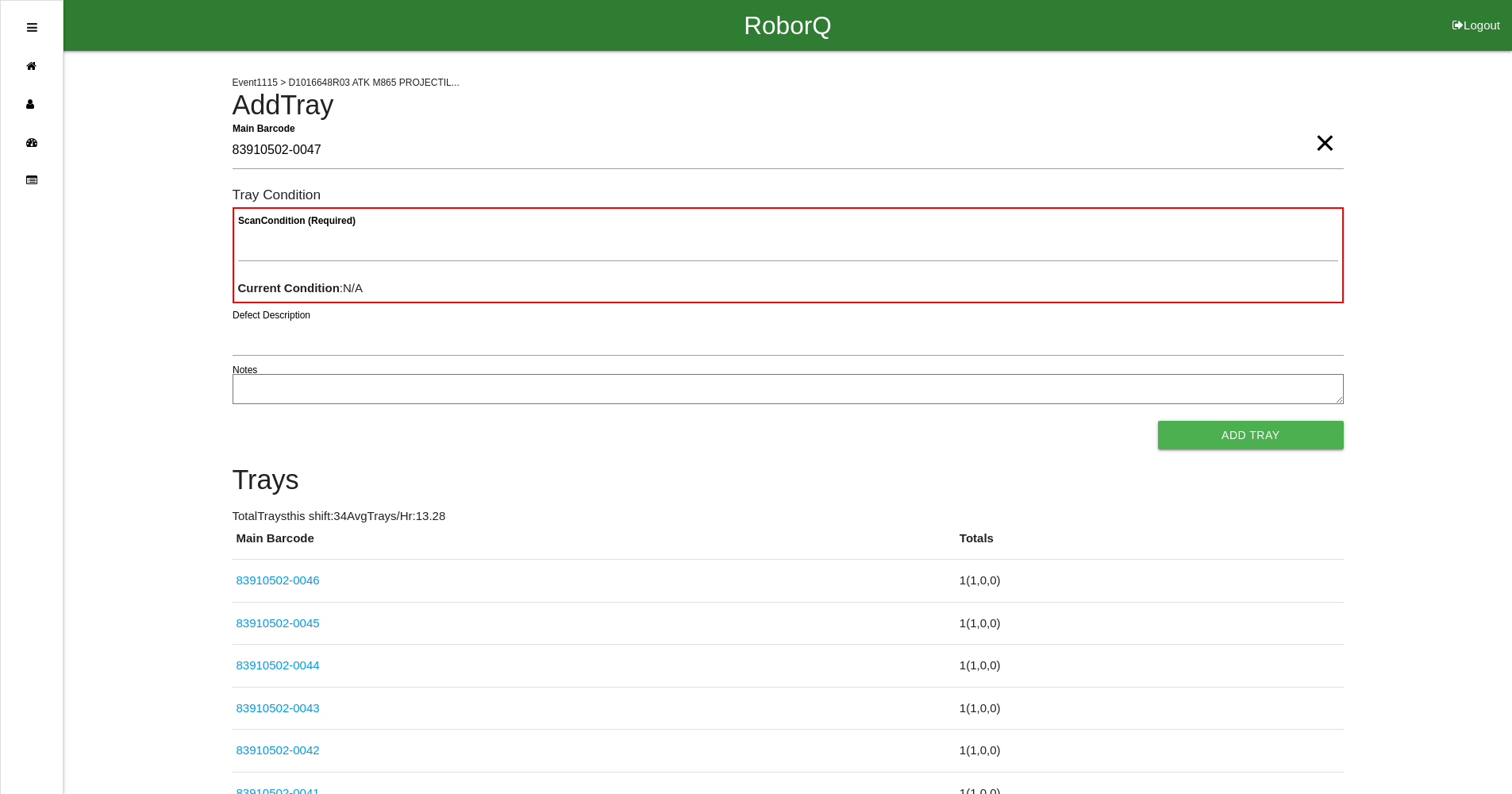
type Barcode "83910502-0047"
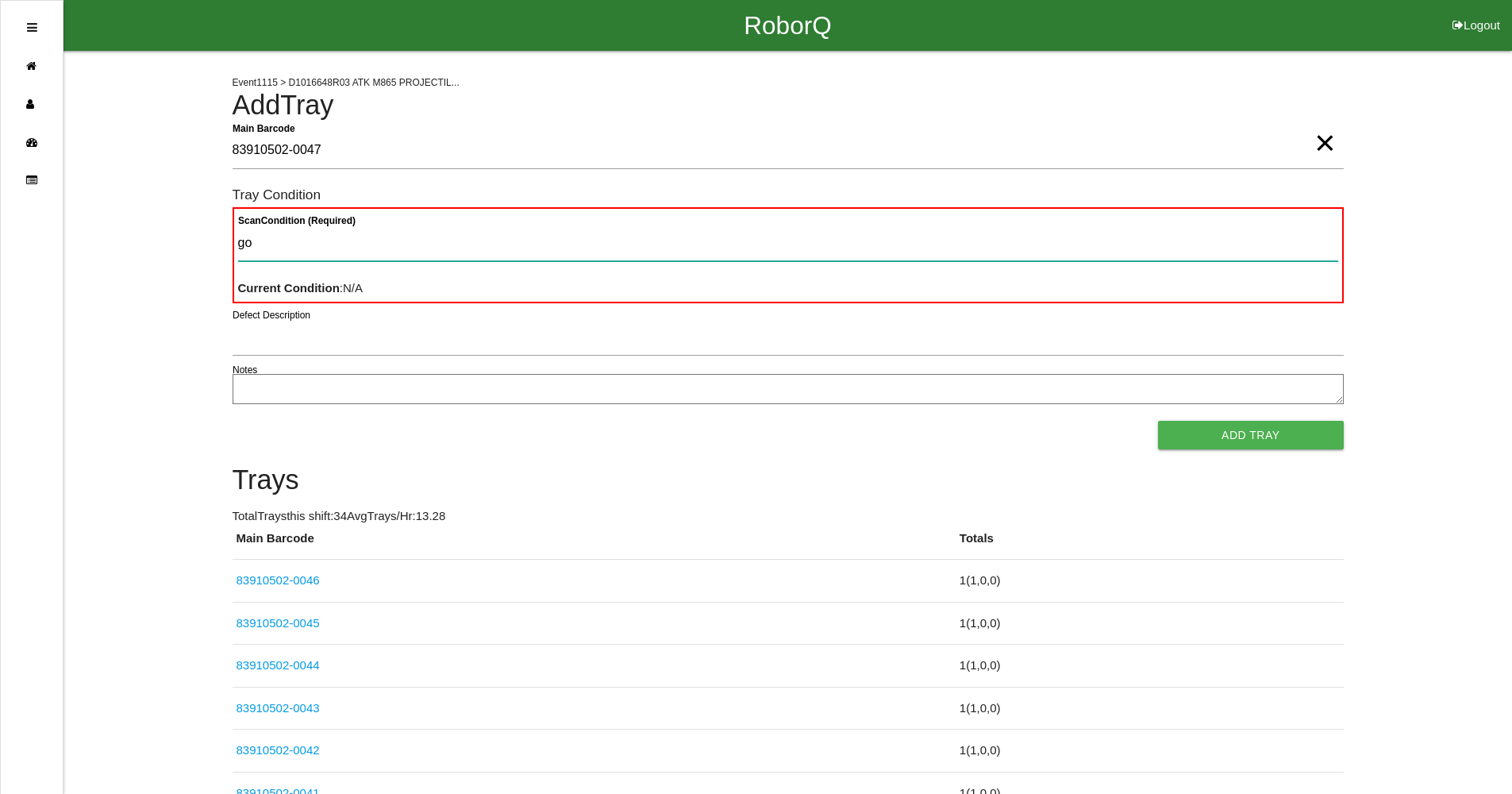
type Condition "goo"
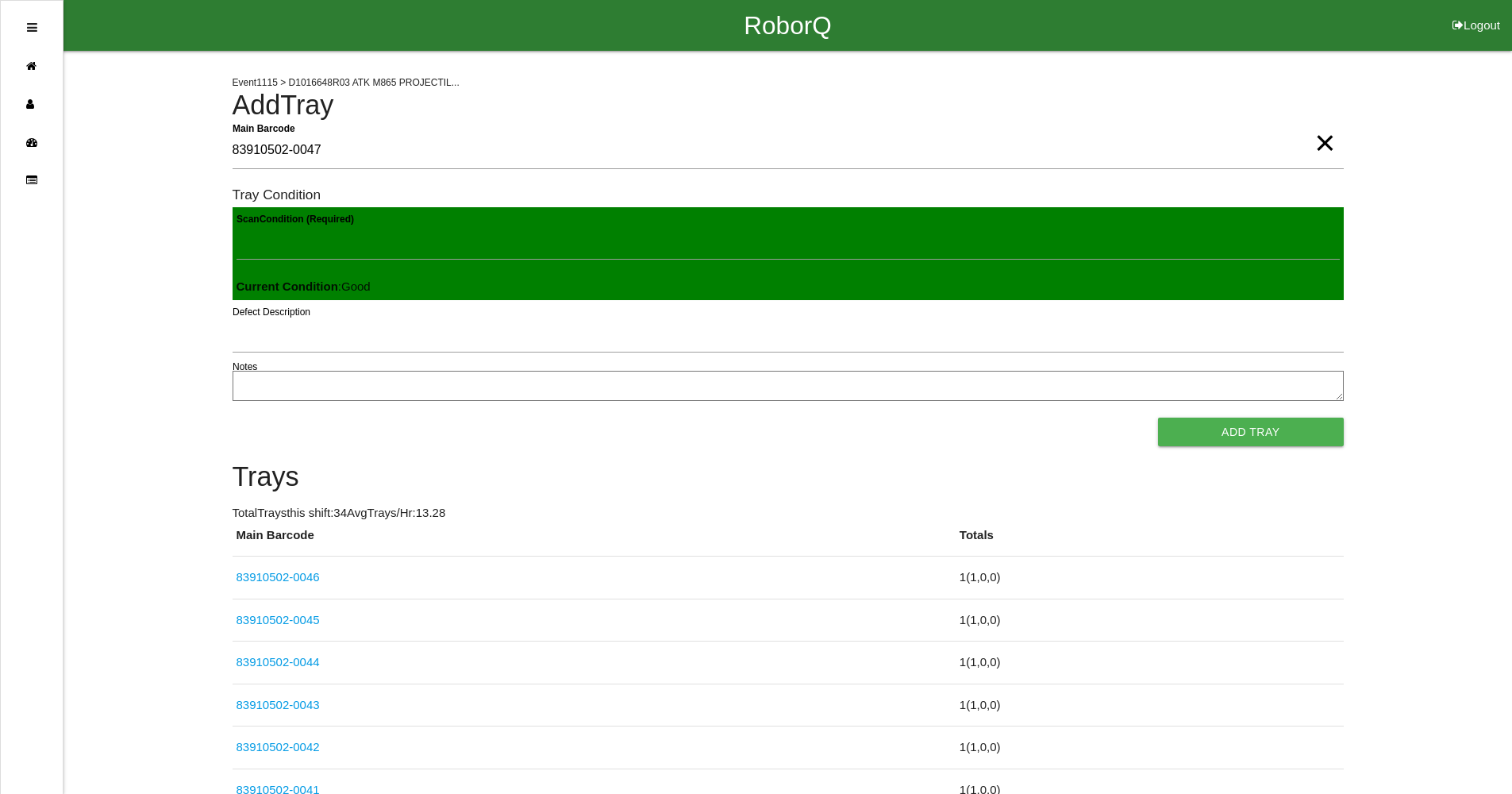
click at [1158, 417] on button "Add Tray" at bounding box center [1250, 431] width 185 height 29
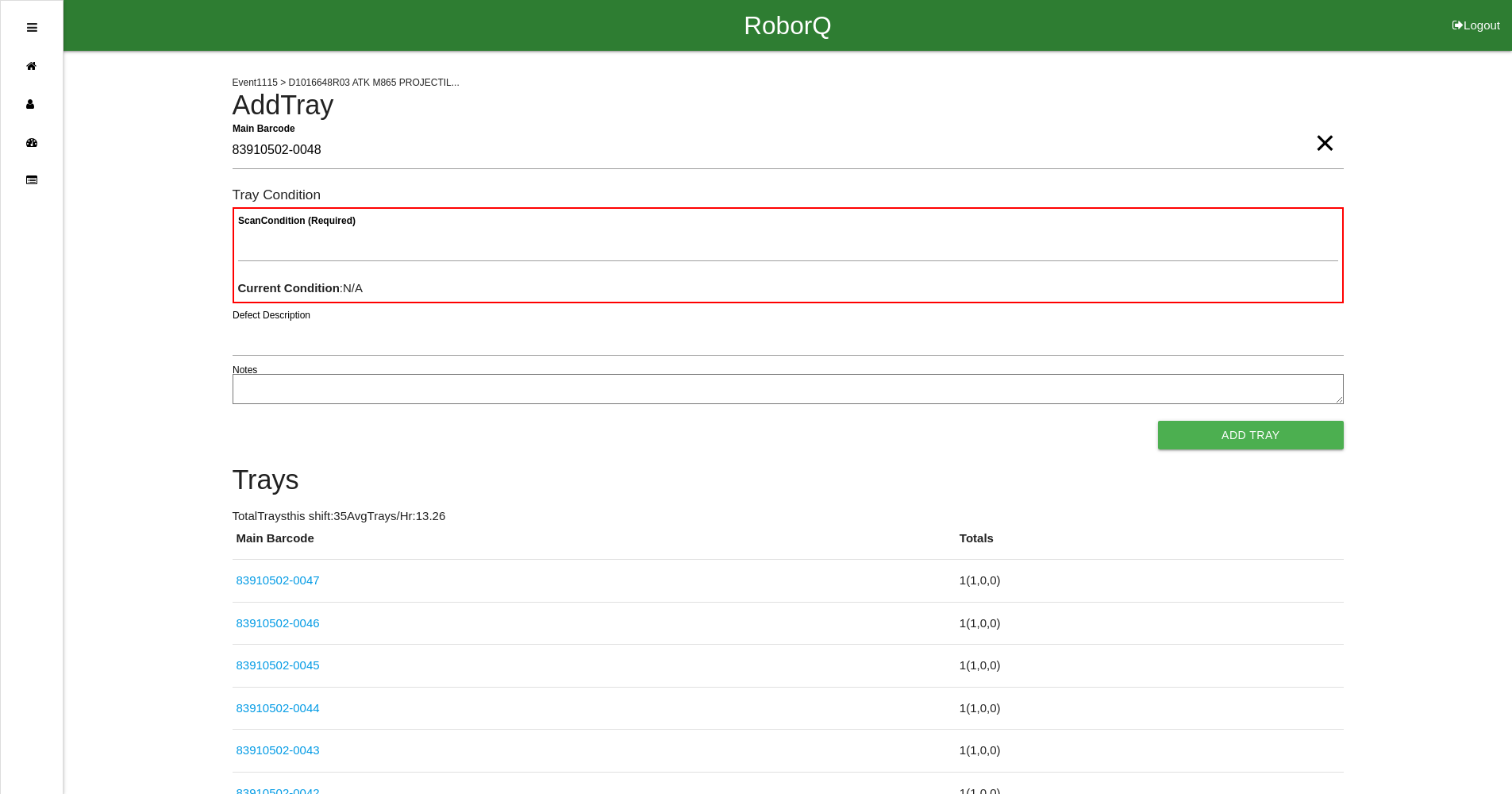
type Barcode "83910502-0048"
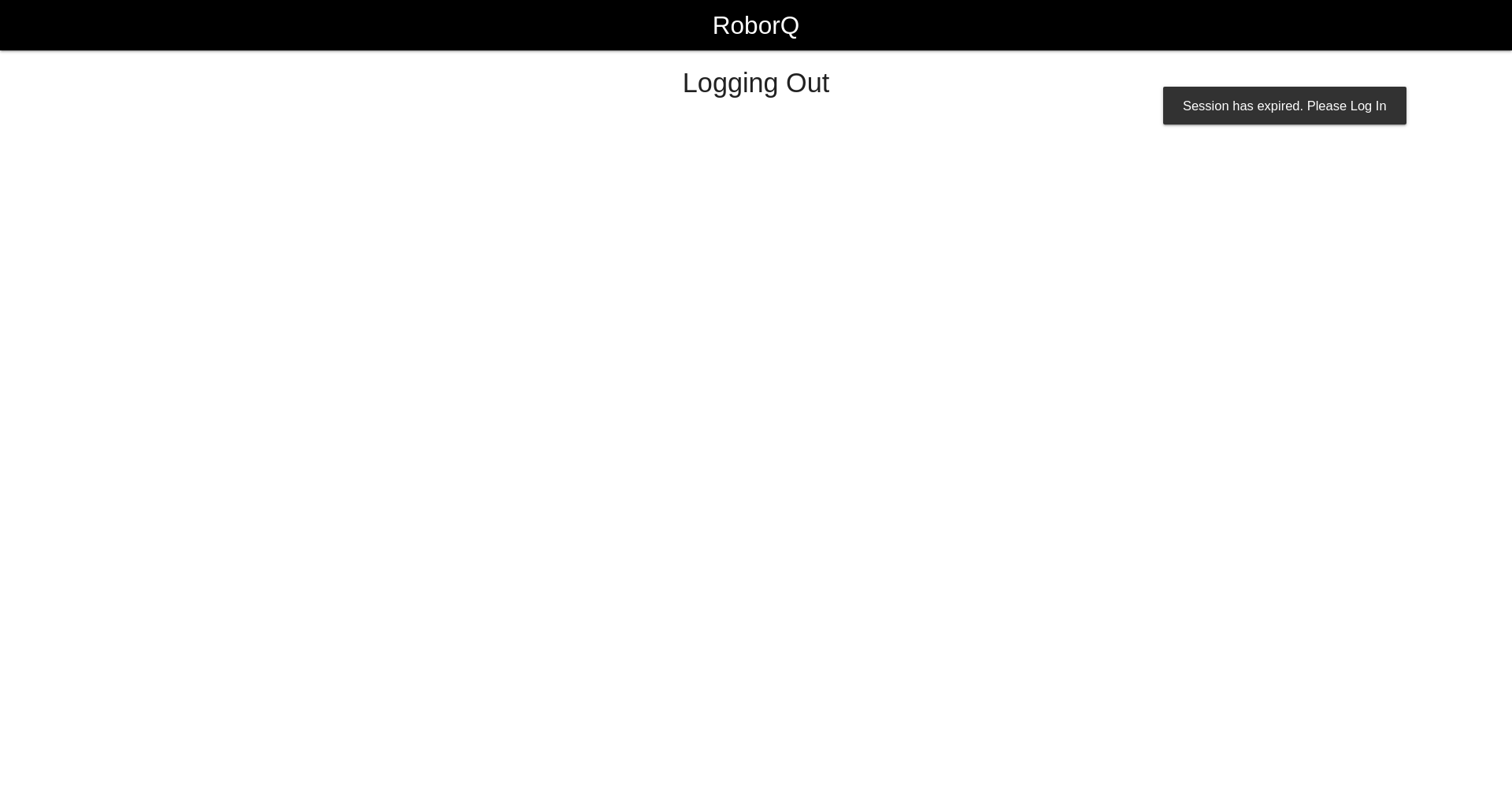
select select "Worker"
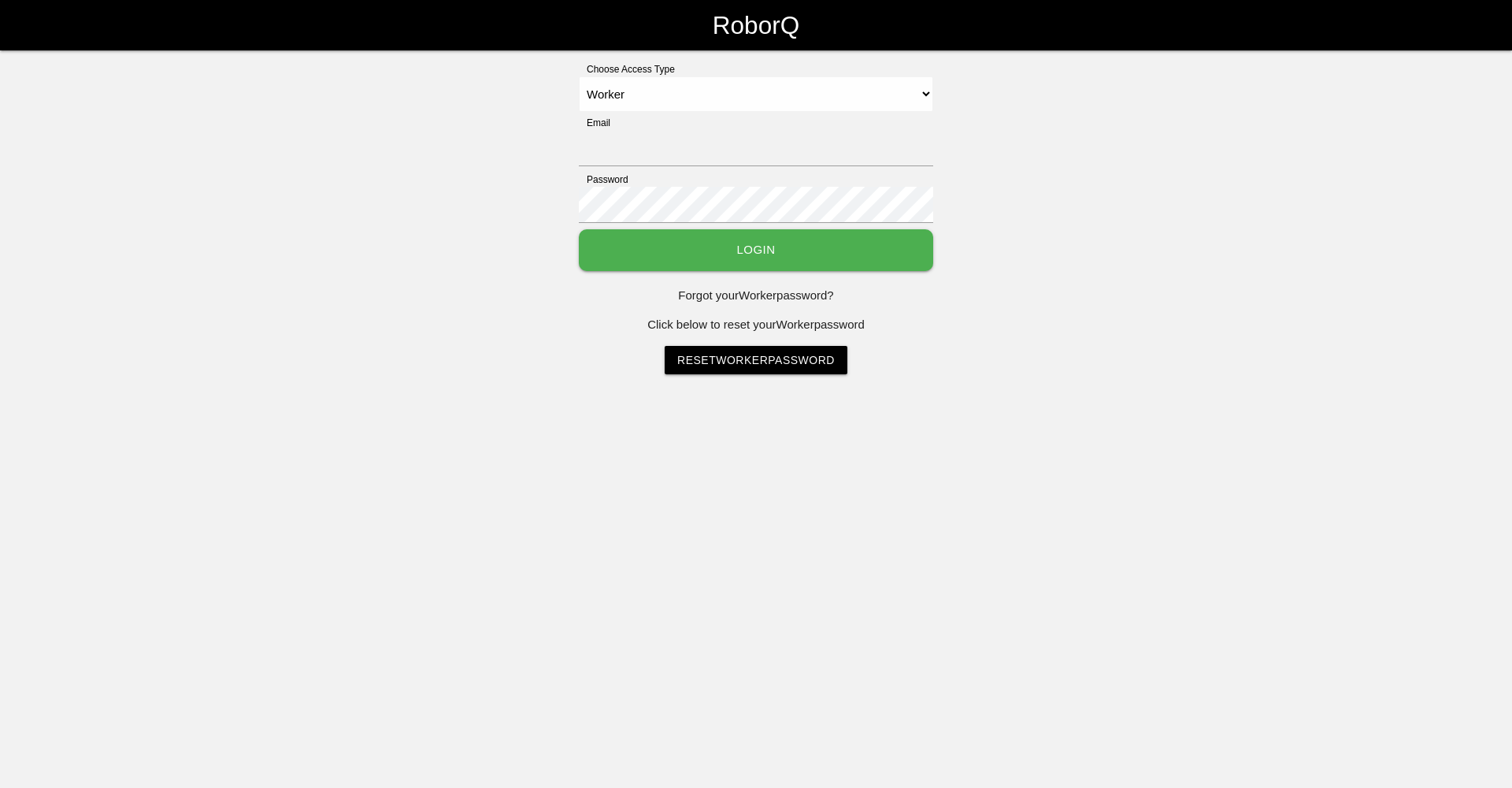
click at [1285, 453] on html "RoborQ Choose Access Type Select Access Type Admin Customer Supervisor Worker E…" at bounding box center [756, 226] width 1512 height 453
click at [671, 235] on button "Login" at bounding box center [756, 250] width 355 height 42
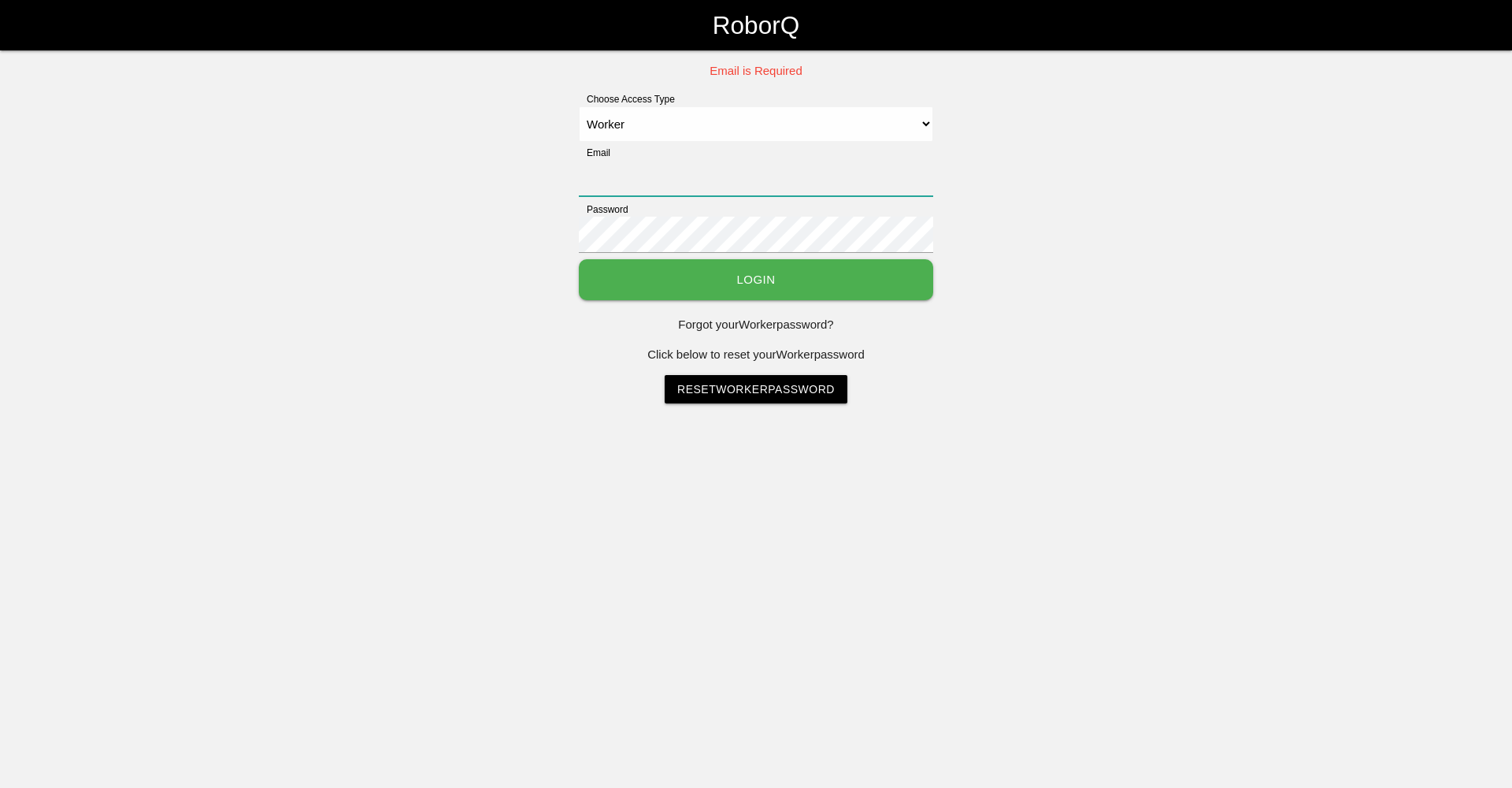
click at [641, 170] on input "Email" at bounding box center [756, 177] width 355 height 37
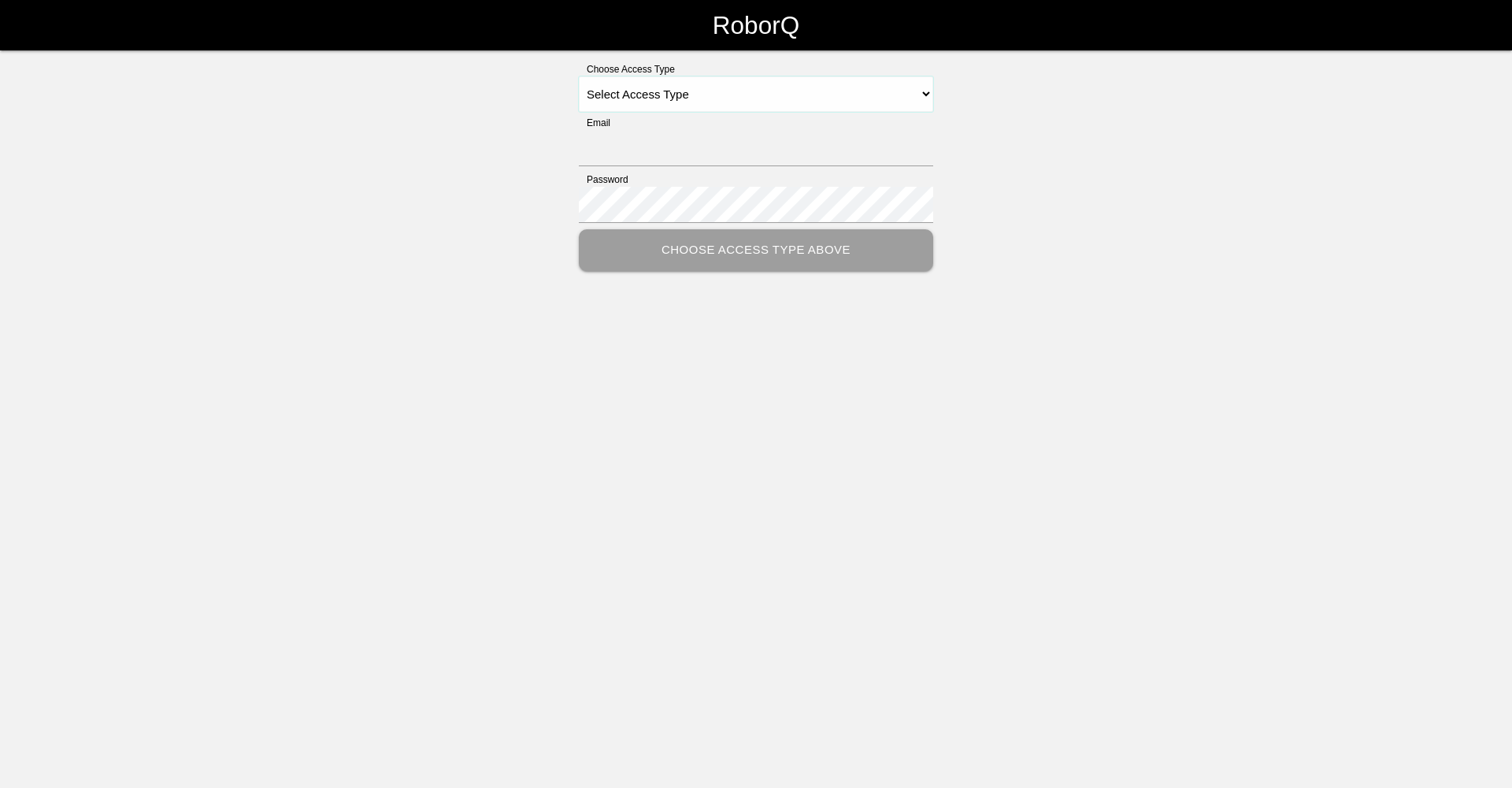
click at [931, 97] on select "Select Access Type Admin Customer Supervisor Worker" at bounding box center [756, 94] width 355 height 36
select select "Worker"
click at [579, 76] on select "Select Access Type Admin Customer Supervisor Worker" at bounding box center [756, 94] width 355 height 36
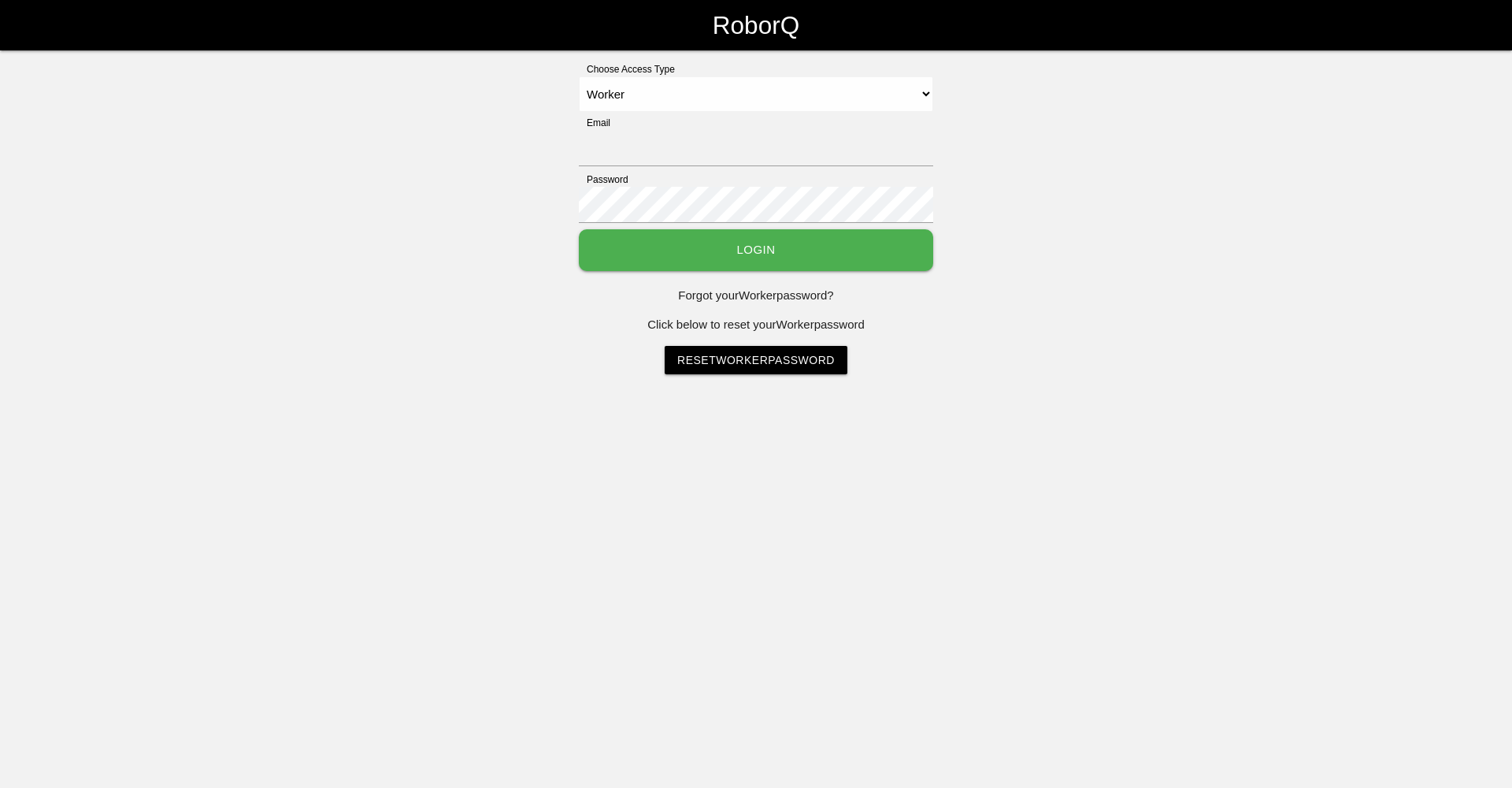
click at [673, 240] on button "Login" at bounding box center [756, 250] width 355 height 42
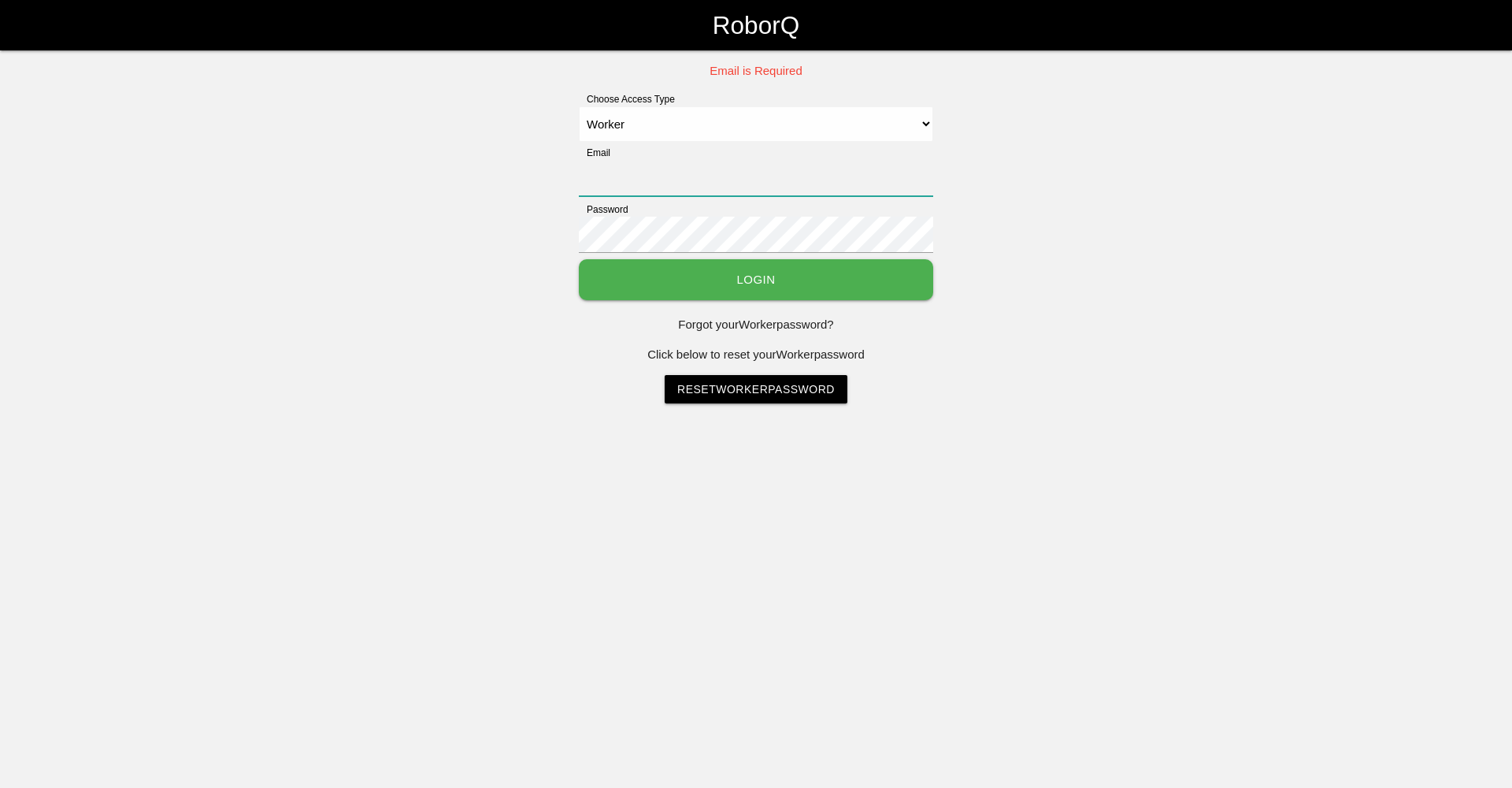
click at [684, 190] on input "Email" at bounding box center [756, 177] width 355 height 37
type input "330A00CF9A370040002965D4"
click at [760, 290] on button "Login" at bounding box center [756, 281] width 355 height 42
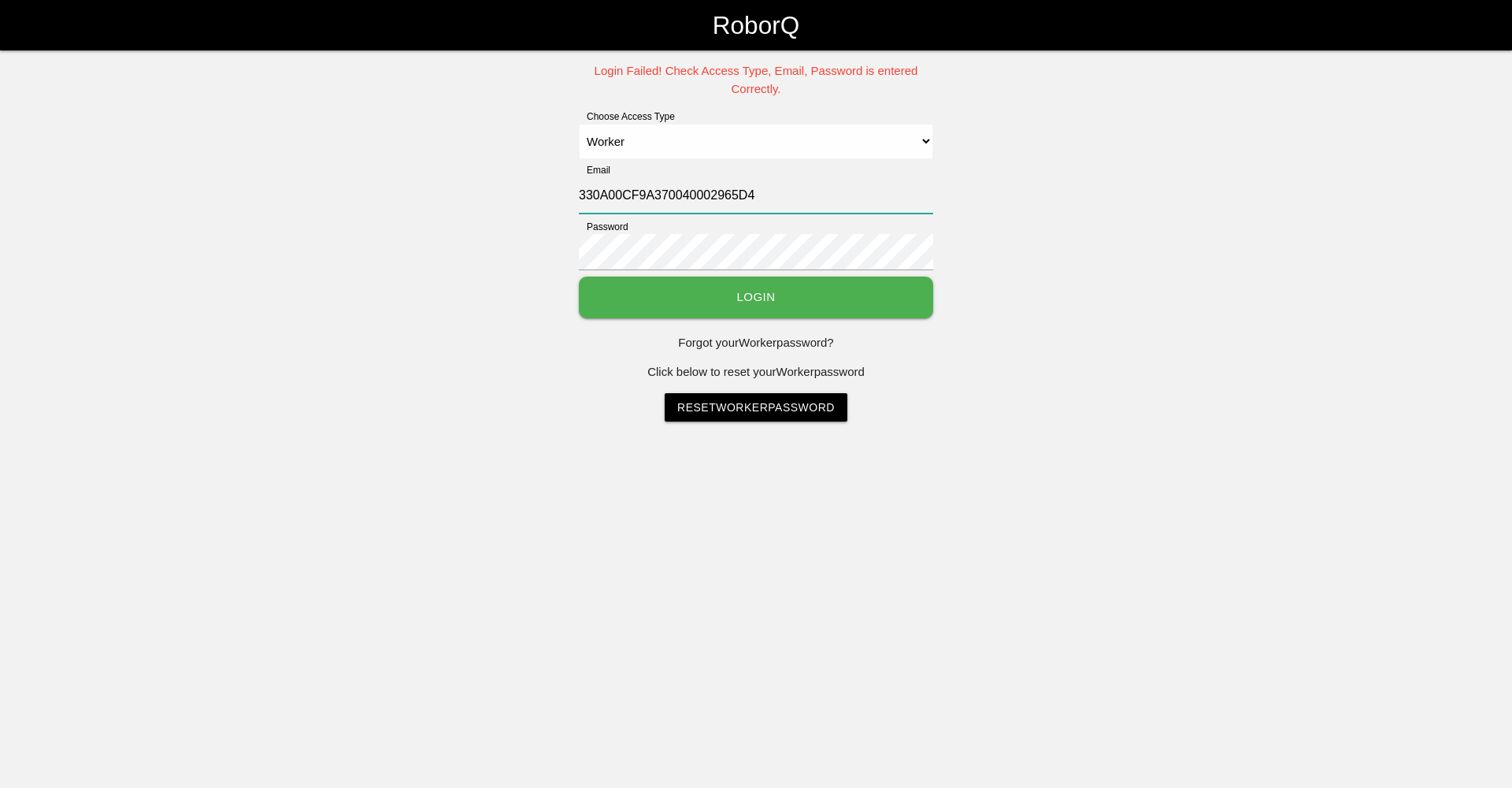
click at [750, 203] on input "330A00CF9A370040002965D4" at bounding box center [756, 195] width 355 height 37
click at [718, 291] on button "Login" at bounding box center [756, 297] width 355 height 42
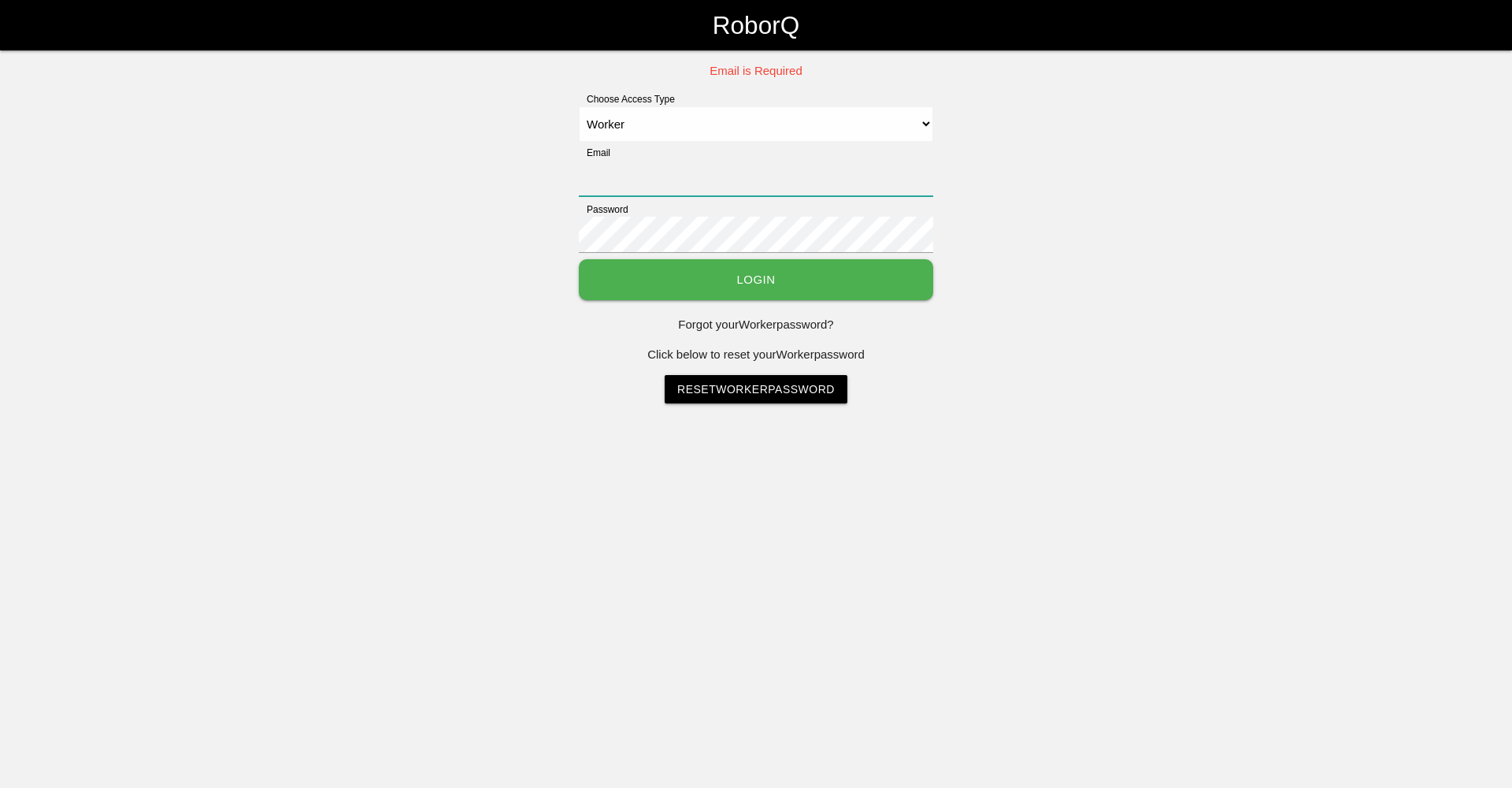
click at [705, 190] on input "Email" at bounding box center [756, 177] width 355 height 37
click at [727, 386] on link "Reset Worker Password" at bounding box center [756, 389] width 182 height 29
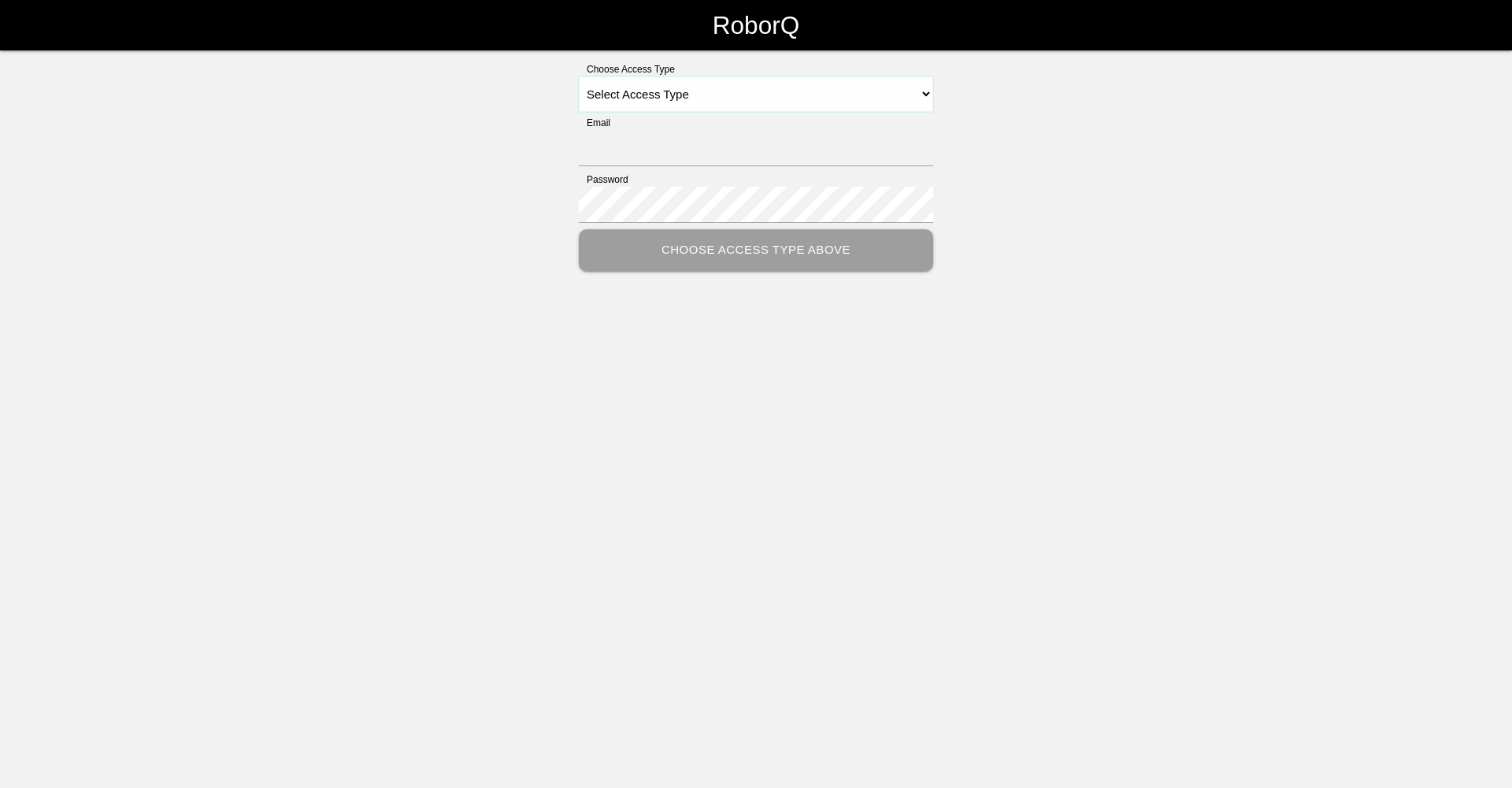
click at [930, 89] on select "Select Access Type Admin Customer Supervisor Worker" at bounding box center [756, 94] width 355 height 36
select select "Worker"
click at [579, 76] on select "Select Access Type Admin Customer Supervisor Worker" at bounding box center [756, 94] width 355 height 36
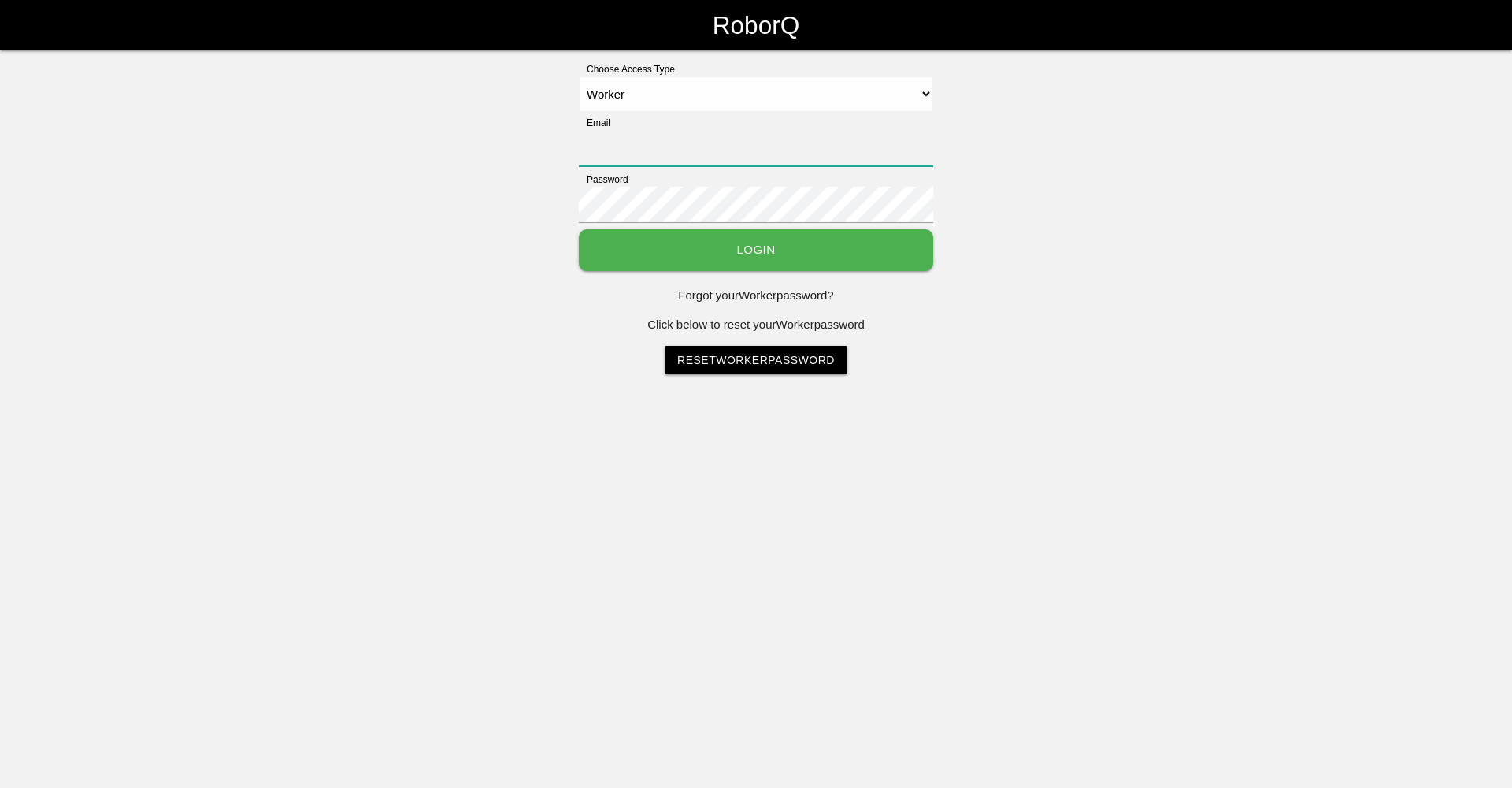
click at [689, 160] on input "Email" at bounding box center [756, 148] width 355 height 37
click at [424, 225] on div "Choose Access Type Select Access Type Admin Customer Supervisor Worker Email Pa…" at bounding box center [756, 218] width 1512 height 312
click at [638, 157] on input "Email" at bounding box center [756, 148] width 355 height 37
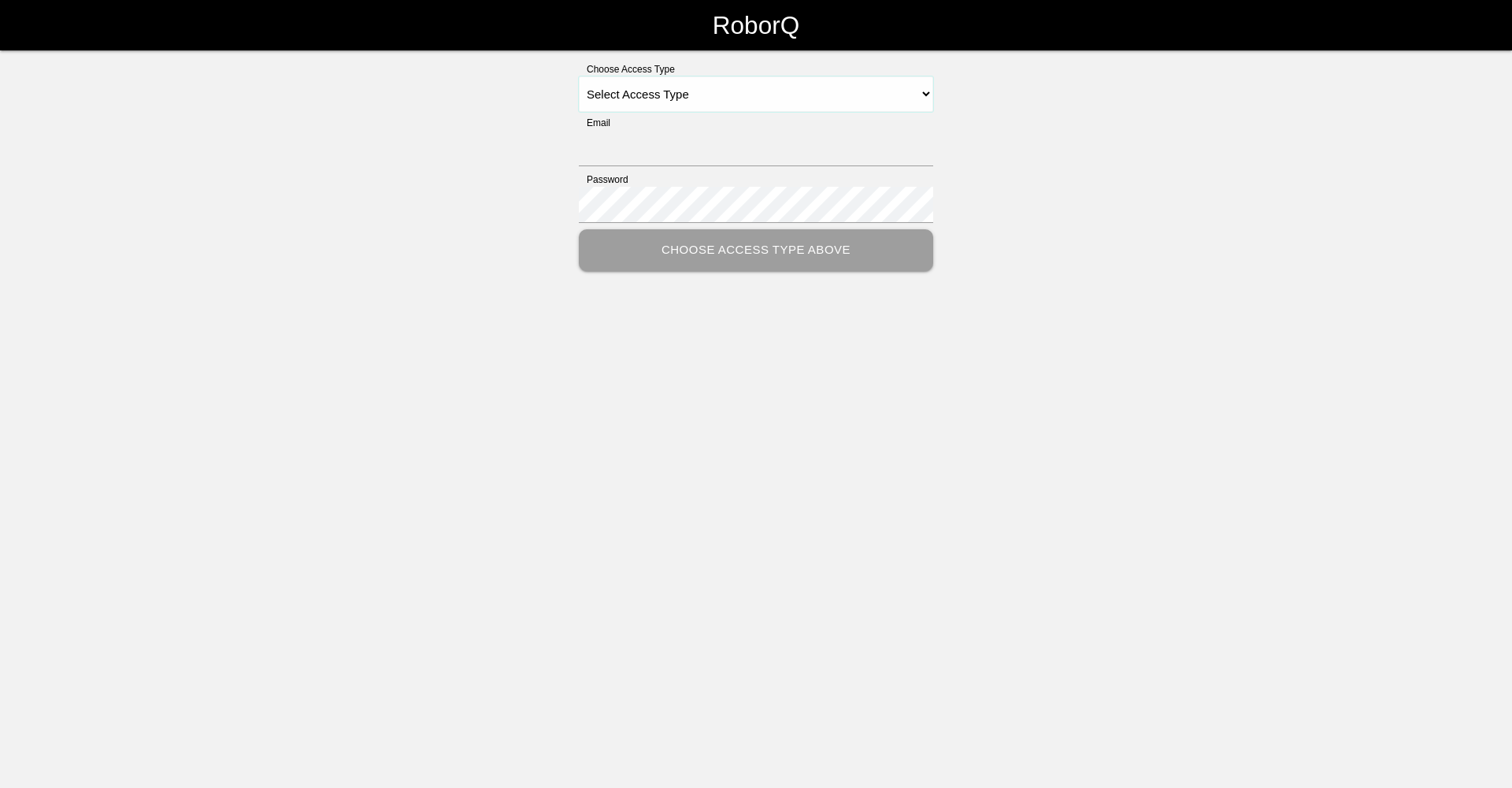
click at [824, 102] on select "Select Access Type Admin Customer Supervisor Worker" at bounding box center [756, 94] width 355 height 36
select select "Worker"
click at [579, 76] on select "Select Access Type Admin Customer Supervisor Worker" at bounding box center [756, 94] width 355 height 36
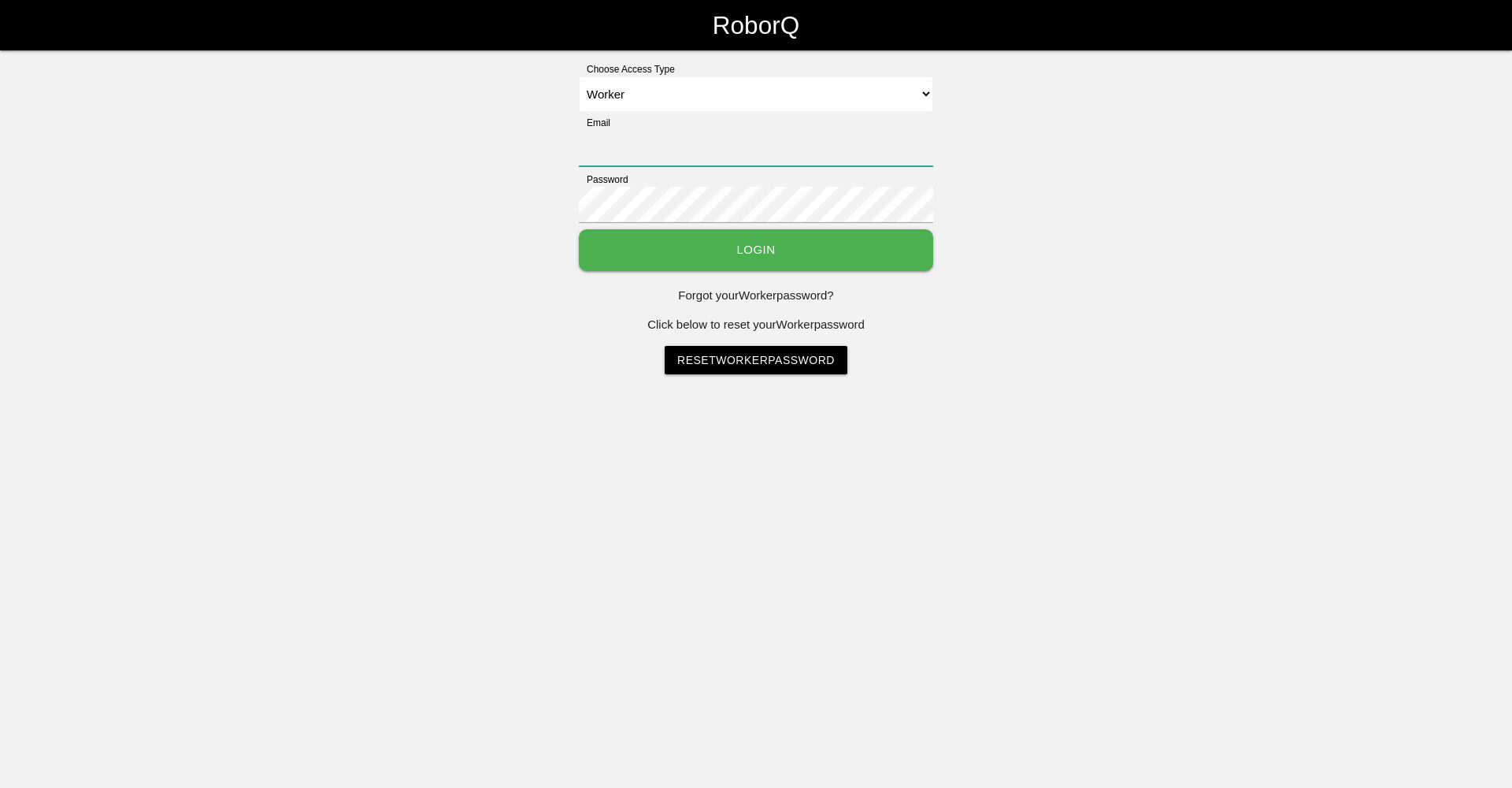
click at [711, 160] on input "Email" at bounding box center [756, 148] width 355 height 37
type input "[EMAIL_ADDRESS][DOMAIN_NAME]"
click at [724, 268] on button "Login" at bounding box center [756, 250] width 355 height 42
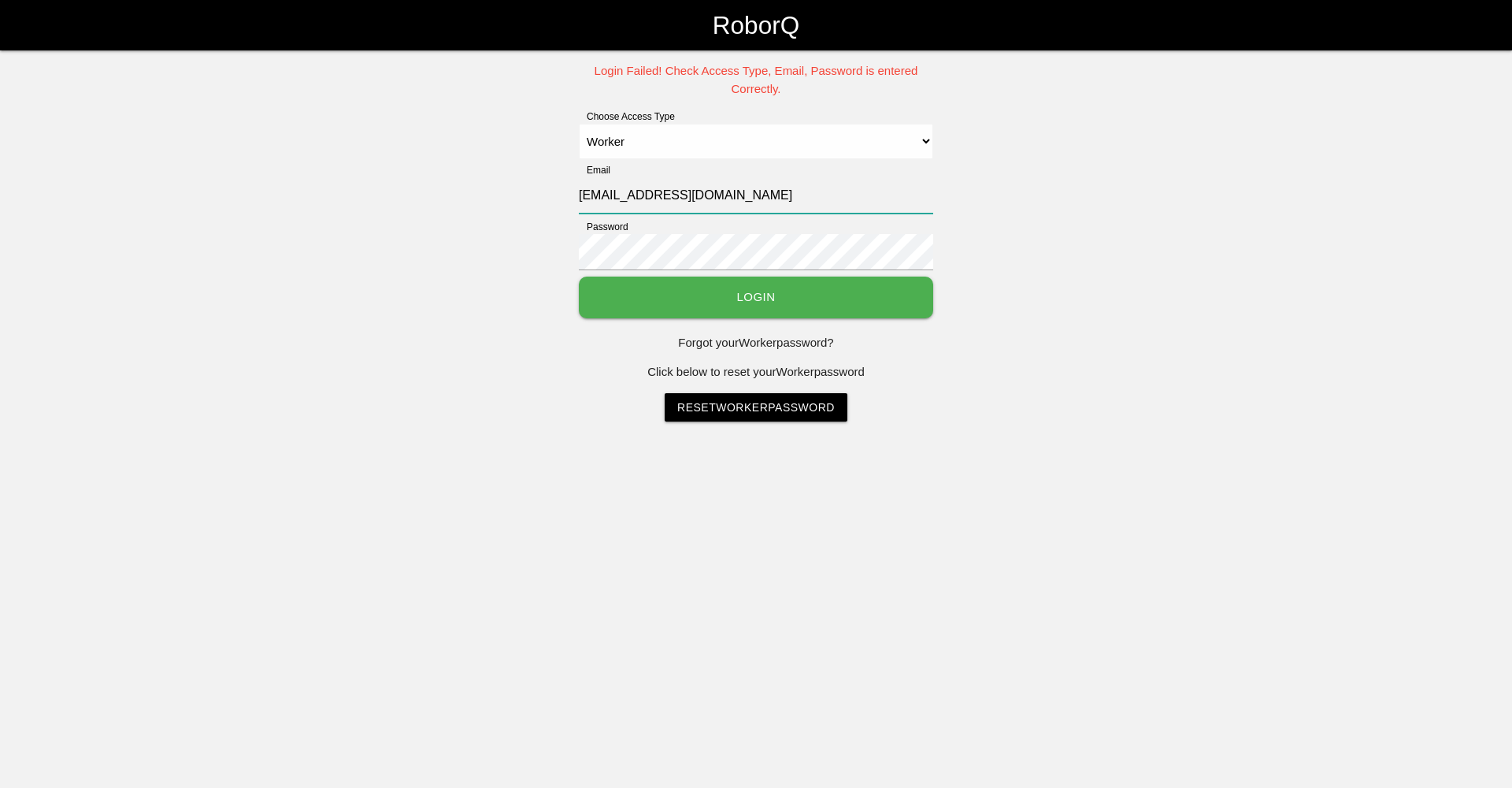
click at [810, 190] on input "[EMAIL_ADDRESS][DOMAIN_NAME]" at bounding box center [756, 195] width 355 height 37
click at [1031, 222] on div "Login Failed! Check Access Type, Email, Password is entered Correctly. Choose A…" at bounding box center [756, 242] width 1512 height 360
click at [773, 194] on input "[EMAIL_ADDRESS][DOMAIN_NAME]" at bounding box center [756, 195] width 355 height 37
click at [636, 188] on input "Email" at bounding box center [756, 195] width 355 height 37
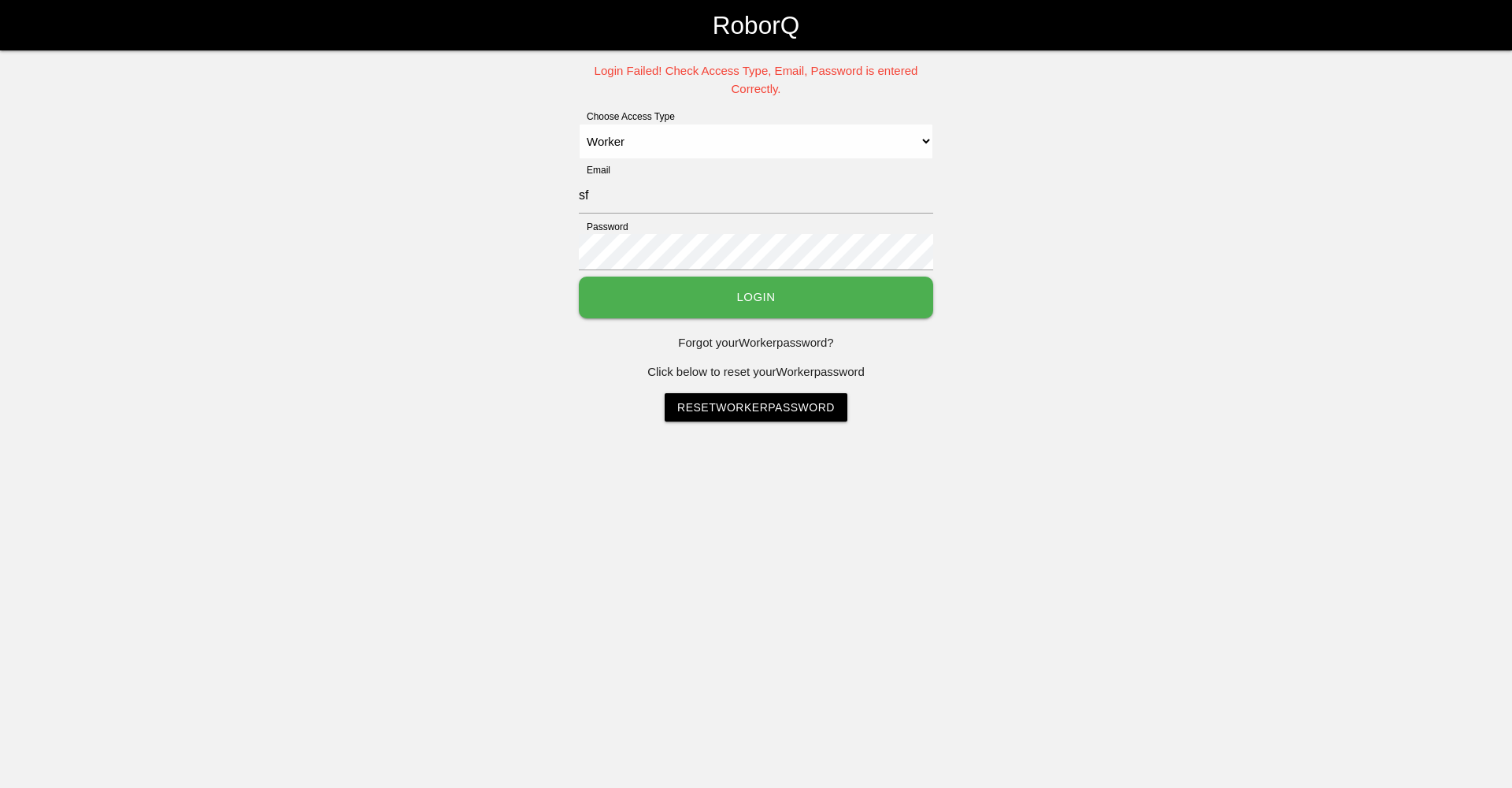
type input "sfatm2@big3precision.com"
click at [824, 311] on button "Login" at bounding box center [756, 297] width 355 height 42
click at [777, 199] on input "sfatm2@big3precision.com" at bounding box center [756, 195] width 355 height 37
click at [1013, 275] on div "Login Failed! Check Access Type, Email, Password is entered Correctly. Choose A…" at bounding box center [756, 242] width 1512 height 360
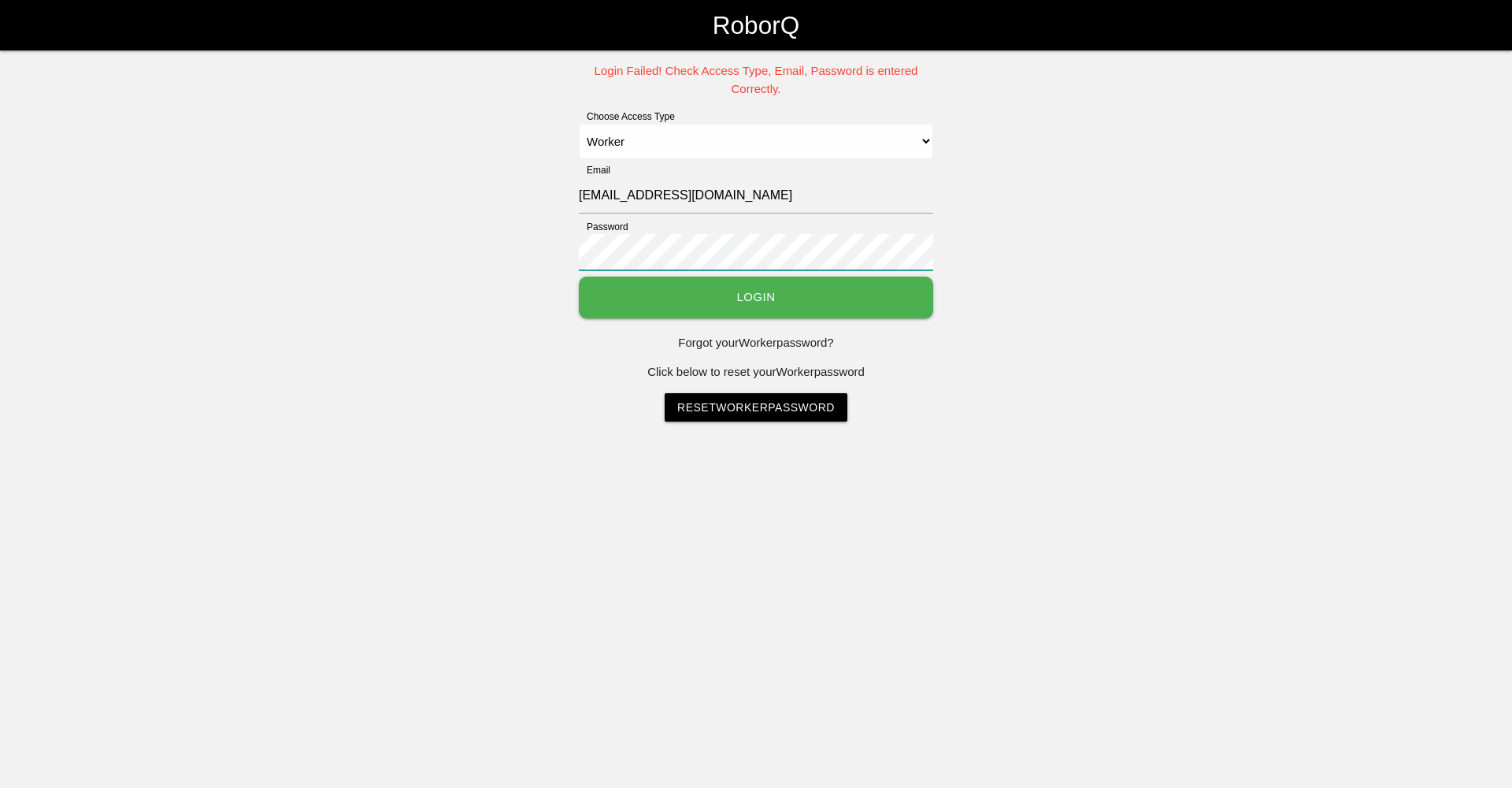
click at [578, 240] on div "Login Failed! Check Access Type, Email, Password is entered Correctly. Choose A…" at bounding box center [756, 242] width 1512 height 360
drag, startPoint x: 489, startPoint y: 238, endPoint x: 479, endPoint y: 240, distance: 10.2
click at [479, 240] on div "Login Failed! Check Access Type, Email, Password is entered Correctly. Choose A…" at bounding box center [756, 242] width 1512 height 360
click at [489, 233] on div "Login Failed! Check Access Type, Email, Password is entered Correctly. Choose A…" at bounding box center [756, 242] width 1512 height 360
click at [790, 199] on input "sfatm2@big3precision.com" at bounding box center [756, 195] width 355 height 37
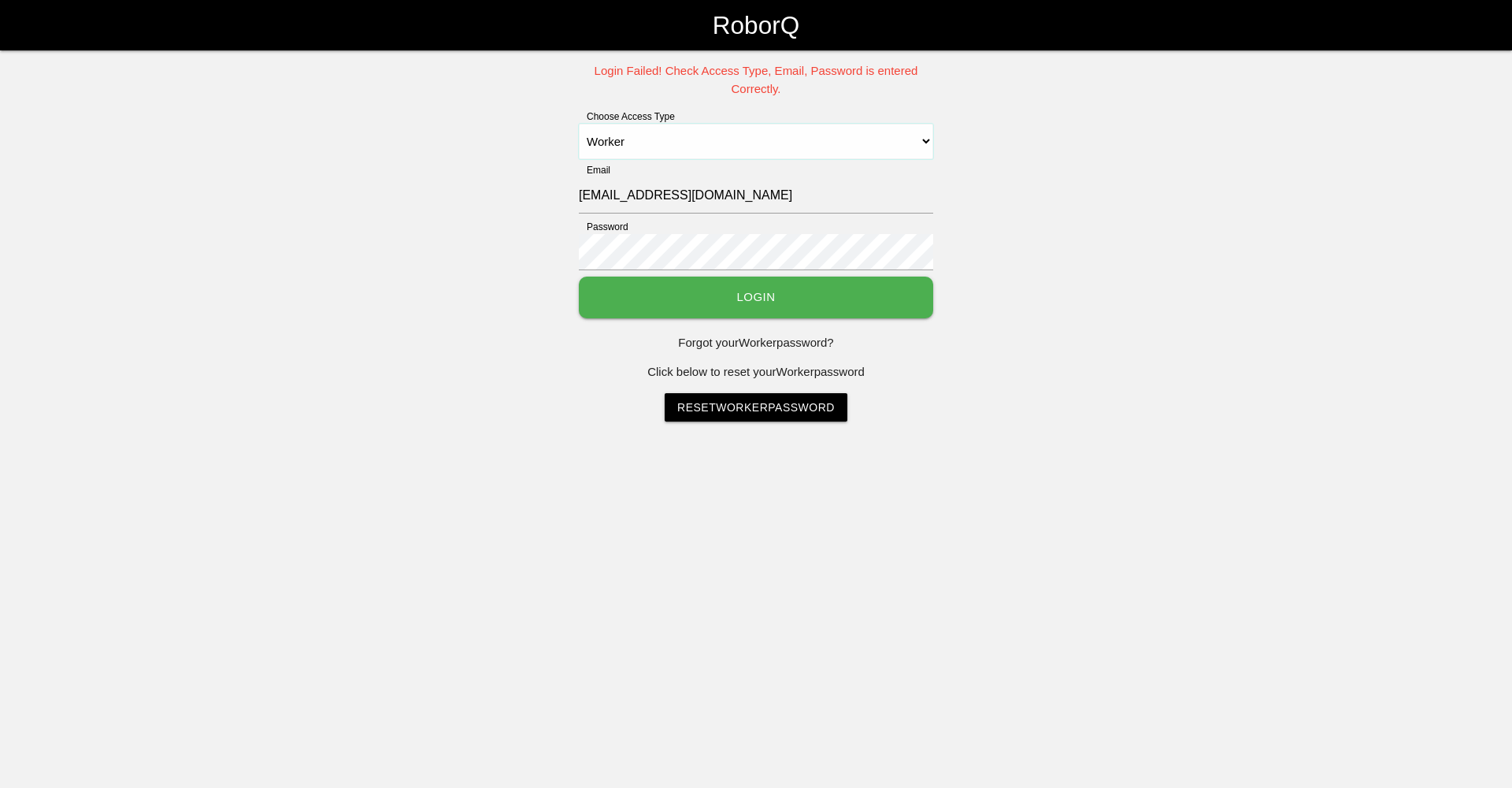
click at [804, 141] on select "Select Access Type Admin Customer Supervisor Worker" at bounding box center [756, 142] width 355 height 36
click at [579, 124] on select "Select Access Type Admin Customer Supervisor Worker" at bounding box center [756, 142] width 355 height 36
click at [803, 206] on input "sfatm2@big3precision.com" at bounding box center [756, 195] width 355 height 37
click at [768, 294] on button "Login" at bounding box center [756, 297] width 355 height 42
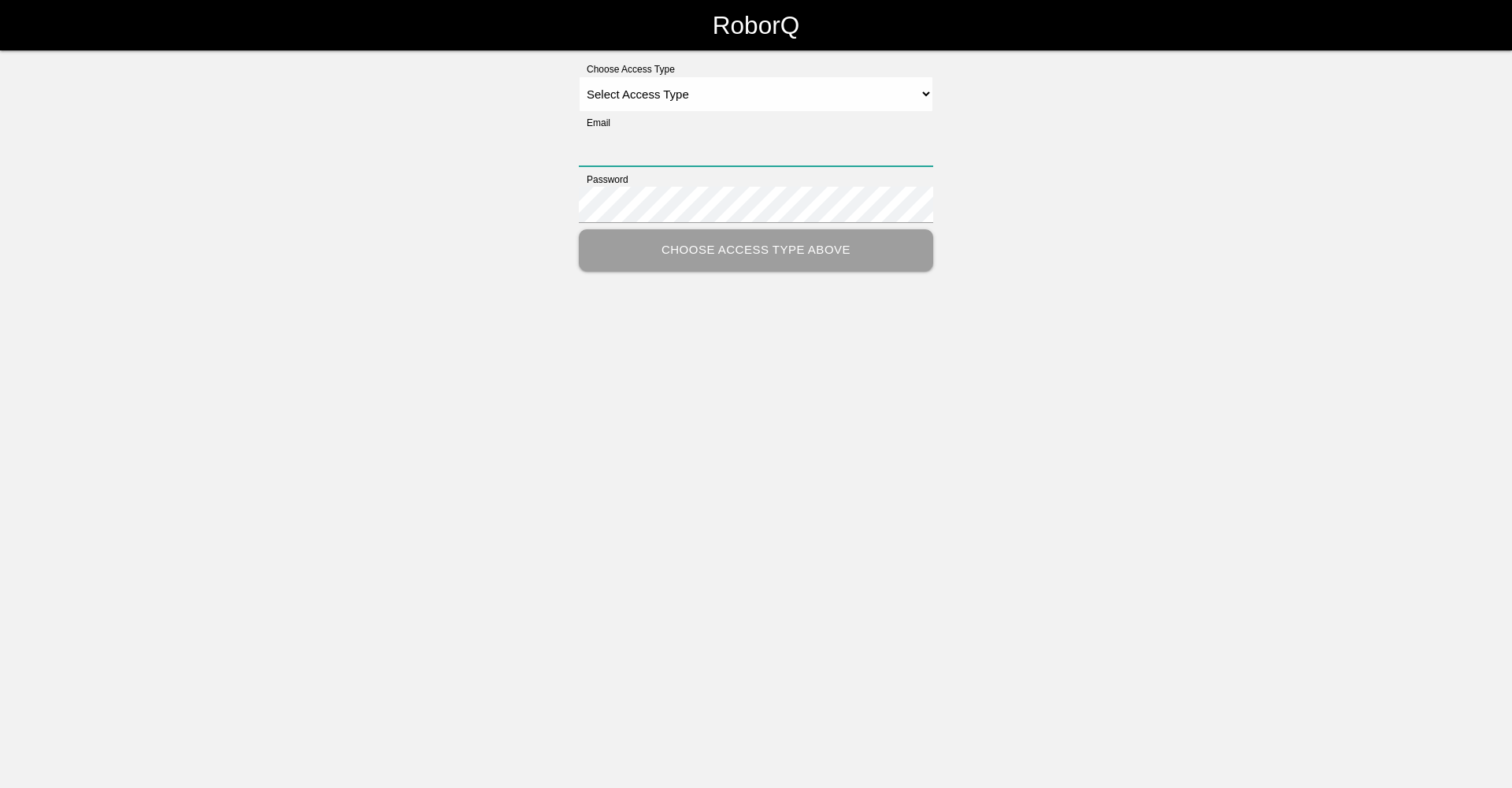
click at [705, 151] on input "Email" at bounding box center [756, 148] width 355 height 37
type input "sfatm2@big3precision.com"
click at [924, 92] on select "Select Access Type Admin Customer Supervisor Worker" at bounding box center [756, 94] width 355 height 36
select select "Worker"
click at [579, 76] on select "Select Access Type Admin Customer Supervisor Worker" at bounding box center [756, 94] width 355 height 36
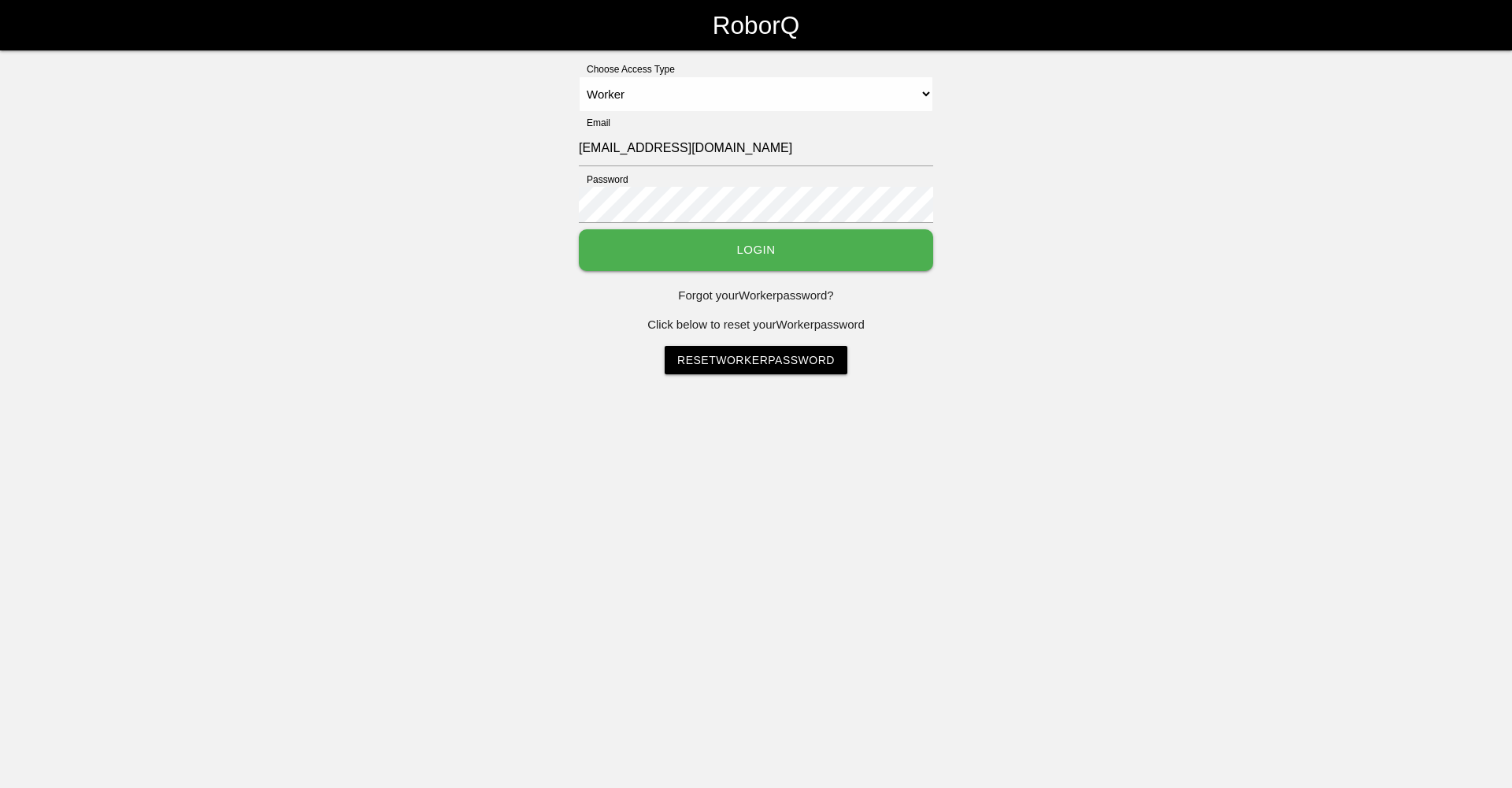
drag, startPoint x: 577, startPoint y: 197, endPoint x: 483, endPoint y: 177, distance: 96.1
click at [483, 177] on div "Choose Access Type Select Access Type Admin Customer Supervisor Worker Email sf…" at bounding box center [756, 218] width 1512 height 312
